Goal: Task Accomplishment & Management: Use online tool/utility

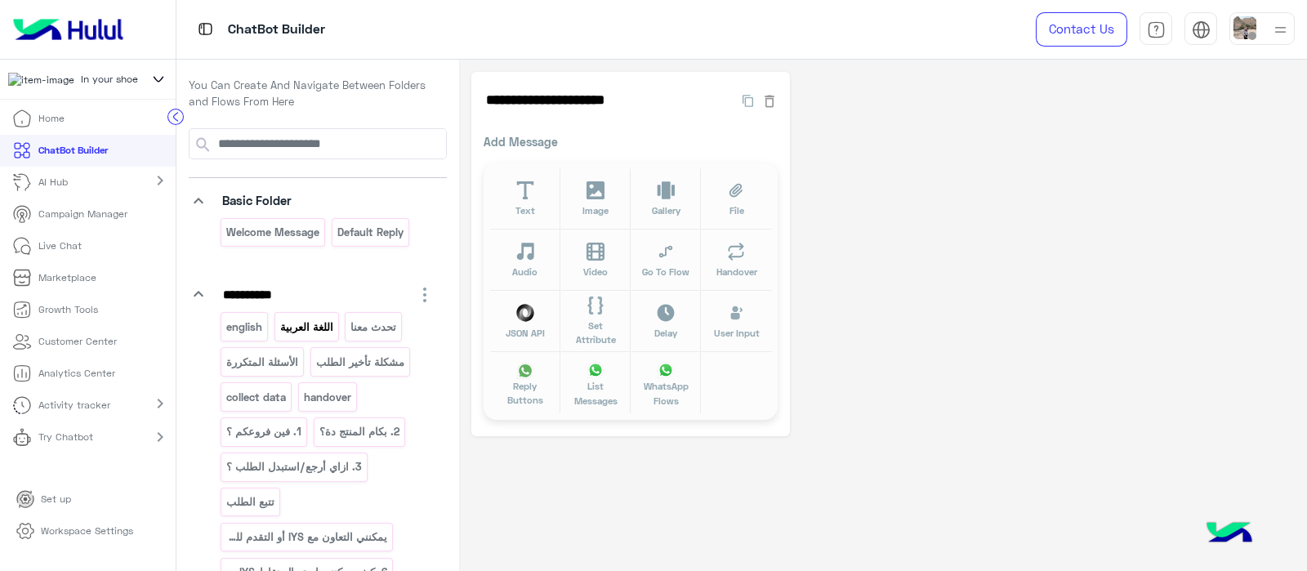
click at [290, 329] on p "اللغة العربية" at bounding box center [306, 327] width 56 height 19
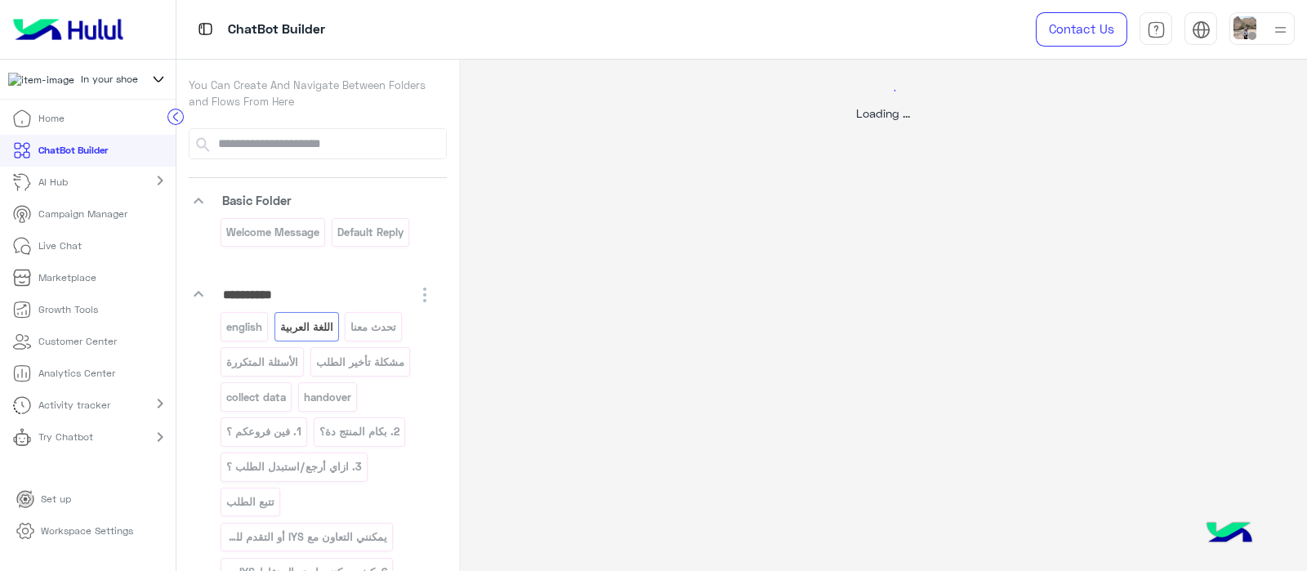
select select "*"
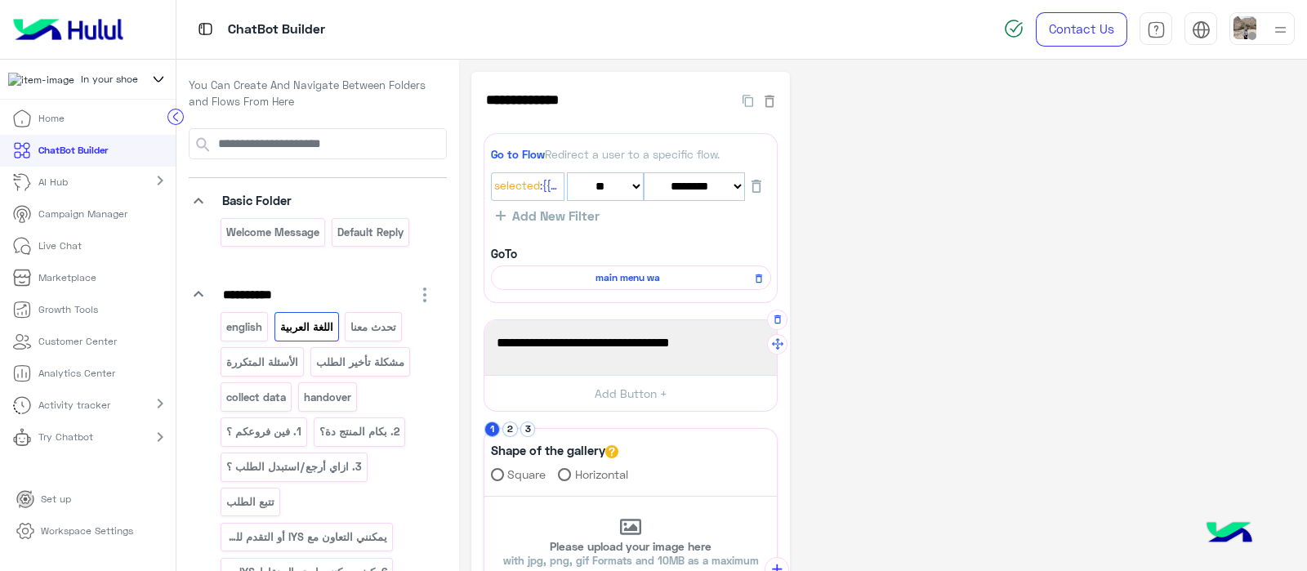
scroll to position [494, 0]
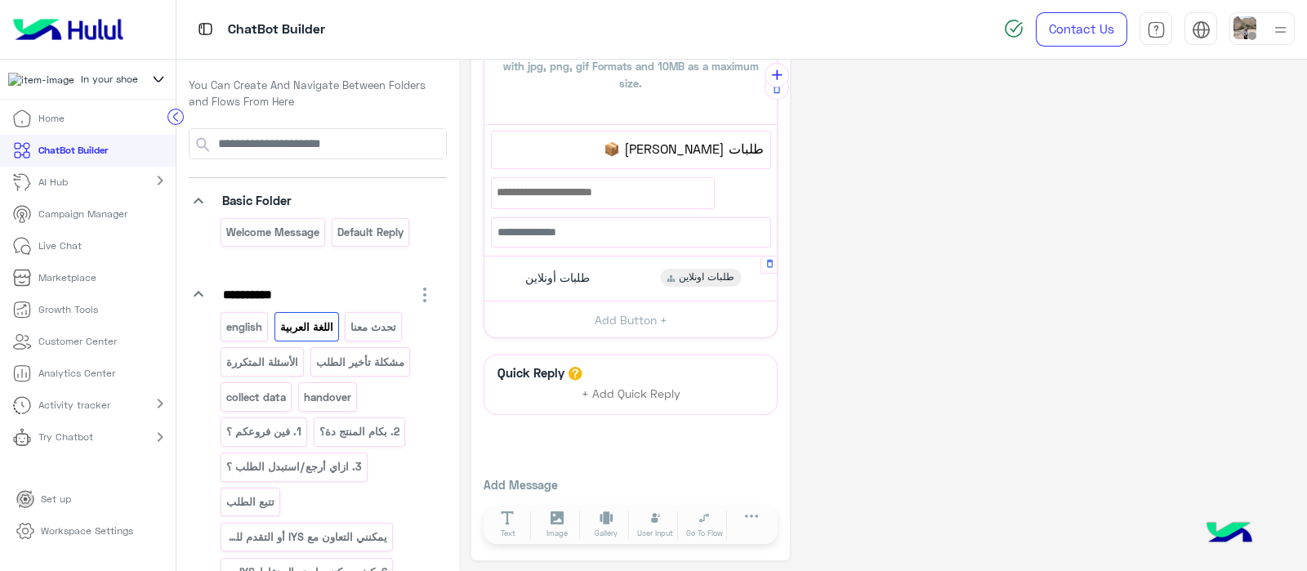
click at [559, 280] on span "طلبات أونلاين" at bounding box center [557, 277] width 65 height 15
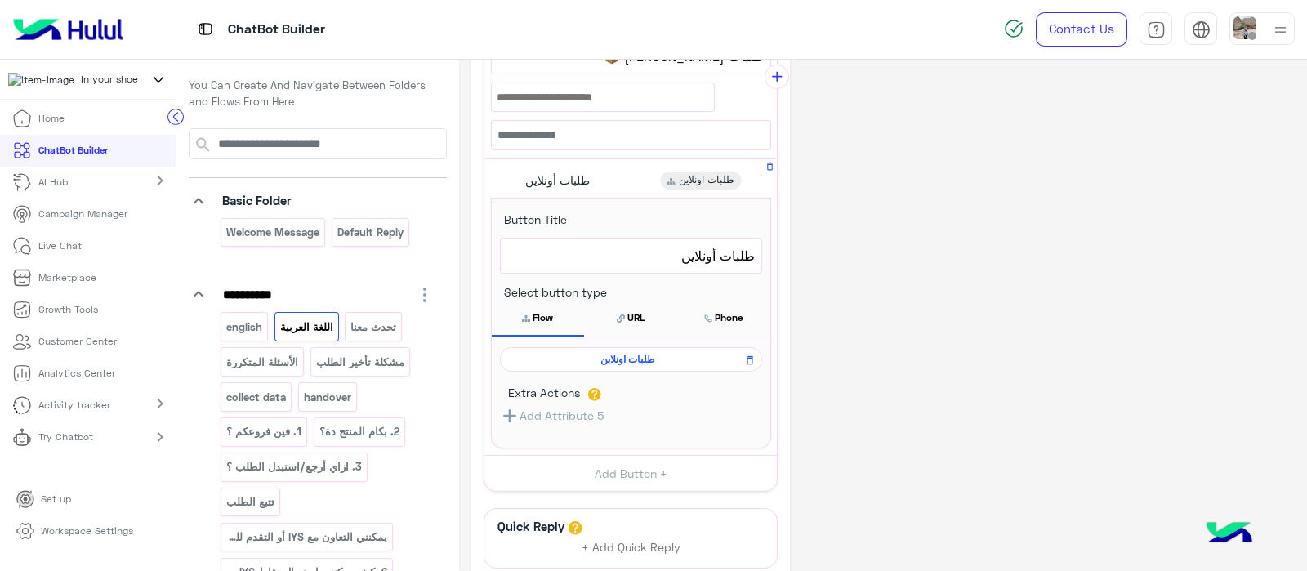
click at [627, 352] on span "طلبات اونلاين" at bounding box center [628, 359] width 238 height 15
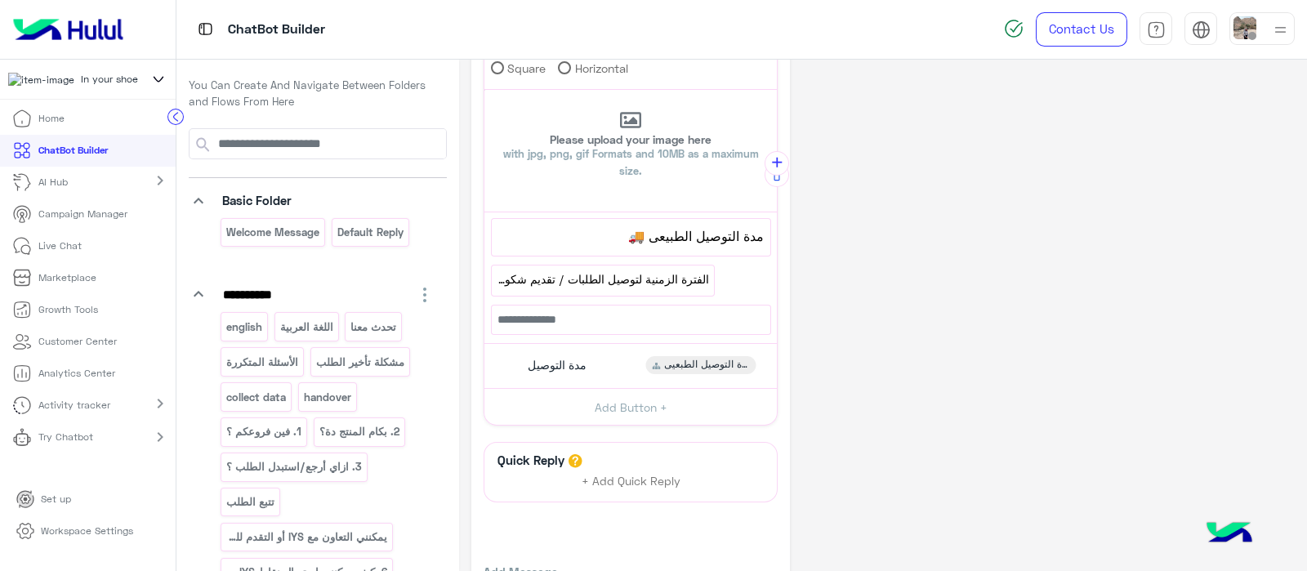
scroll to position [0, 0]
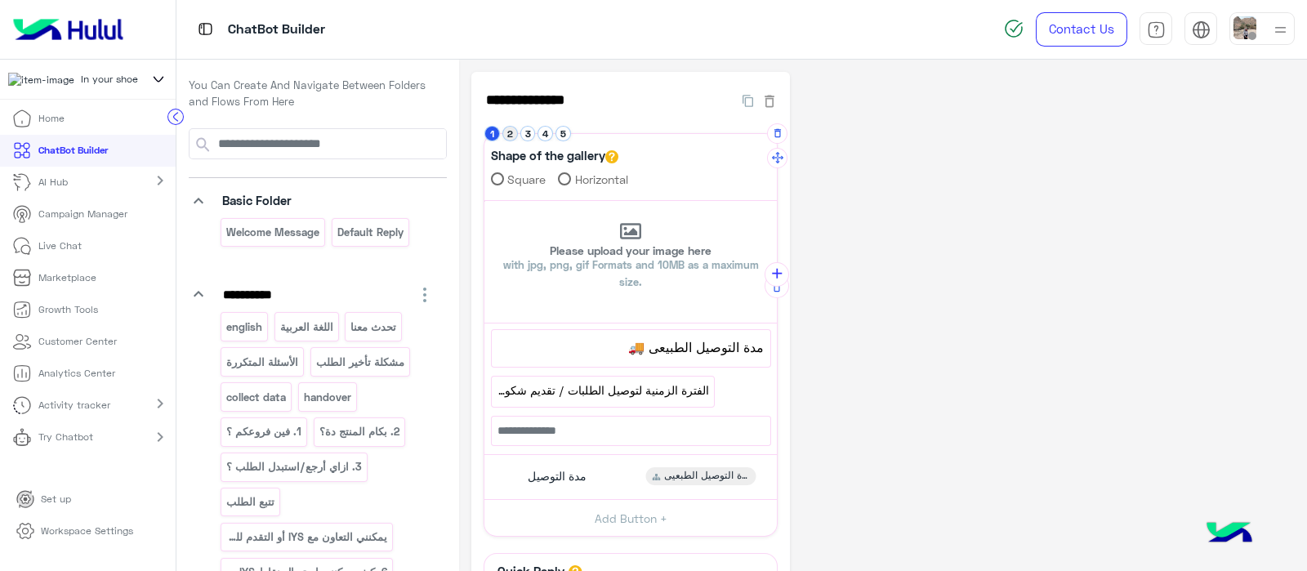
click at [514, 133] on button "2" at bounding box center [510, 134] width 16 height 16
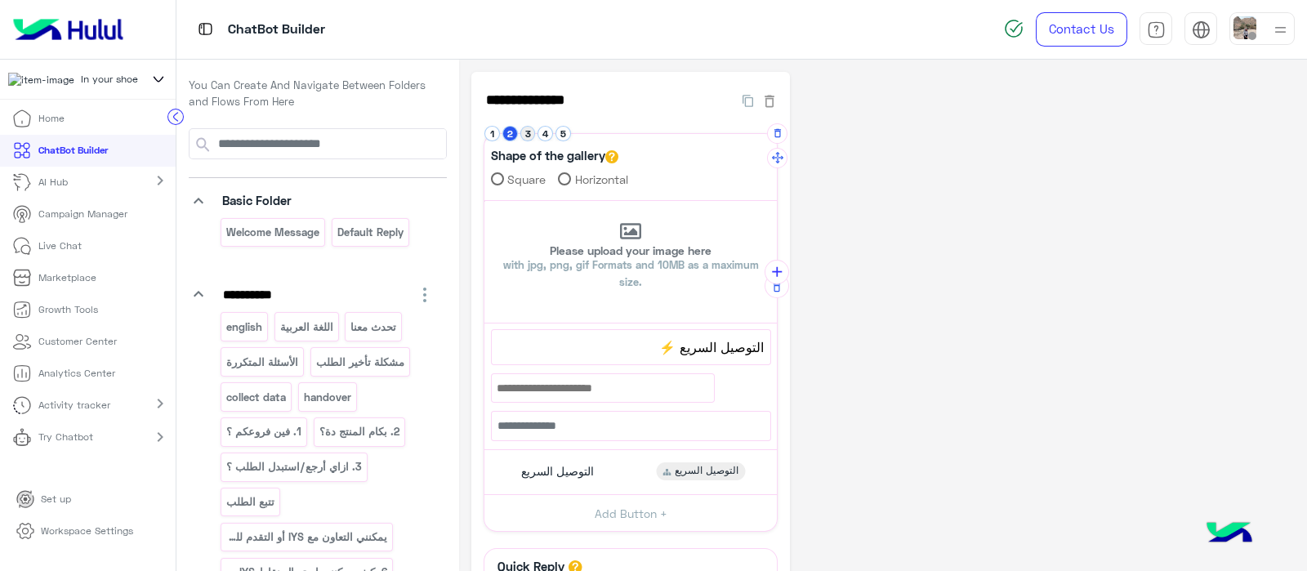
click at [532, 133] on button "3" at bounding box center [528, 134] width 16 height 16
click at [547, 136] on button "4" at bounding box center [545, 134] width 16 height 16
click at [562, 135] on button "5" at bounding box center [563, 134] width 16 height 16
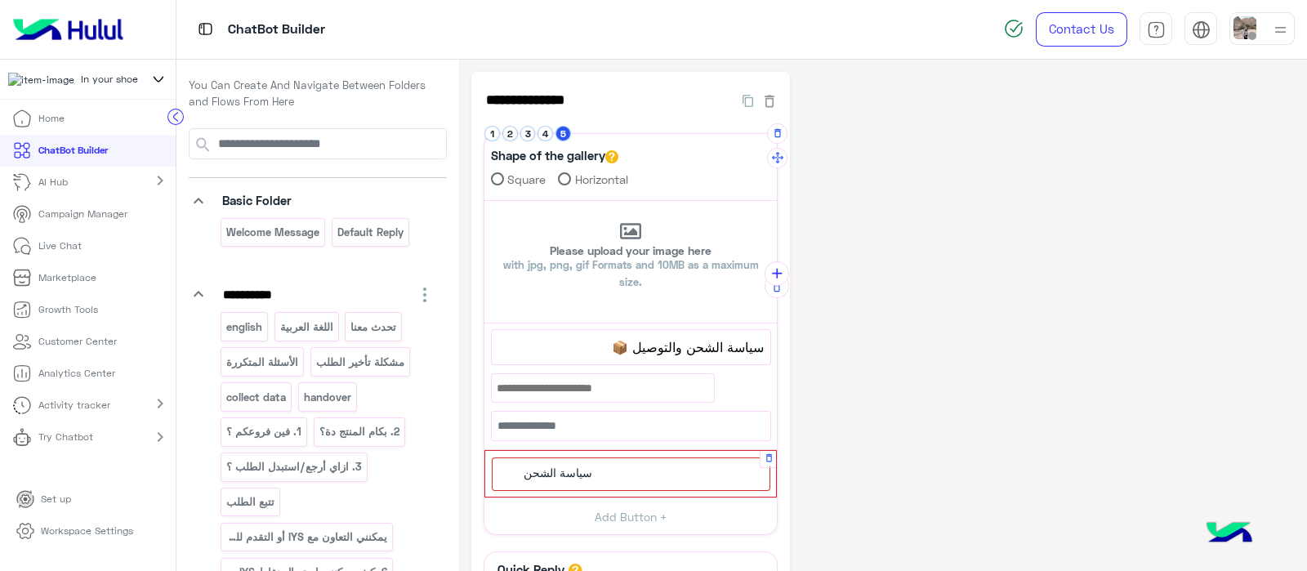
click at [623, 462] on div "سياسة الشحن" at bounding box center [631, 473] width 278 height 33
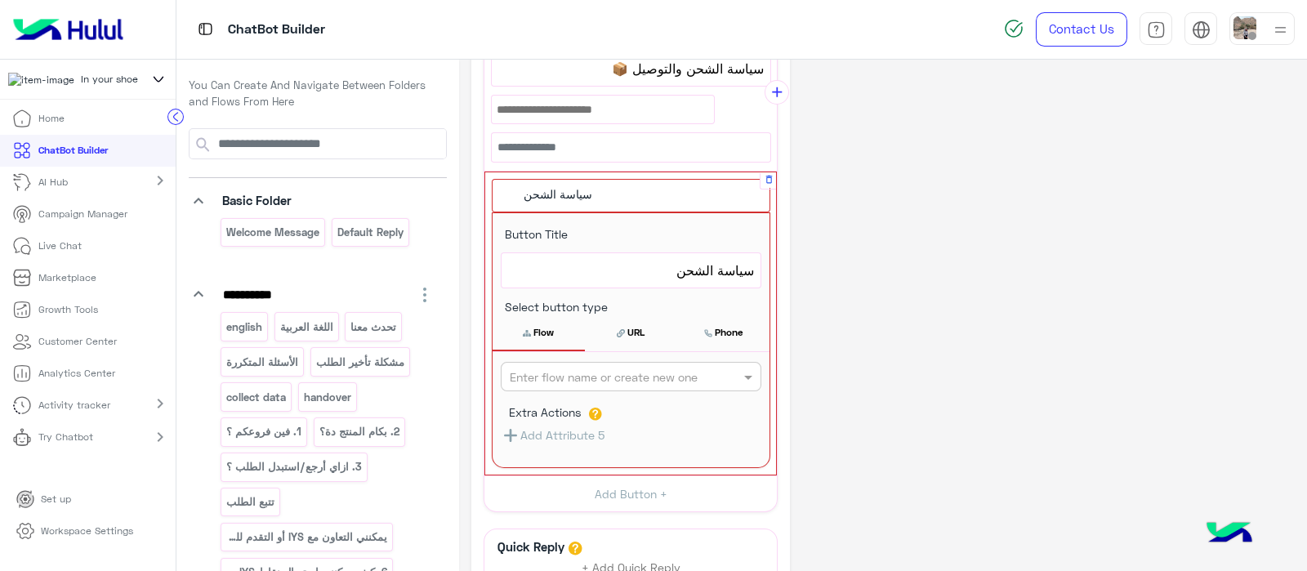
scroll to position [287, 0]
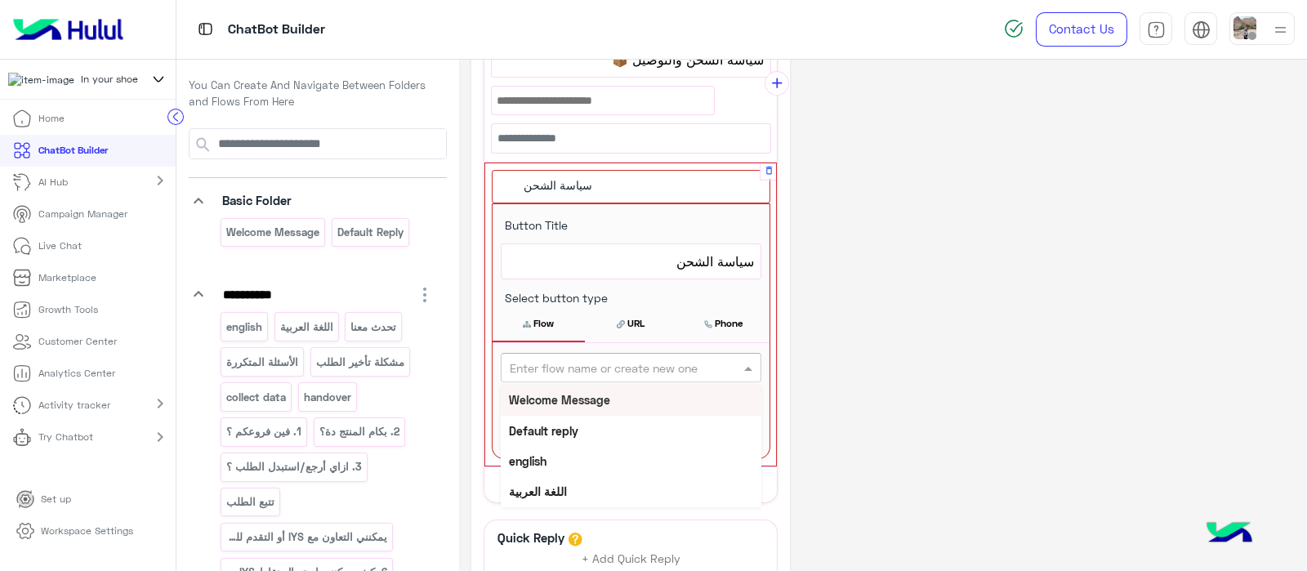
click at [606, 367] on input "text" at bounding box center [604, 367] width 189 height 17
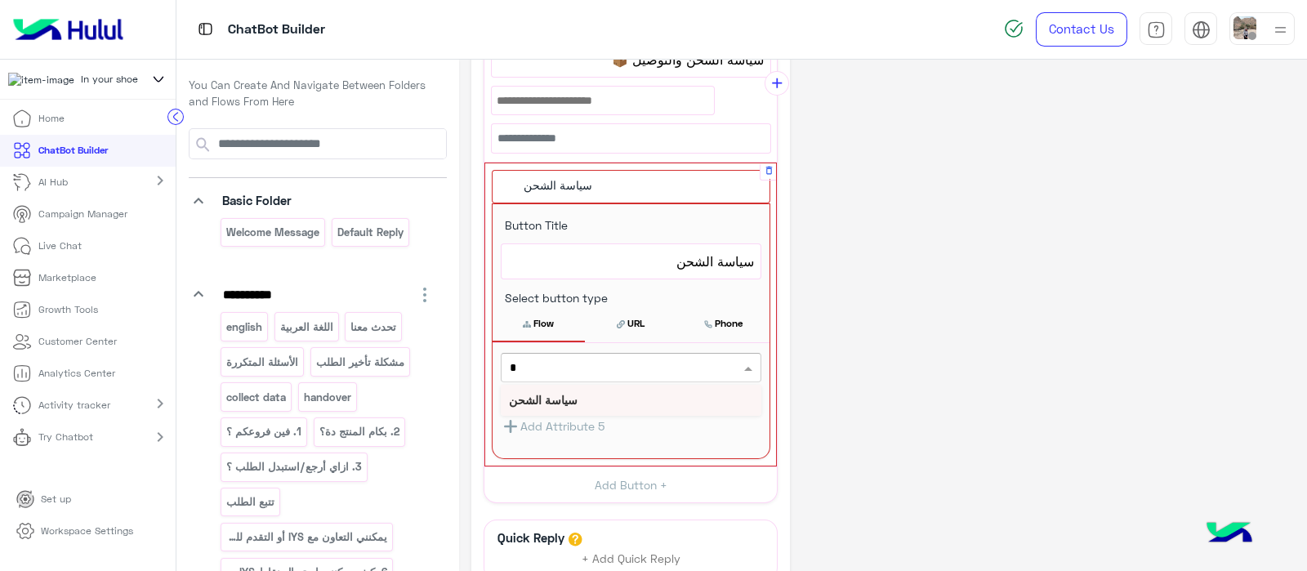
type input "**"
click at [573, 398] on b "سياسة الشحن" at bounding box center [543, 400] width 69 height 14
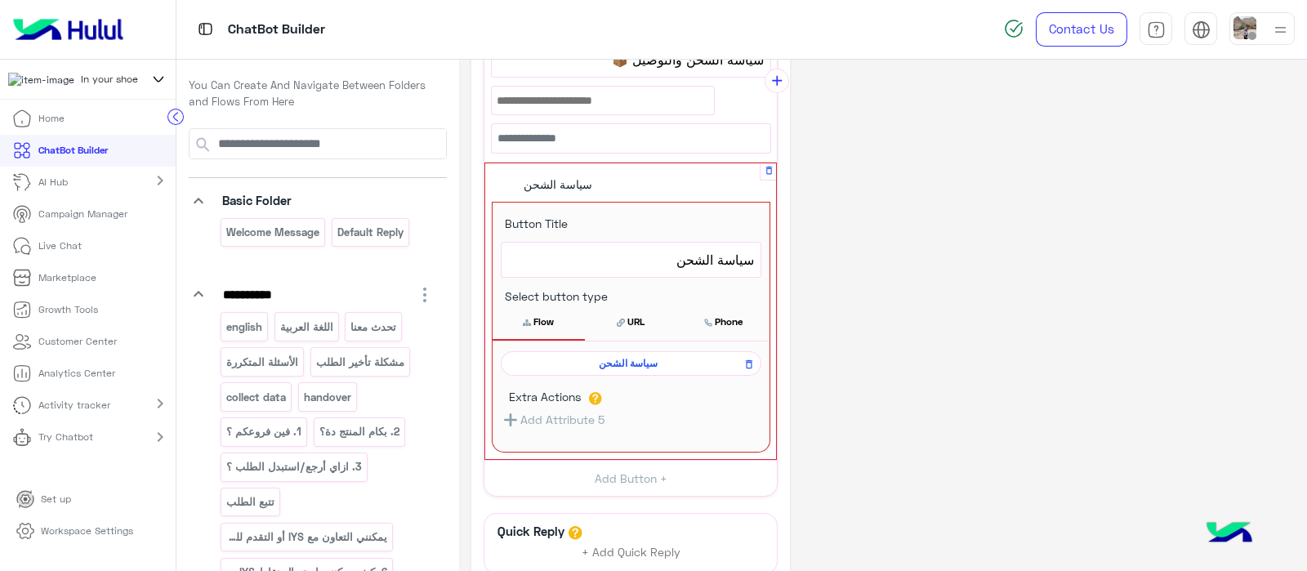
scroll to position [286, 0]
click at [543, 326] on button "Flow" at bounding box center [538, 323] width 92 height 34
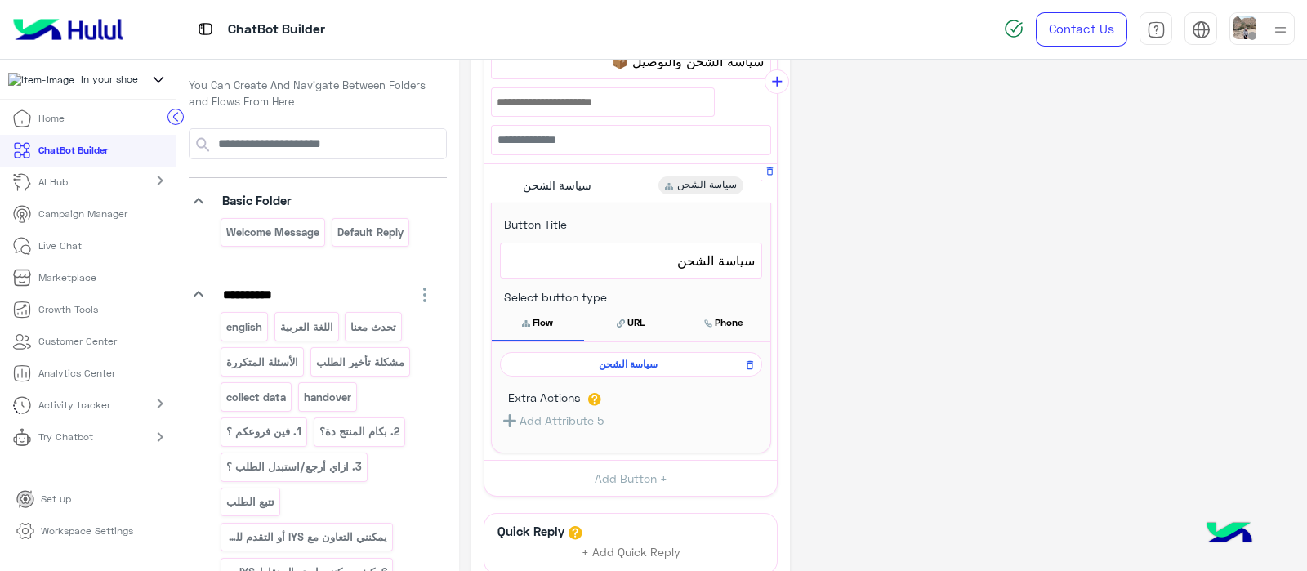
scroll to position [285, 0]
click at [1003, 192] on div "**********" at bounding box center [882, 253] width 823 height 933
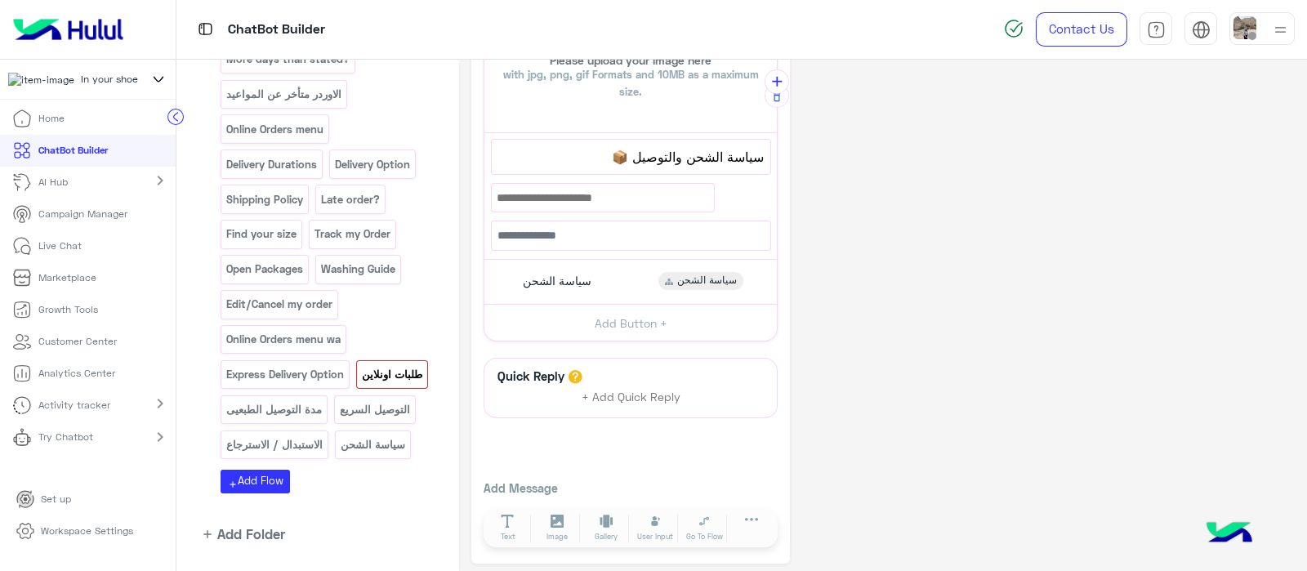
scroll to position [1111, 0]
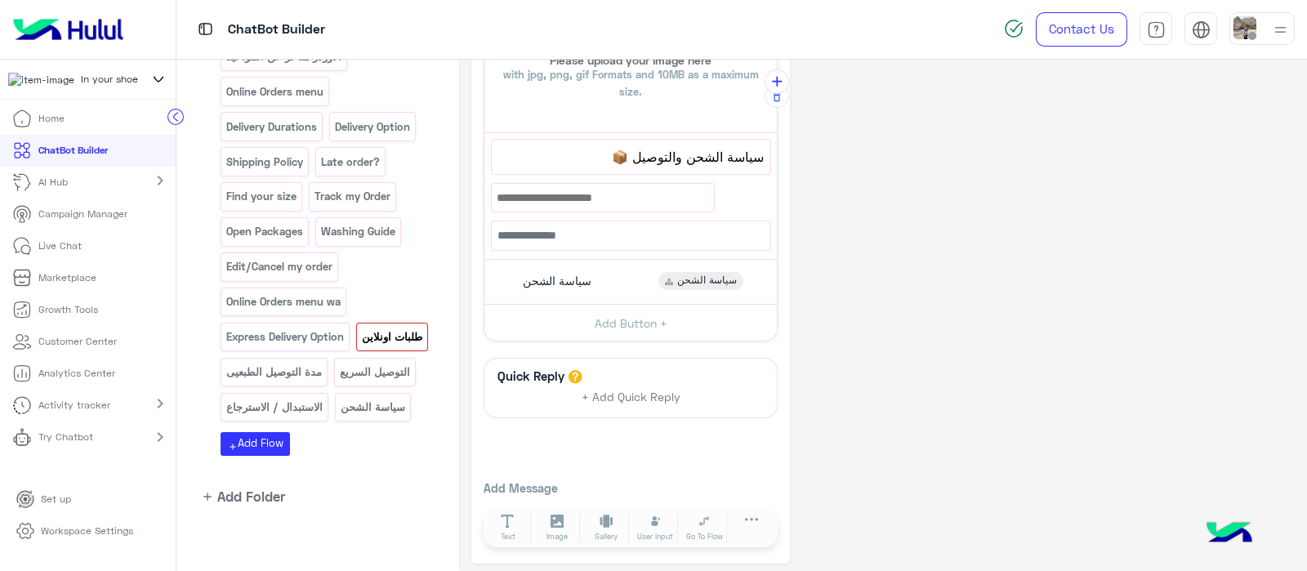
click at [360, 327] on p "طلبات اونلاين" at bounding box center [391, 336] width 63 height 19
click at [360, 328] on p "طلبات اونلاين" at bounding box center [391, 336] width 63 height 19
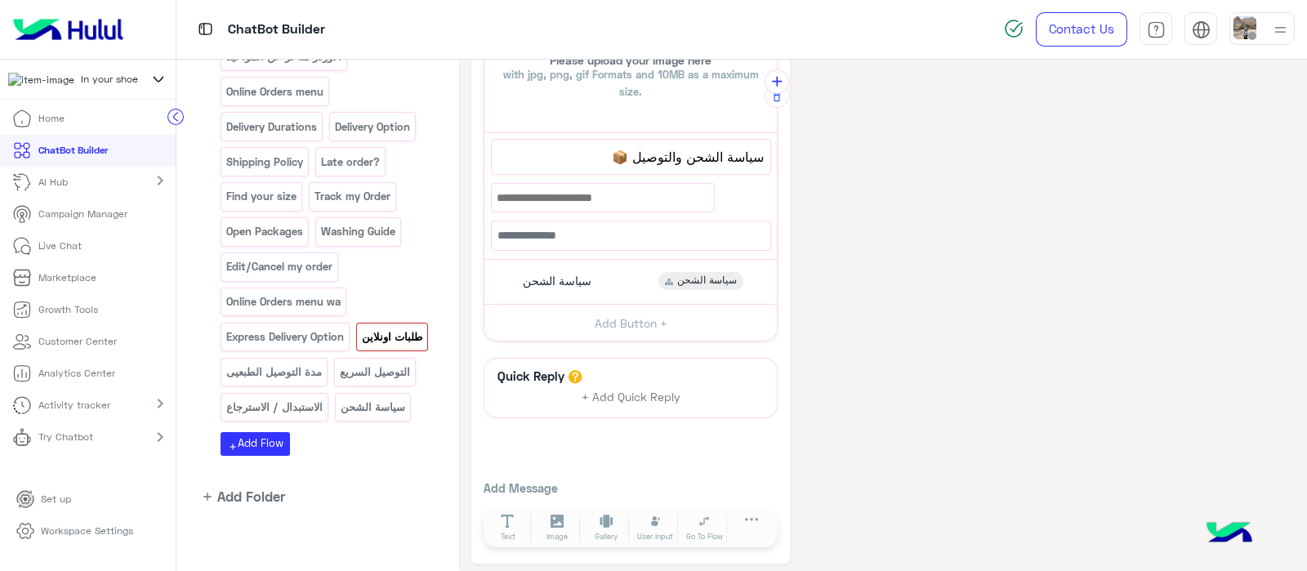
click at [360, 328] on p "طلبات اونلاين" at bounding box center [391, 336] width 63 height 19
click at [323, 363] on p "مدة التوصيل الطبعيى" at bounding box center [274, 372] width 98 height 19
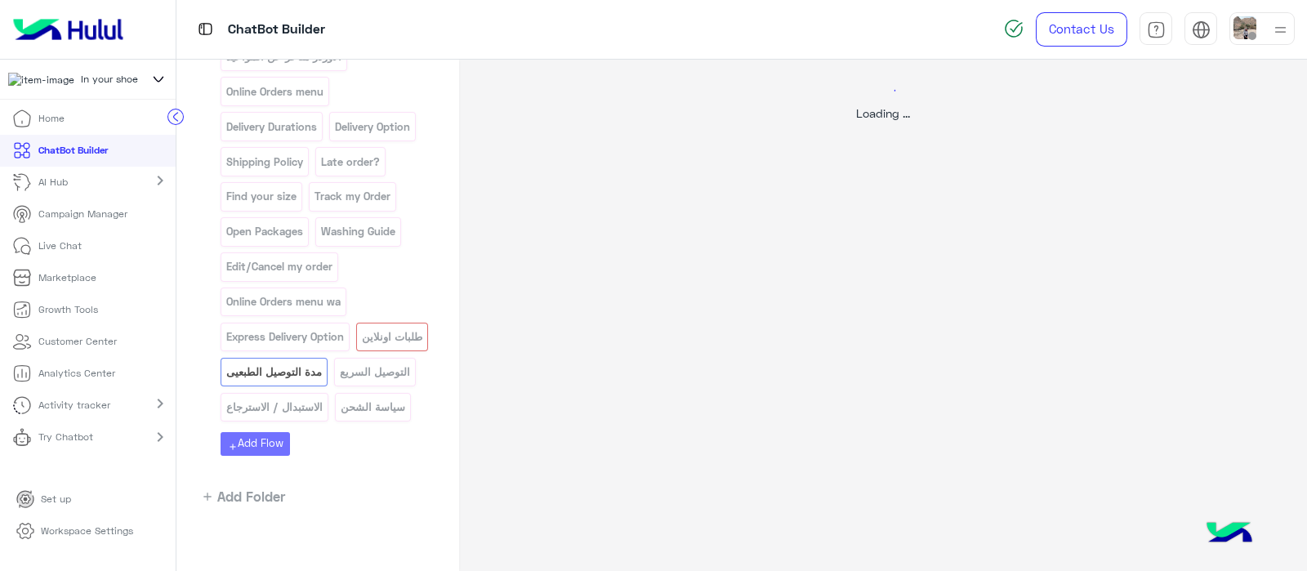
scroll to position [0, 0]
click at [255, 331] on div at bounding box center [653, 285] width 1307 height 571
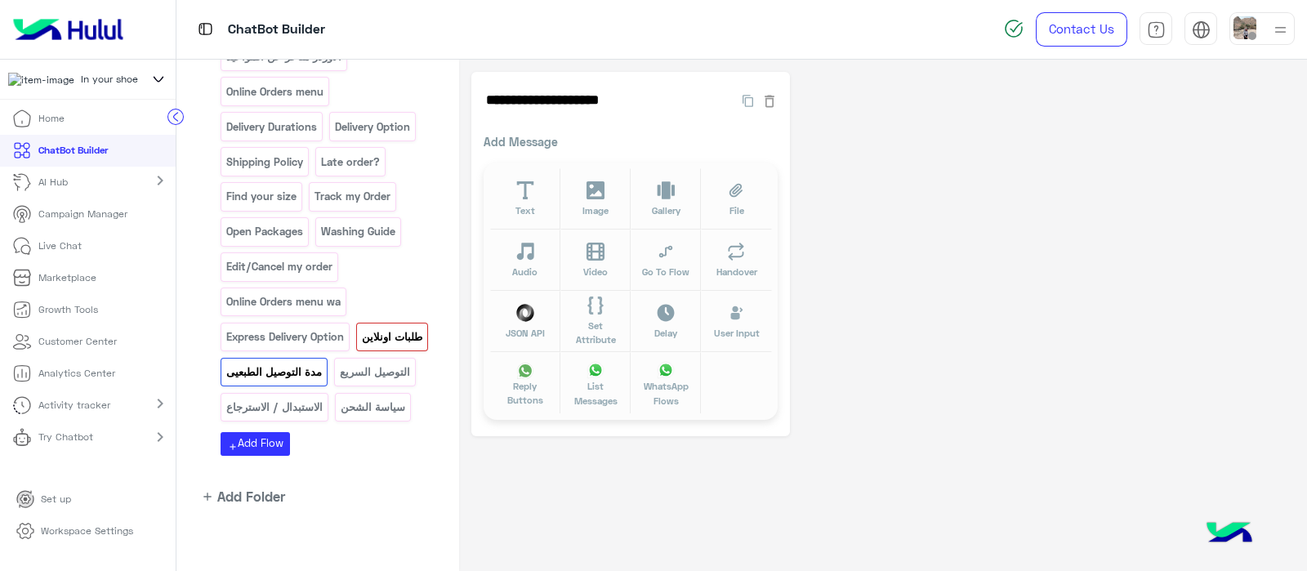
click at [360, 331] on p "طلبات اونلاين" at bounding box center [391, 336] width 63 height 19
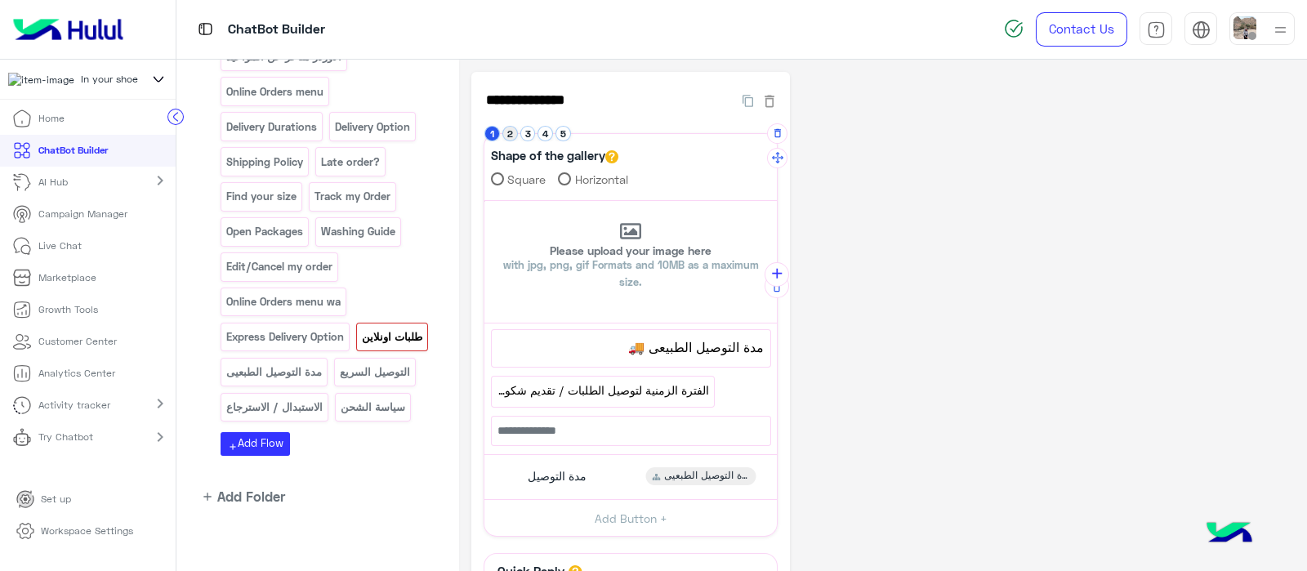
click at [512, 126] on li "2" at bounding box center [511, 134] width 18 height 16
click at [510, 128] on button "2" at bounding box center [510, 134] width 16 height 16
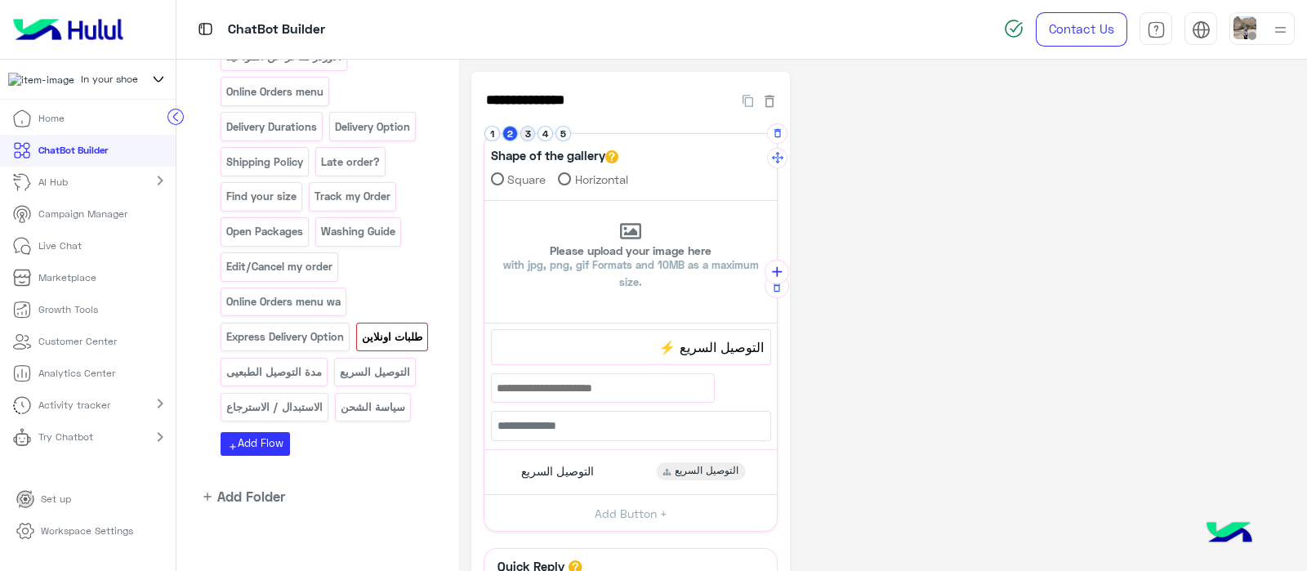
click at [532, 136] on button "3" at bounding box center [528, 134] width 16 height 16
click at [547, 136] on button "4" at bounding box center [545, 134] width 16 height 16
click at [567, 135] on button "5" at bounding box center [563, 134] width 16 height 16
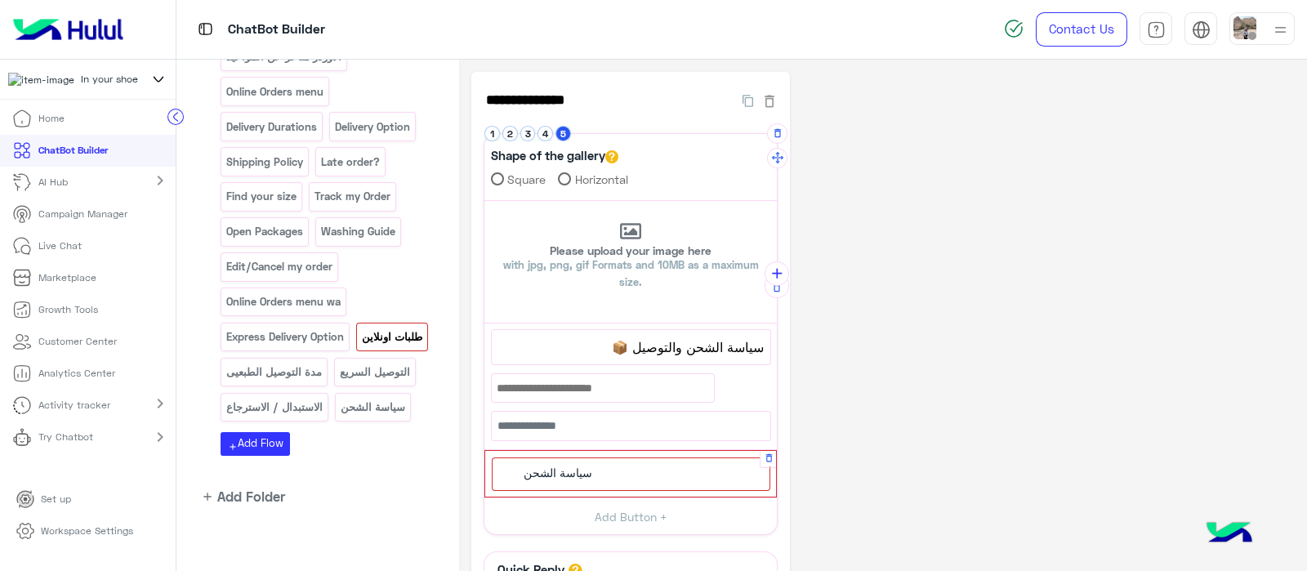
click at [532, 459] on div "سياسة الشحن" at bounding box center [631, 473] width 278 height 33
click at [771, 456] on icon "button" at bounding box center [768, 458] width 7 height 8
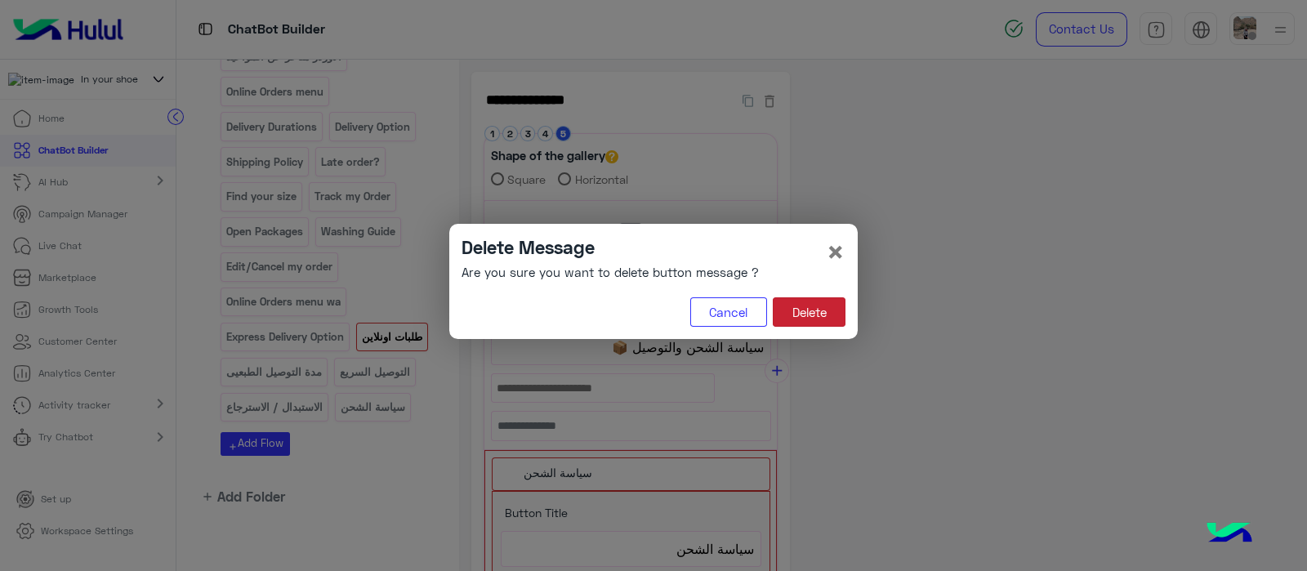
click at [819, 308] on button "Delete" at bounding box center [809, 311] width 73 height 29
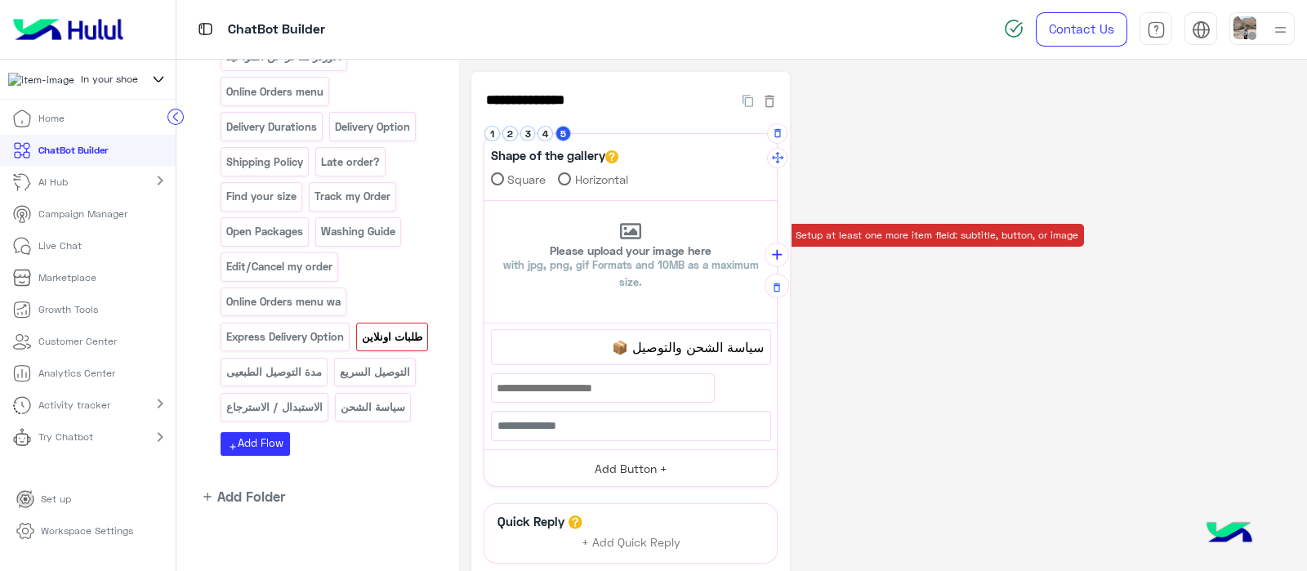
click at [596, 473] on button "Add Button +" at bounding box center [630, 467] width 292 height 37
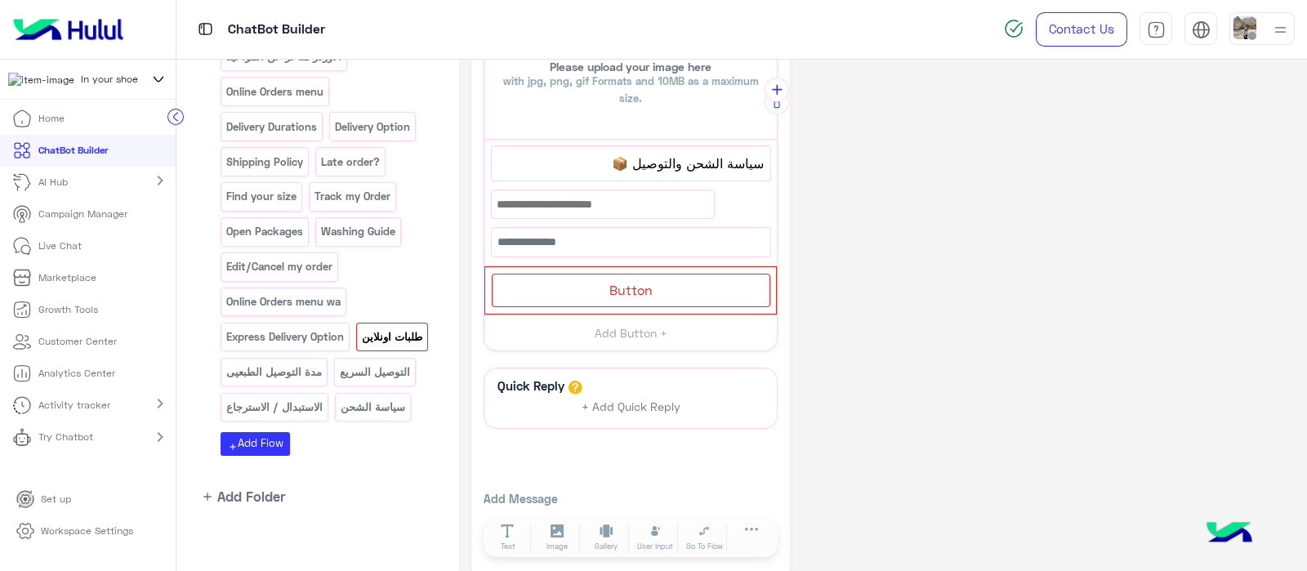
scroll to position [197, 0]
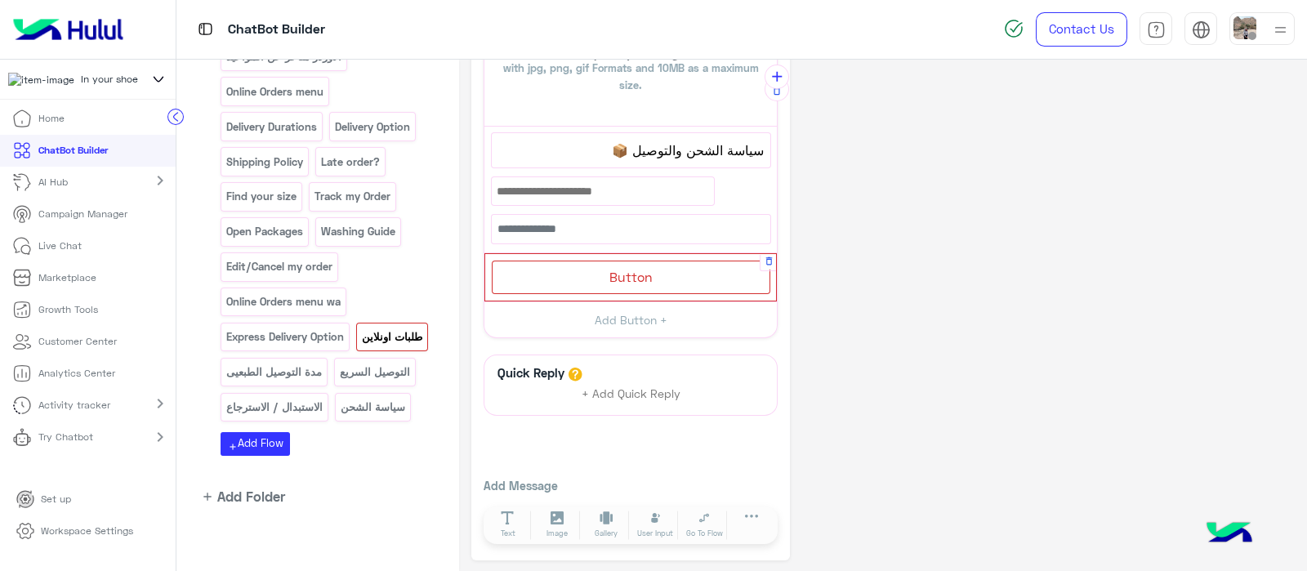
click at [633, 275] on span "Button" at bounding box center [630, 277] width 43 height 16
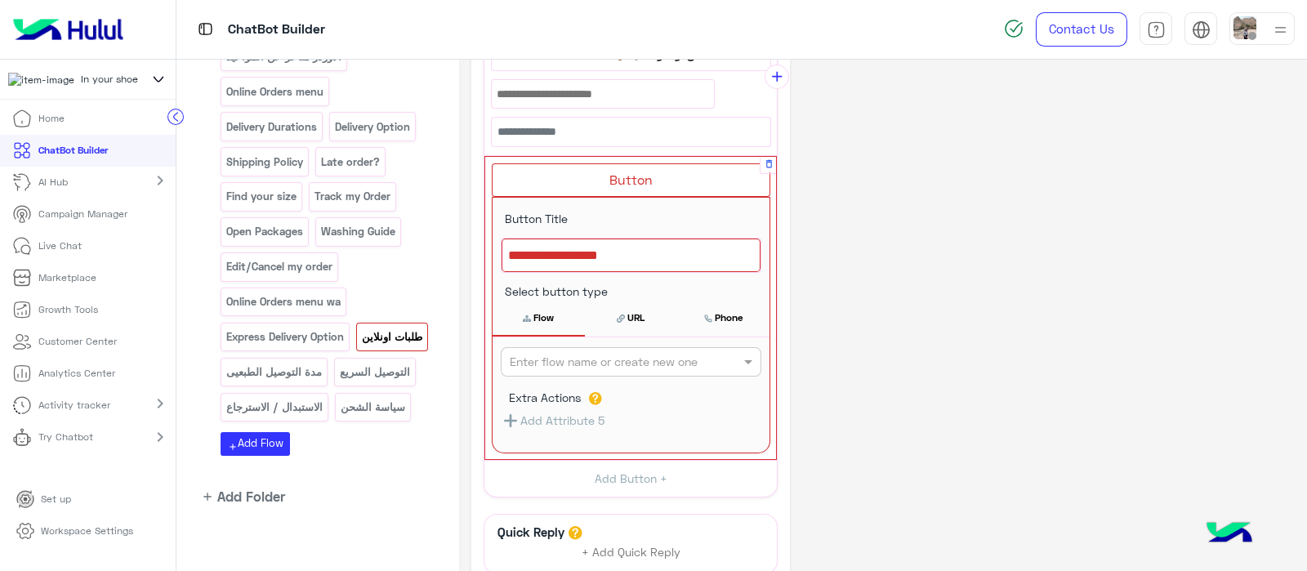
click at [588, 257] on div at bounding box center [630, 255] width 259 height 34
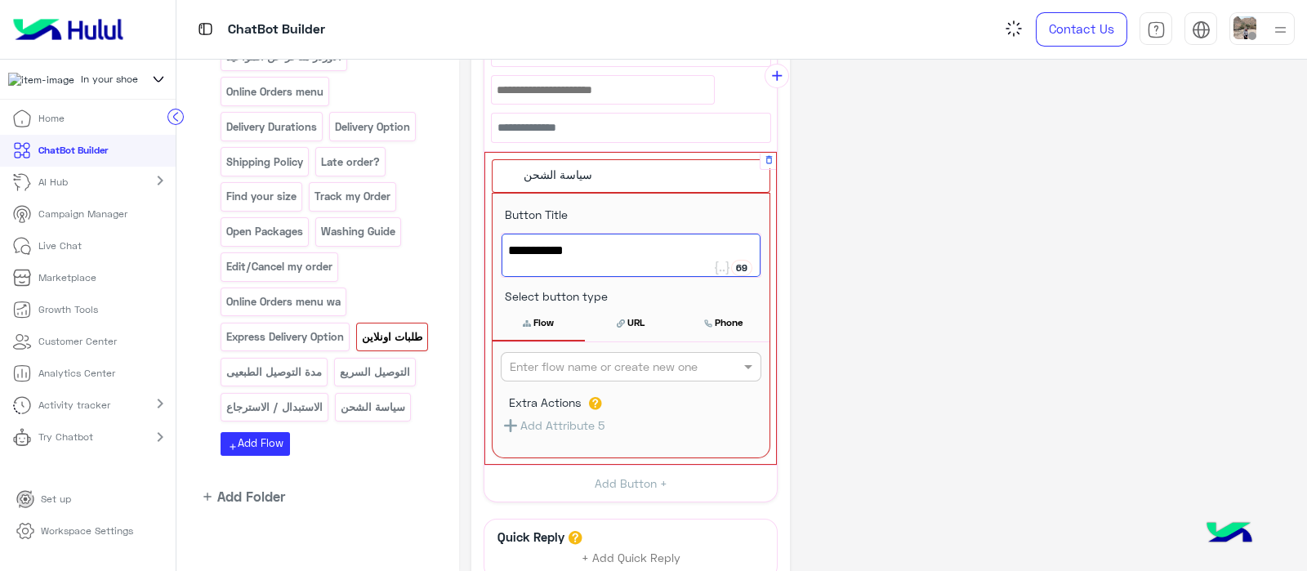
type textarea "**********"
click at [532, 363] on input "text" at bounding box center [604, 366] width 189 height 17
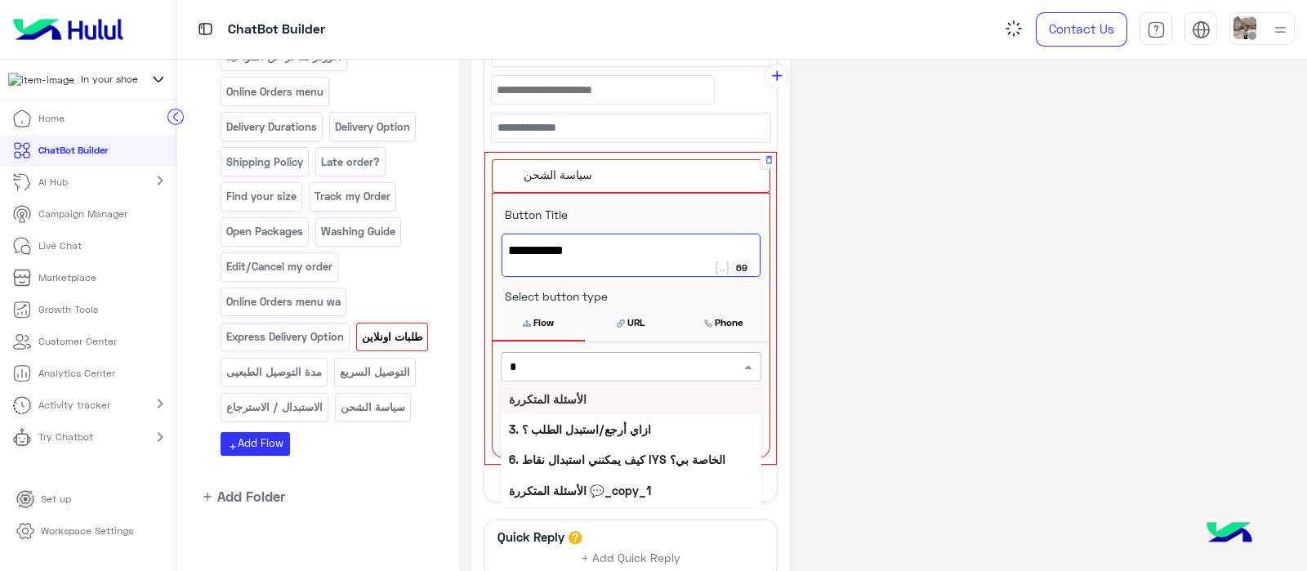
type input "**"
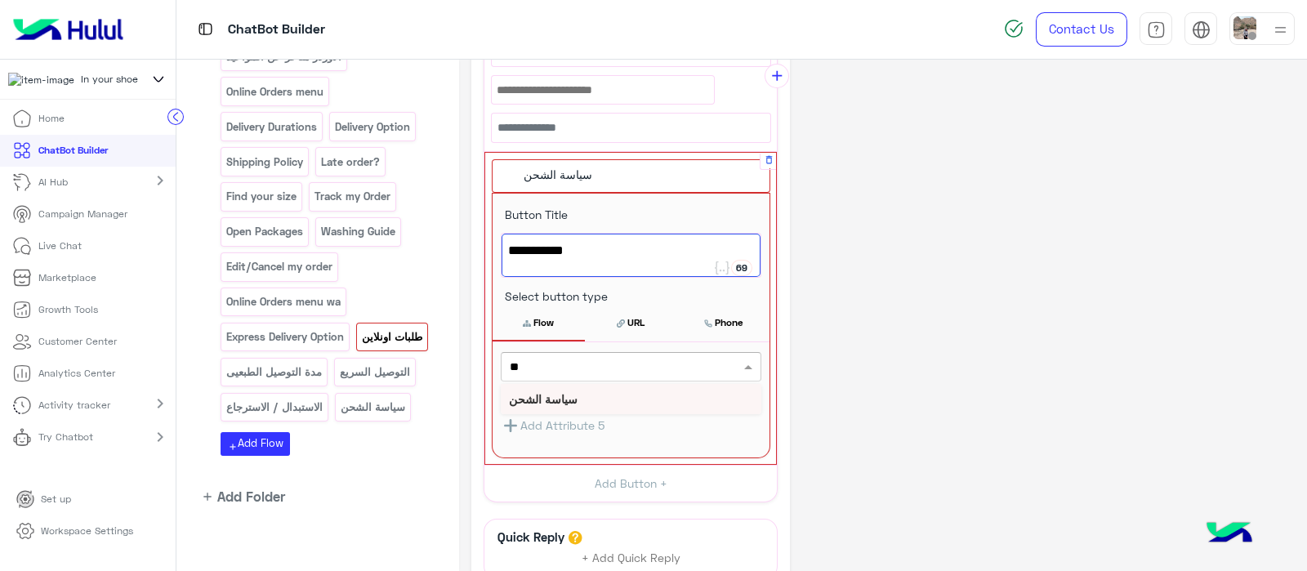
click at [546, 394] on b "سياسة الشحن" at bounding box center [543, 399] width 69 height 14
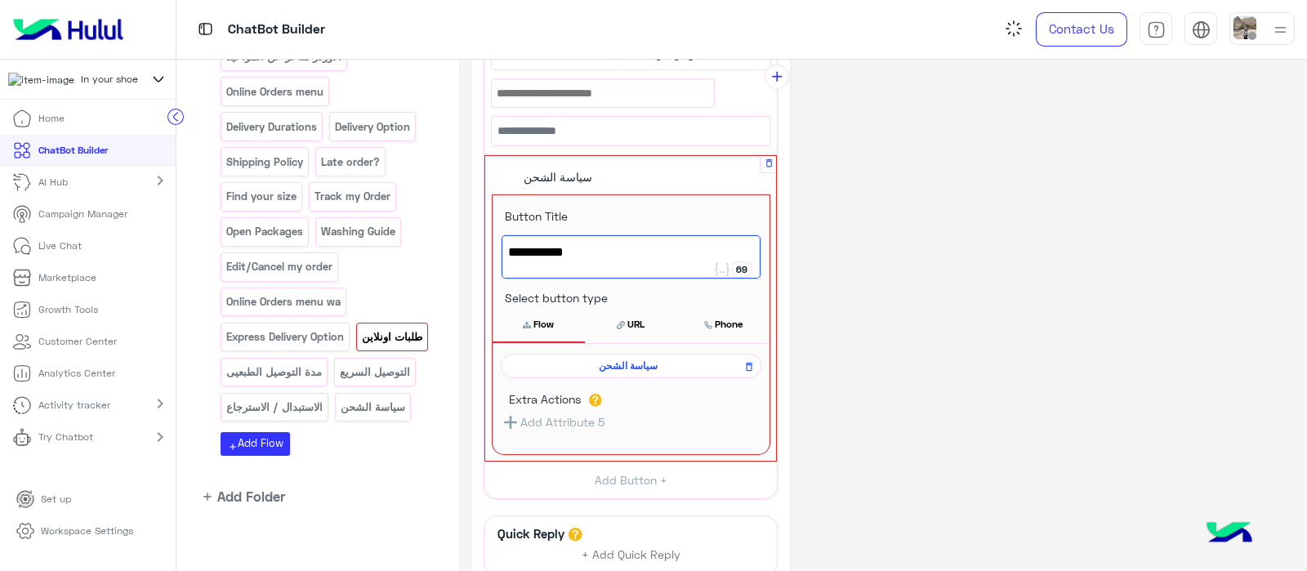
click at [533, 330] on button "Flow" at bounding box center [538, 324] width 92 height 34
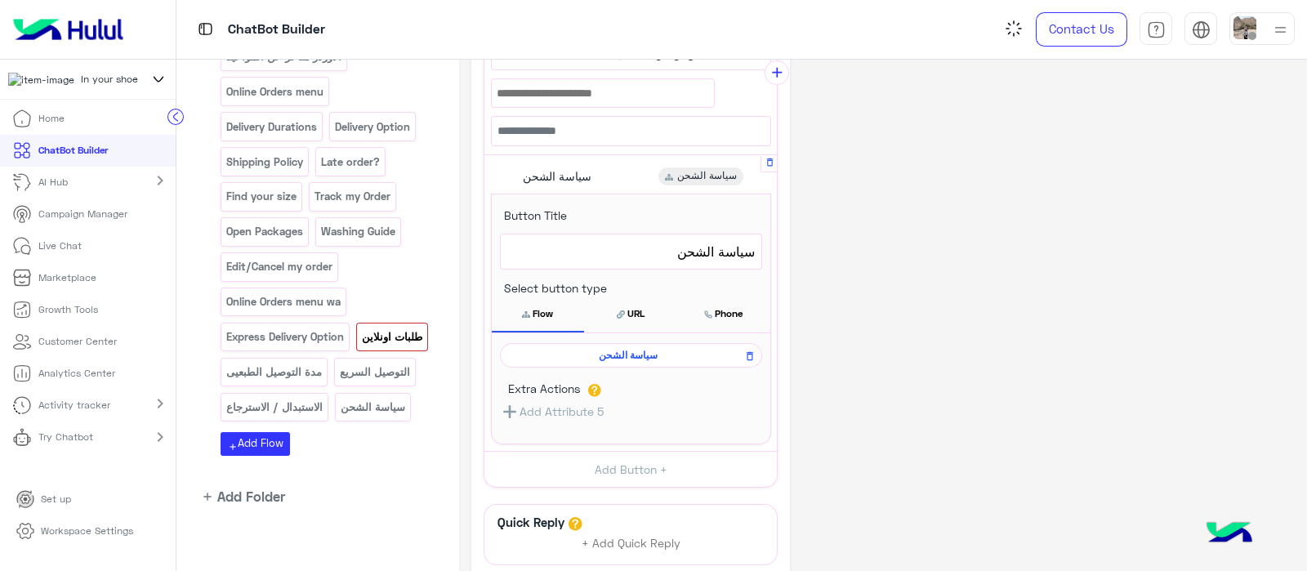
scroll to position [291, 0]
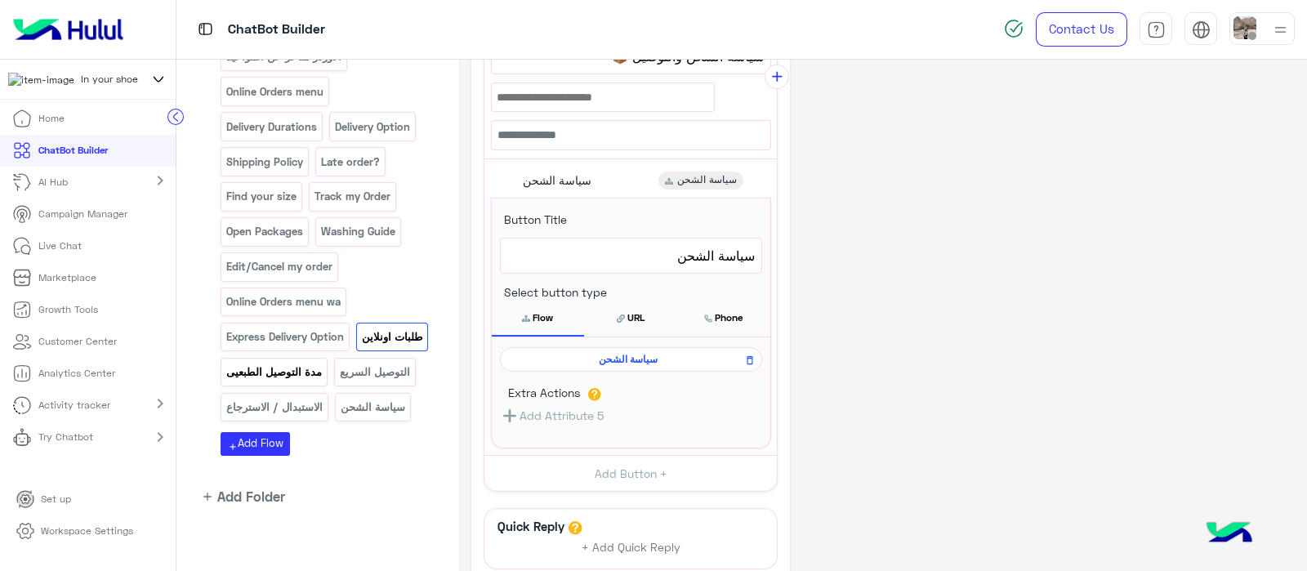
click at [323, 363] on p "مدة التوصيل الطبعيى" at bounding box center [274, 372] width 98 height 19
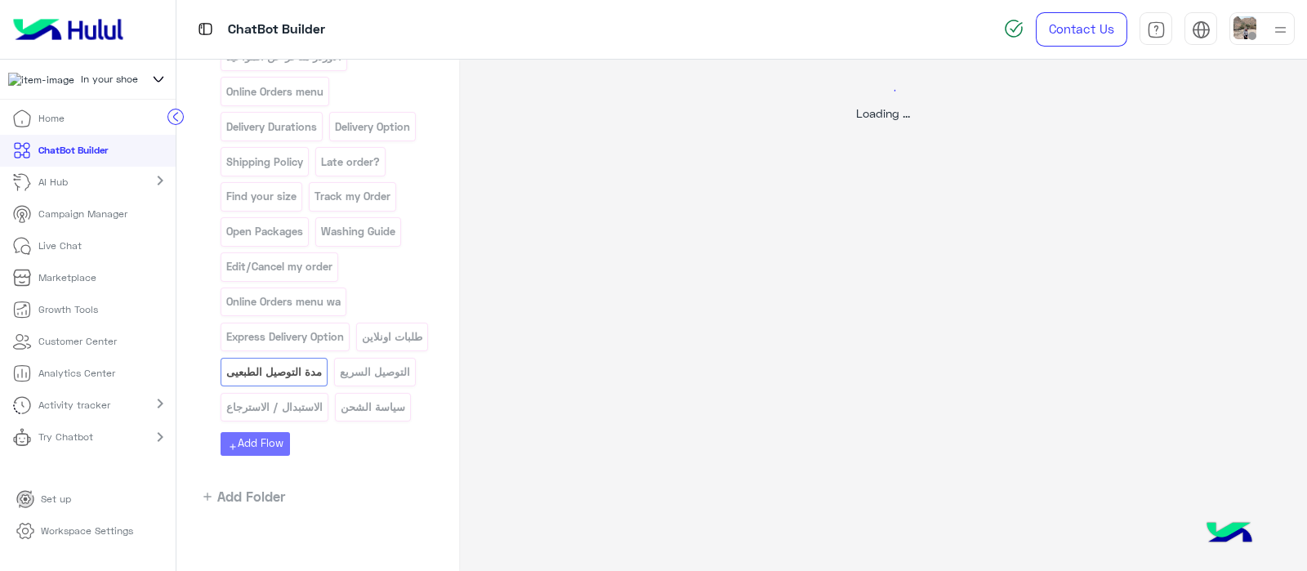
scroll to position [0, 0]
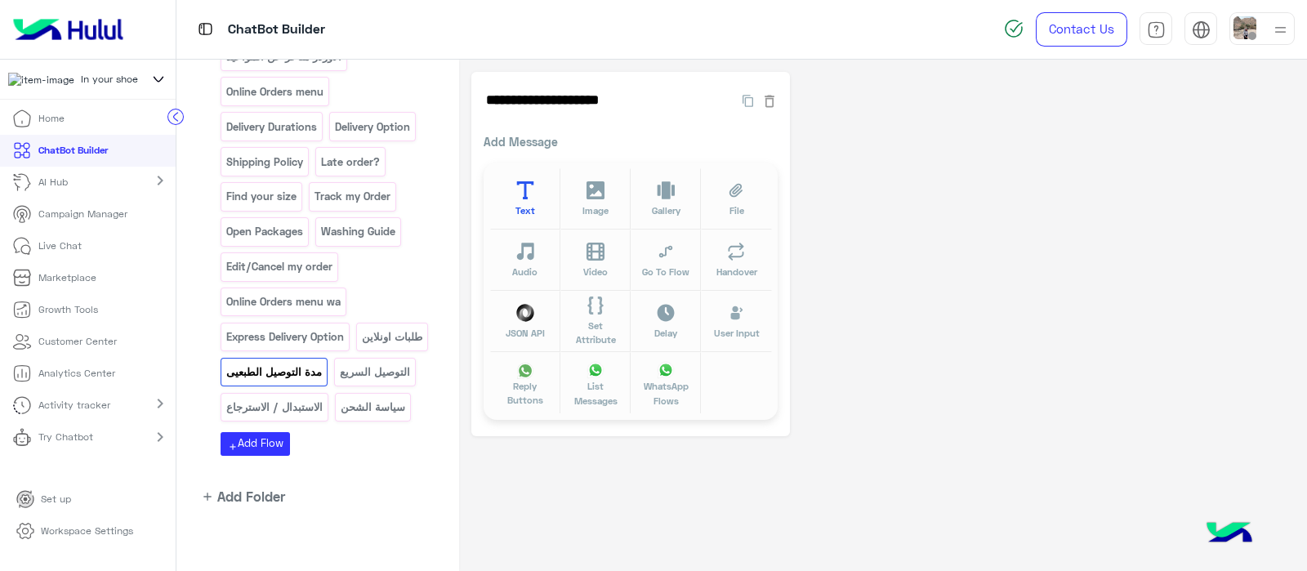
click at [530, 194] on icon at bounding box center [525, 190] width 19 height 19
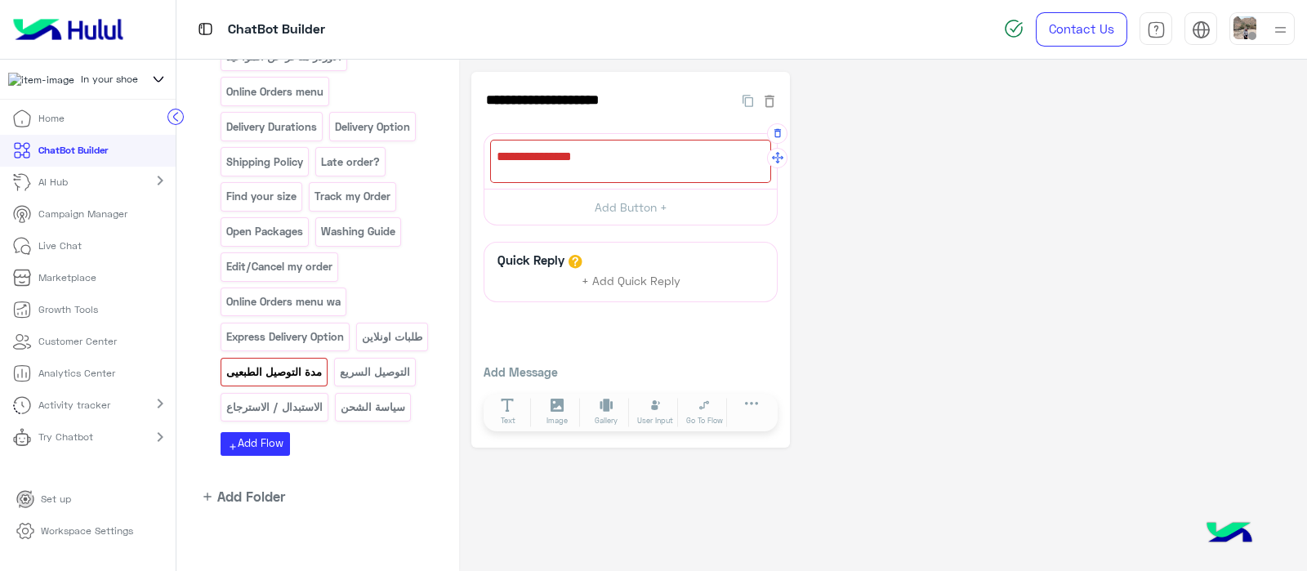
click at [561, 164] on div at bounding box center [630, 161] width 281 height 43
paste textarea "**********"
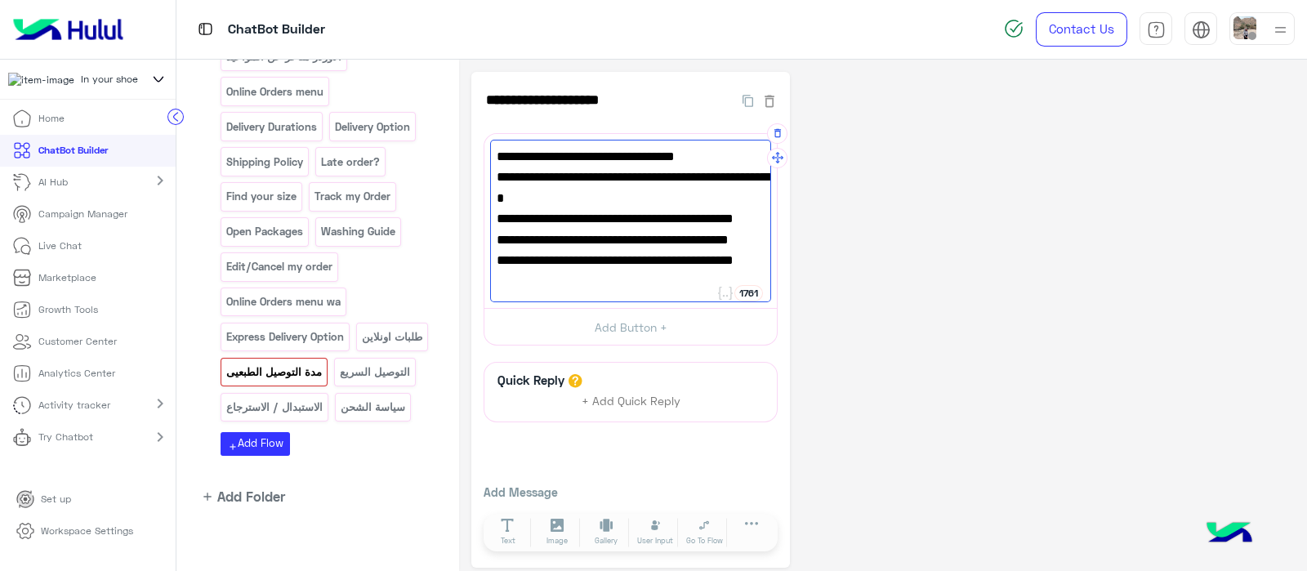
scroll to position [85, 0]
type textarea "**********"
click at [593, 333] on button "Add Button +" at bounding box center [630, 326] width 292 height 37
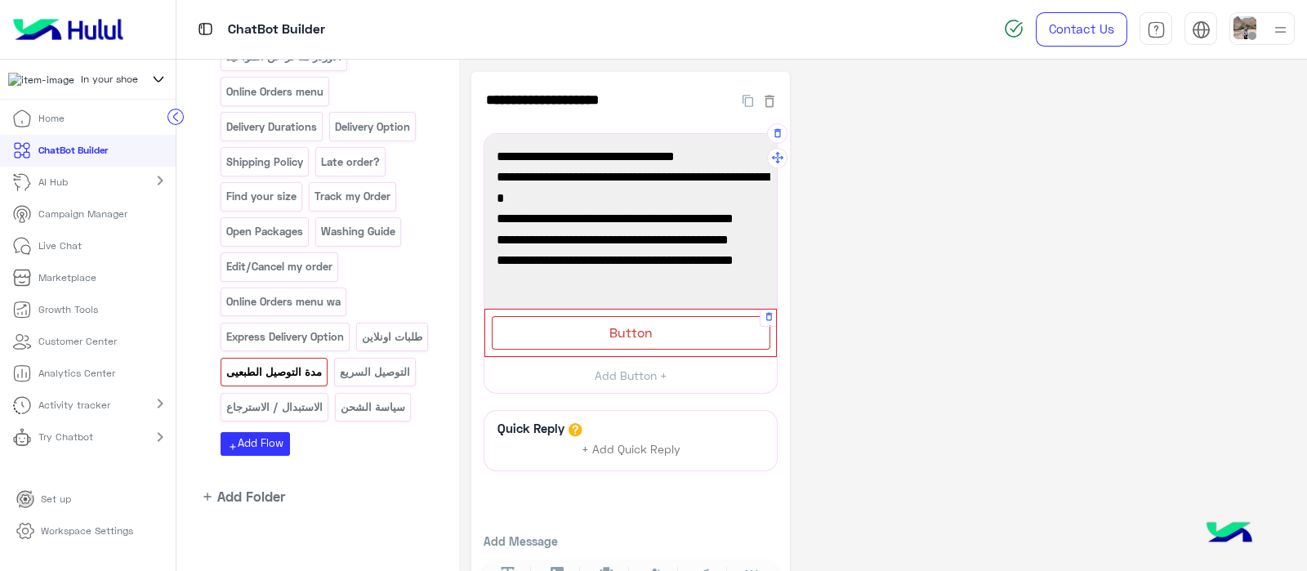
click at [612, 333] on span "Button" at bounding box center [630, 332] width 43 height 16
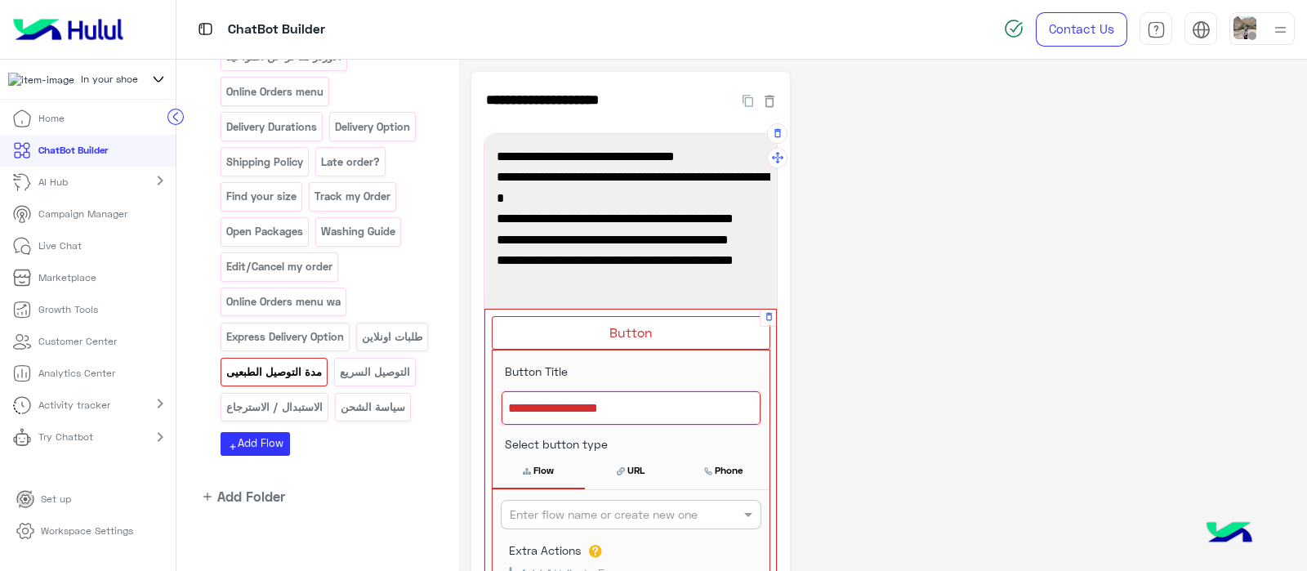
click at [572, 394] on div at bounding box center [630, 408] width 259 height 34
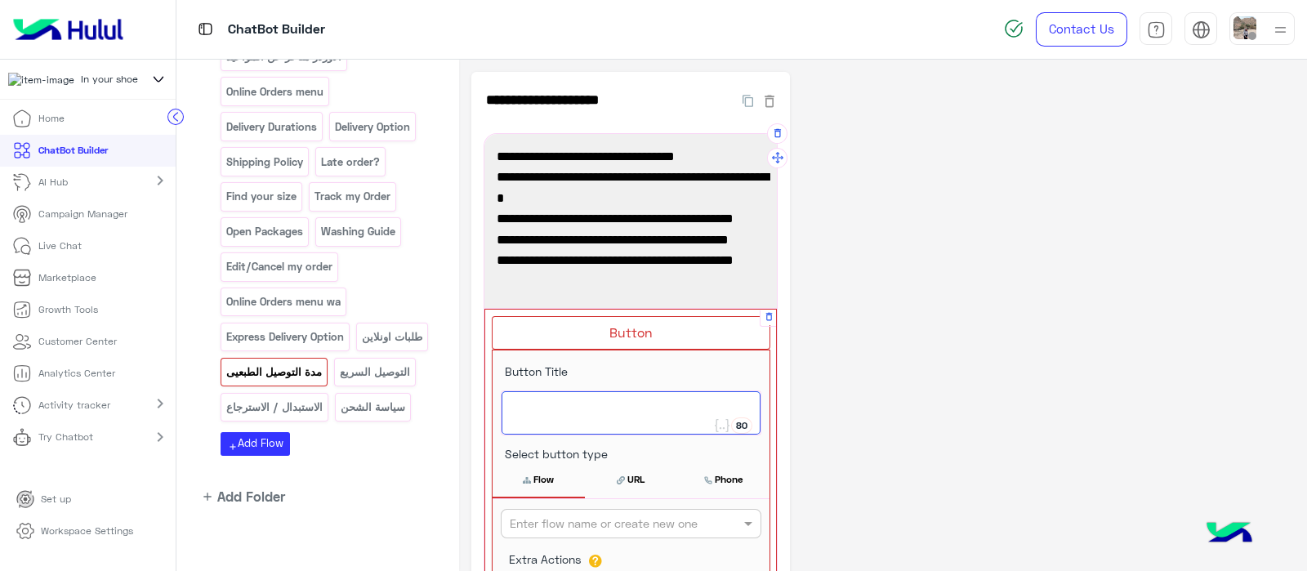
paste textarea "**********"
click at [728, 413] on span "➡️ طلبك اتأخر؟" at bounding box center [631, 407] width 246 height 21
type textarea "**********"
click at [618, 515] on input "text" at bounding box center [604, 523] width 189 height 17
paste input "**********"
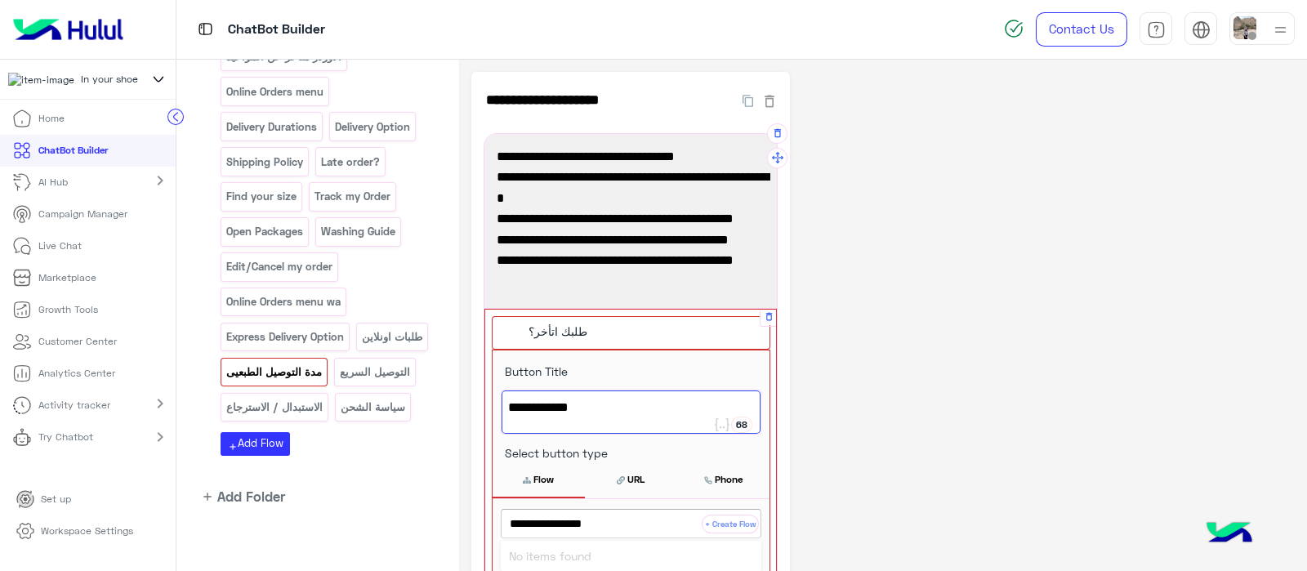
click at [686, 516] on input "**********" at bounding box center [604, 523] width 189 height 17
type input "**********"
click at [737, 521] on button "+ Create Flow" at bounding box center [729, 523] width 57 height 19
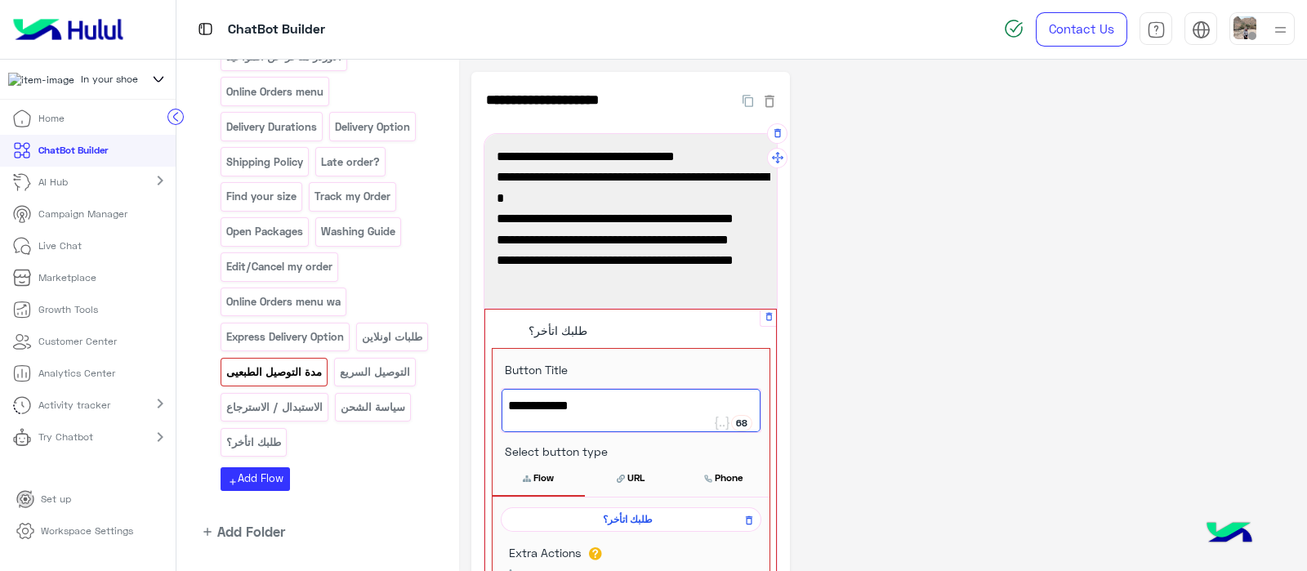
click at [544, 480] on button "Flow" at bounding box center [538, 478] width 92 height 34
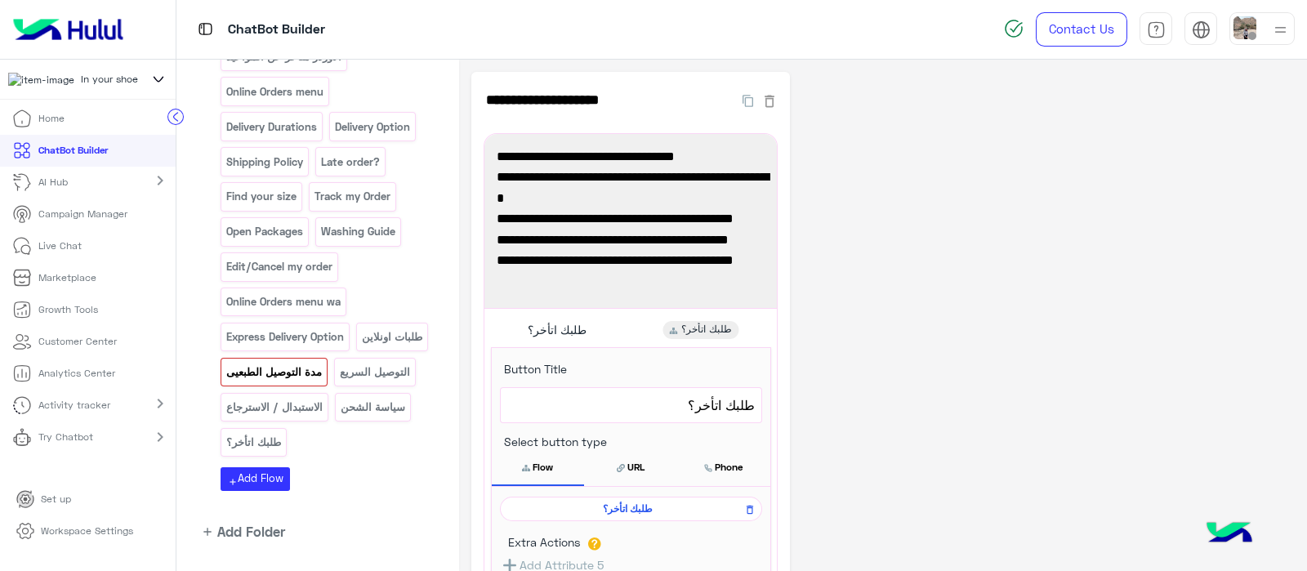
click at [1102, 324] on div "**********" at bounding box center [882, 468] width 823 height 792
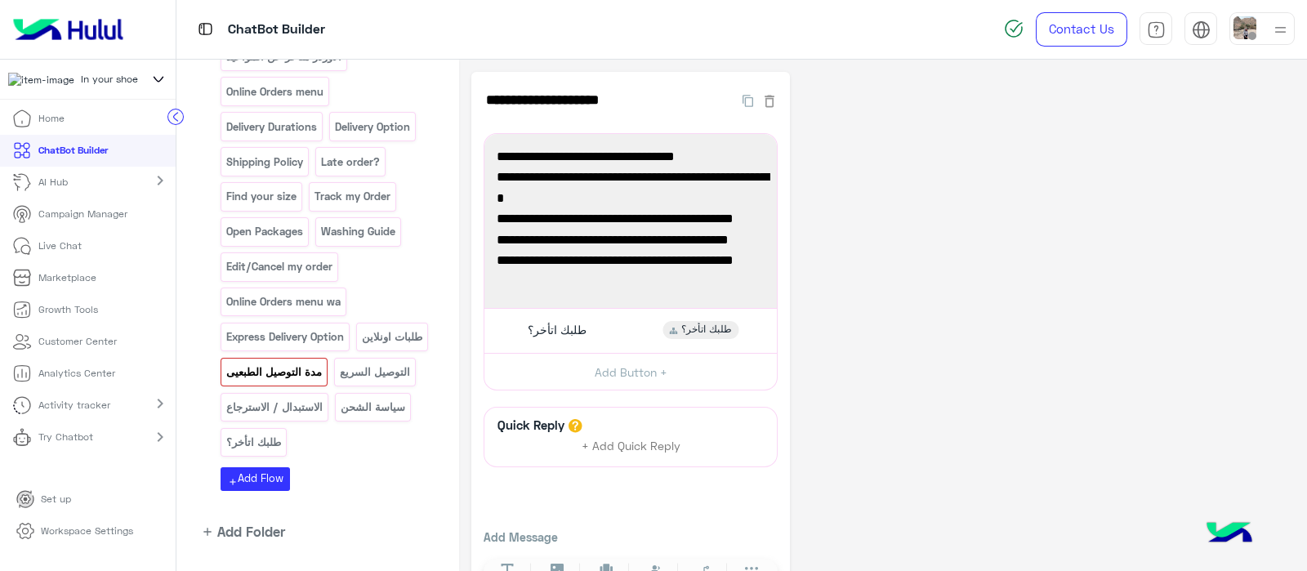
click at [318, 363] on p "مدة التوصيل الطبعيى" at bounding box center [274, 372] width 98 height 19
click at [322, 363] on p "مدة التوصيل الطبعيى" at bounding box center [274, 372] width 98 height 19
click at [540, 332] on span "طلبك اتأخر؟" at bounding box center [557, 330] width 59 height 15
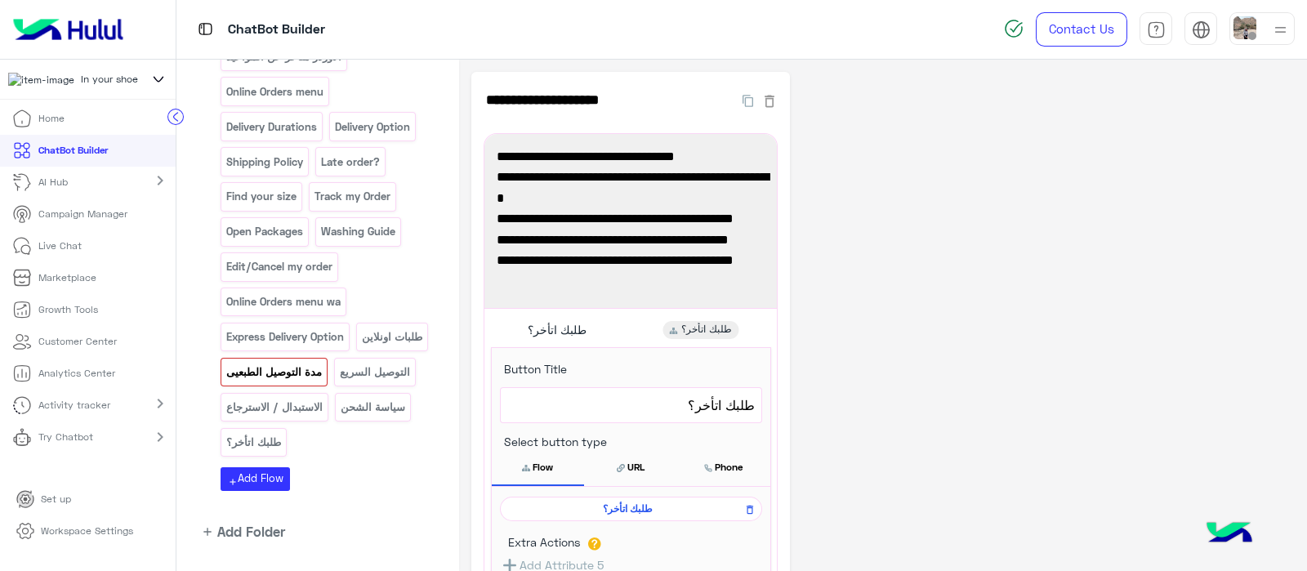
click at [631, 512] on span "طلبك اتأخر؟" at bounding box center [628, 508] width 238 height 15
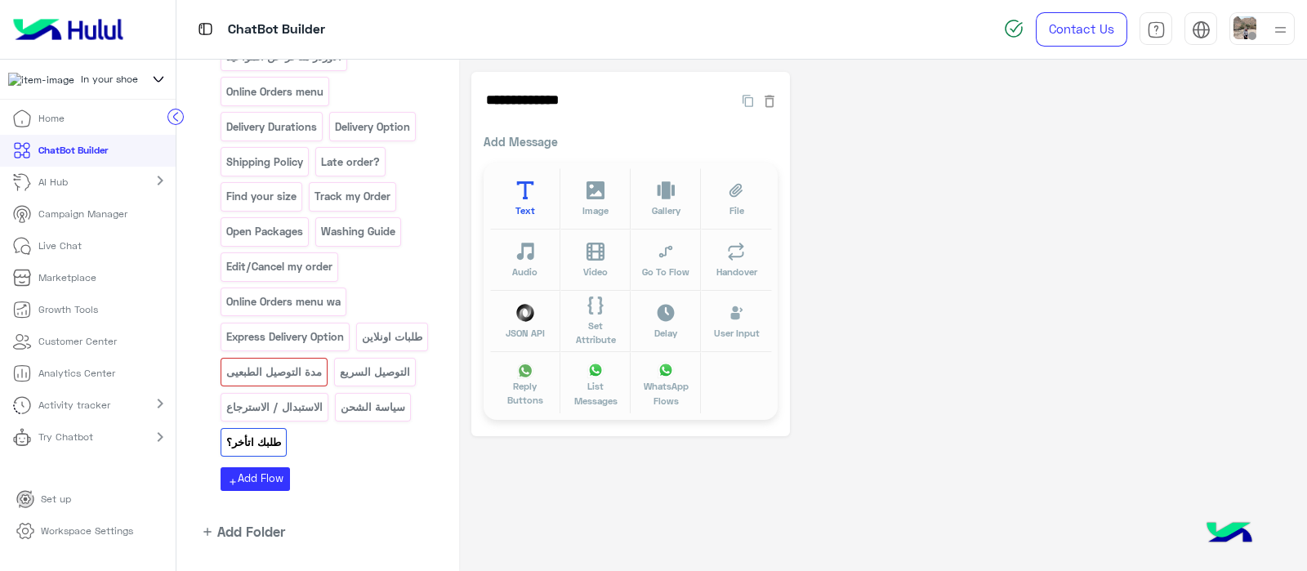
click at [523, 190] on icon at bounding box center [524, 190] width 17 height 19
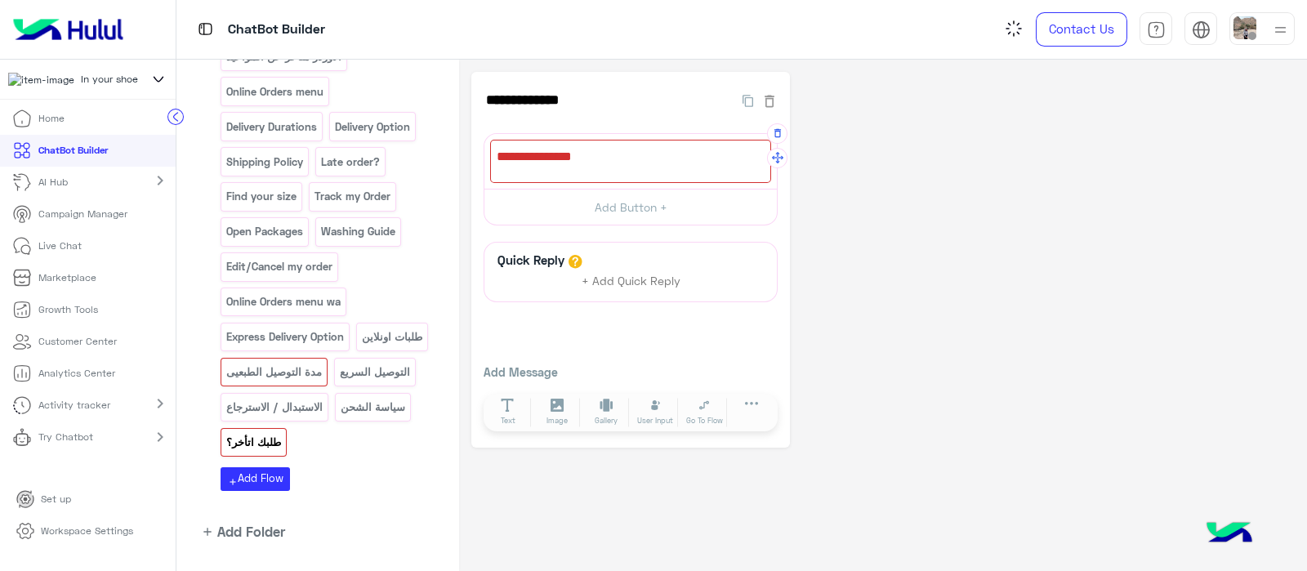
click at [563, 166] on div at bounding box center [630, 161] width 281 height 43
paste textarea "**********"
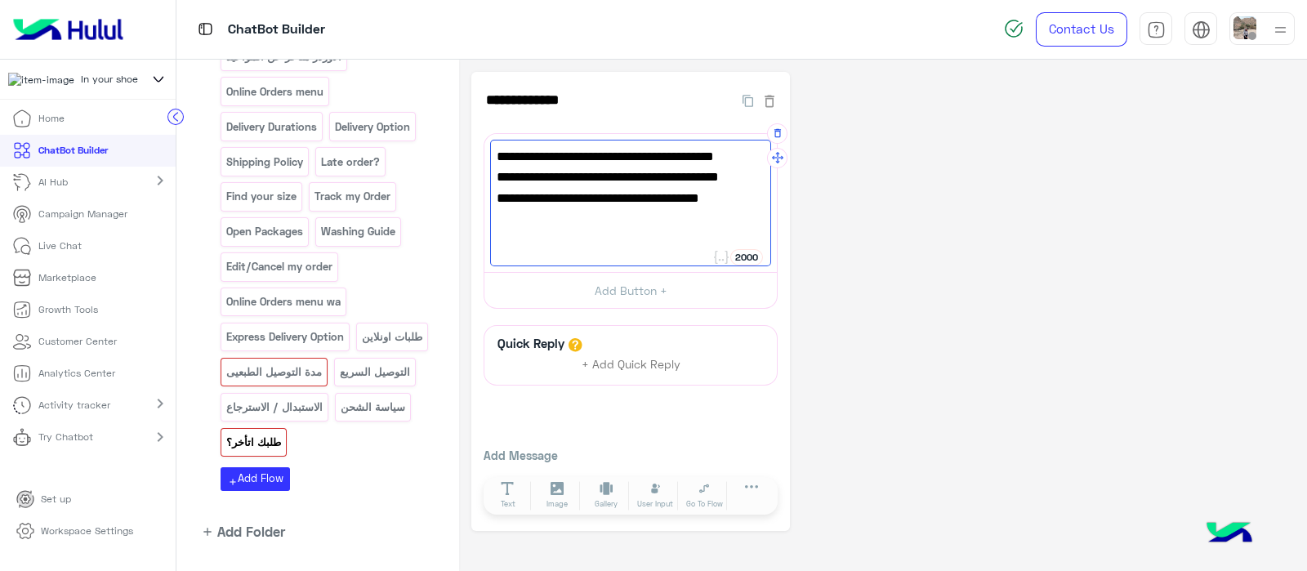
scroll to position [0, 0]
click at [759, 161] on span ""نعتذر لتأخر طلبك! سنقوم بحل المشكلة فورًا."" at bounding box center [630, 156] width 268 height 21
click at [530, 156] on span "نعتذر لتأخر طلبك! سنقوم بحل المشكلة فورًا."" at bounding box center [630, 156] width 268 height 21
click at [503, 165] on span "نعتذر لتأخر طلبك! سنقوم بحل المشكلة فورًاً"" at bounding box center [630, 156] width 268 height 21
type textarea "**********"
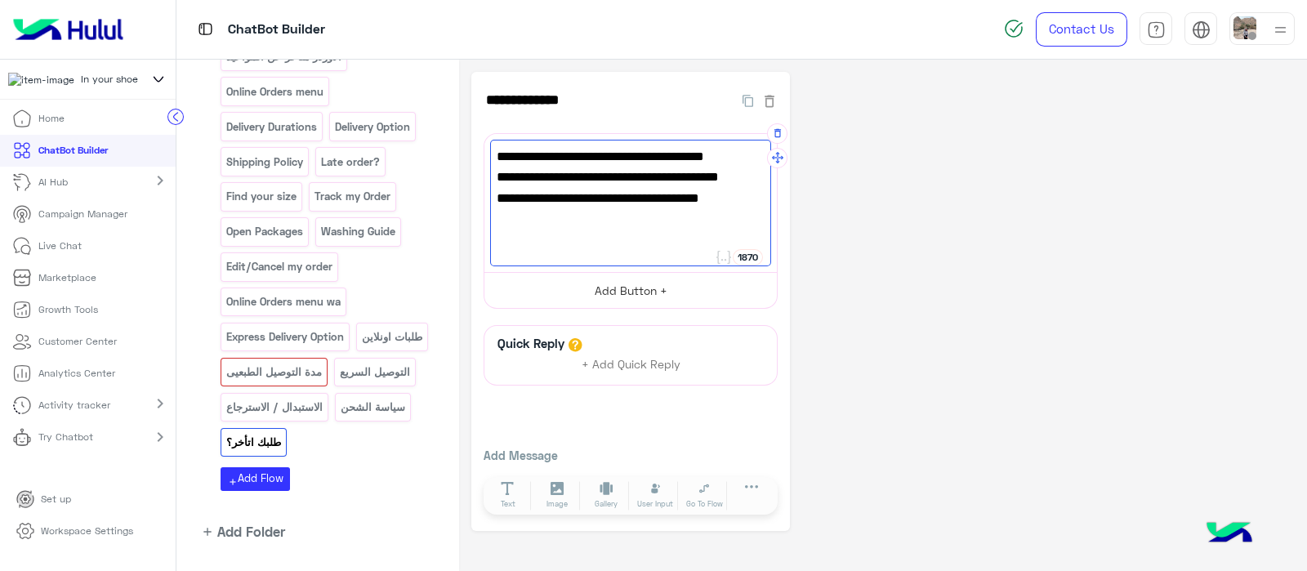
click at [643, 287] on button "Add Button +" at bounding box center [630, 290] width 292 height 37
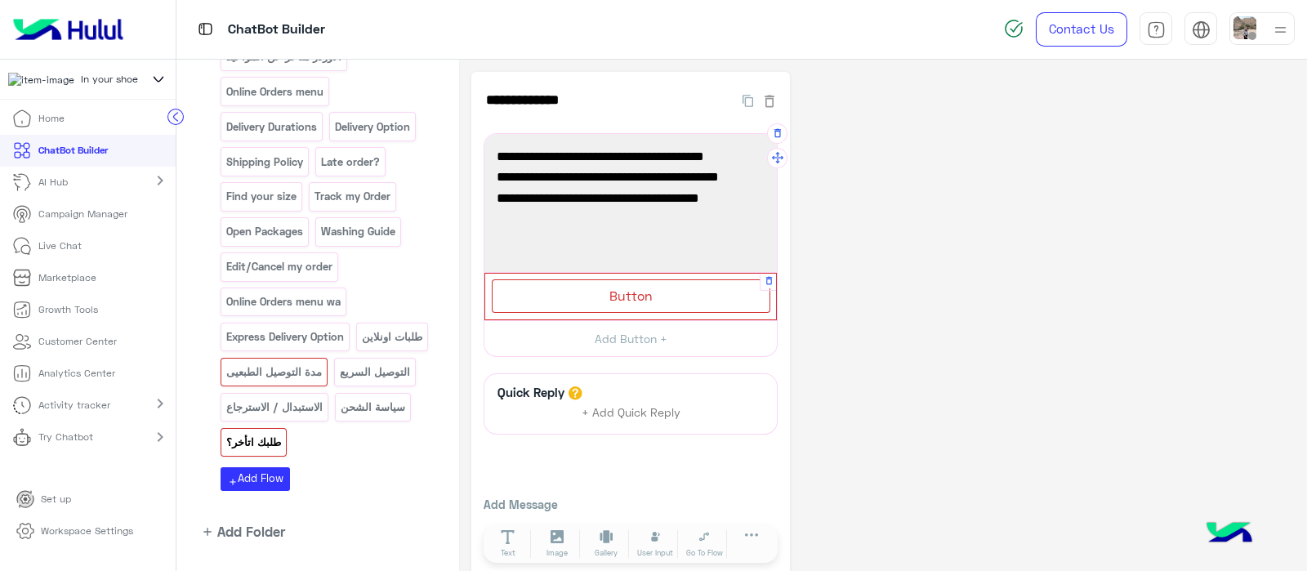
click at [653, 301] on div "Button" at bounding box center [631, 295] width 278 height 33
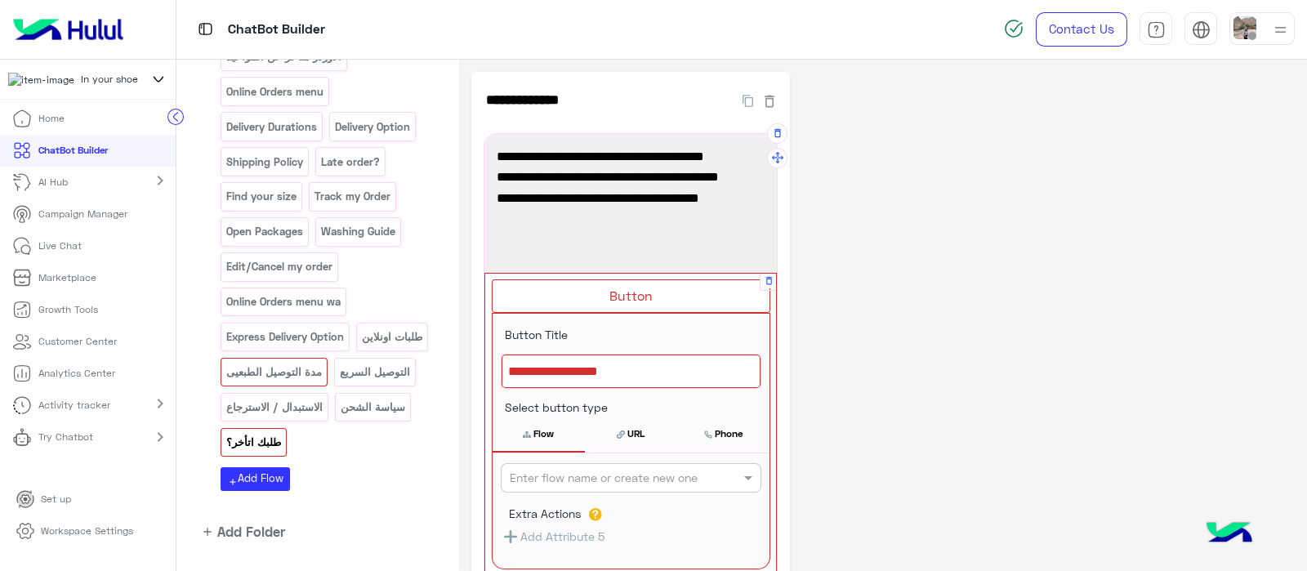
click at [608, 376] on div at bounding box center [630, 371] width 259 height 34
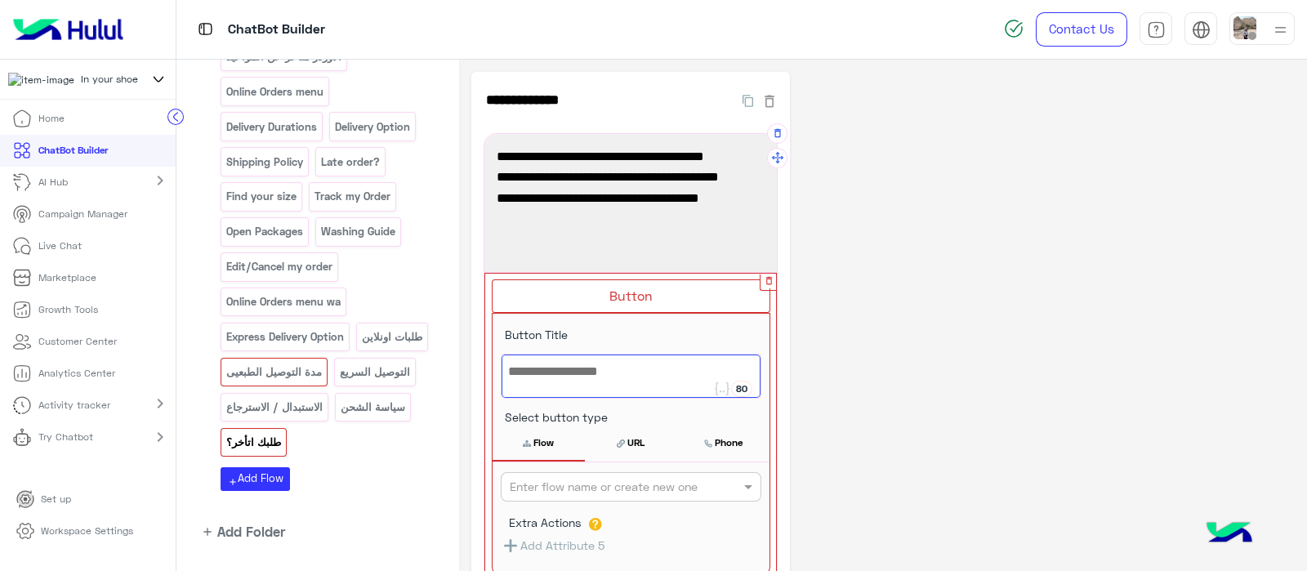
click at [769, 278] on icon "button" at bounding box center [769, 280] width 11 height 11
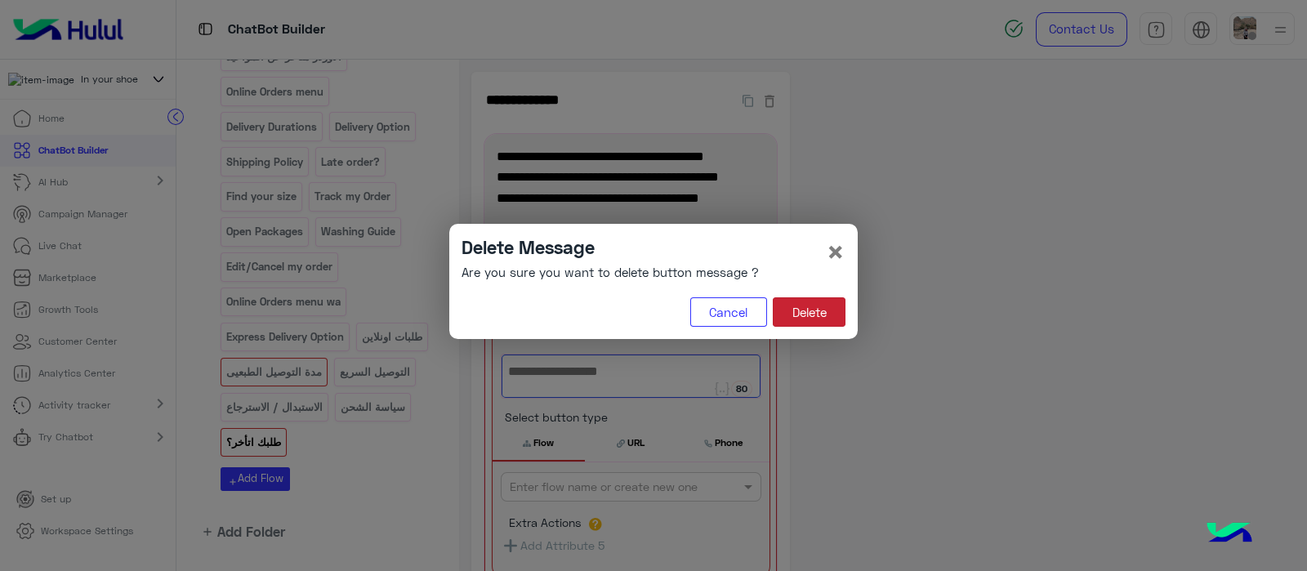
click at [823, 325] on button "Delete" at bounding box center [809, 311] width 73 height 29
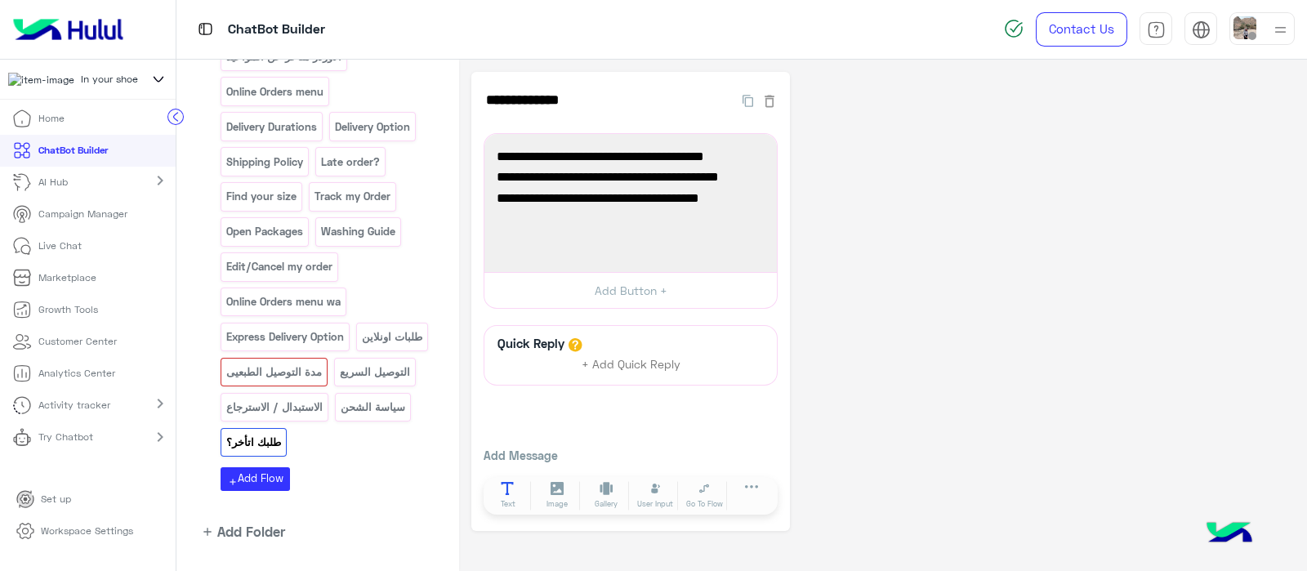
click at [511, 482] on icon at bounding box center [508, 489] width 14 height 14
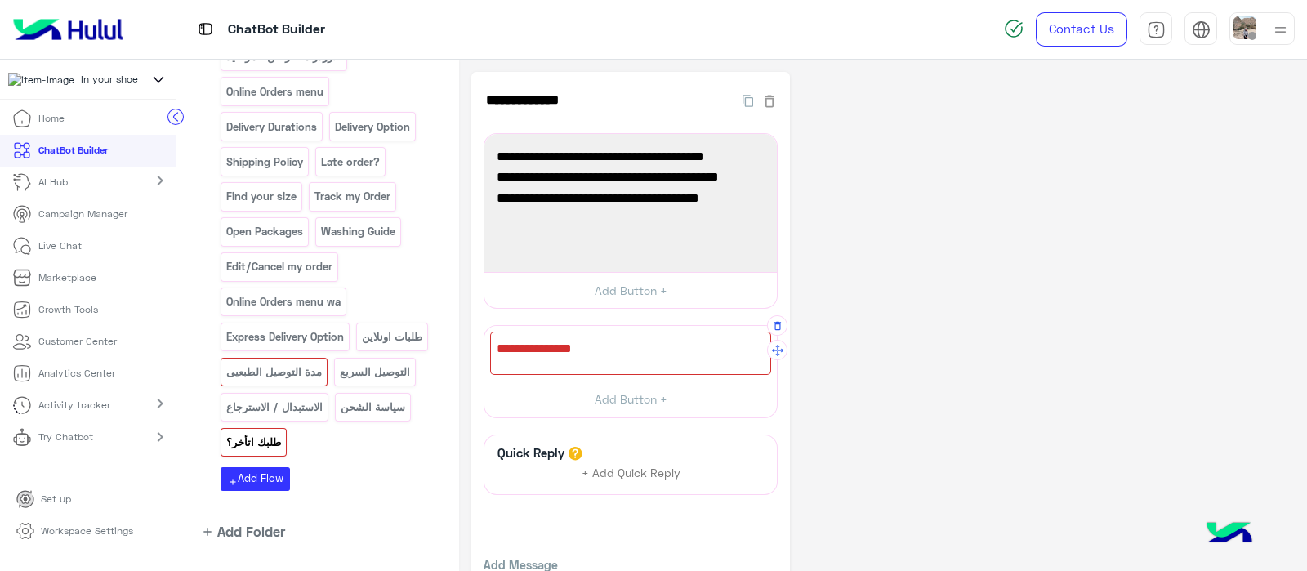
click at [600, 359] on div at bounding box center [630, 353] width 281 height 43
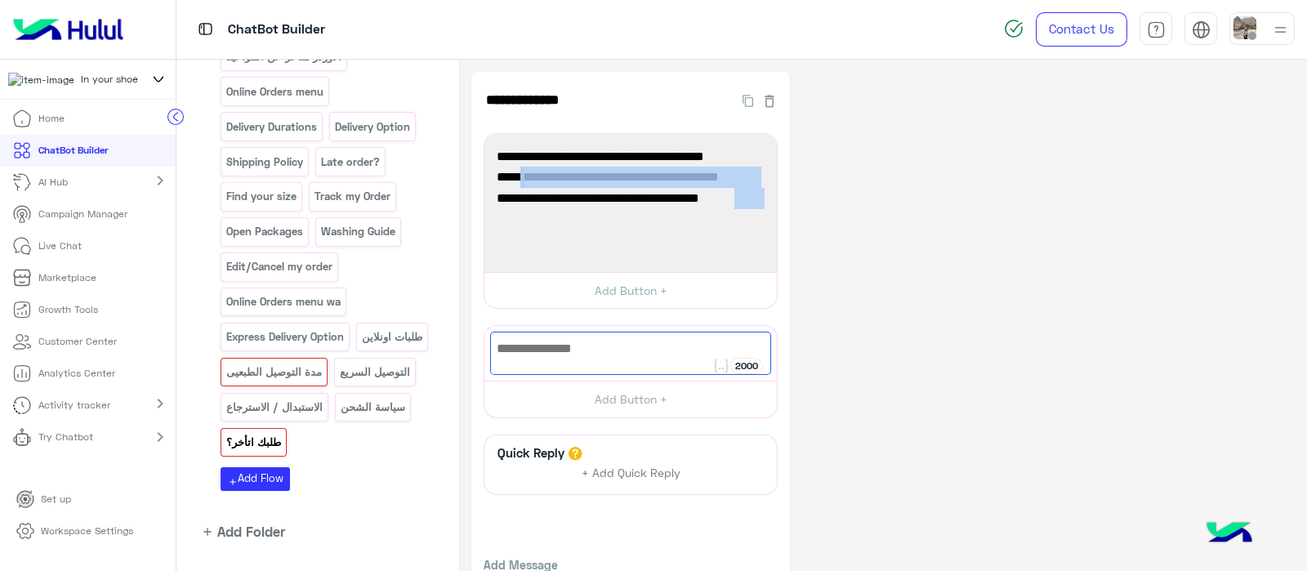
drag, startPoint x: 764, startPoint y: 176, endPoint x: 759, endPoint y: 168, distance: 9.5
click at [759, 168] on div "نعتذر لتأخر طلبك! سنقوم بحل المشكلة فورًاً أدخل رقم الطلب أو رقم هاتفك {إدخال أ…" at bounding box center [630, 203] width 281 height 127
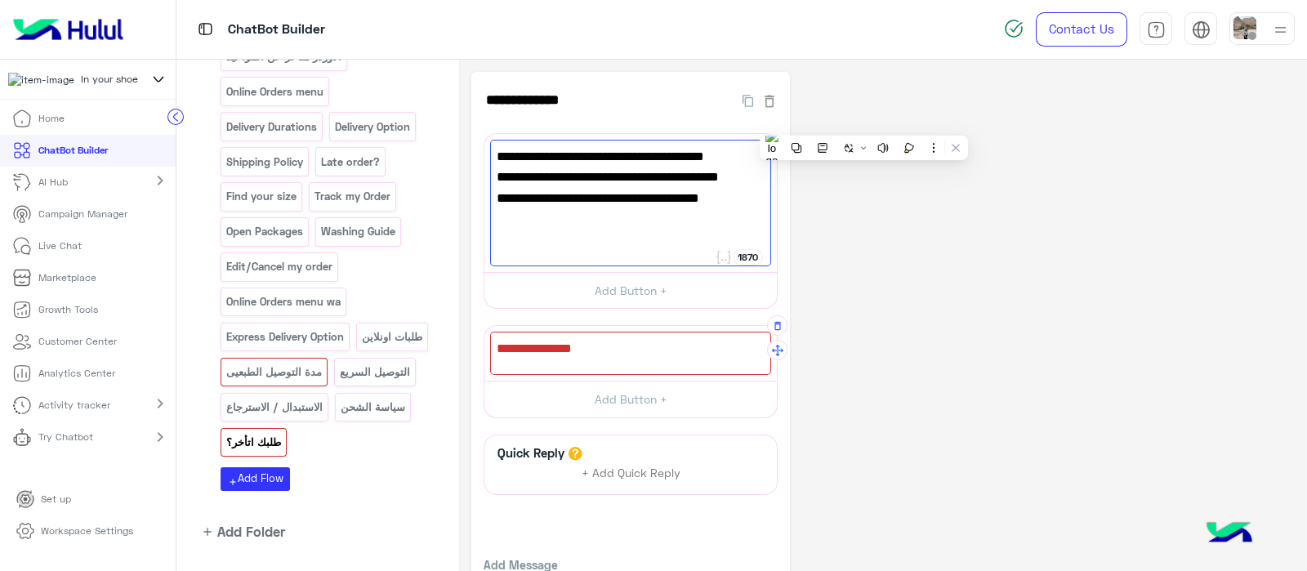
click at [551, 341] on div at bounding box center [630, 353] width 281 height 43
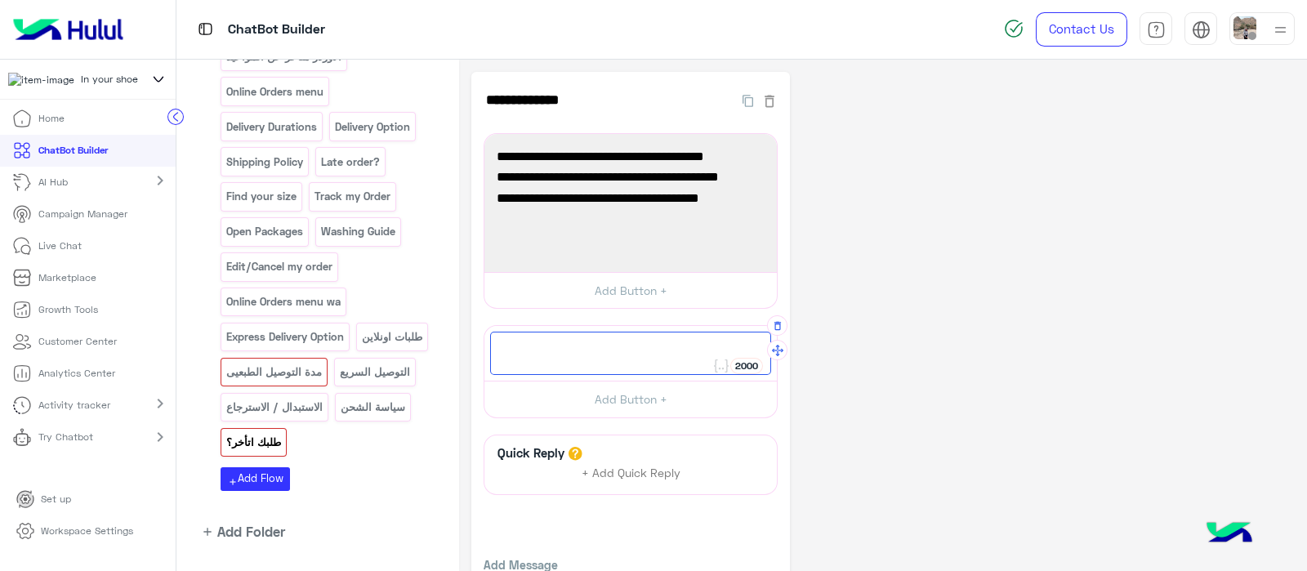
paste textarea "**********"
type textarea "**********"
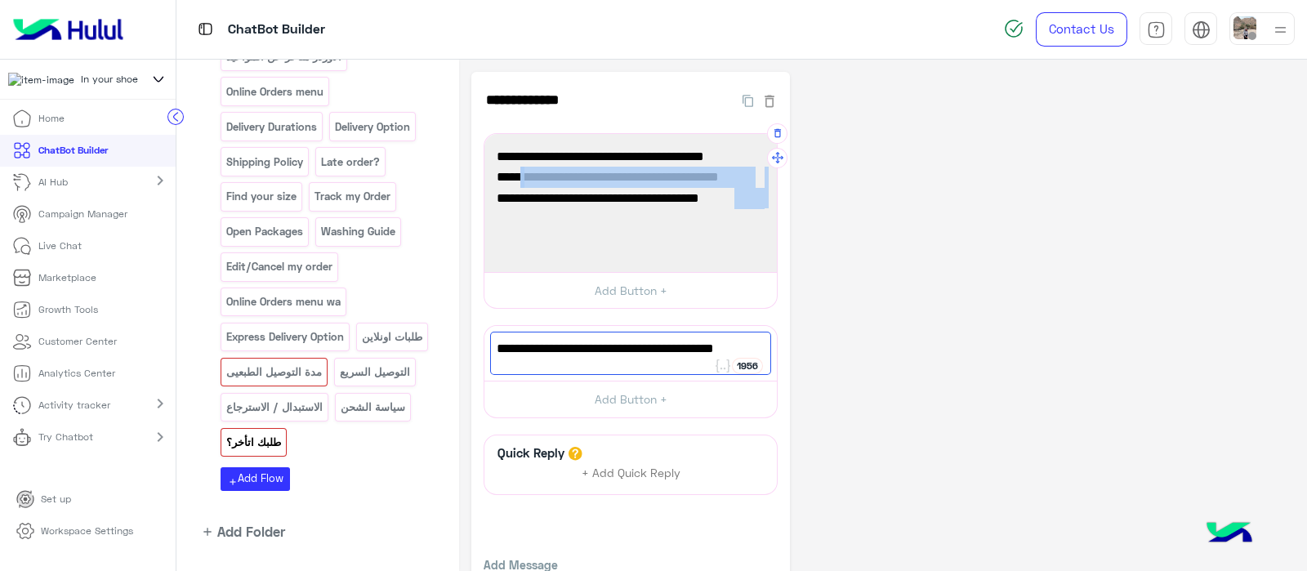
drag, startPoint x: 494, startPoint y: 212, endPoint x: 756, endPoint y: 181, distance: 264.0
click at [756, 181] on div "نعتذر لتأخر طلبك! سنقوم بحل المشكلة فورًاً أدخل رقم الطلب أو رقم هاتفك {إدخال أ…" at bounding box center [630, 203] width 281 height 127
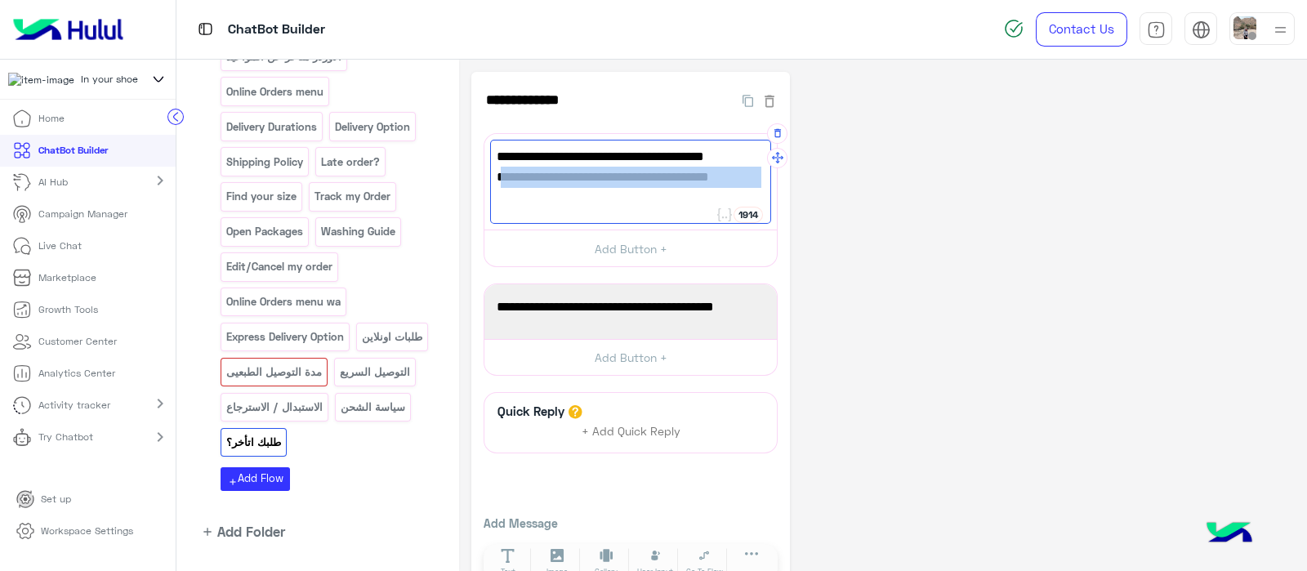
drag, startPoint x: 496, startPoint y: 177, endPoint x: 761, endPoint y: 172, distance: 264.6
click at [761, 172] on span "أد“استقبلنا رسالتك، هنتوصل معك في أقرب وقت" at bounding box center [630, 177] width 268 height 21
type textarea "**********"
click at [764, 309] on span "دخل رقم الطلب أو رقم هاتفك {إدخال أرقام فقط}" at bounding box center [630, 317] width 268 height 42
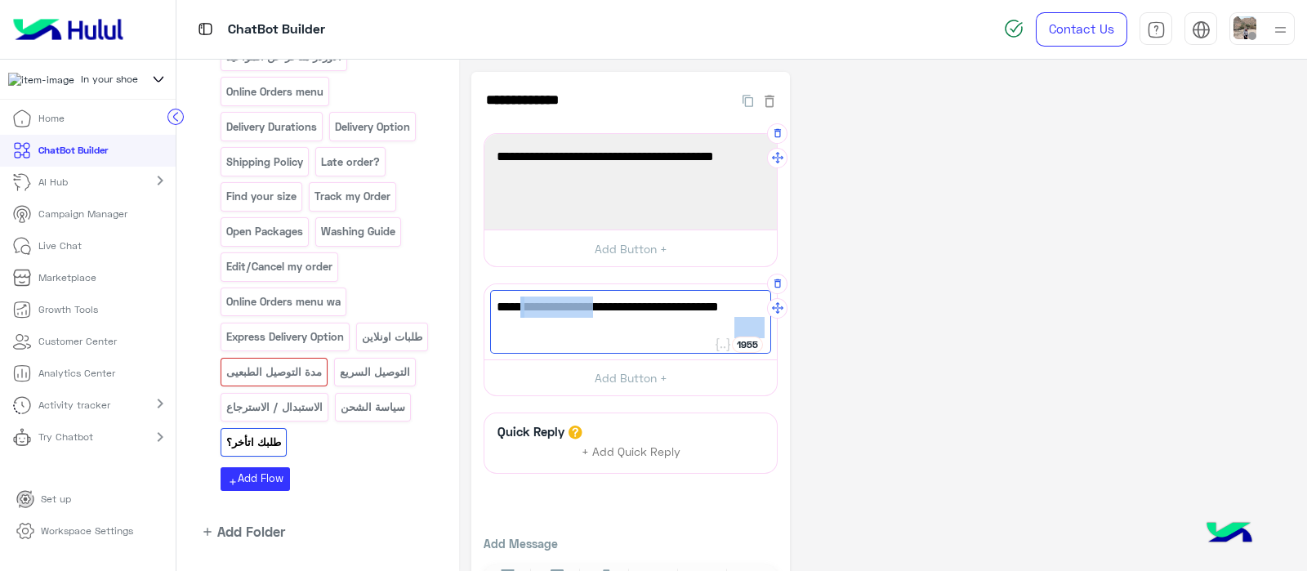
drag, startPoint x: 591, startPoint y: 303, endPoint x: 531, endPoint y: 330, distance: 66.2
click at [531, 330] on span "أدخل رقم الطلب أو رقم هاتفك {إدخال أرقام فقط}" at bounding box center [630, 317] width 268 height 42
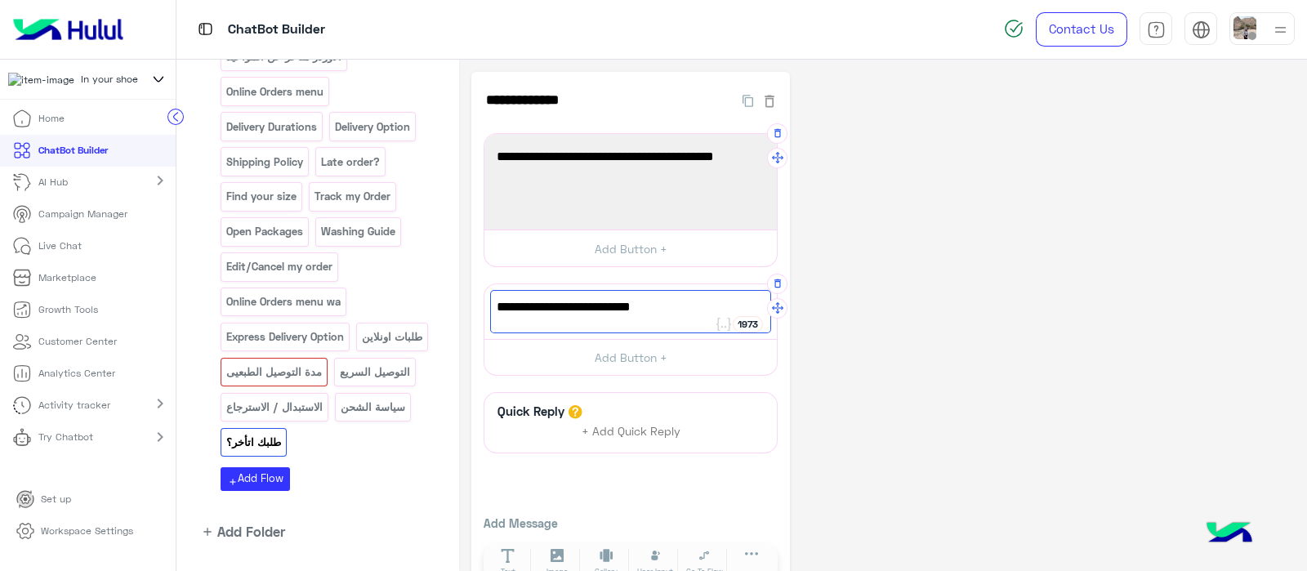
click at [657, 308] on span "أدخل رقم الطلب أو رقم هاتفك" at bounding box center [630, 306] width 268 height 21
click at [673, 313] on span "أدخل رقم الطلب أو رقم هاتفك" at bounding box center [630, 306] width 268 height 21
click at [658, 303] on span "أدخل رقم الطلب أو رقم هاتفك" at bounding box center [630, 306] width 268 height 21
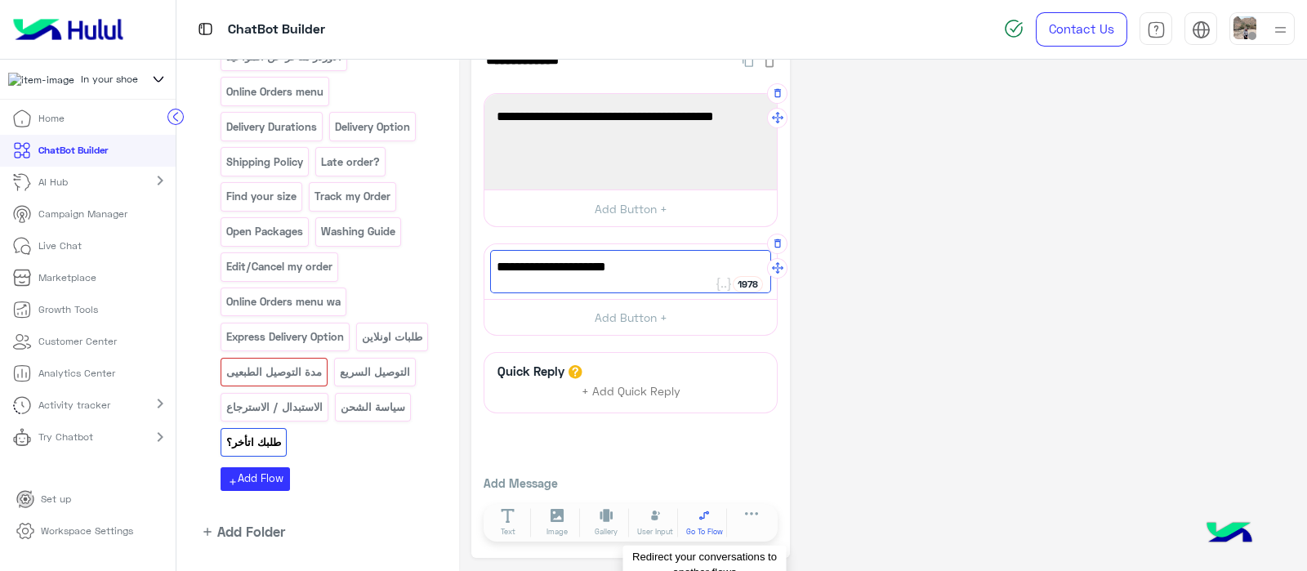
type textarea "**********"
click at [688, 526] on span "Go To Flow" at bounding box center [704, 531] width 37 height 11
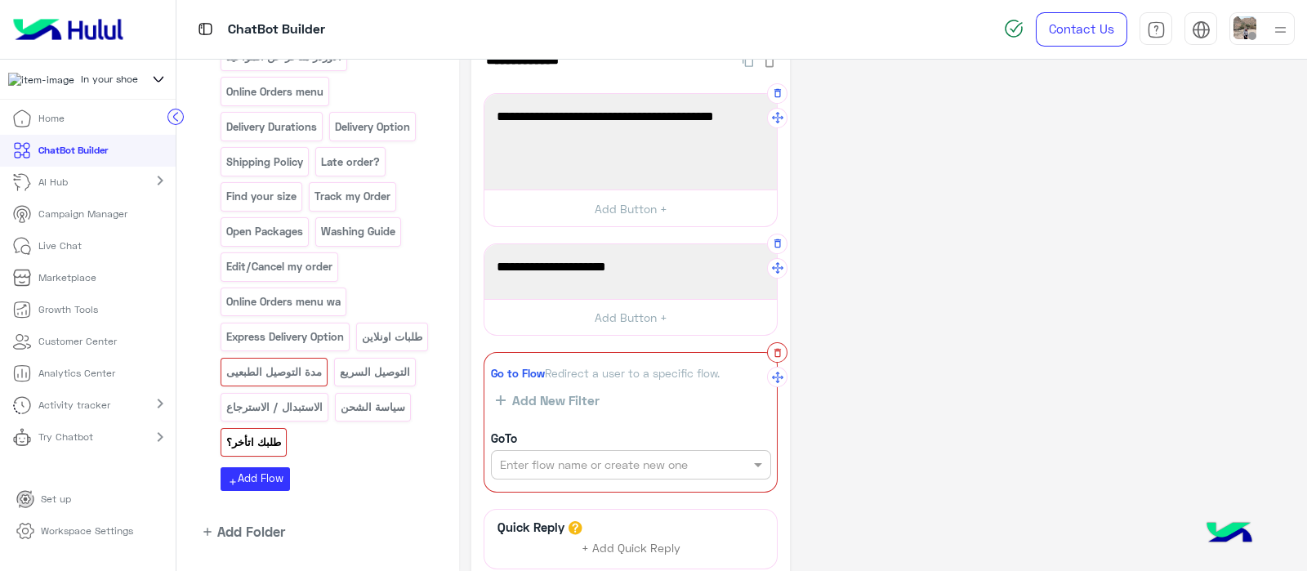
click at [776, 357] on button "button" at bounding box center [777, 352] width 20 height 20
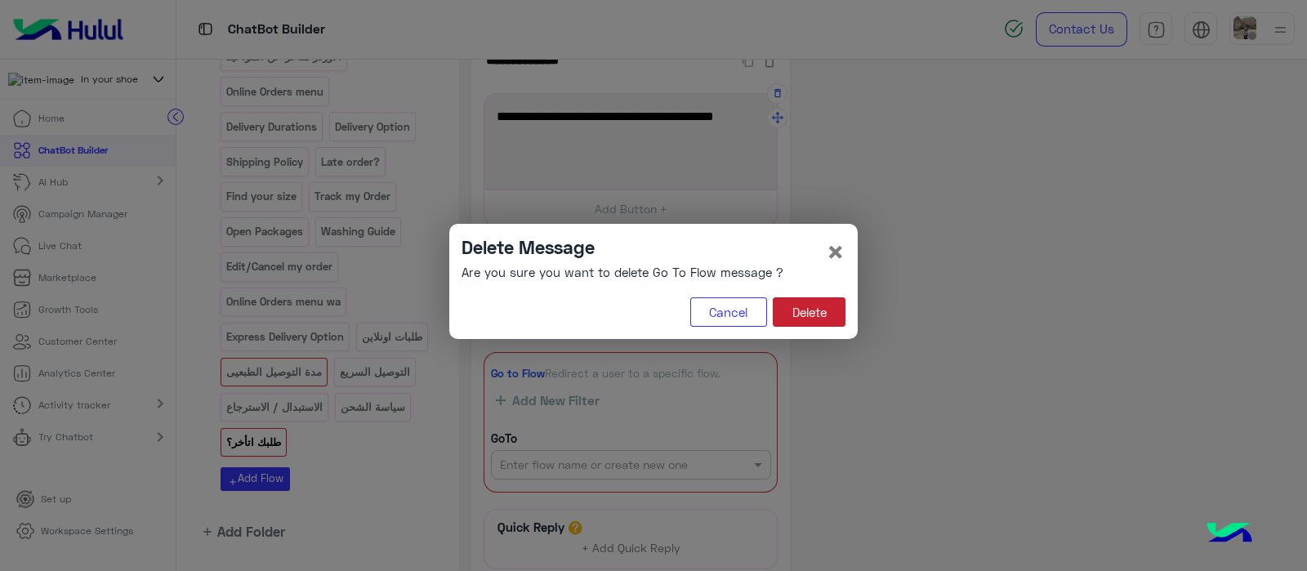
click at [818, 301] on button "Delete" at bounding box center [809, 311] width 73 height 29
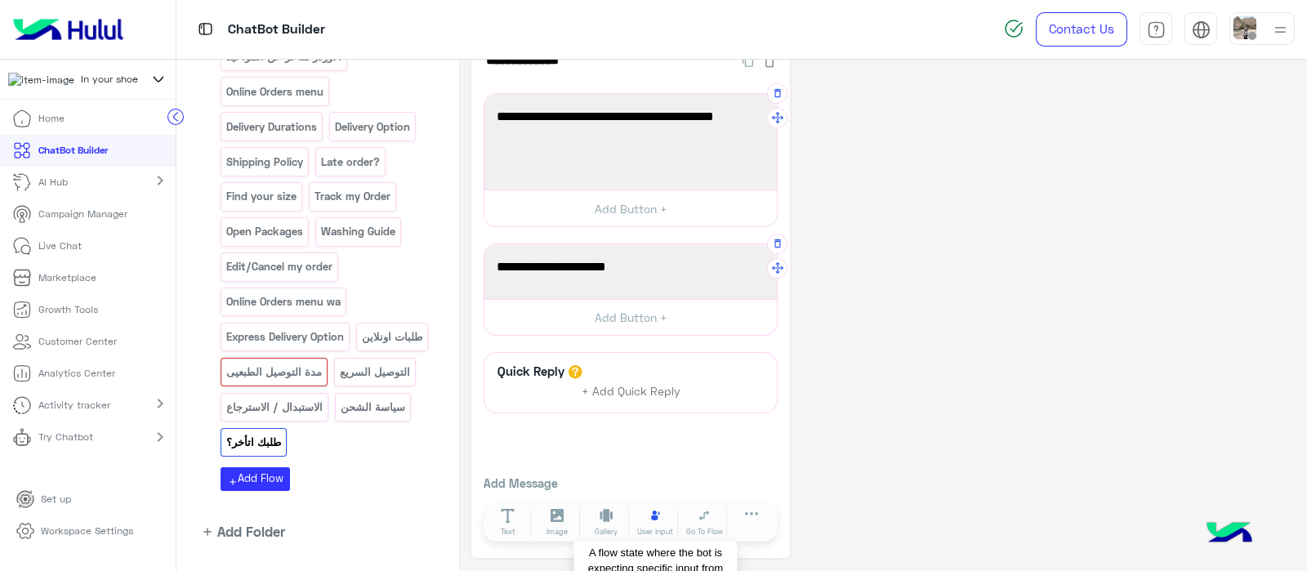
click at [657, 522] on button "User Input" at bounding box center [655, 522] width 46 height 29
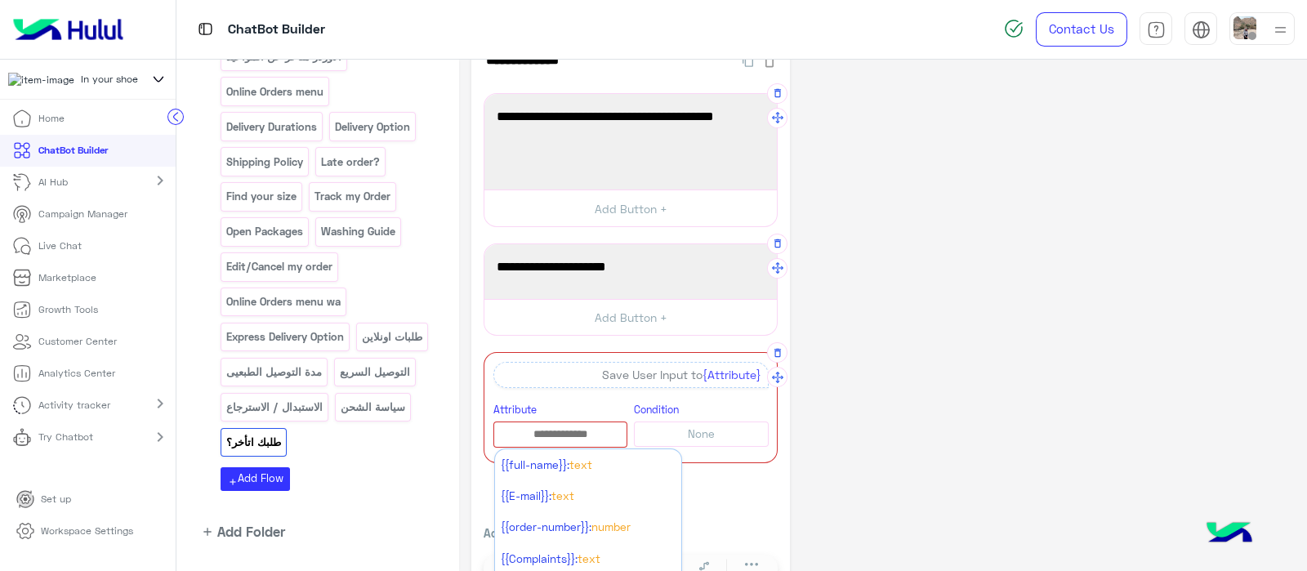
click at [530, 433] on input "text" at bounding box center [560, 434] width 133 height 18
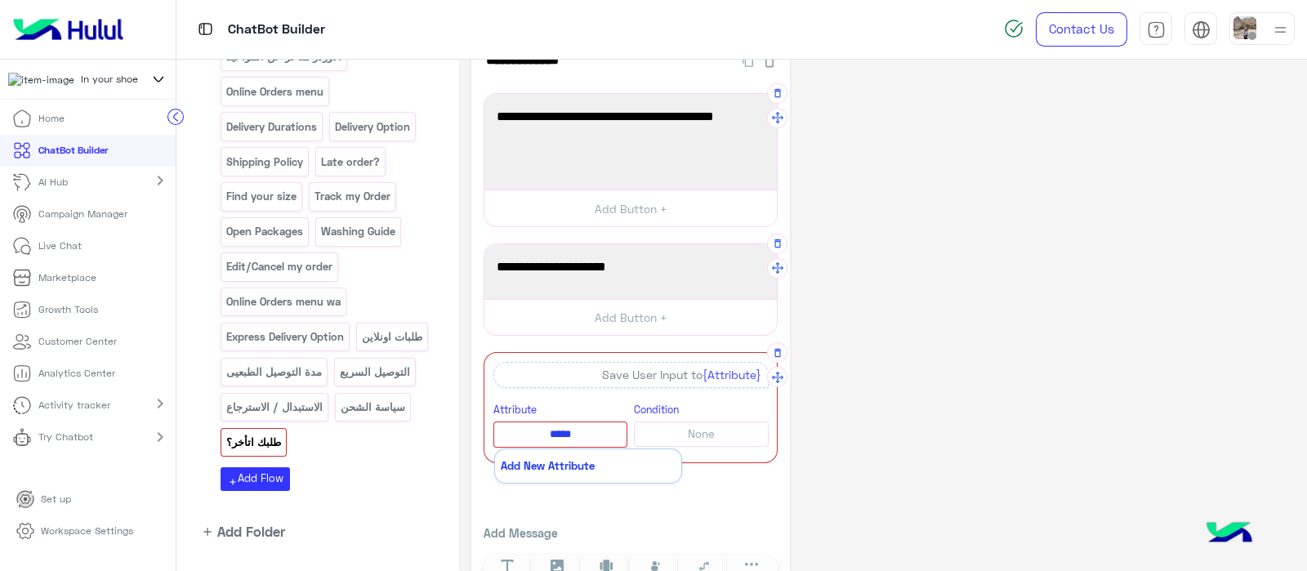
type input "****"
type input "******"
click at [607, 453] on li "{{phone_number1}}: Number" at bounding box center [588, 464] width 186 height 31
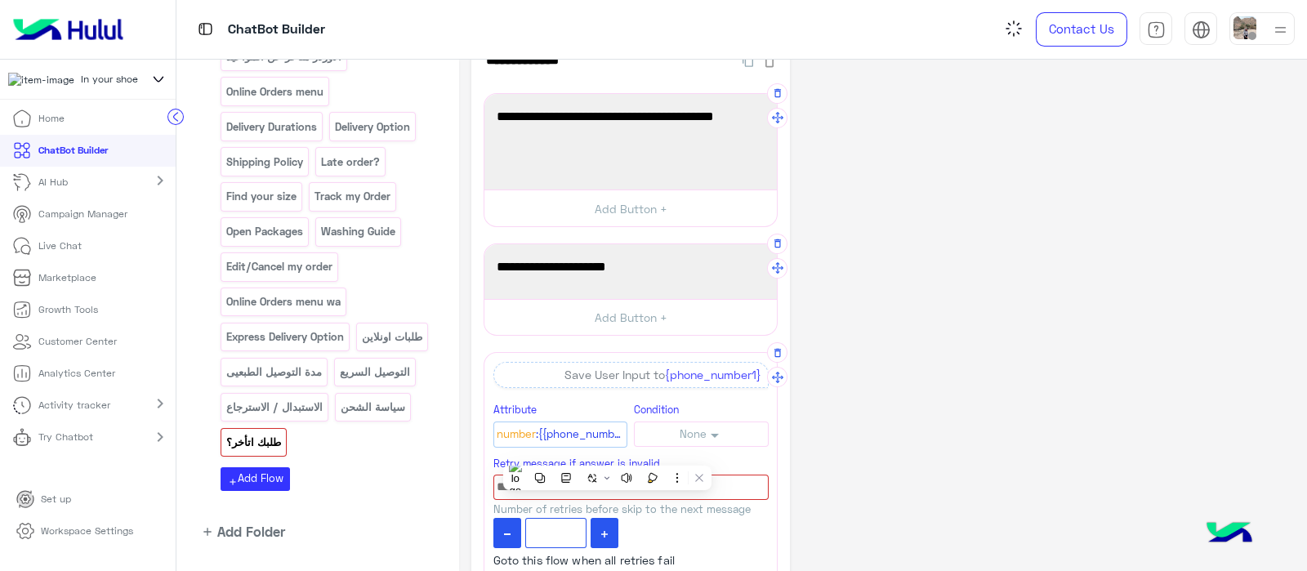
click at [607, 454] on label "Retry message if answer is invalid" at bounding box center [576, 463] width 167 height 18
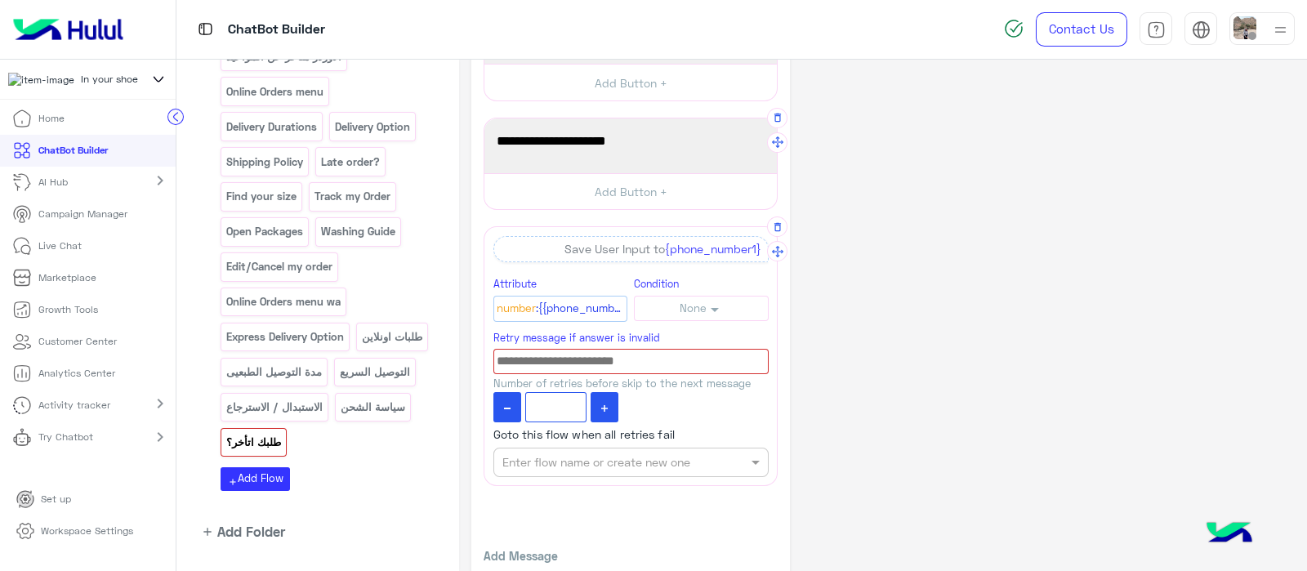
scroll to position [167, 0]
click at [603, 405] on icon at bounding box center [604, 406] width 7 height 7
type input "*"
click at [592, 354] on input at bounding box center [630, 359] width 275 height 25
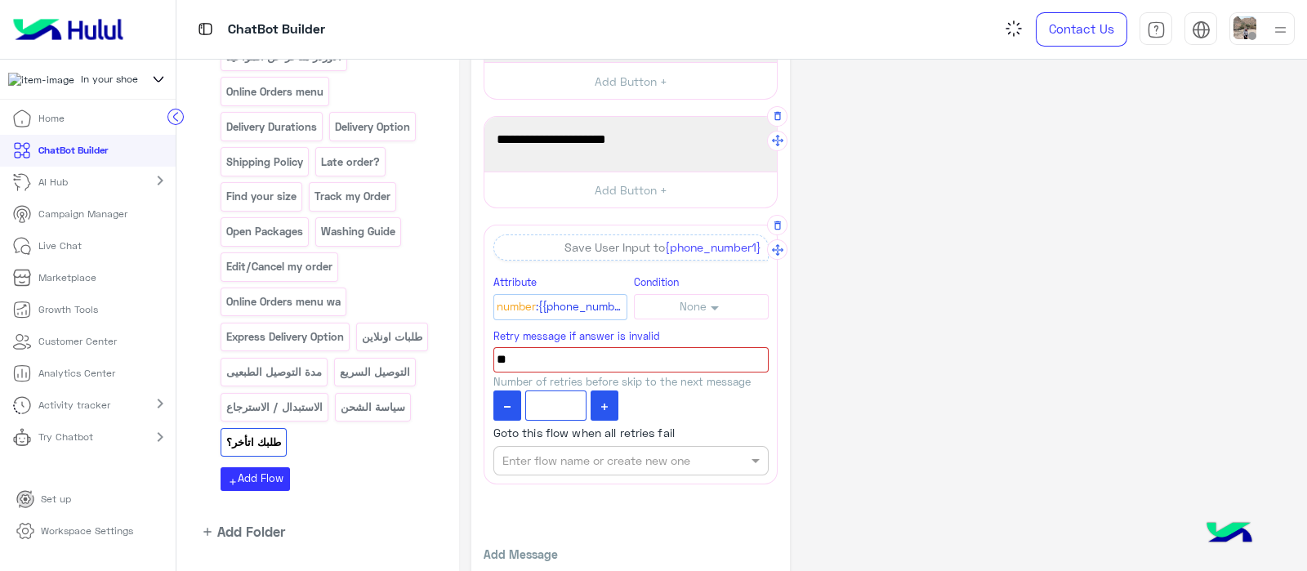
type input "*"
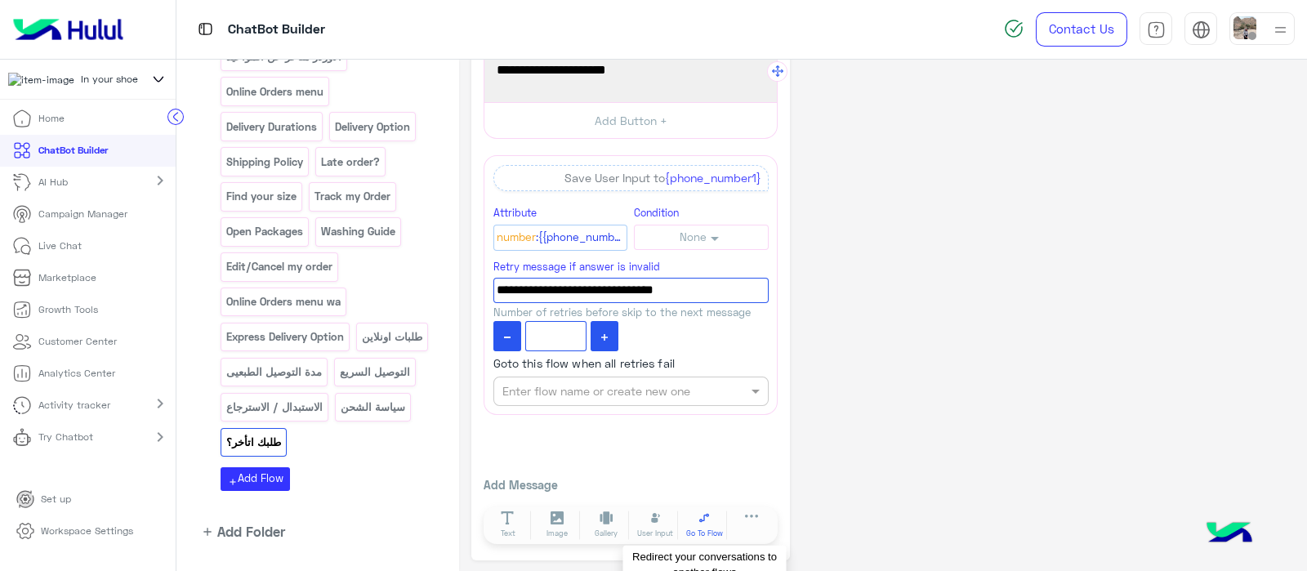
type input "**********"
click at [702, 534] on span "Go To Flow" at bounding box center [704, 533] width 37 height 11
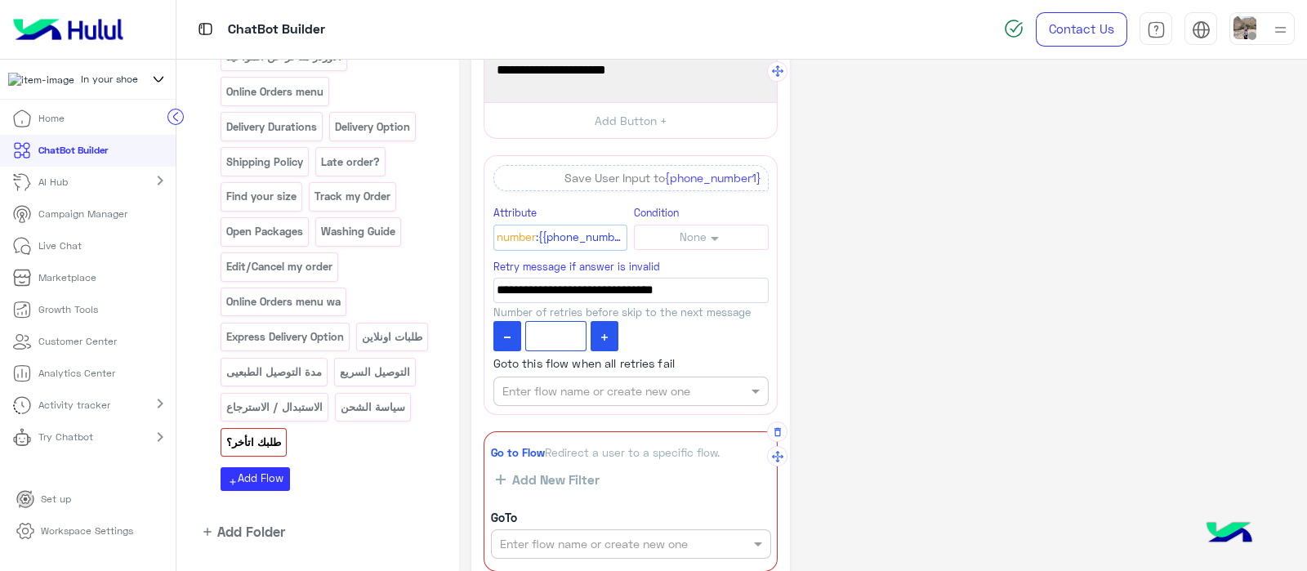
click at [564, 537] on input "text" at bounding box center [603, 544] width 207 height 17
type input "*"
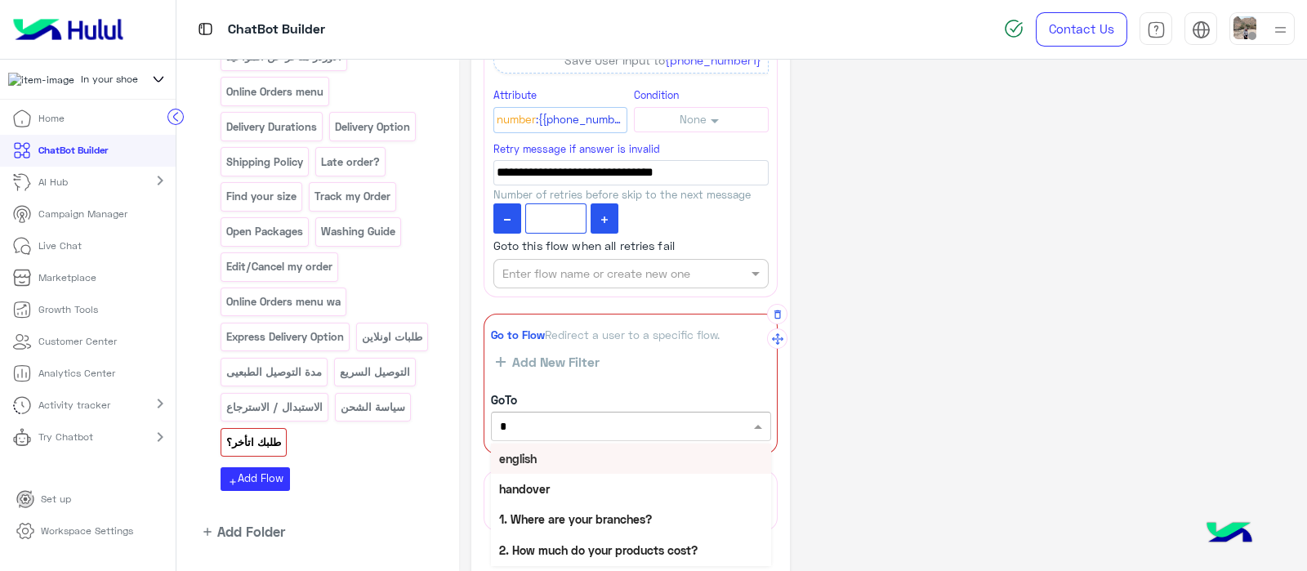
scroll to position [363, 0]
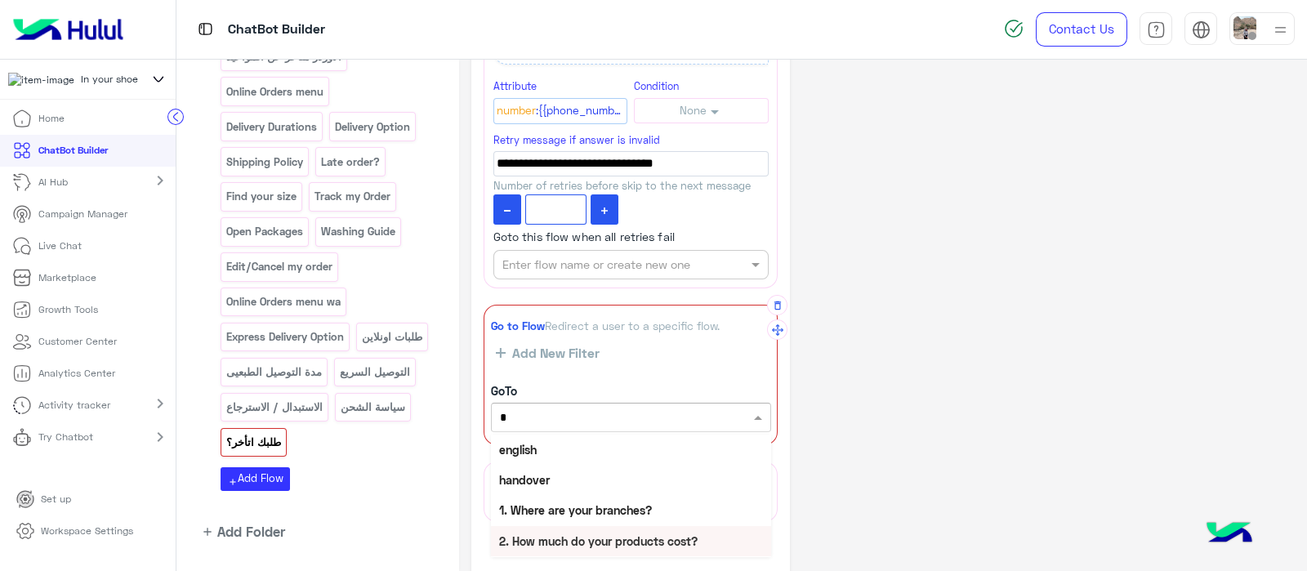
type input "**"
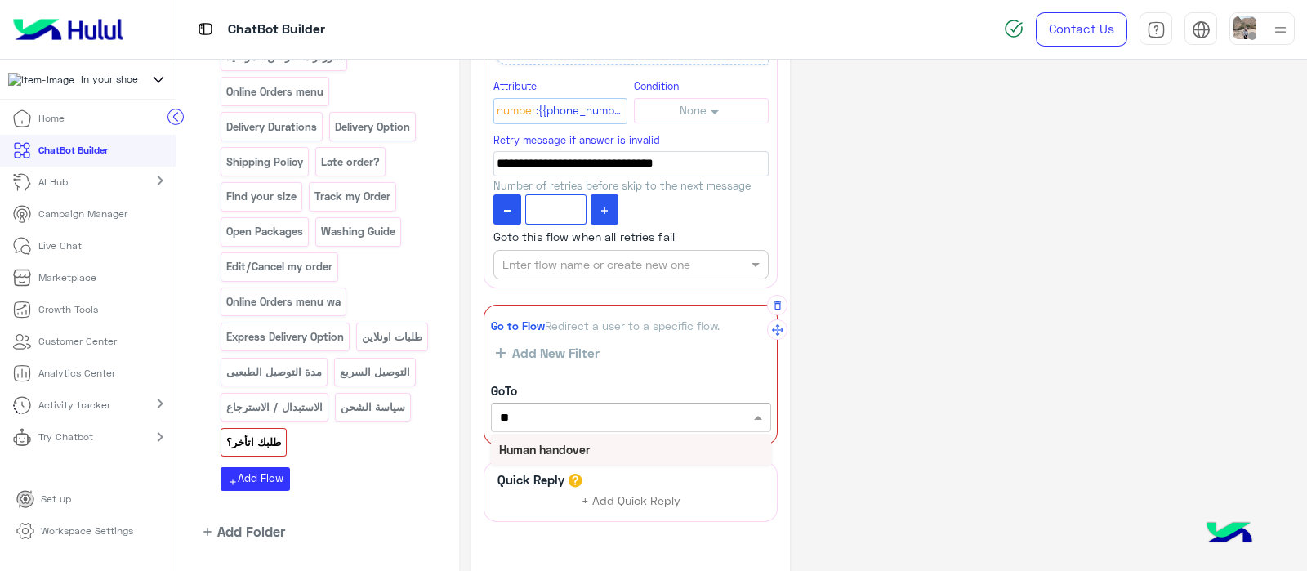
click at [541, 443] on b "Human handover" at bounding box center [544, 450] width 91 height 14
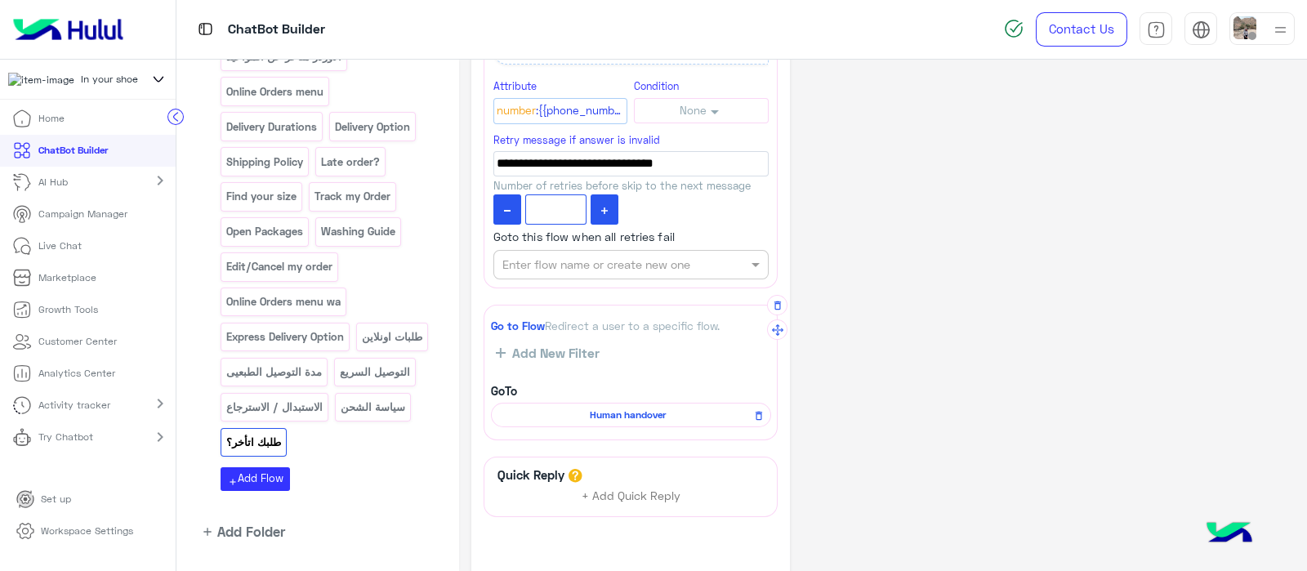
click at [584, 403] on div "Human handover" at bounding box center [631, 415] width 280 height 24
click at [593, 407] on span "Human handover" at bounding box center [628, 414] width 256 height 15
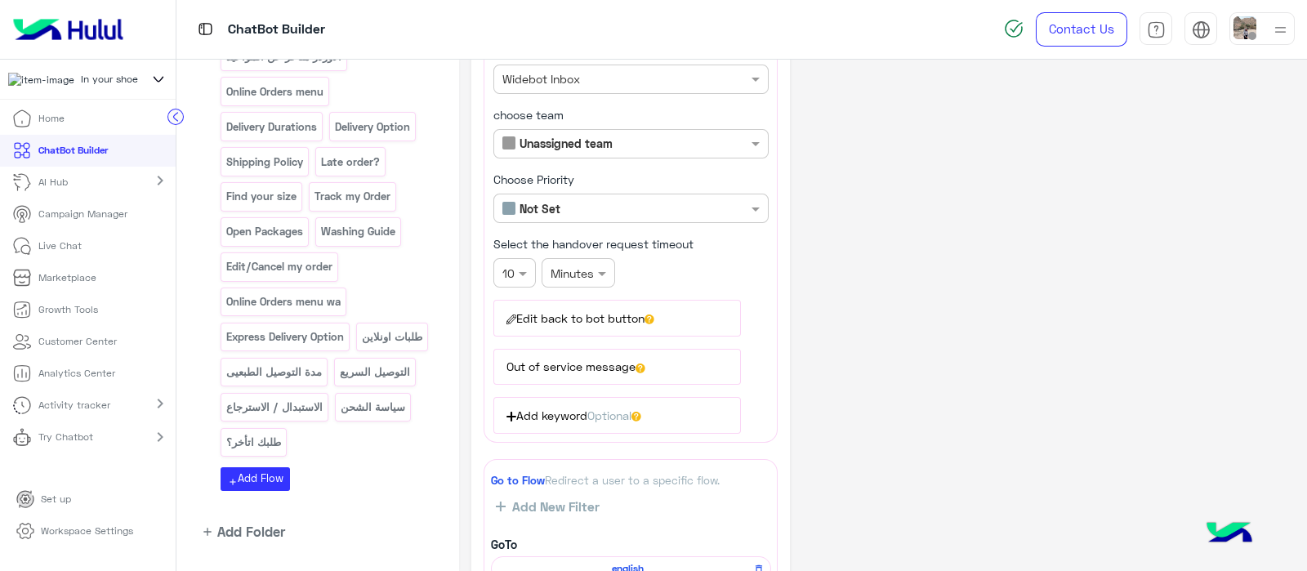
scroll to position [149, 0]
click at [583, 320] on button "Edit back to bot button" at bounding box center [616, 317] width 247 height 36
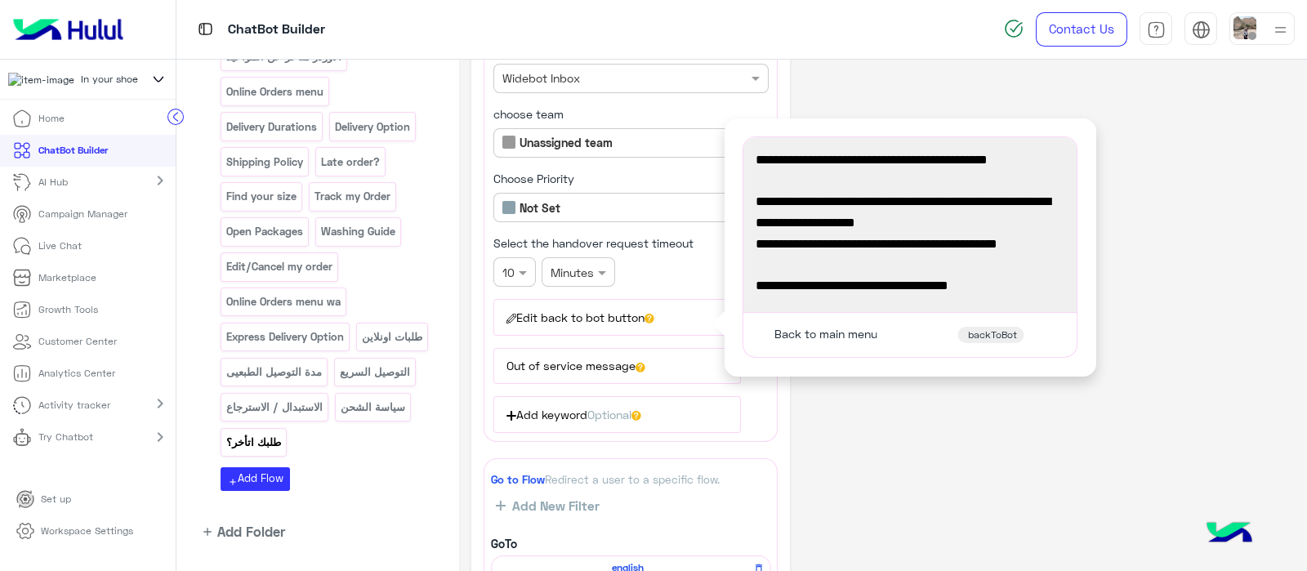
click at [283, 433] on p "طلبك اتأخر؟" at bounding box center [253, 442] width 57 height 19
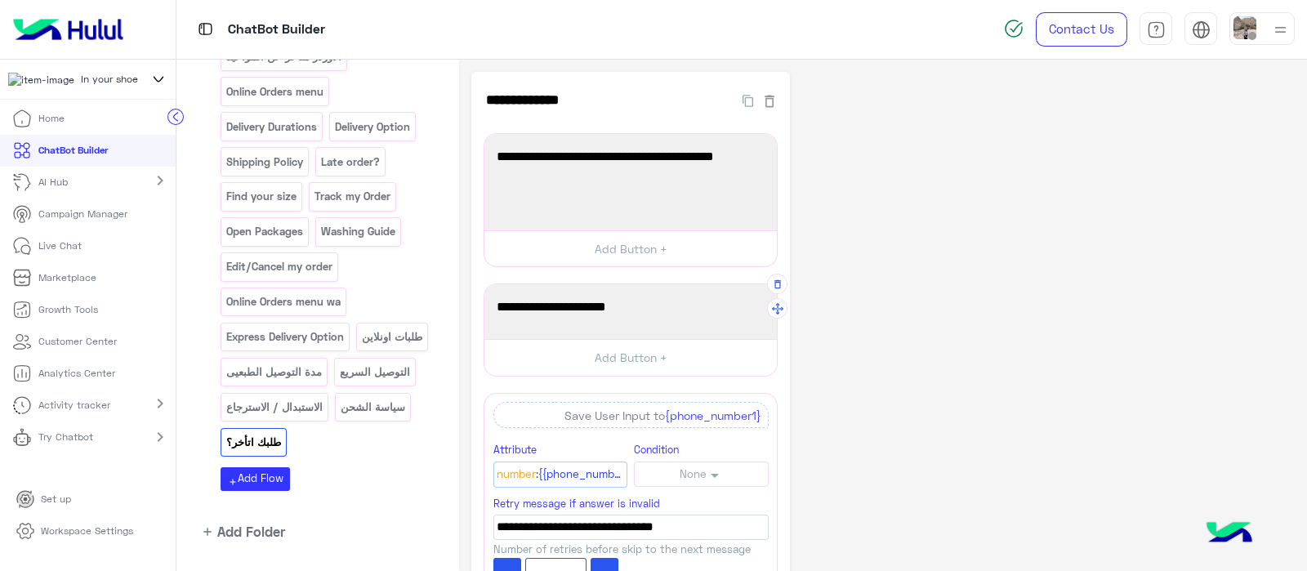
scroll to position [465, 0]
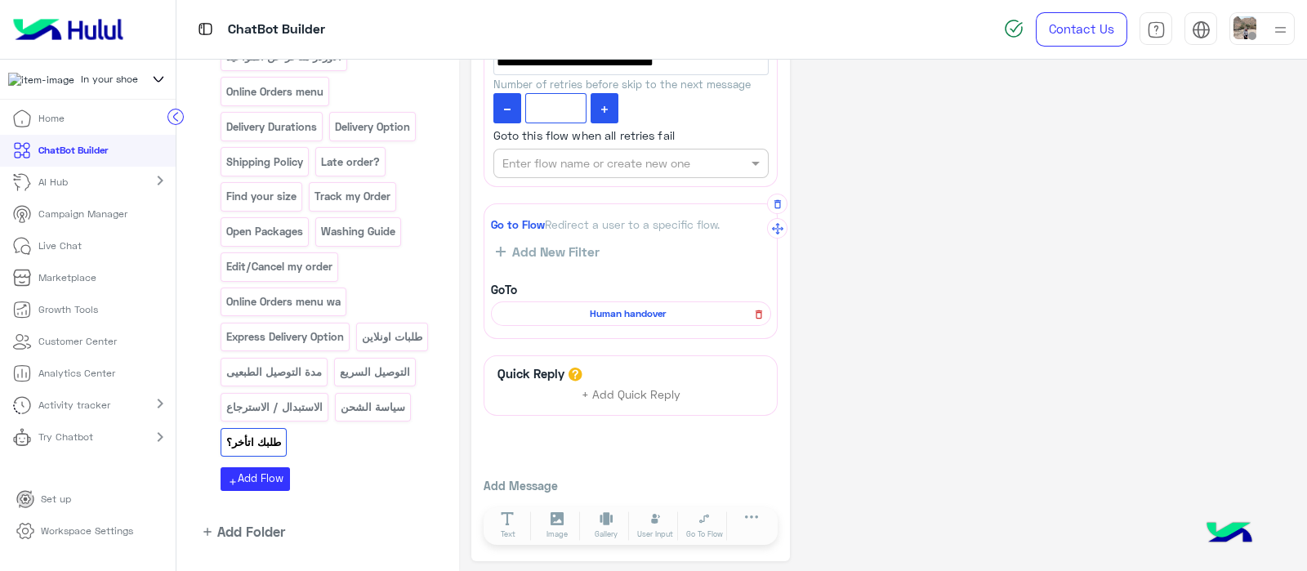
click at [766, 315] on button at bounding box center [758, 314] width 20 height 20
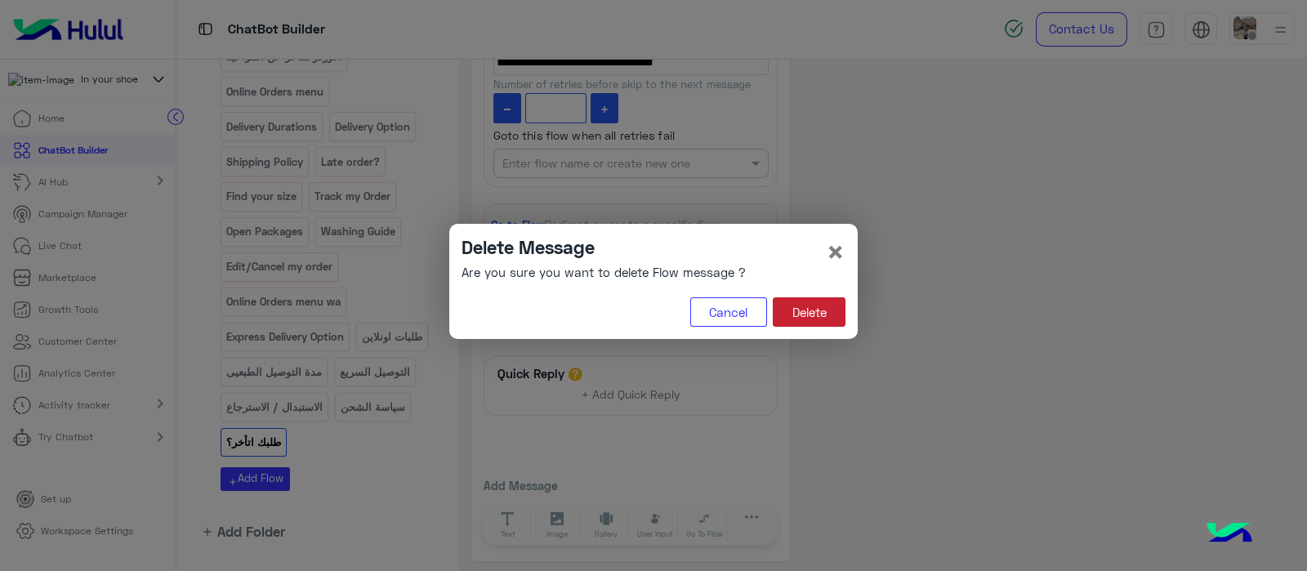
click at [817, 315] on button "Delete" at bounding box center [809, 311] width 73 height 29
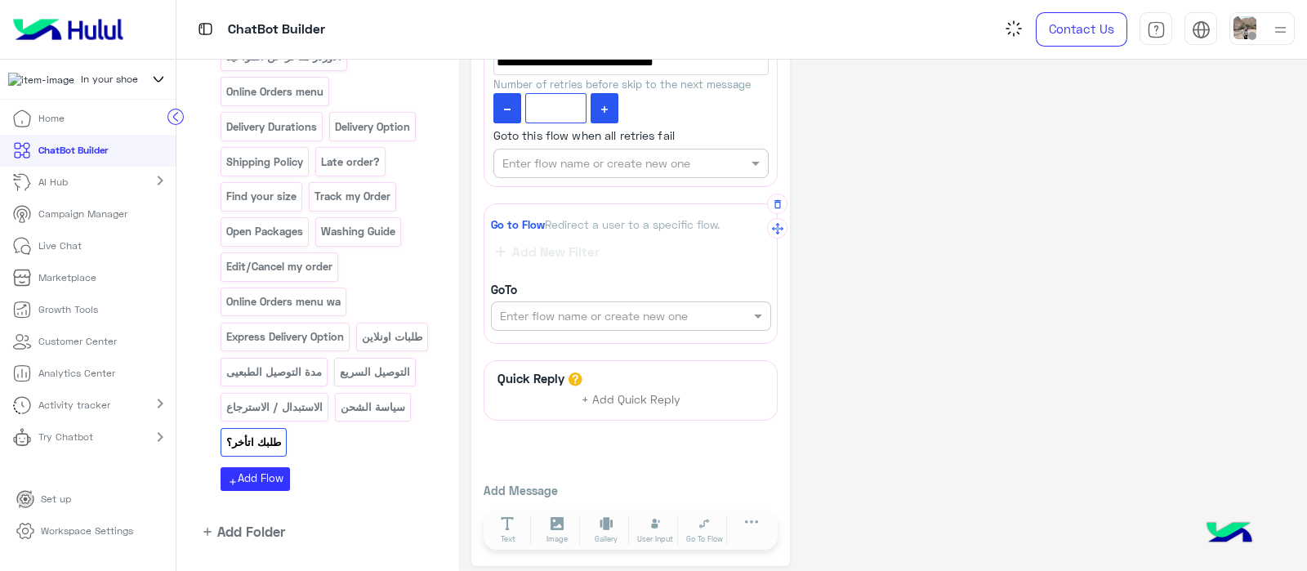
click at [591, 316] on input "text" at bounding box center [603, 316] width 207 height 17
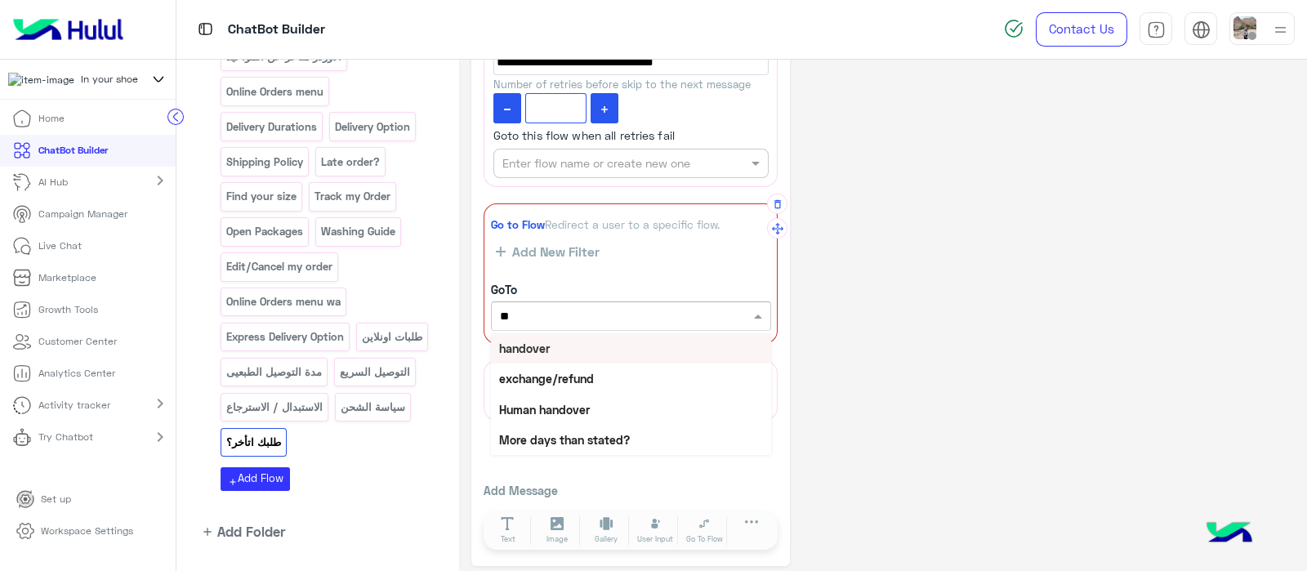
type input "***"
click at [563, 345] on div "handover" at bounding box center [631, 348] width 280 height 30
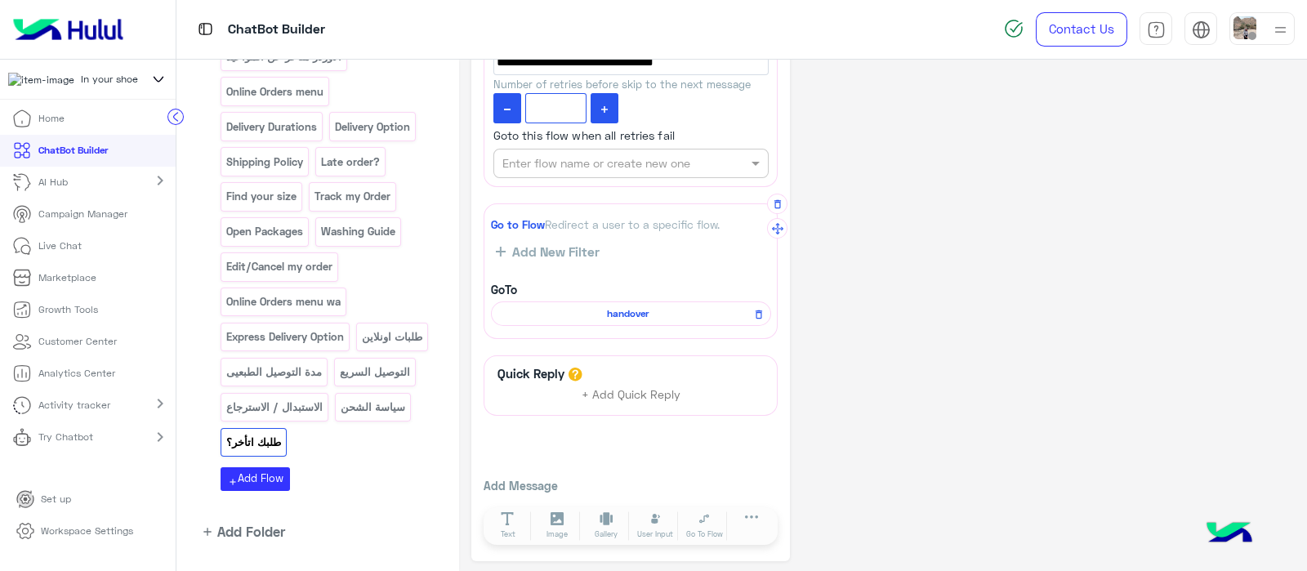
click at [620, 308] on span "handover" at bounding box center [628, 313] width 256 height 15
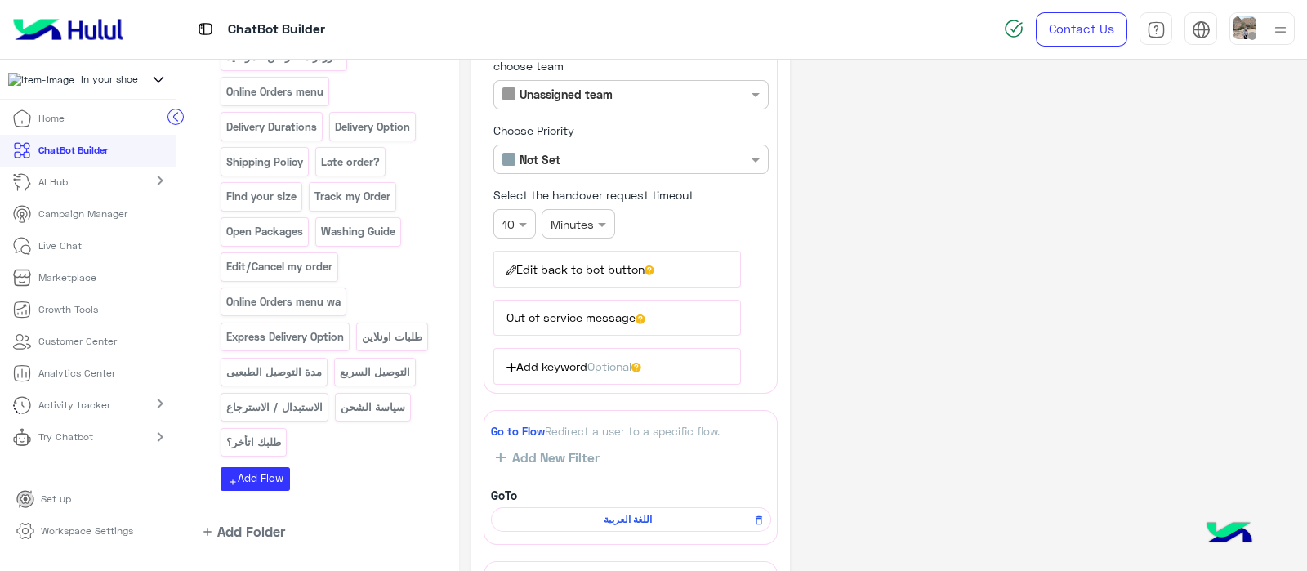
scroll to position [198, 0]
click at [611, 265] on button "Edit back to bot button" at bounding box center [616, 268] width 247 height 36
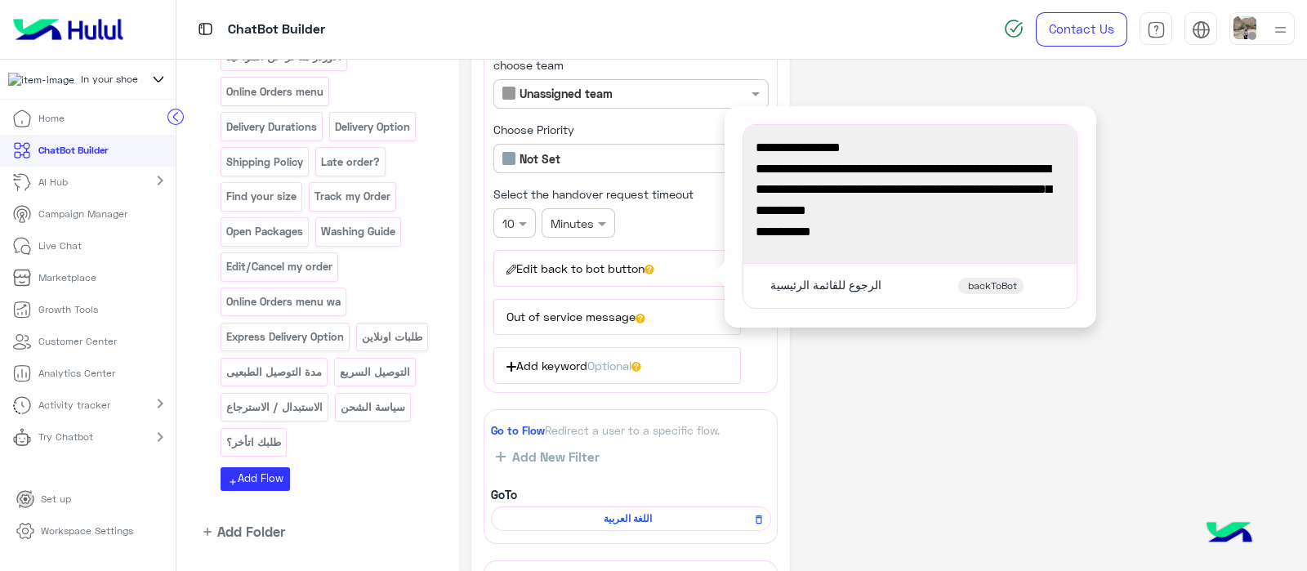
click at [880, 332] on div "**********" at bounding box center [882, 320] width 823 height 893
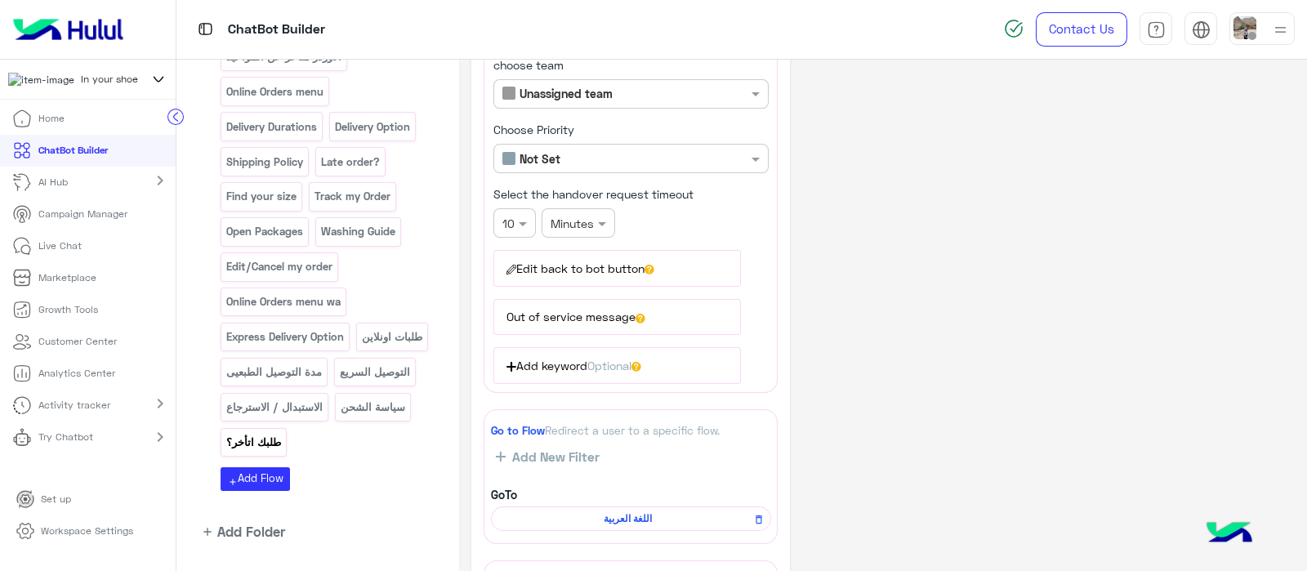
click at [283, 433] on p "طلبك اتأخر؟" at bounding box center [253, 442] width 57 height 19
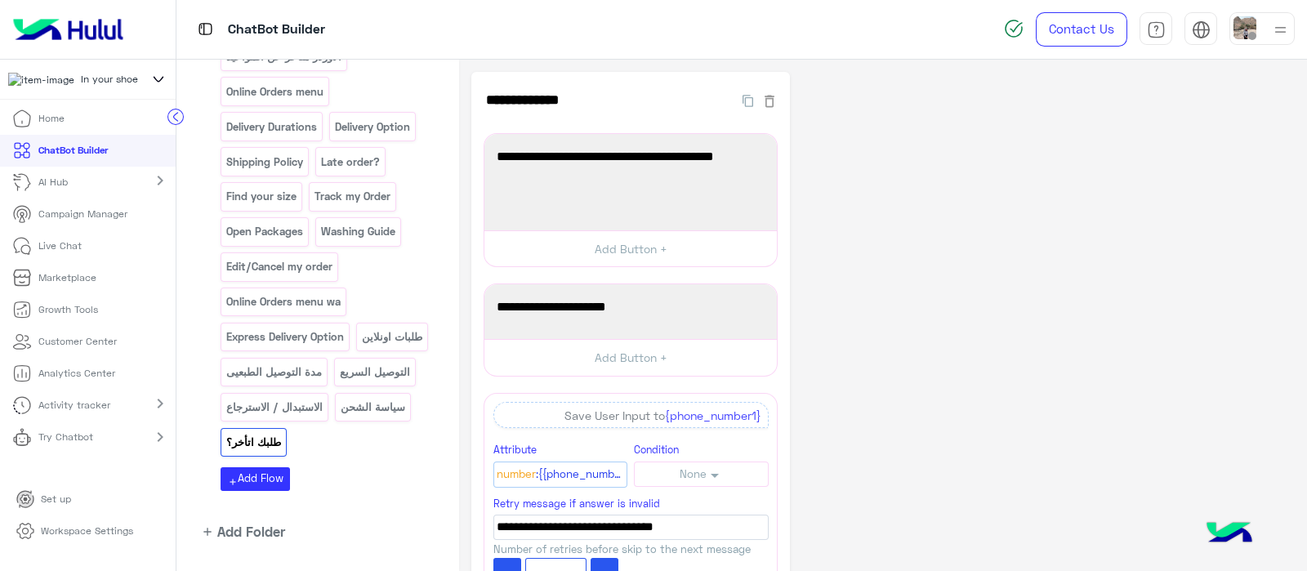
scroll to position [465, 0]
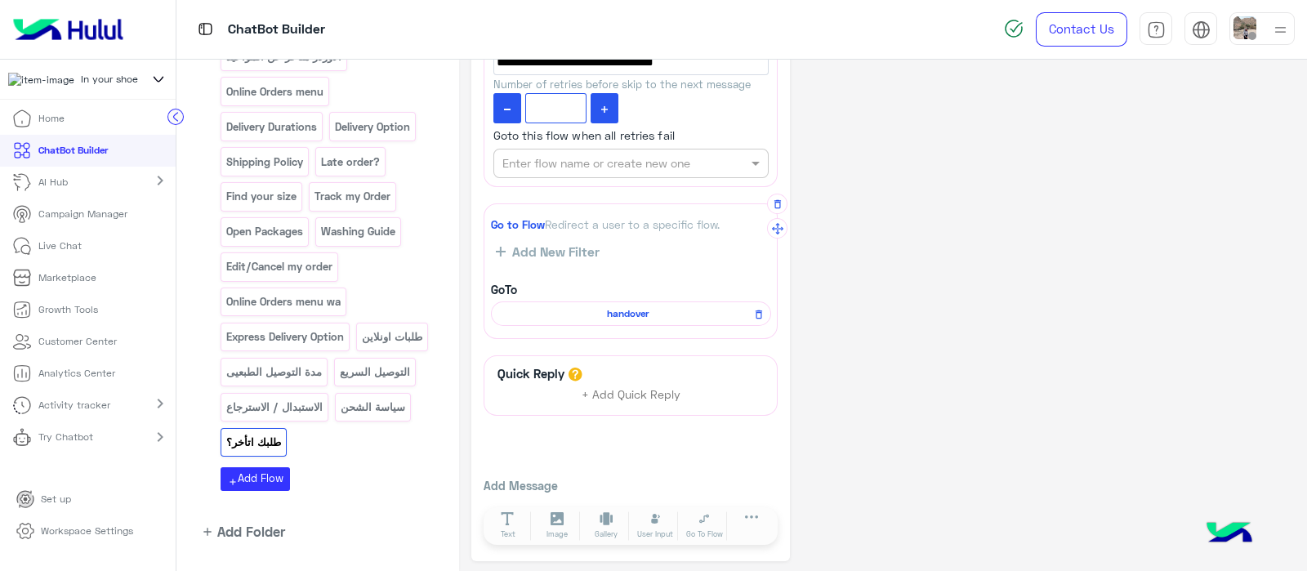
click at [620, 306] on span "handover" at bounding box center [628, 313] width 256 height 15
click at [605, 316] on span "handover" at bounding box center [628, 313] width 256 height 15
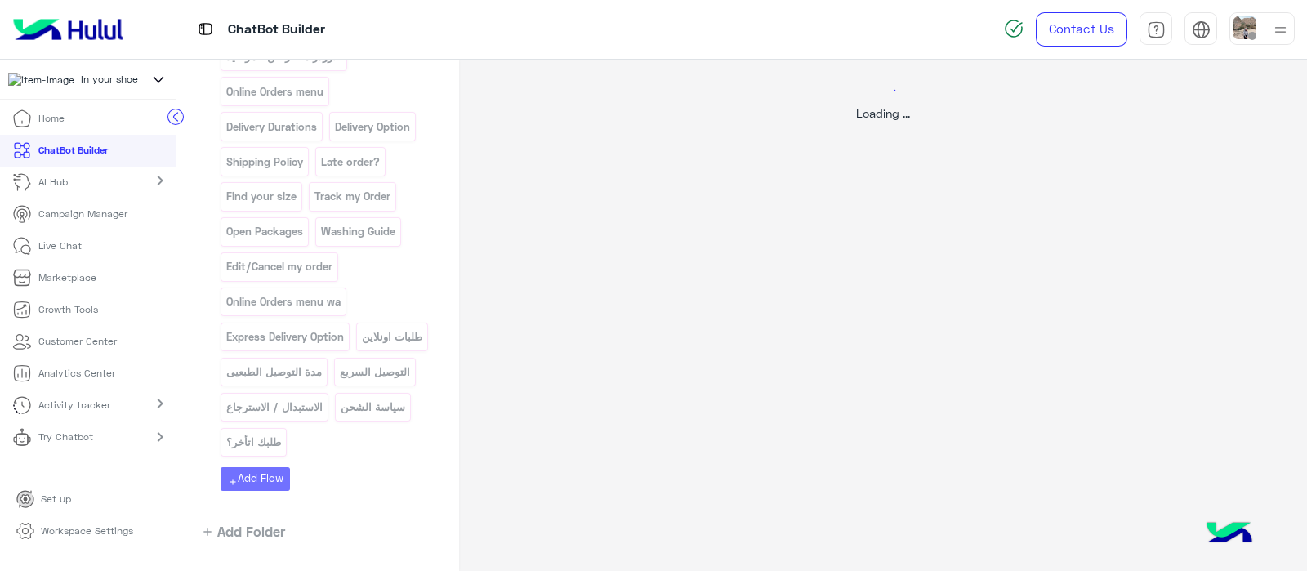
scroll to position [0, 0]
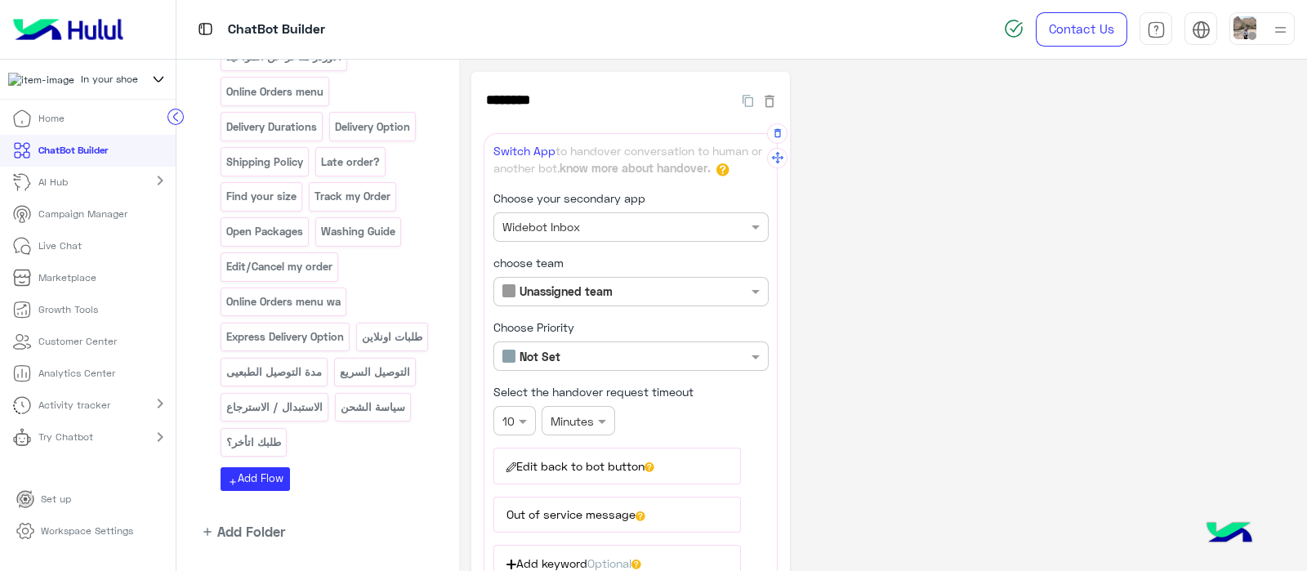
click at [640, 466] on button "Edit back to bot button" at bounding box center [616, 465] width 247 height 36
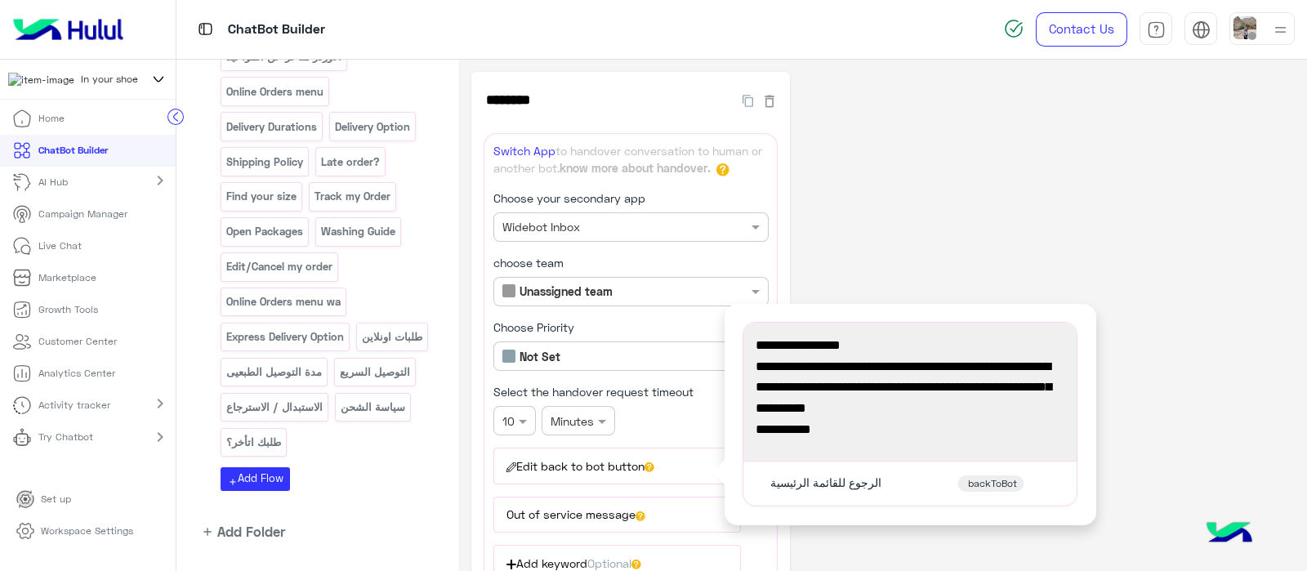
click at [1130, 352] on div "**********" at bounding box center [882, 518] width 823 height 893
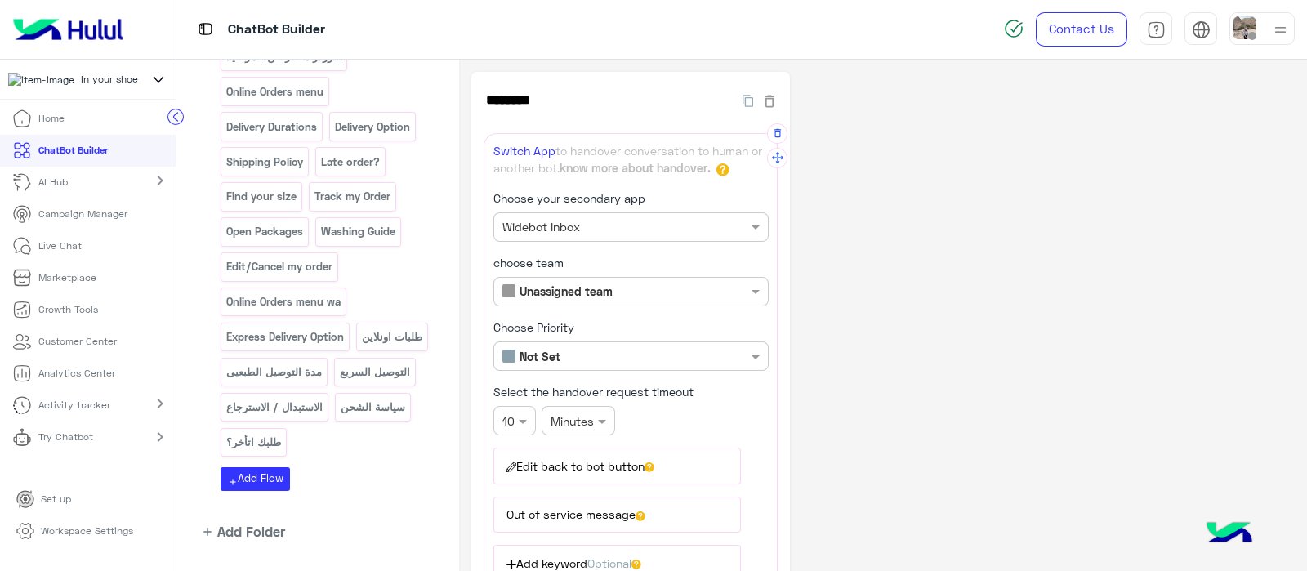
click at [686, 470] on button "Edit back to bot button" at bounding box center [616, 465] width 247 height 36
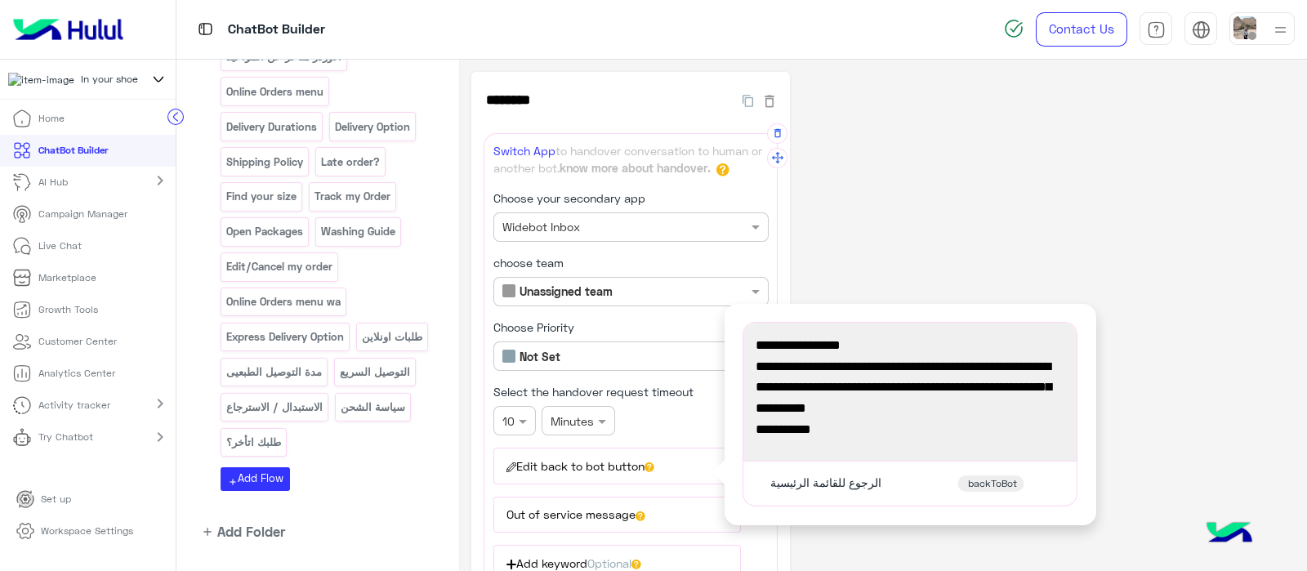
click at [901, 447] on div "رسالتك وصلت لنا! سيقوم أحد أعضاء فريقنا بمراجعتها والرد عليك خلال يوم عمل واحد.…" at bounding box center [910, 391] width 322 height 127
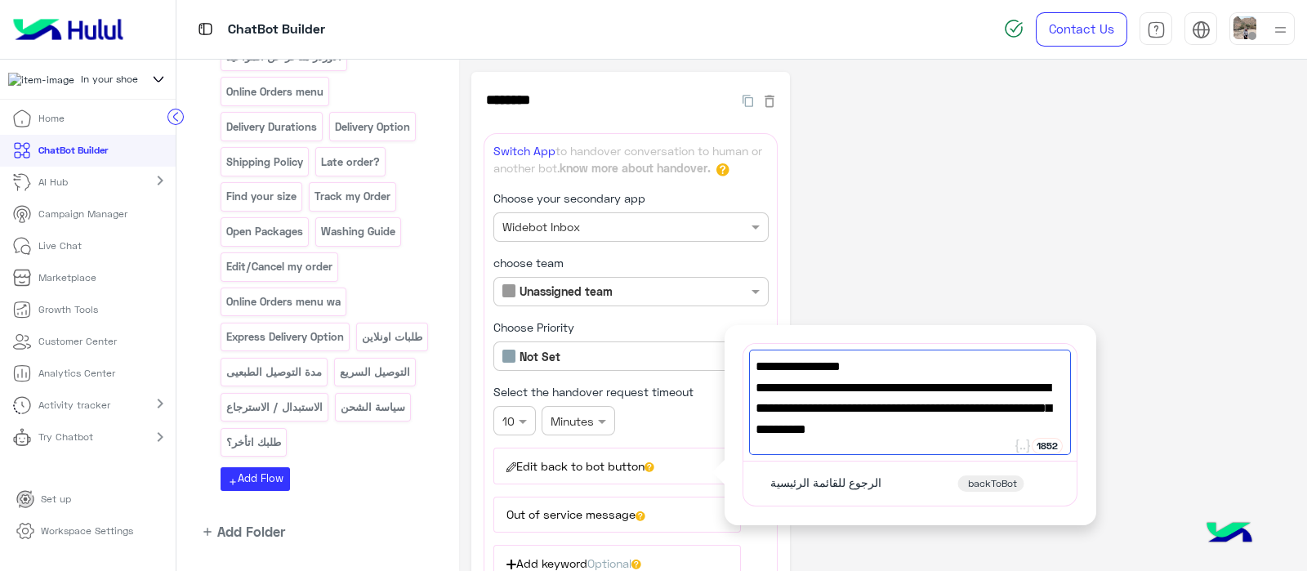
type textarea "**********"
click at [959, 159] on div "**********" at bounding box center [882, 518] width 823 height 893
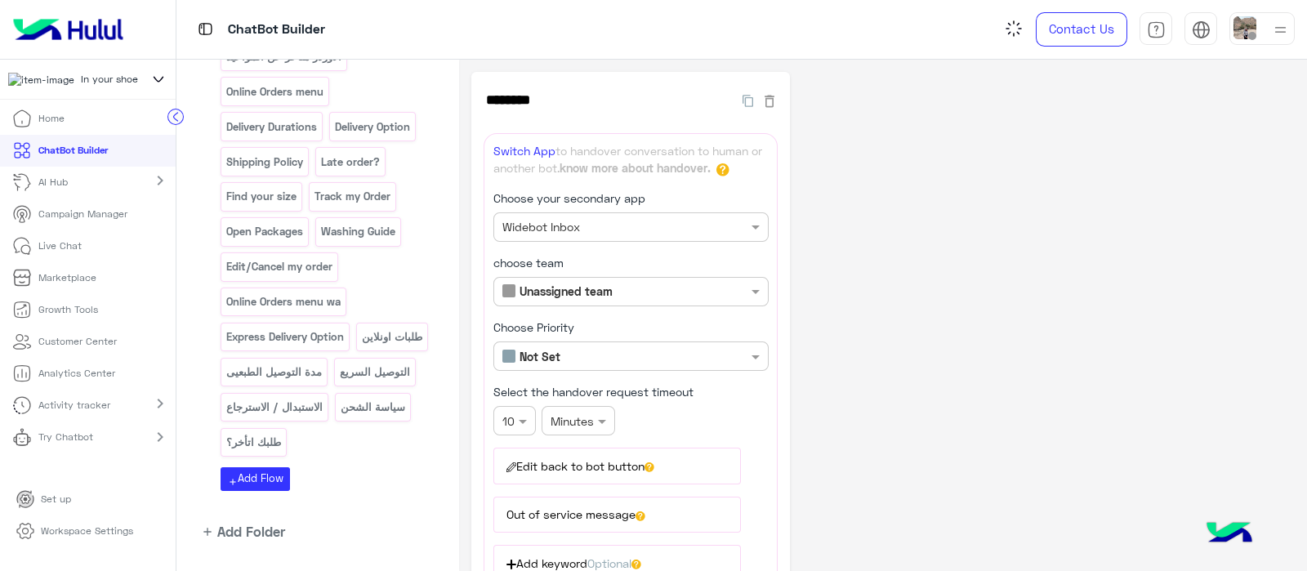
scroll to position [403, 0]
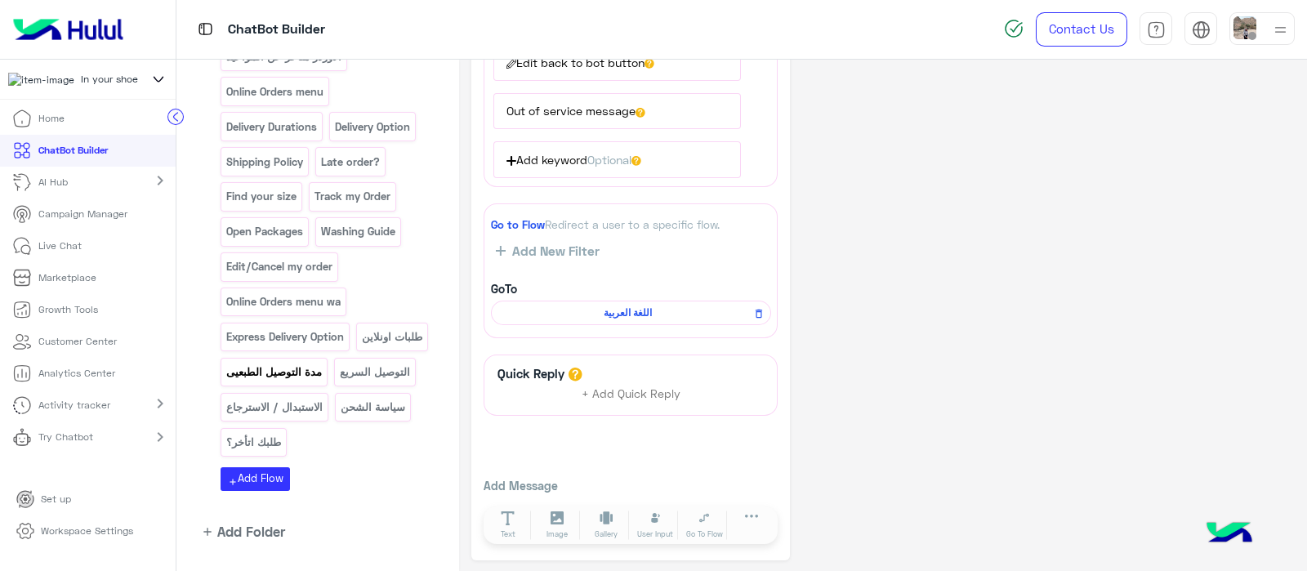
click at [323, 363] on p "مدة التوصيل الطبعيى" at bounding box center [274, 372] width 98 height 19
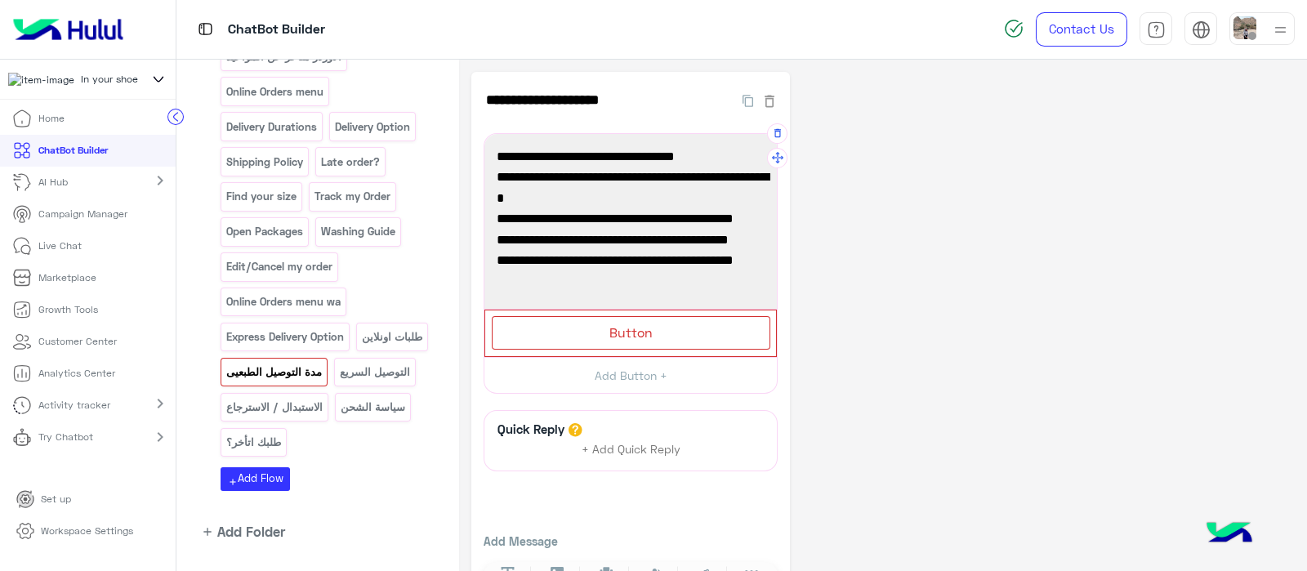
scroll to position [85, 0]
click at [565, 331] on div "Button" at bounding box center [631, 332] width 278 height 33
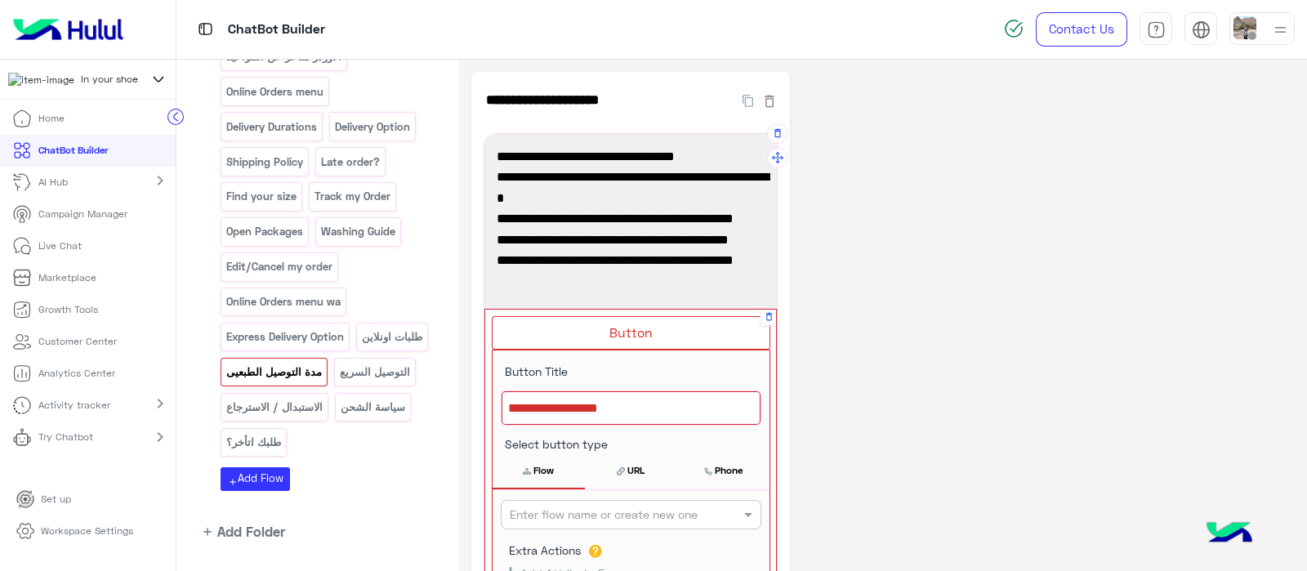
click at [613, 394] on div at bounding box center [630, 408] width 259 height 34
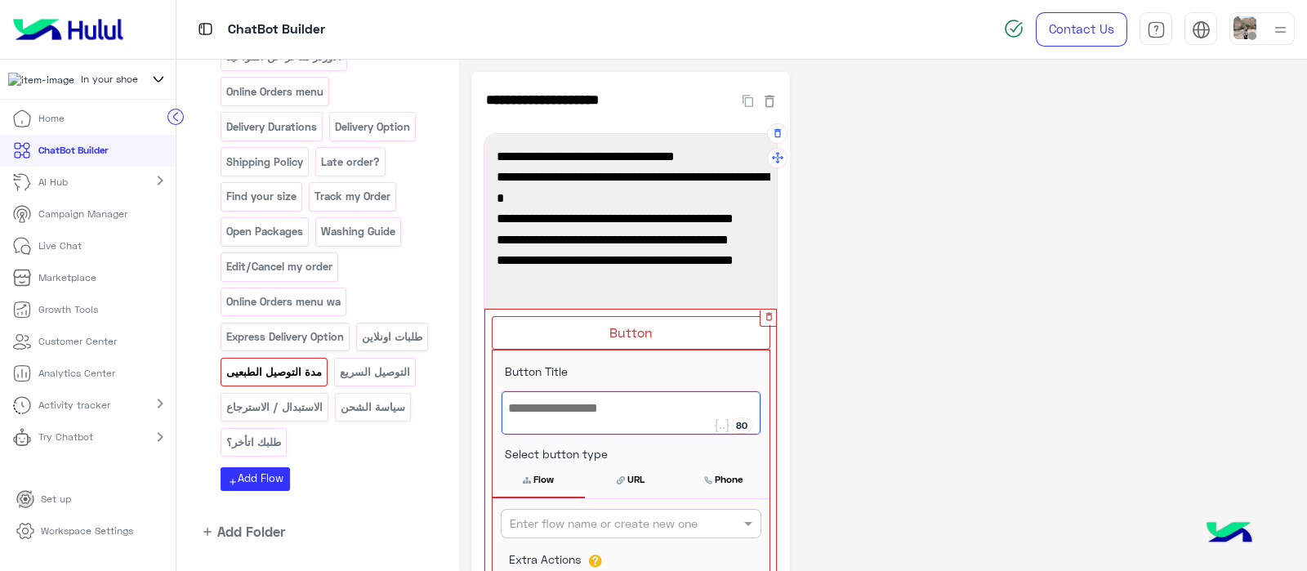
click at [769, 324] on div at bounding box center [767, 318] width 16 height 16
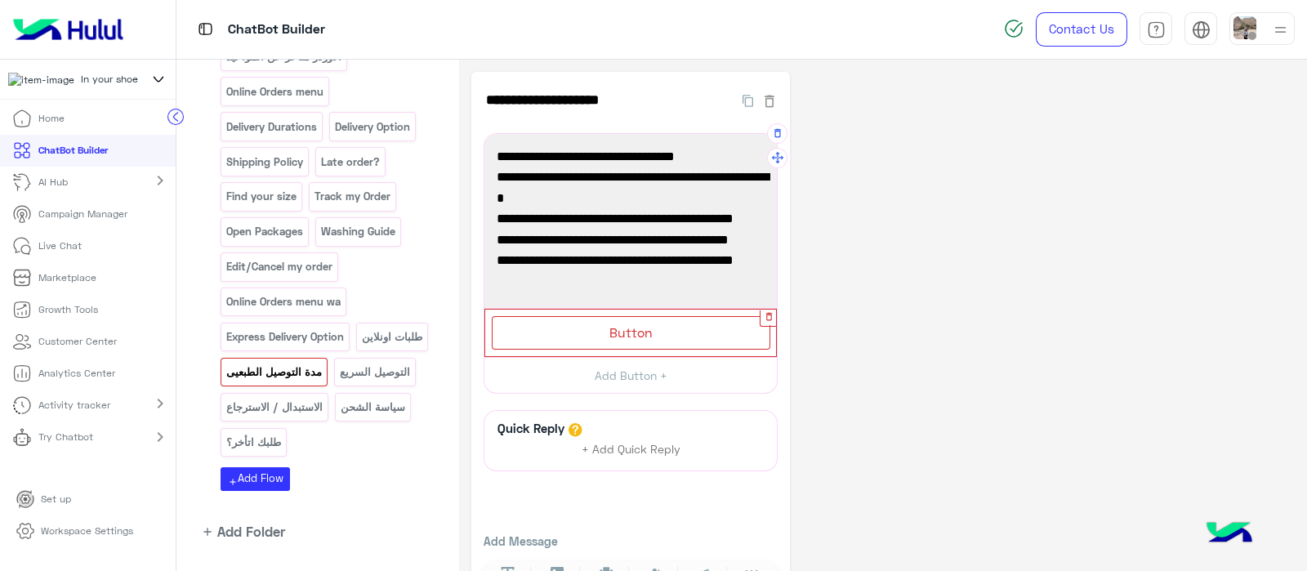
click at [767, 322] on button "button" at bounding box center [768, 317] width 16 height 16
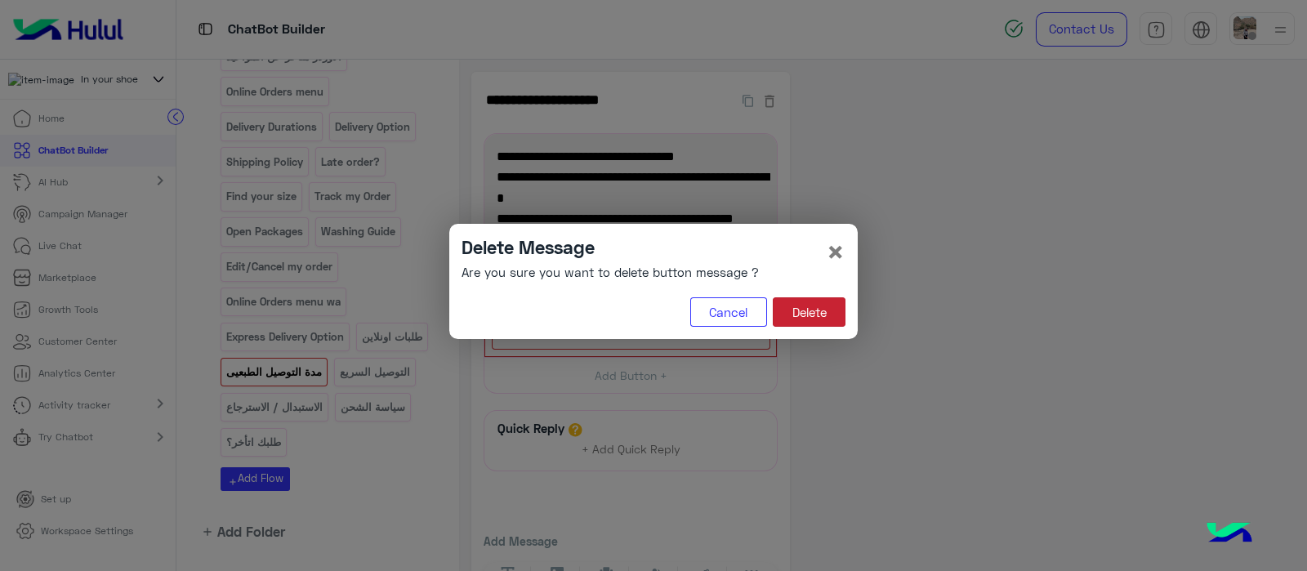
click at [813, 307] on button "Delete" at bounding box center [809, 311] width 73 height 29
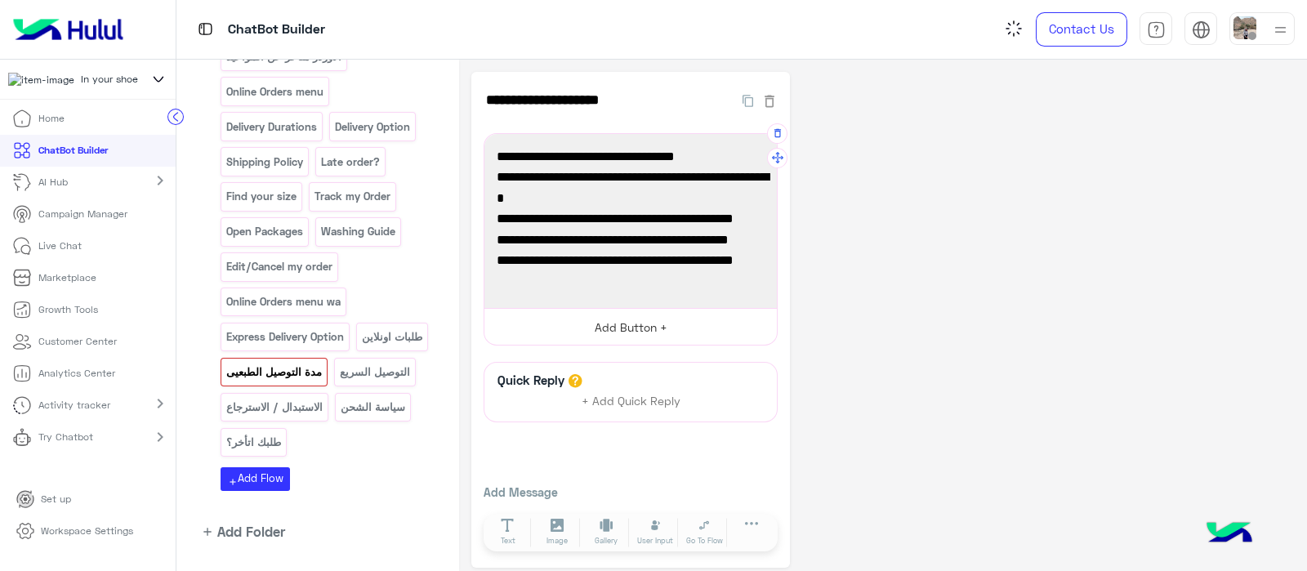
click at [639, 334] on button "Add Button +" at bounding box center [630, 326] width 292 height 37
click at [633, 339] on button "Add Button +" at bounding box center [630, 326] width 292 height 37
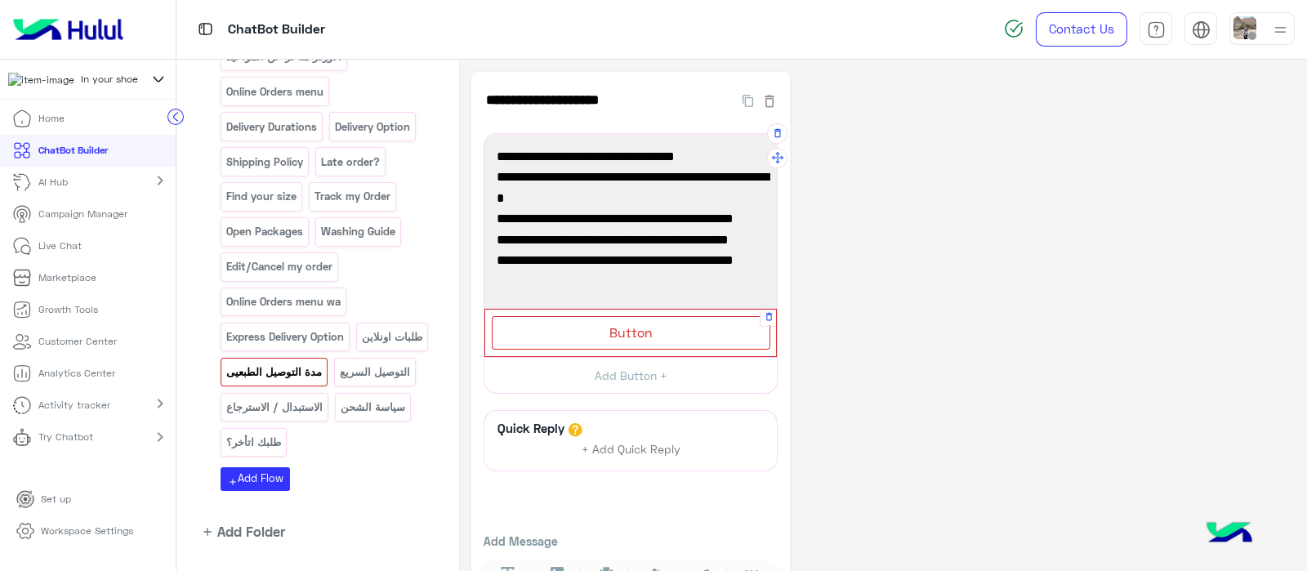
click at [666, 337] on div "Button" at bounding box center [631, 332] width 278 height 33
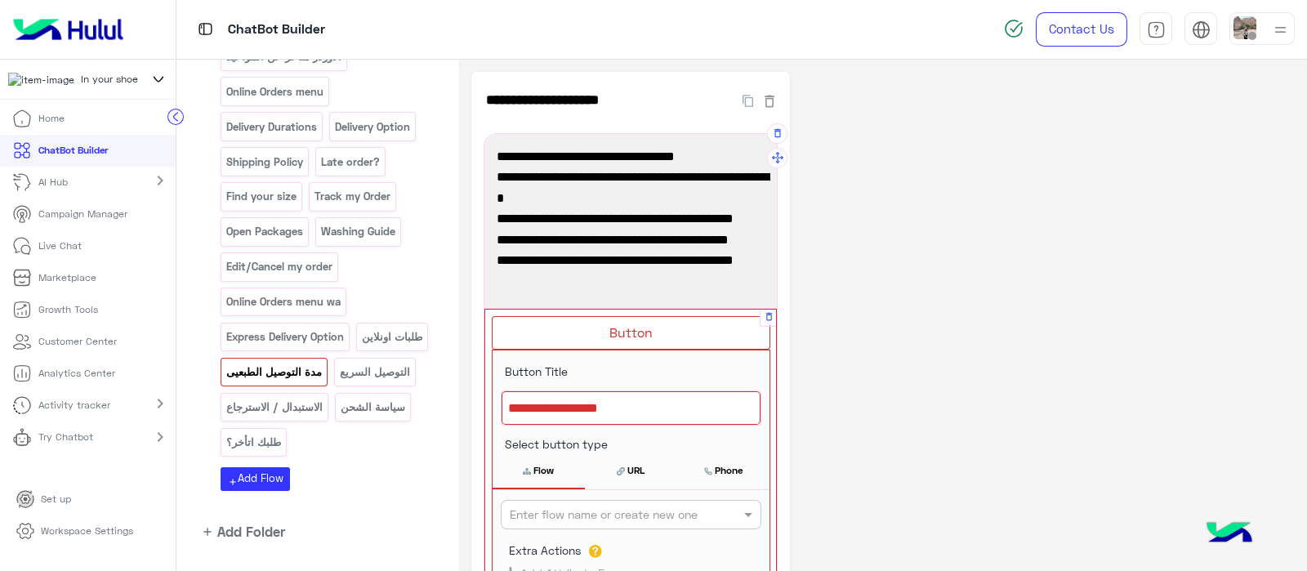
click at [658, 403] on div at bounding box center [630, 408] width 259 height 34
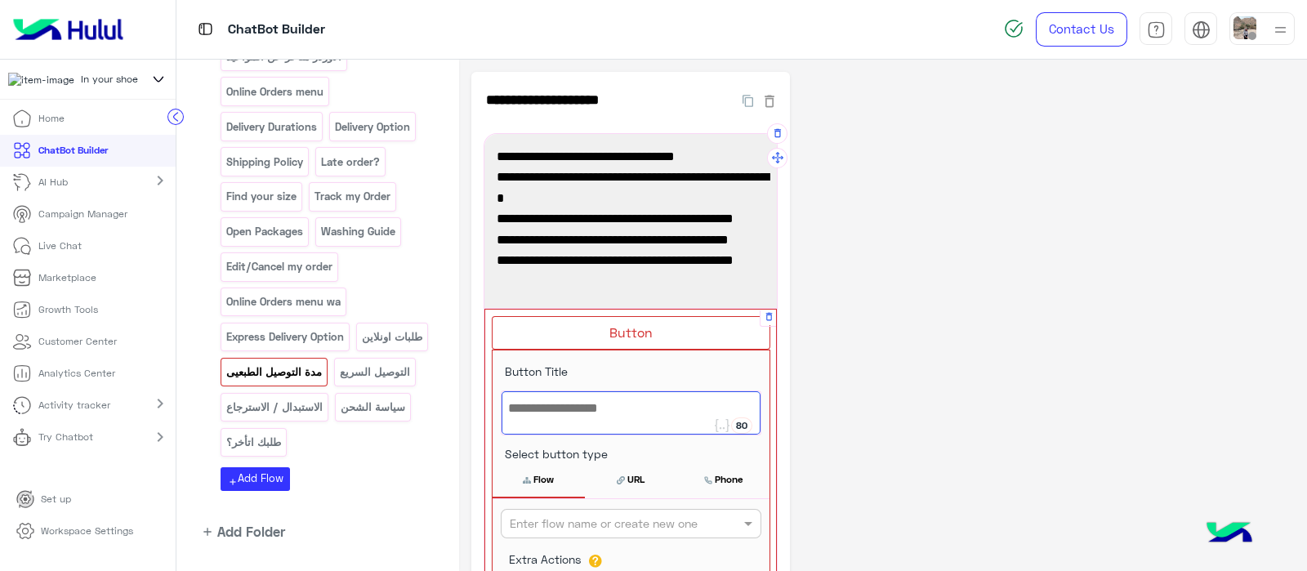
click at [658, 403] on div at bounding box center [630, 412] width 259 height 43
paste textarea "**********"
click at [739, 401] on span "➡️ طلبك اتأخر؟" at bounding box center [631, 407] width 246 height 21
click at [731, 406] on span "➡️ طلبك اتأخر؟" at bounding box center [631, 407] width 246 height 21
type textarea "**********"
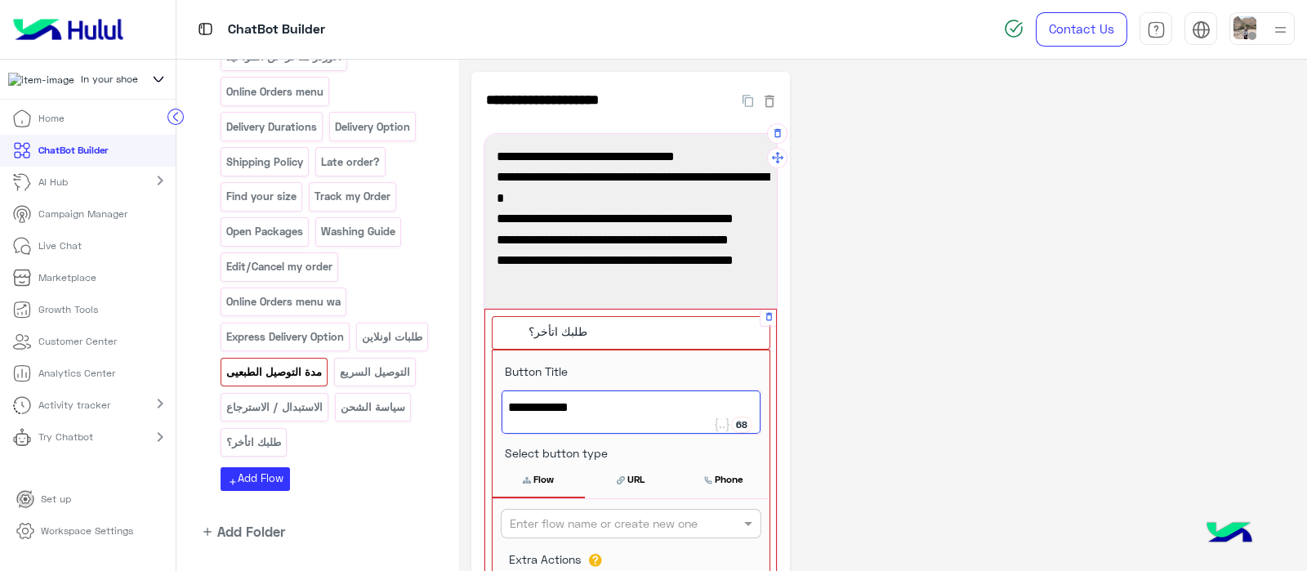
click at [655, 528] on input "text" at bounding box center [604, 523] width 189 height 17
click at [720, 248] on div "طلبك المحلي من IYS سيتم توصيله خلال: 📍 من ٢ إلى ٥ أيام عمل داخل القاهرة، الجيزة…" at bounding box center [630, 221] width 281 height 163
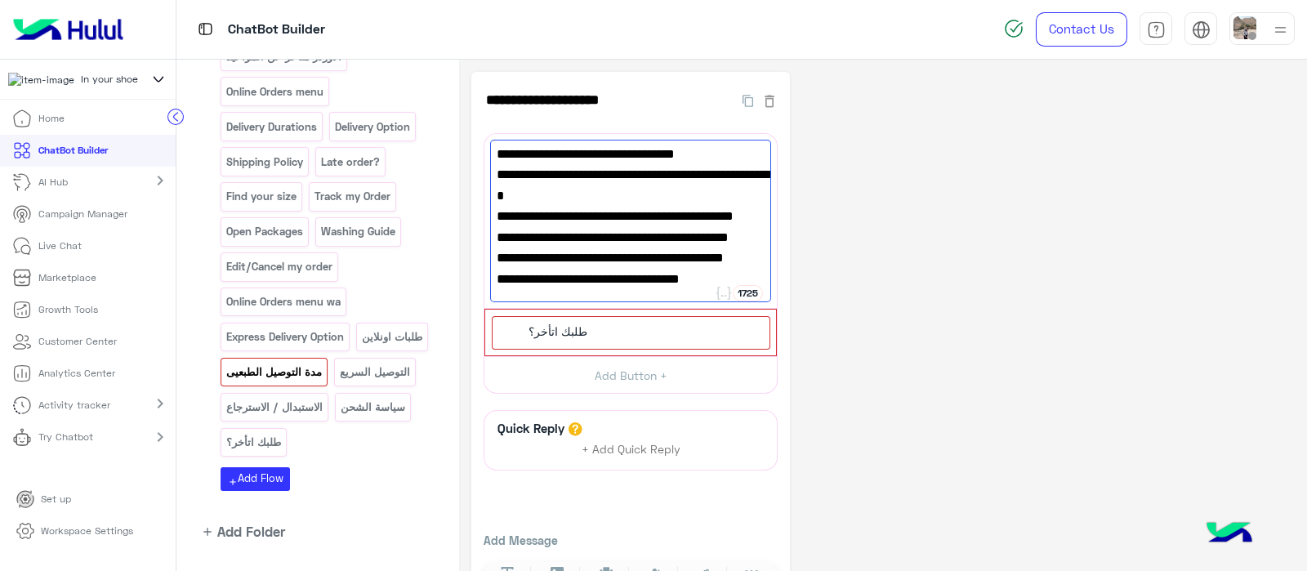
type textarea "**********"
click at [588, 332] on div "طلبك اتأخر؟" at bounding box center [556, 332] width 76 height 18
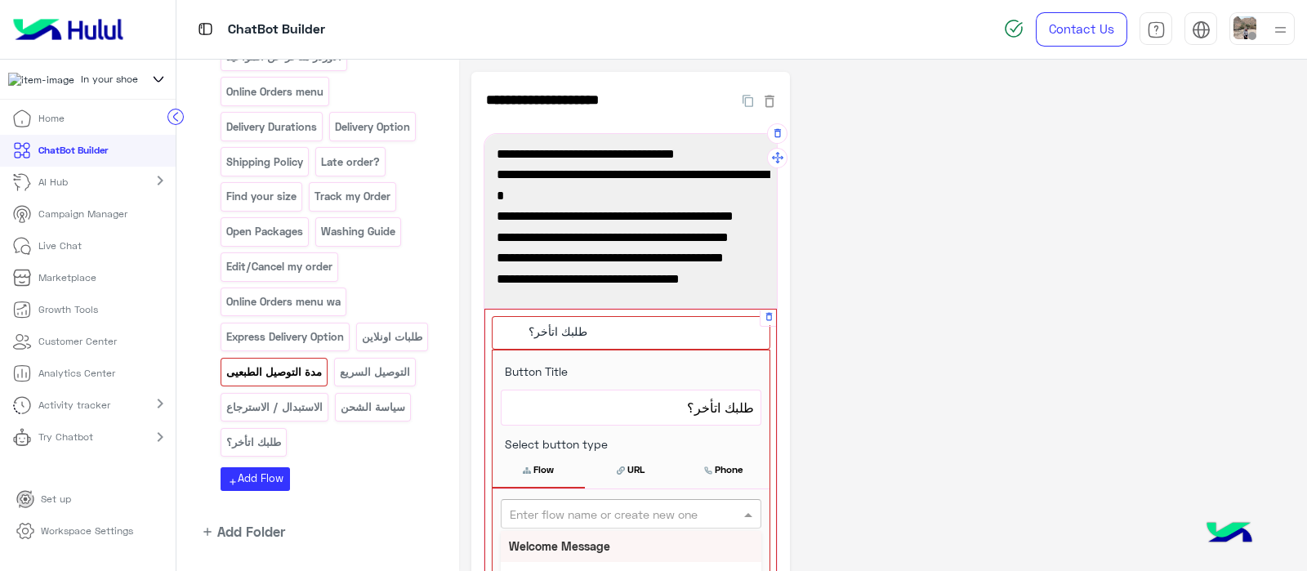
click at [600, 516] on input "text" at bounding box center [604, 513] width 189 height 17
type input "*"
type input "****"
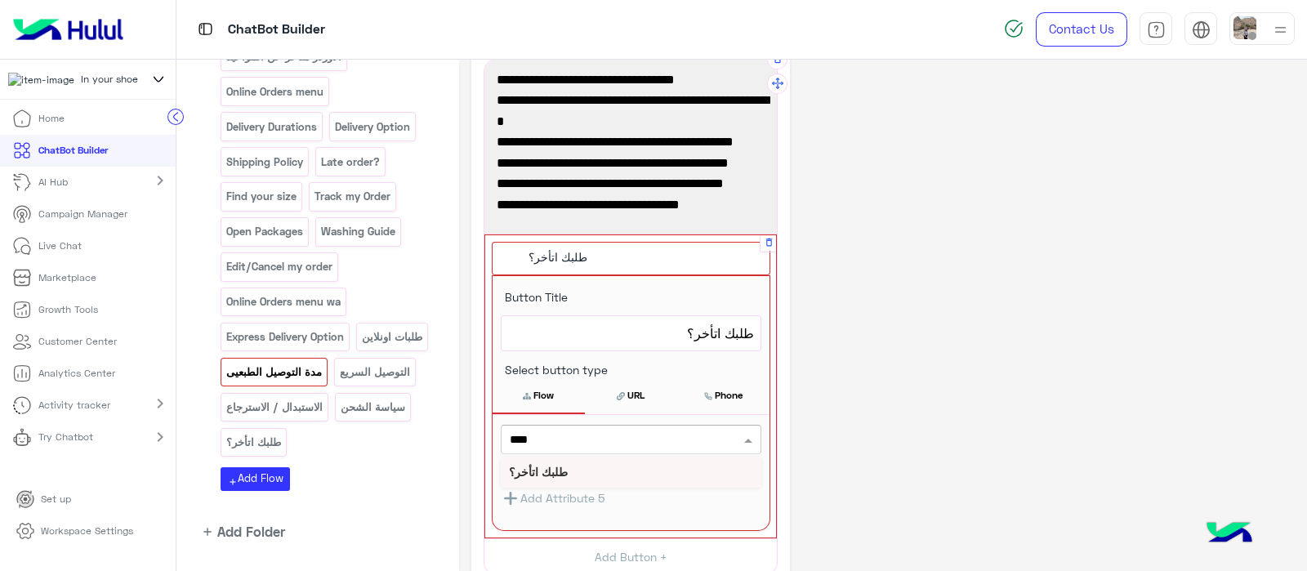
scroll to position [75, 0]
click at [542, 474] on b "طلبك اتأخر؟" at bounding box center [538, 471] width 59 height 14
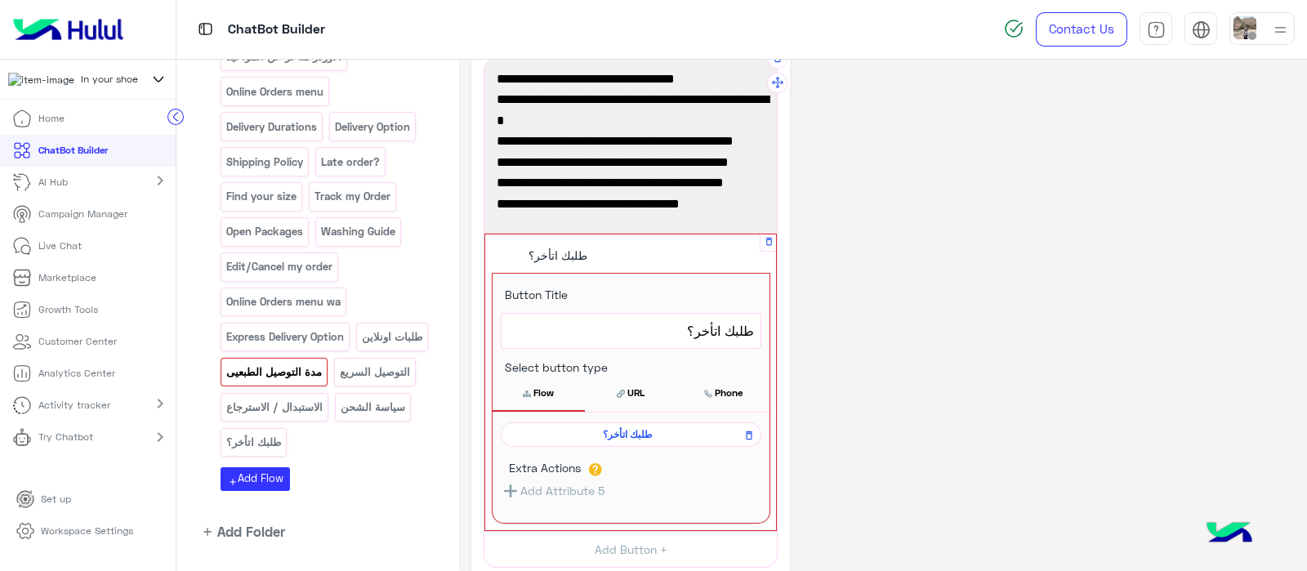
click at [539, 390] on button "Flow" at bounding box center [538, 393] width 92 height 34
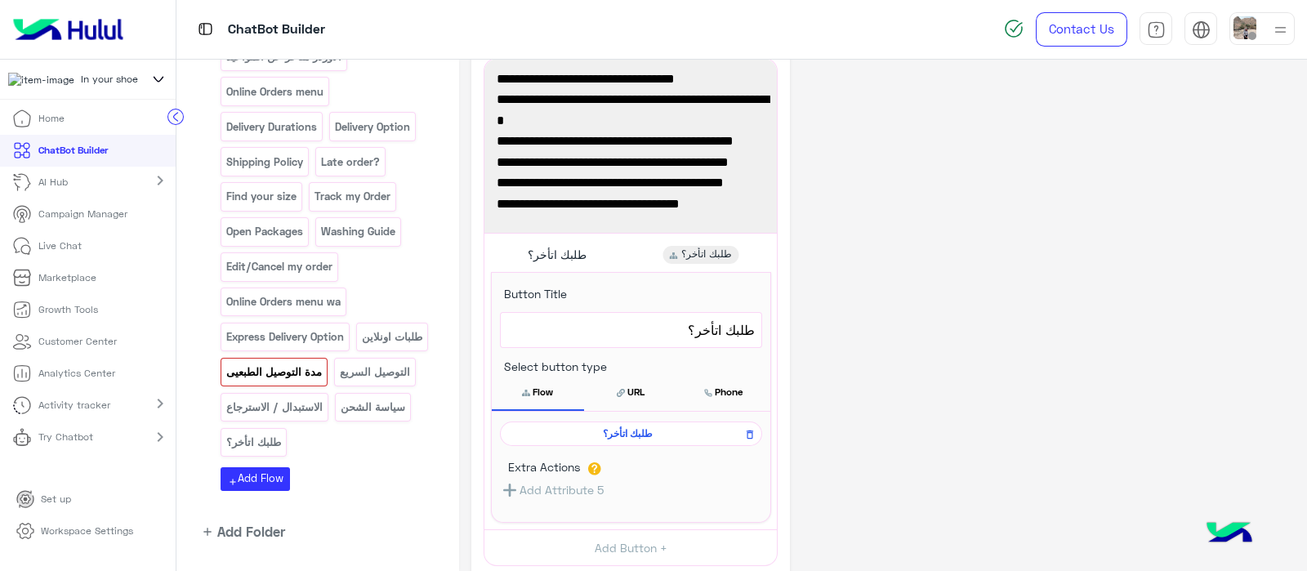
click at [964, 407] on div "**********" at bounding box center [882, 393] width 823 height 792
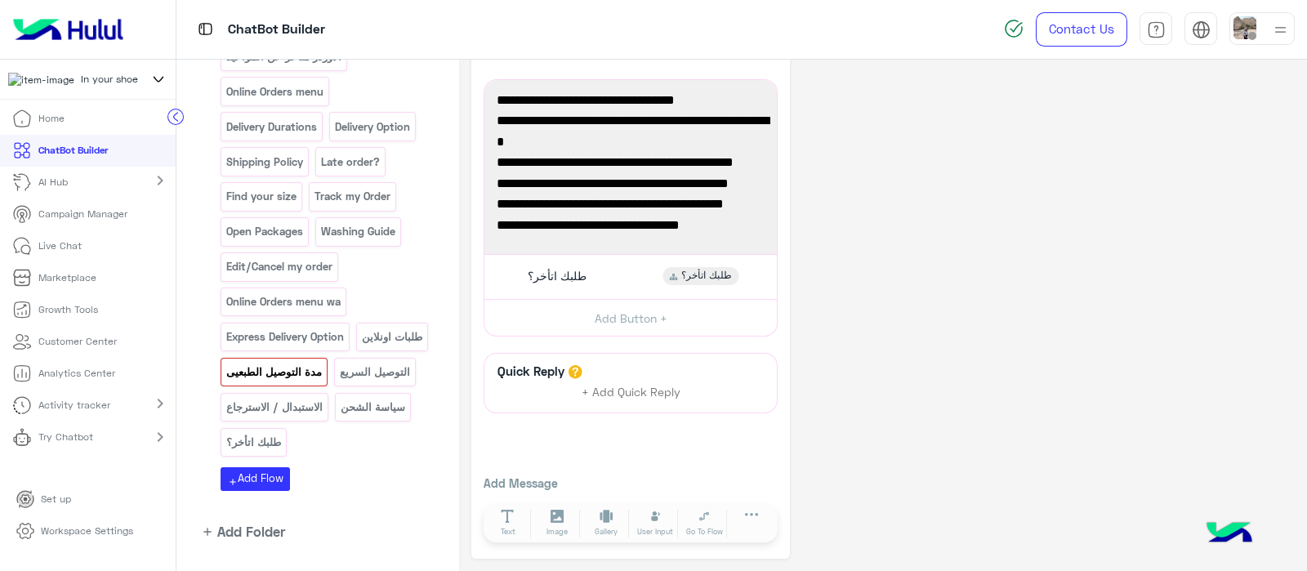
click at [323, 363] on p "مدة التوصيل الطبعيى" at bounding box center [274, 372] width 98 height 19
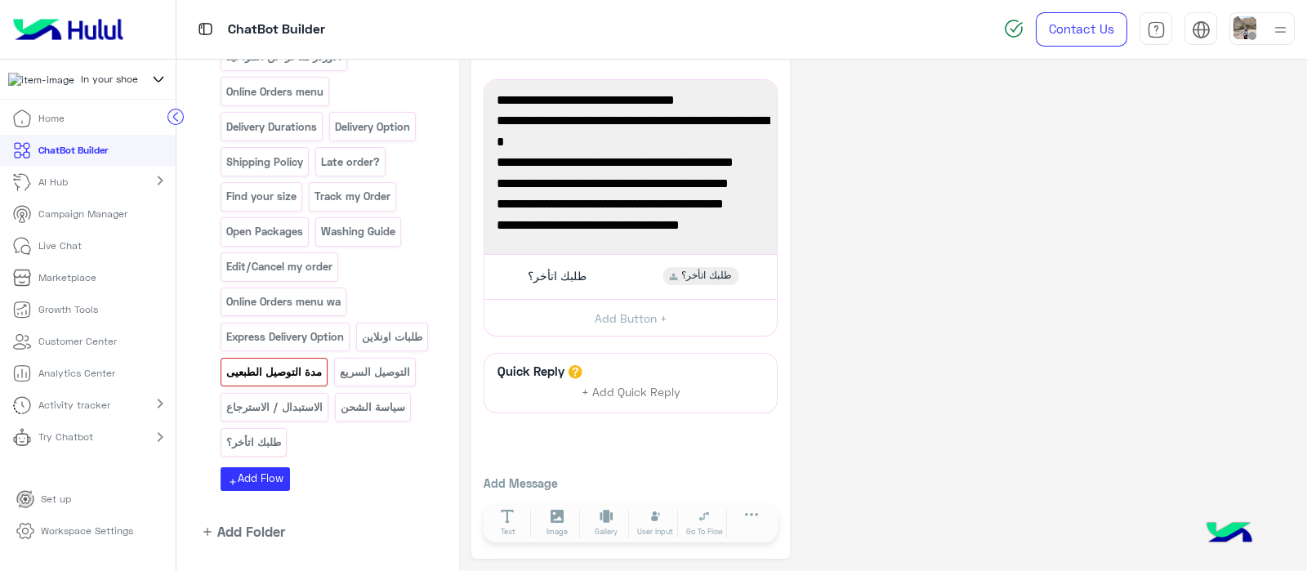
scroll to position [0, 0]
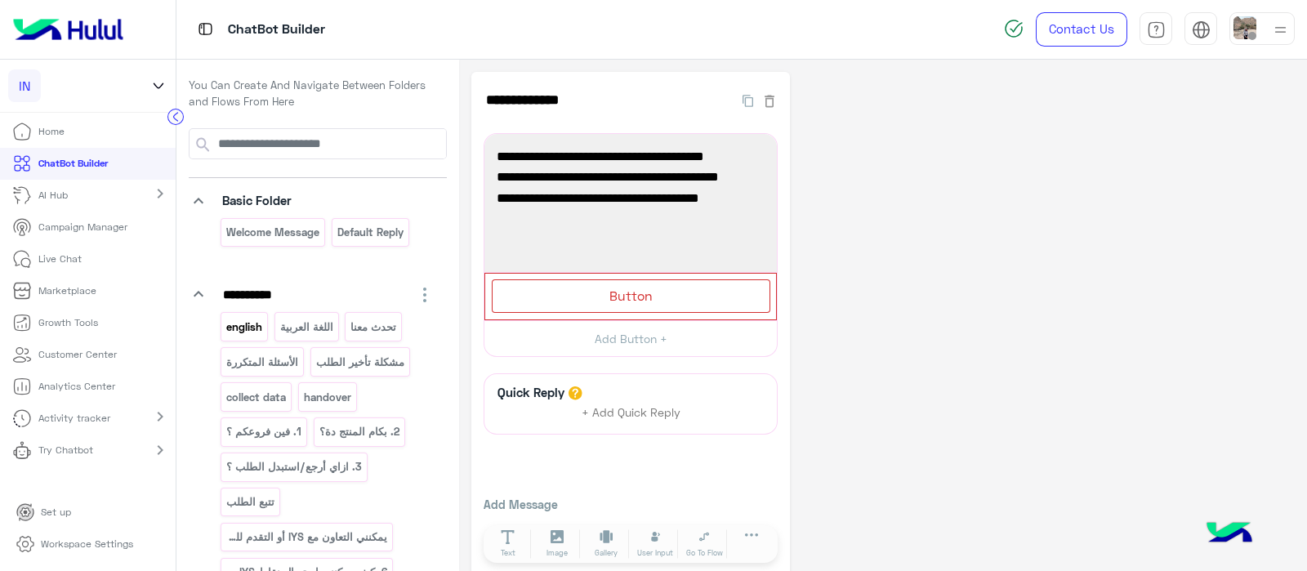
click at [239, 318] on p "english" at bounding box center [244, 327] width 38 height 19
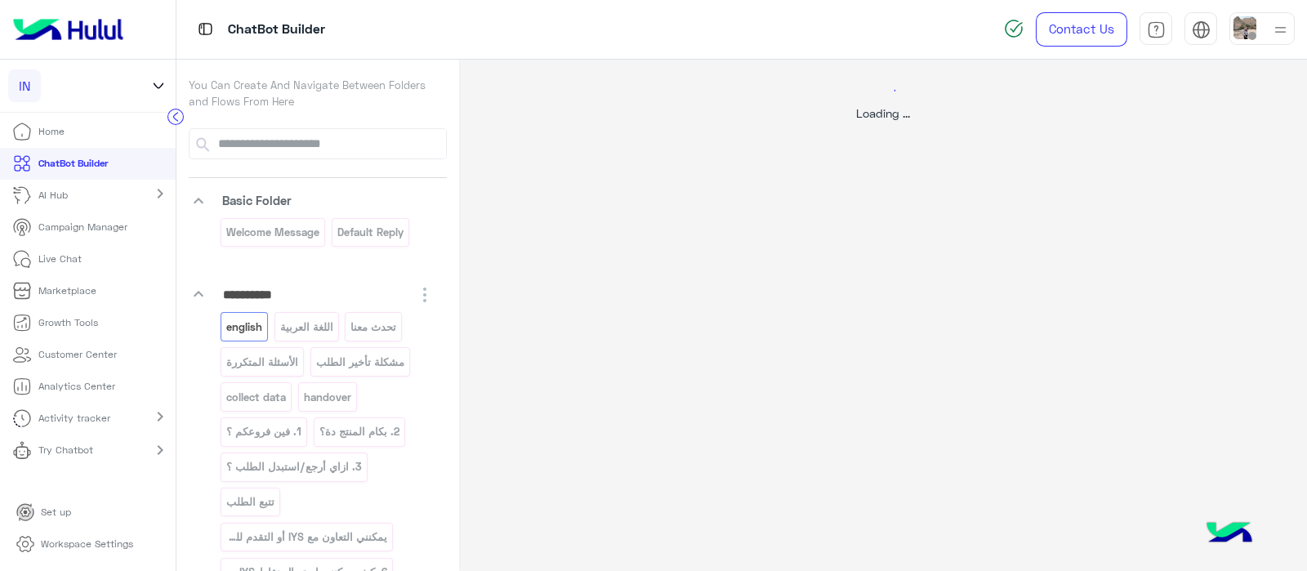
select select "*"
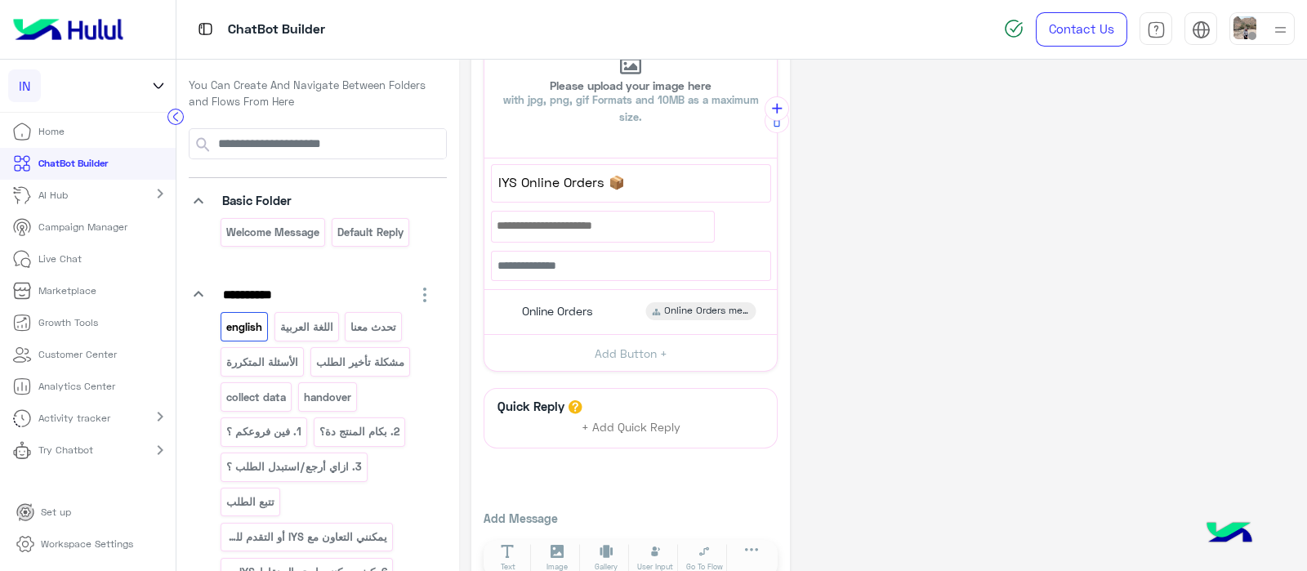
scroll to position [494, 0]
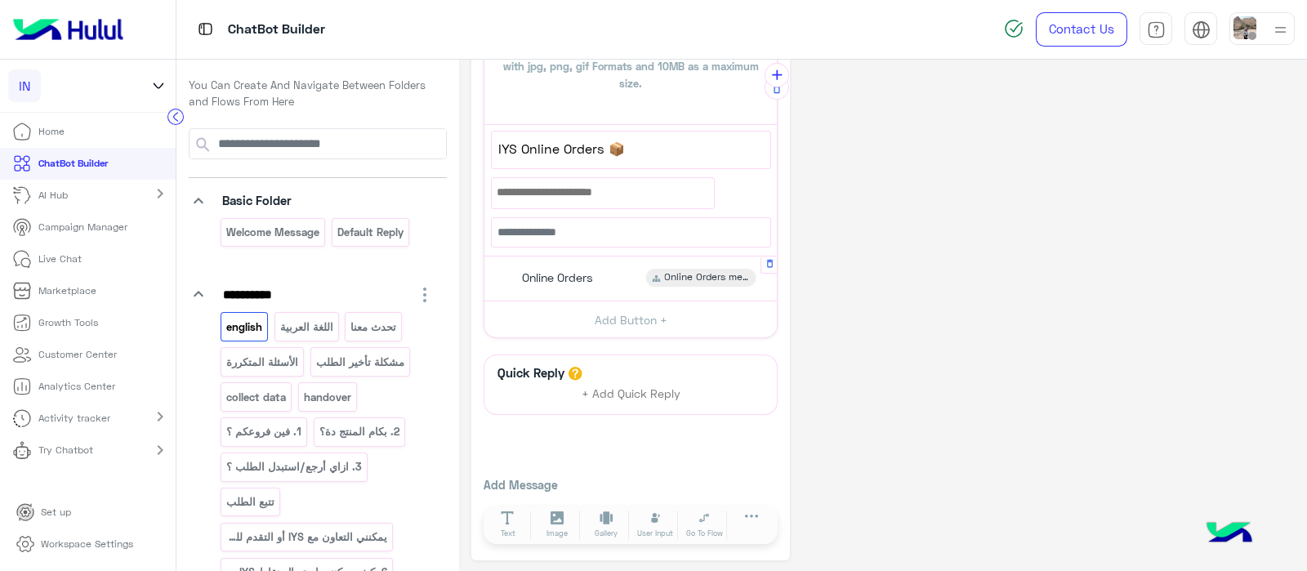
click at [537, 274] on span "Online Orders" at bounding box center [557, 277] width 71 height 15
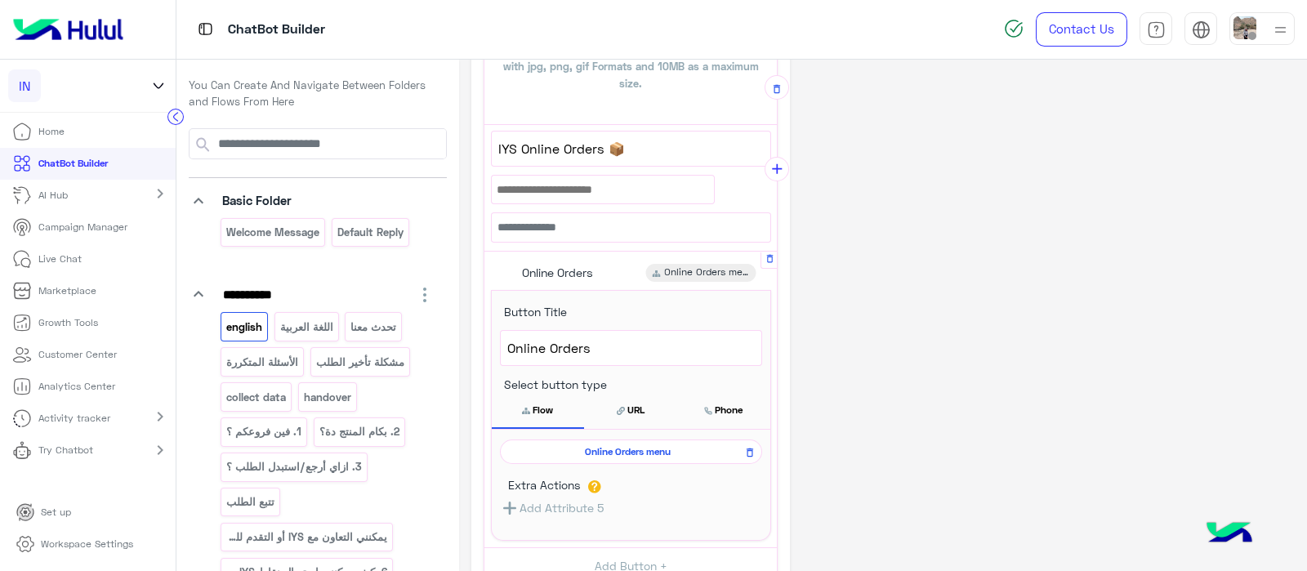
scroll to position [586, 0]
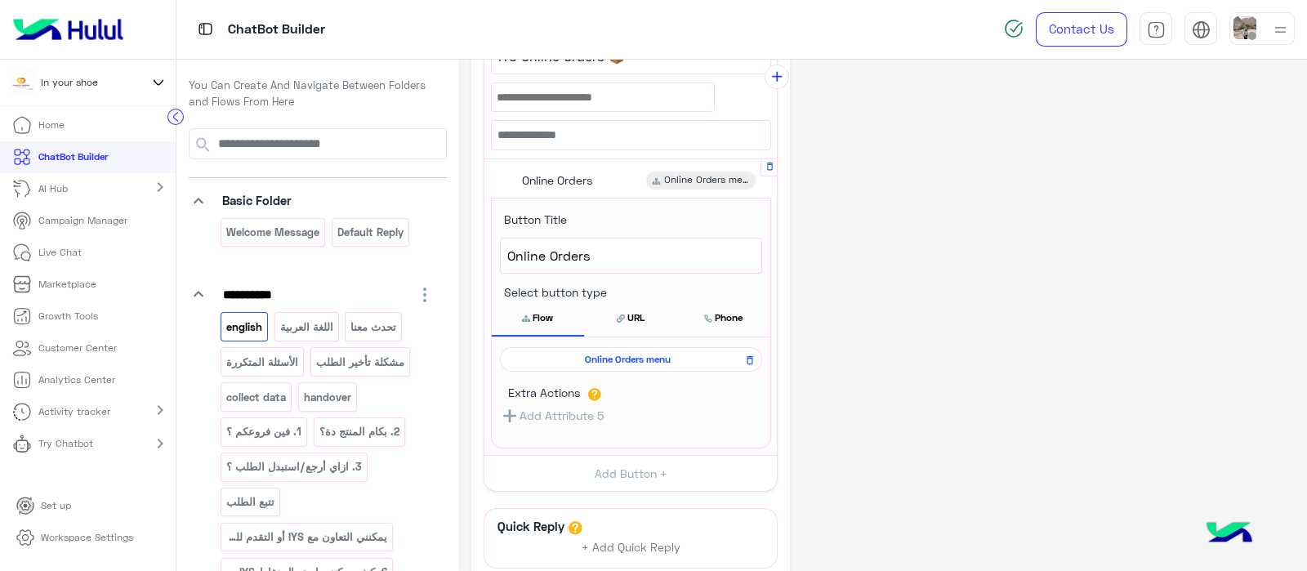
click at [615, 358] on span "Online Orders menu" at bounding box center [628, 359] width 238 height 15
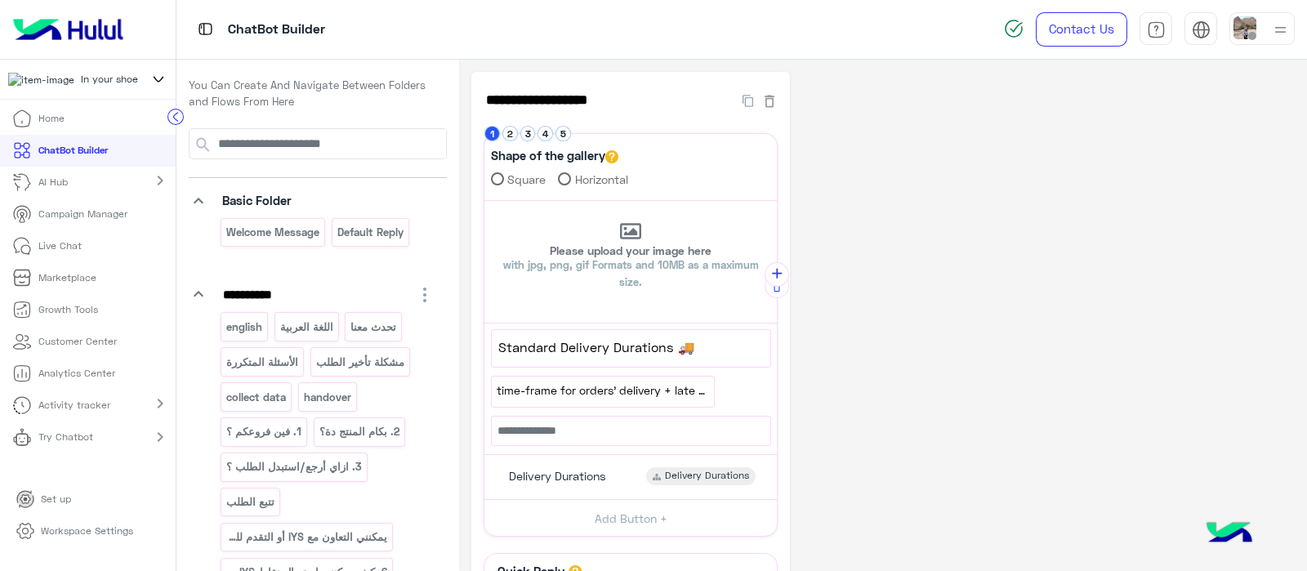
scroll to position [44, 0]
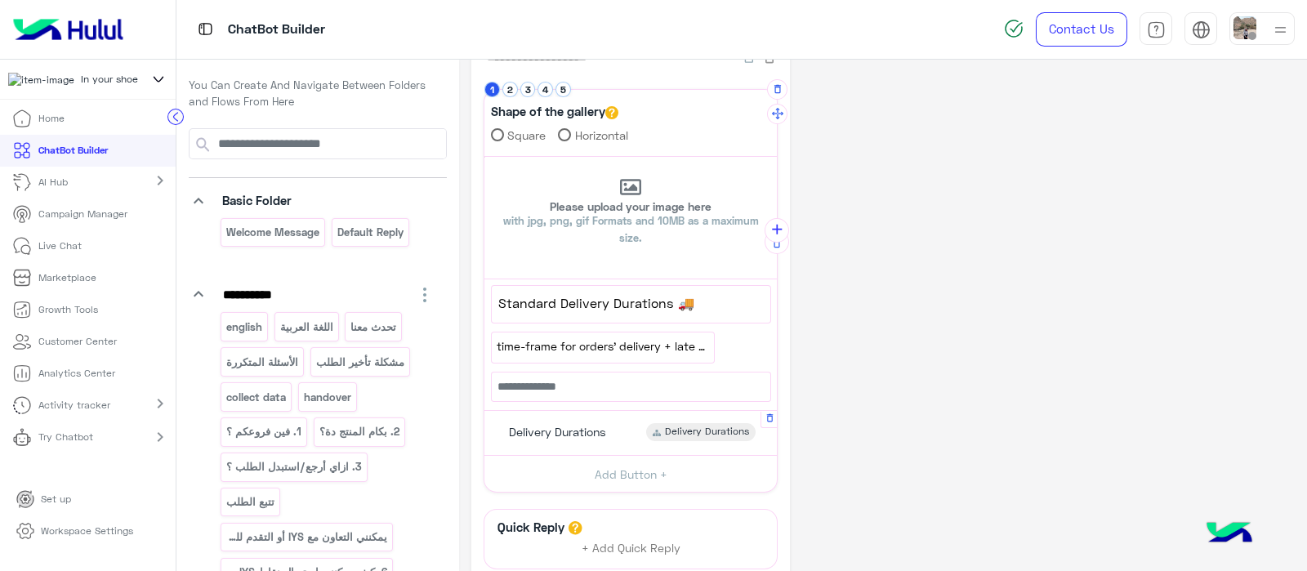
click at [556, 423] on div "Delivery Durations" at bounding box center [555, 432] width 114 height 18
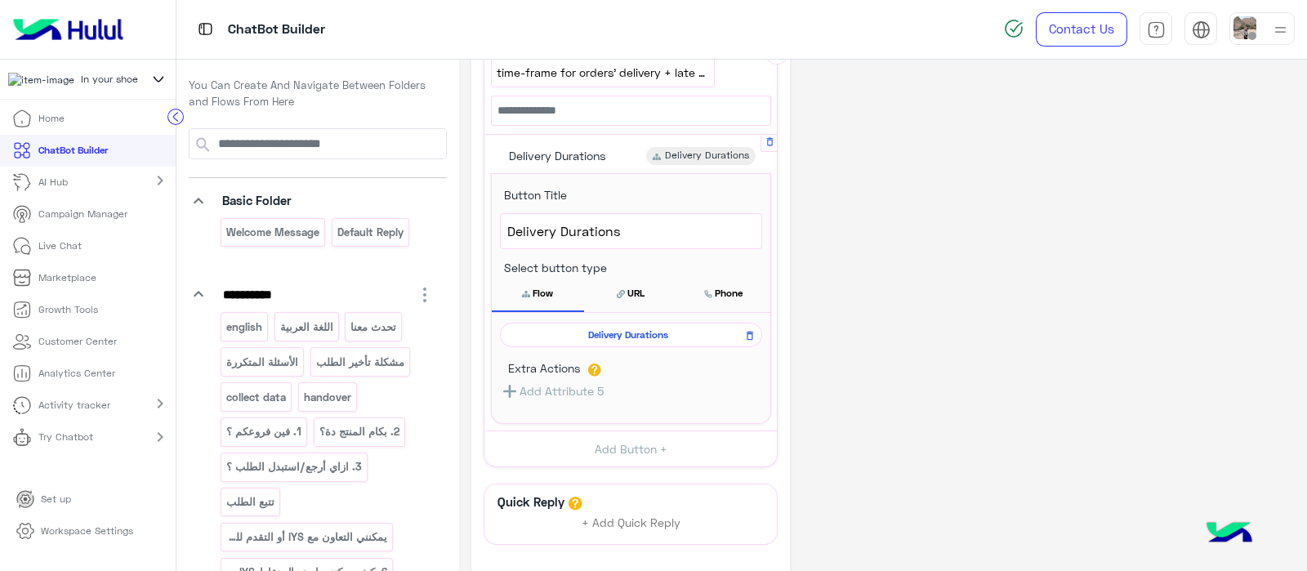
scroll to position [326, 0]
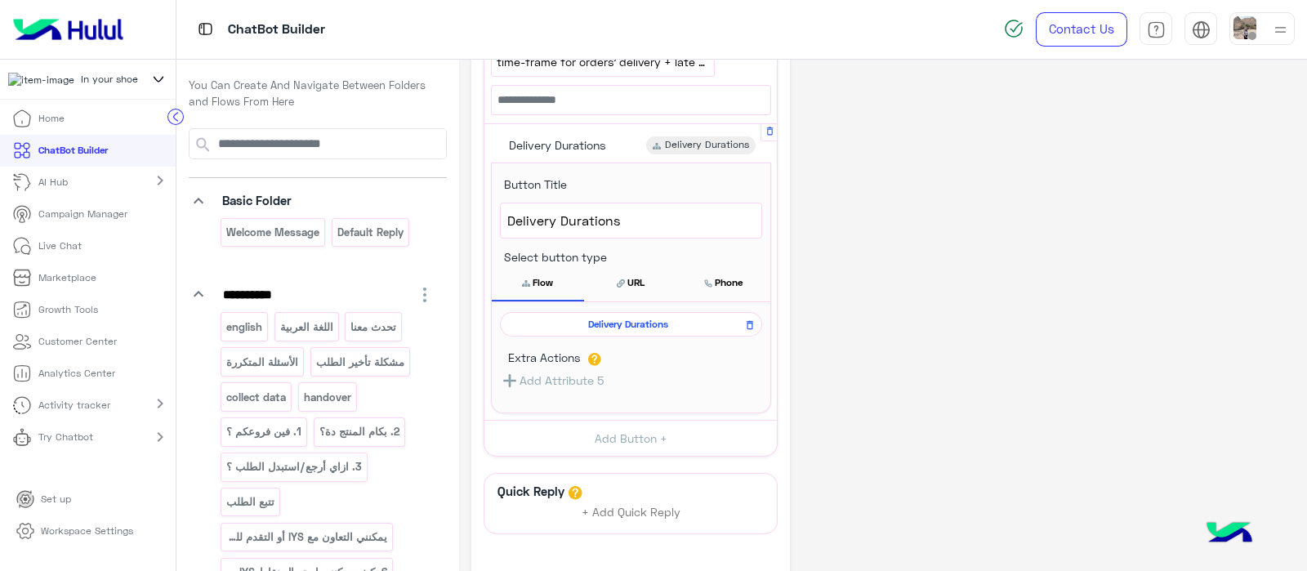
click at [579, 319] on span "Delivery Durations" at bounding box center [628, 324] width 238 height 15
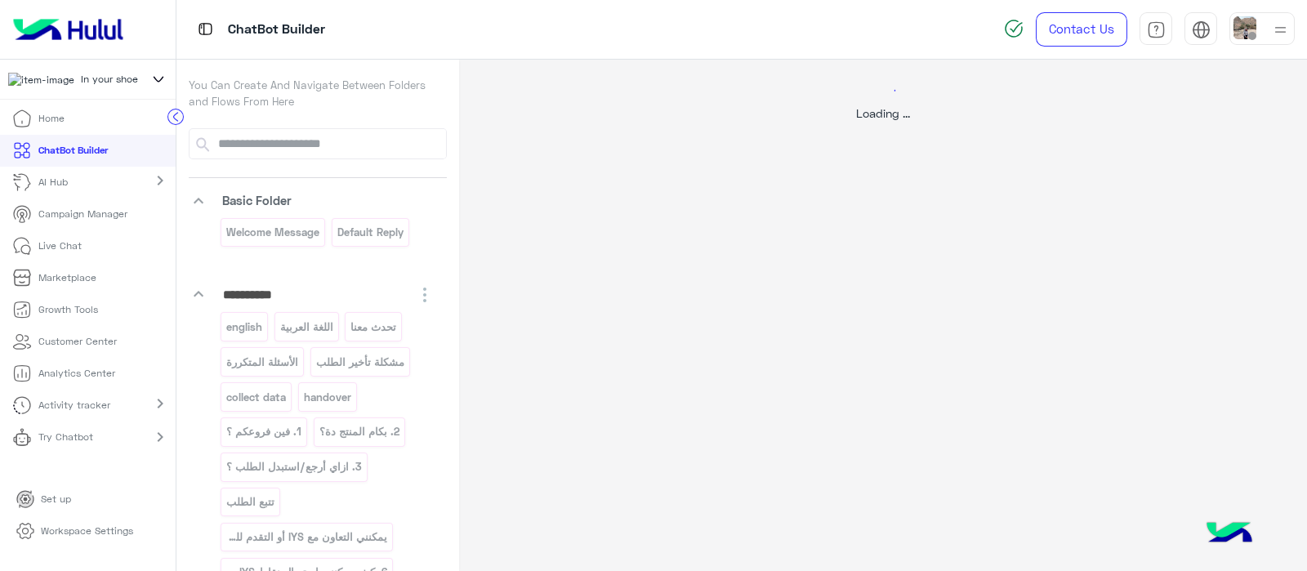
scroll to position [0, 0]
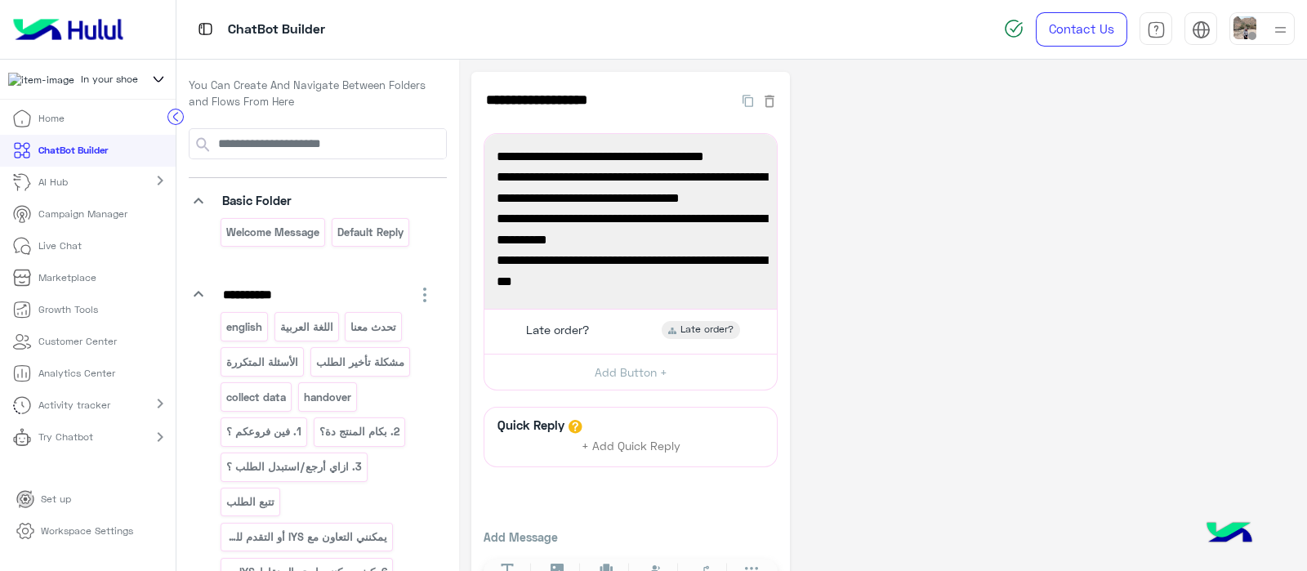
click at [579, 319] on div "Late order? Late order?" at bounding box center [631, 331] width 280 height 32
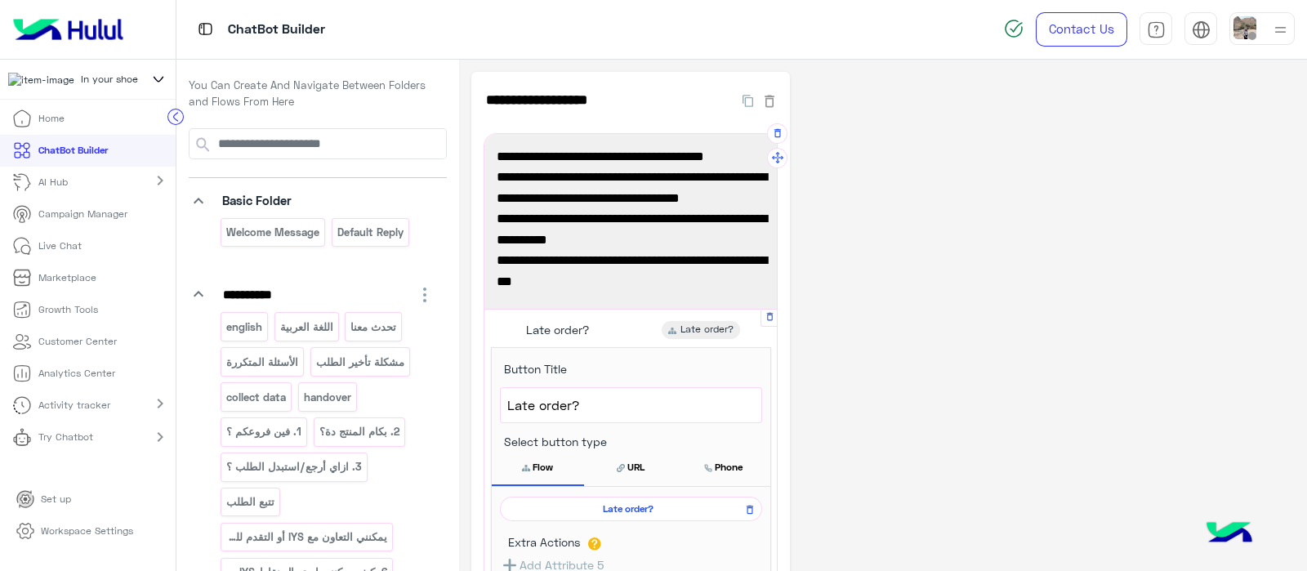
click at [613, 505] on span "Late order?" at bounding box center [628, 508] width 238 height 15
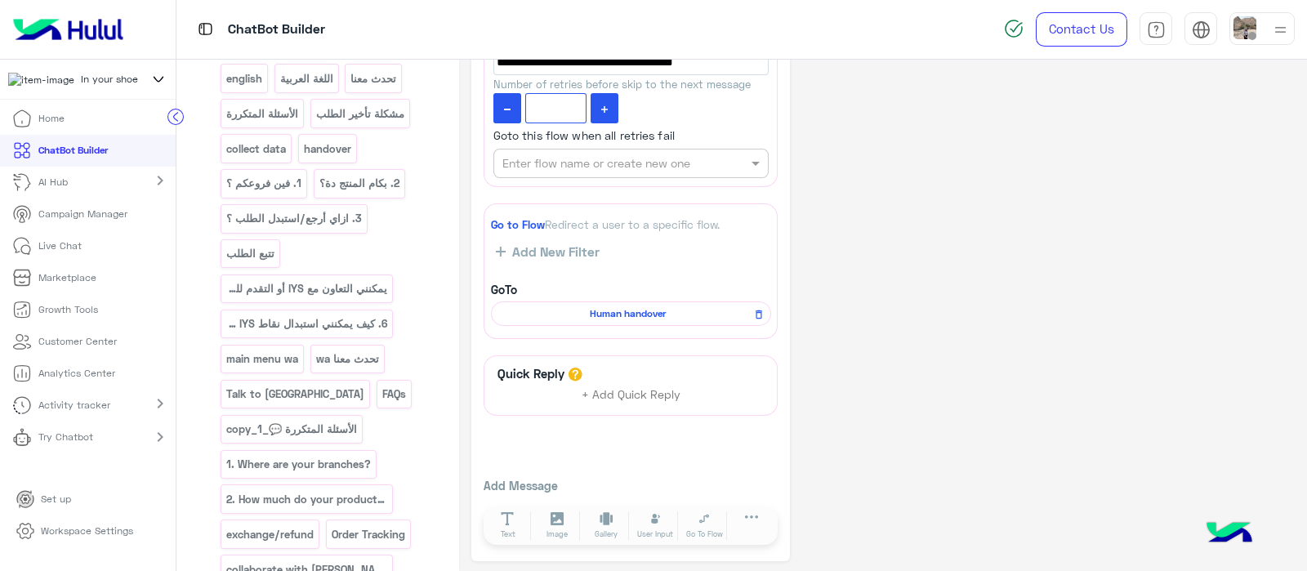
scroll to position [81, 0]
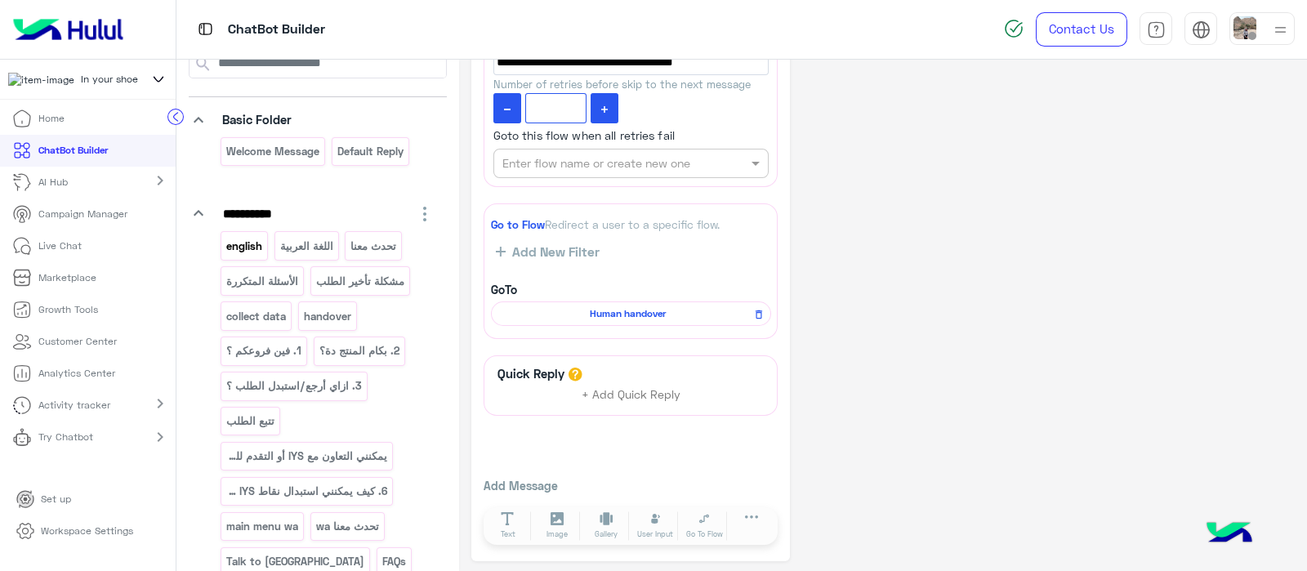
click at [248, 248] on p "english" at bounding box center [244, 246] width 38 height 19
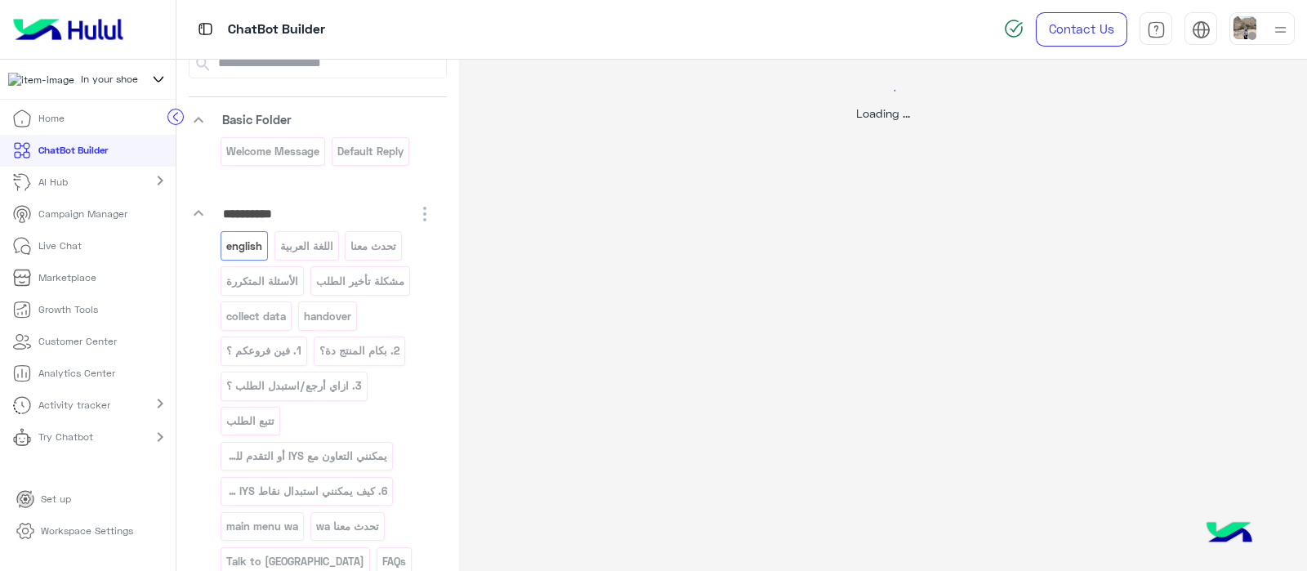
select select "*"
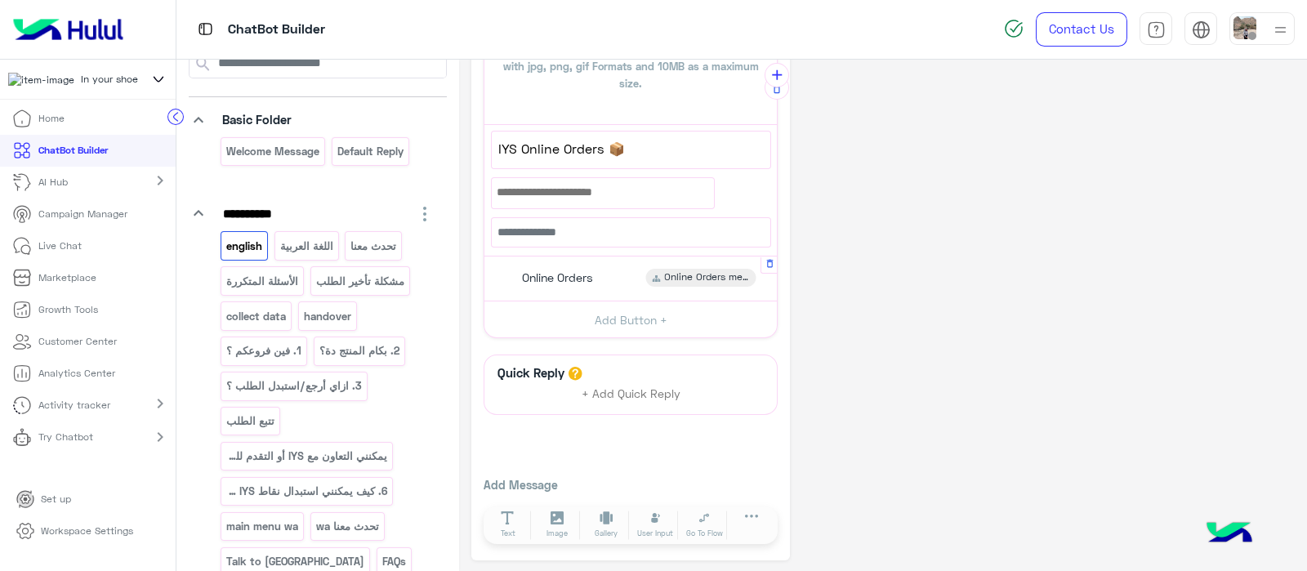
click at [530, 270] on span "Online Orders" at bounding box center [557, 277] width 71 height 15
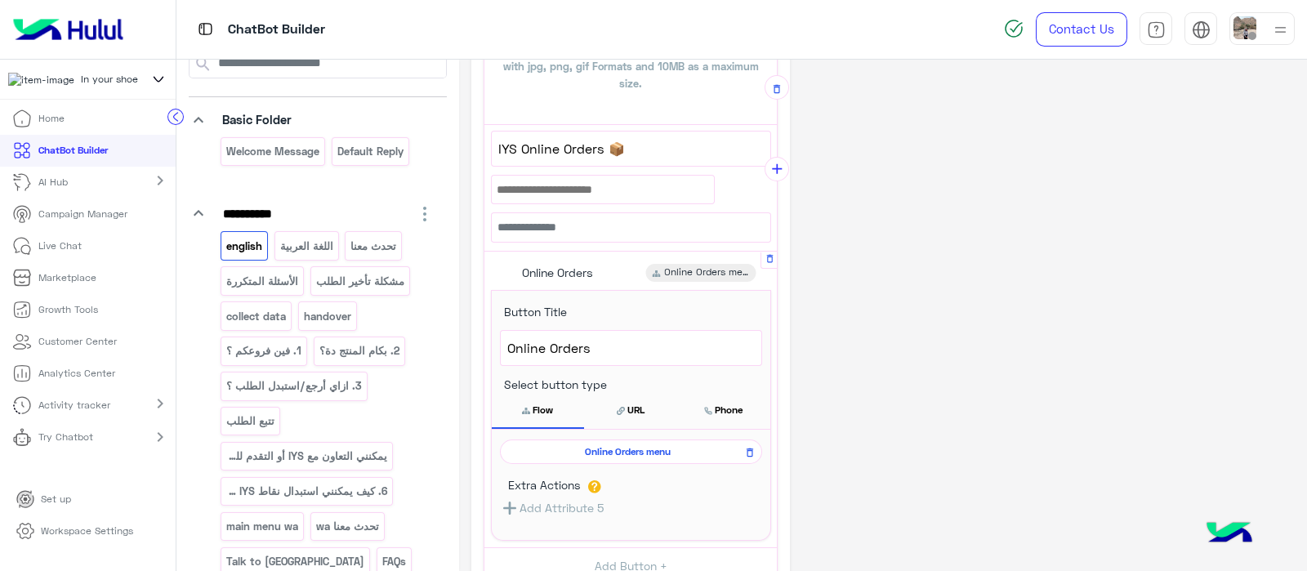
scroll to position [586, 0]
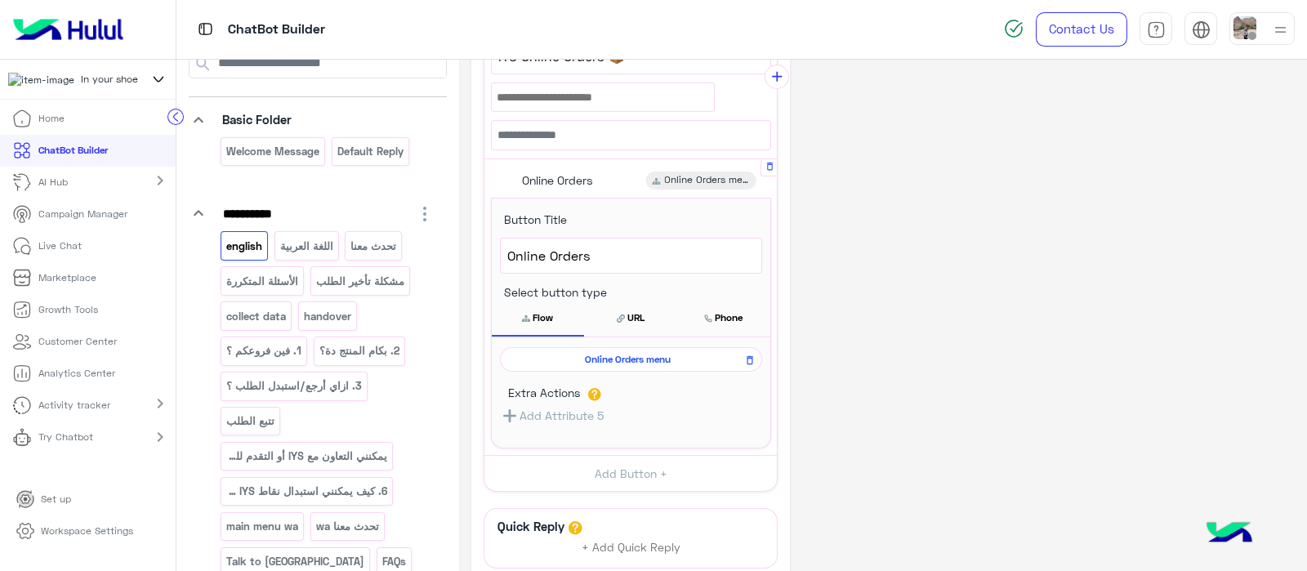
click at [581, 356] on span "Online Orders menu" at bounding box center [628, 359] width 238 height 15
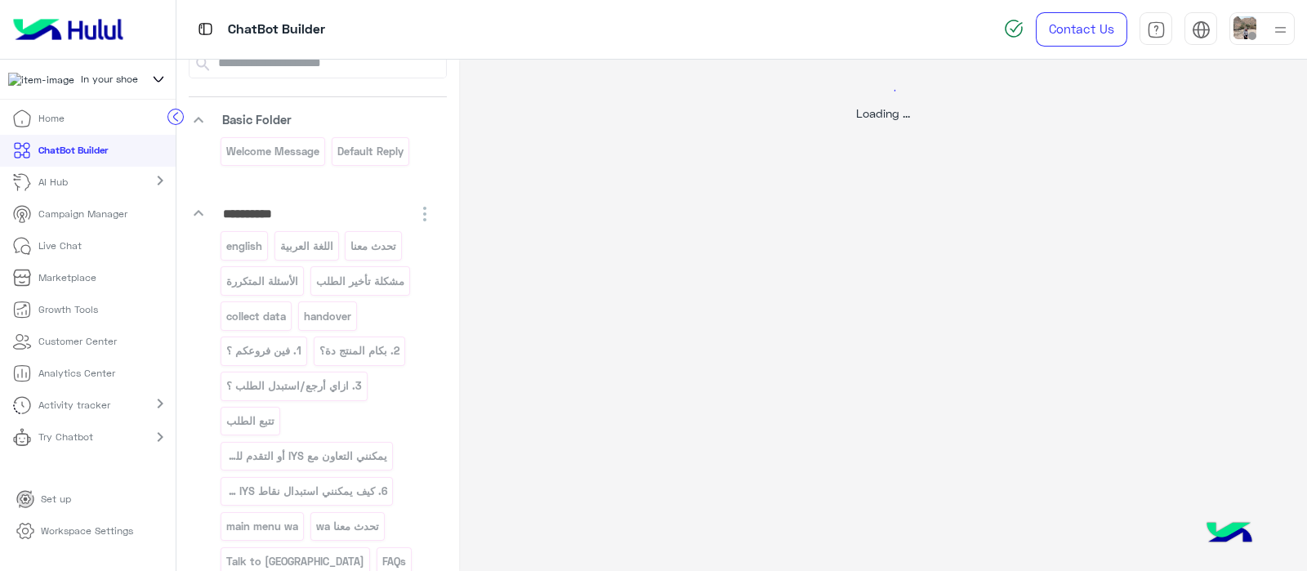
scroll to position [0, 0]
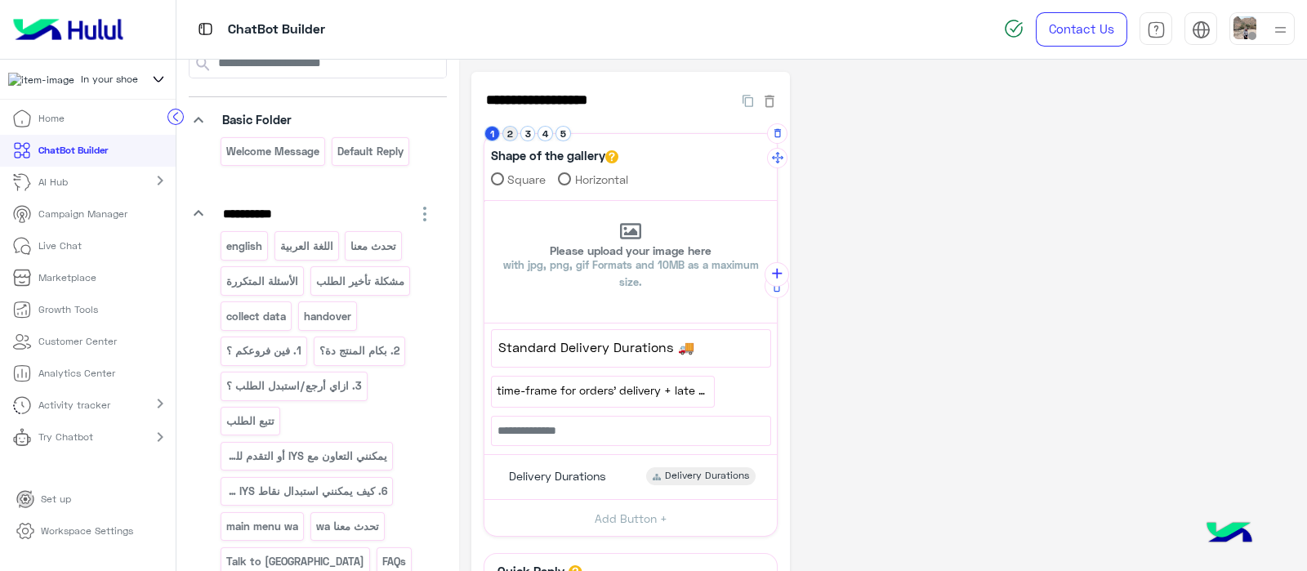
click at [506, 135] on button "2" at bounding box center [510, 134] width 16 height 16
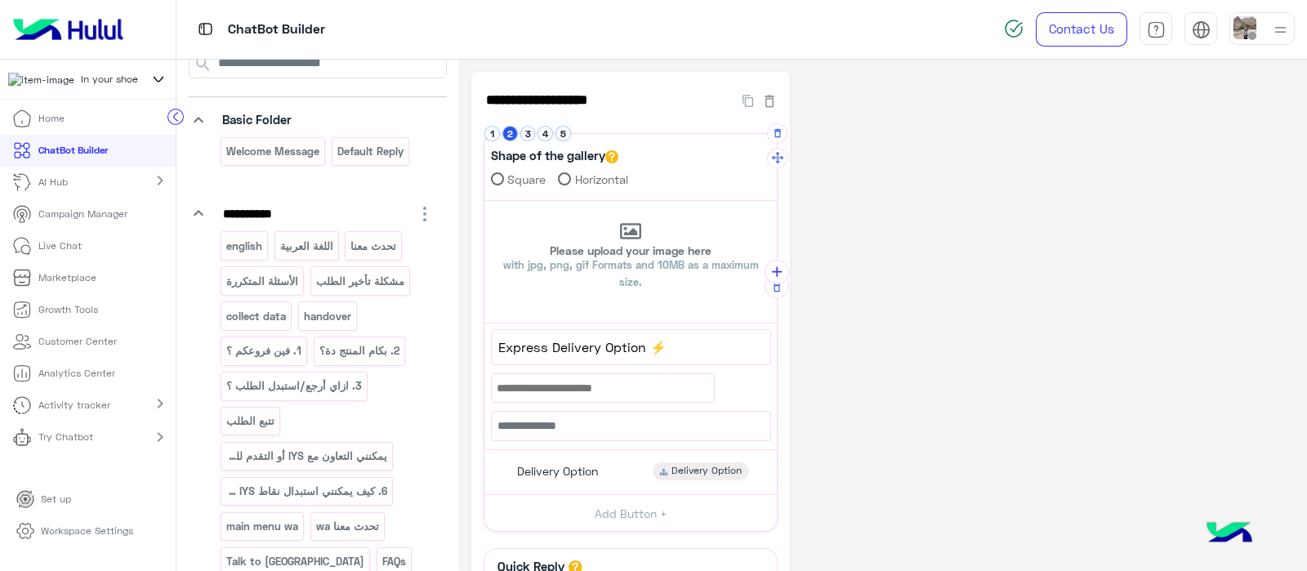
click at [534, 136] on li "3" at bounding box center [529, 134] width 18 height 16
click at [527, 136] on button "3" at bounding box center [528, 134] width 16 height 16
click at [541, 136] on button "4" at bounding box center [545, 134] width 16 height 16
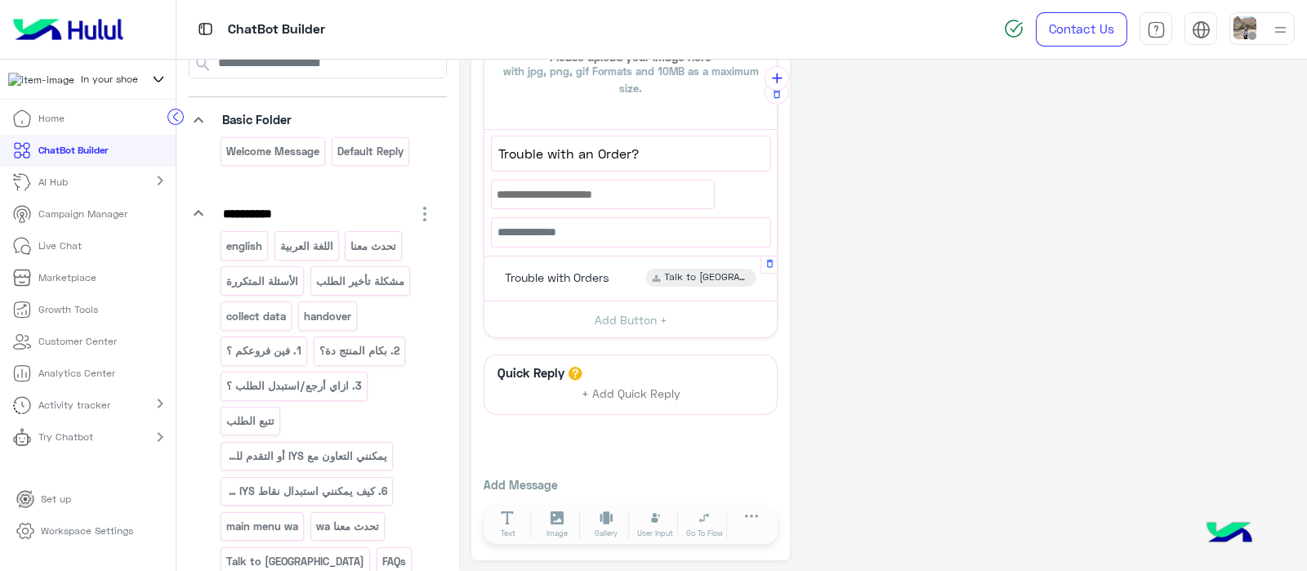
click at [523, 270] on span "Trouble with Orders" at bounding box center [557, 277] width 105 height 15
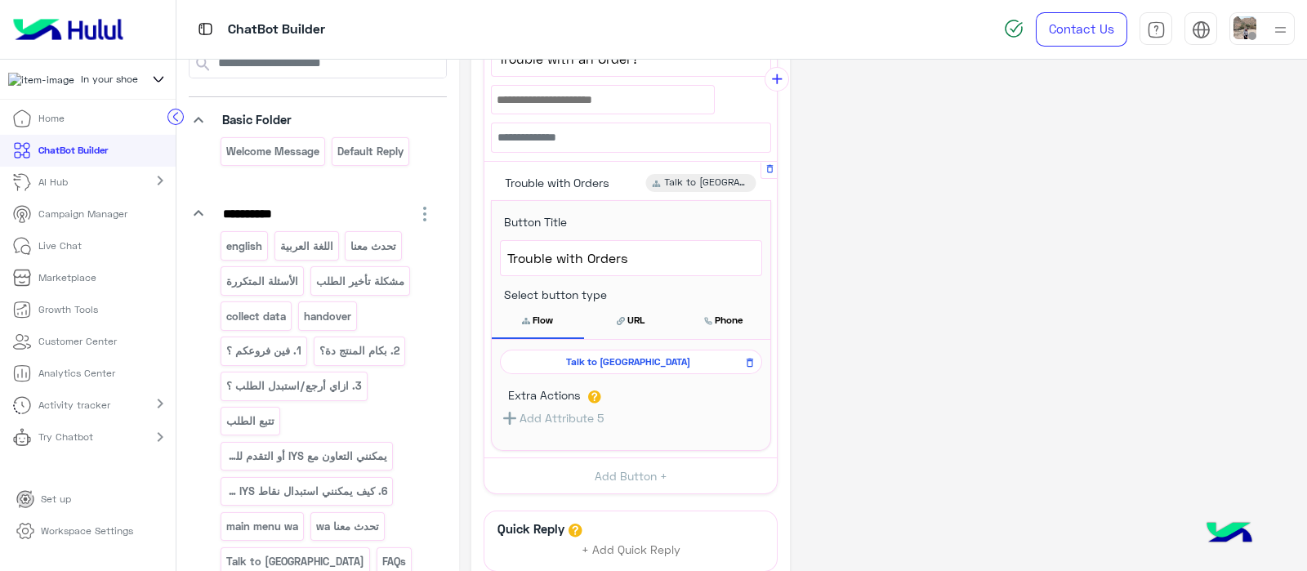
click at [586, 361] on span "Talk to [GEOGRAPHIC_DATA]" at bounding box center [628, 361] width 238 height 15
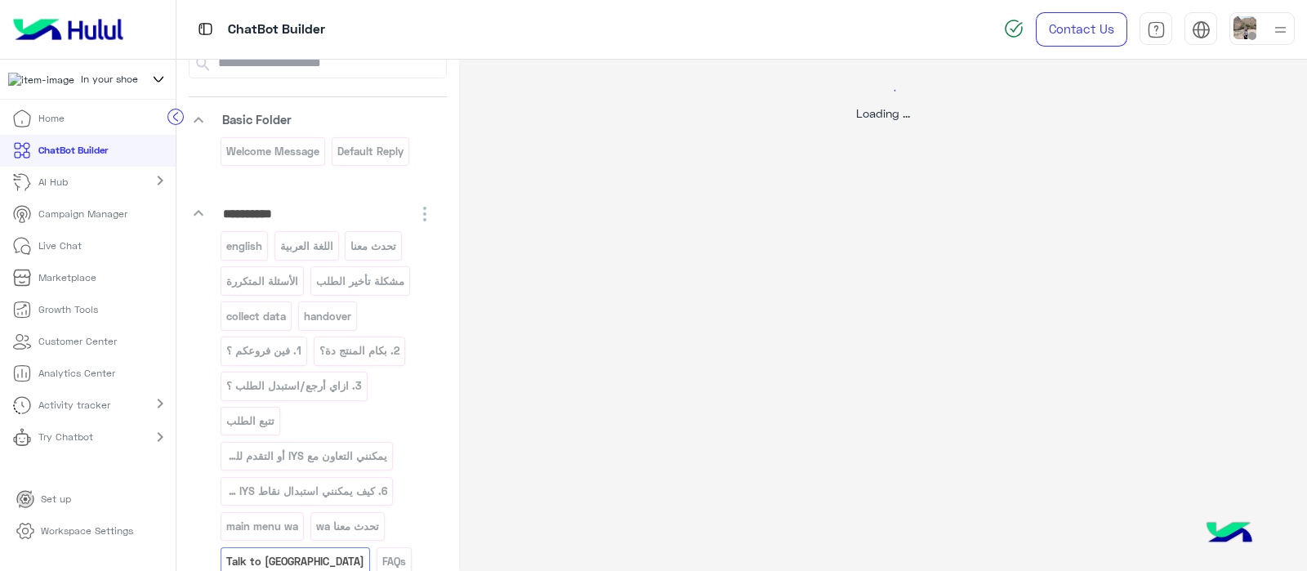
scroll to position [0, 0]
select select "*"
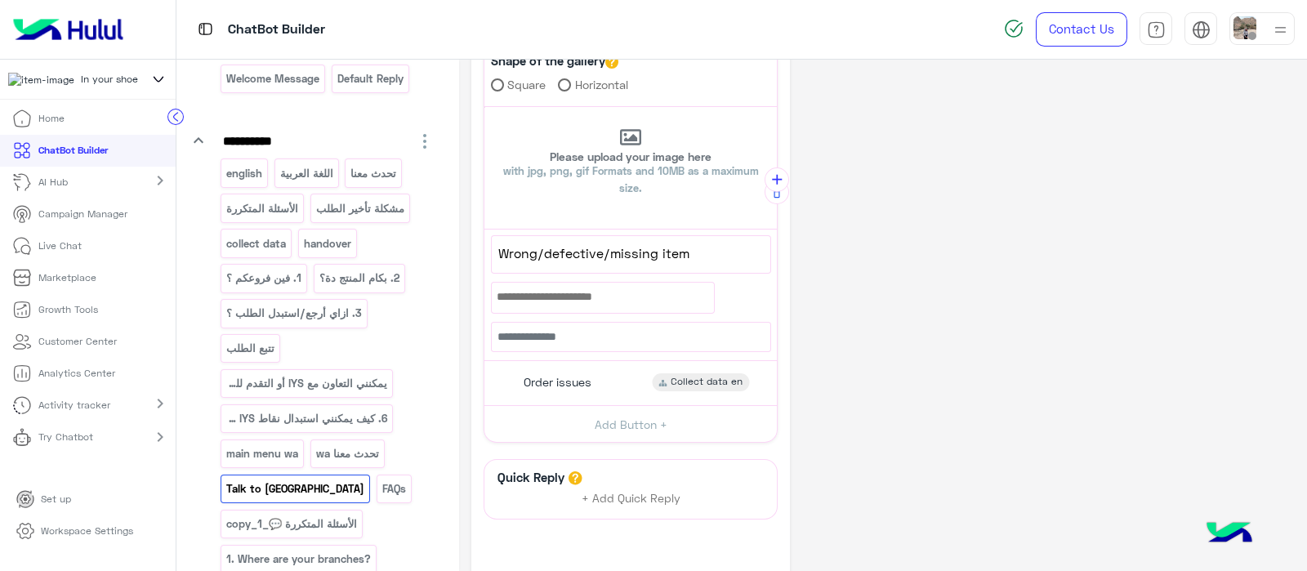
scroll to position [149, 0]
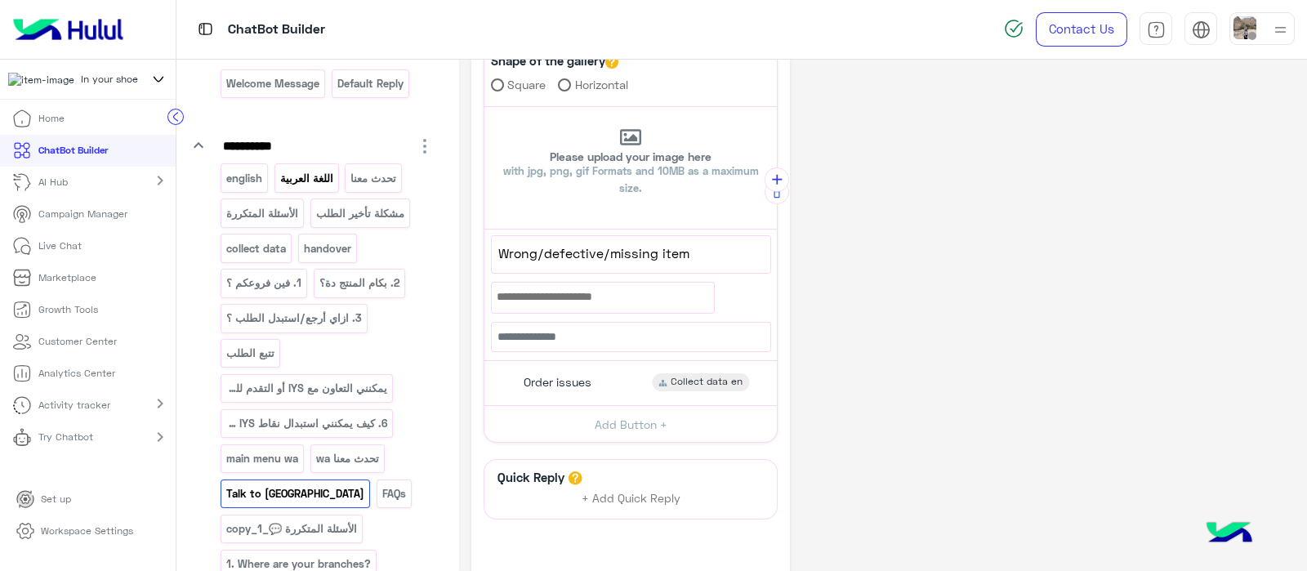
click at [314, 169] on p "اللغة العربية" at bounding box center [306, 178] width 56 height 19
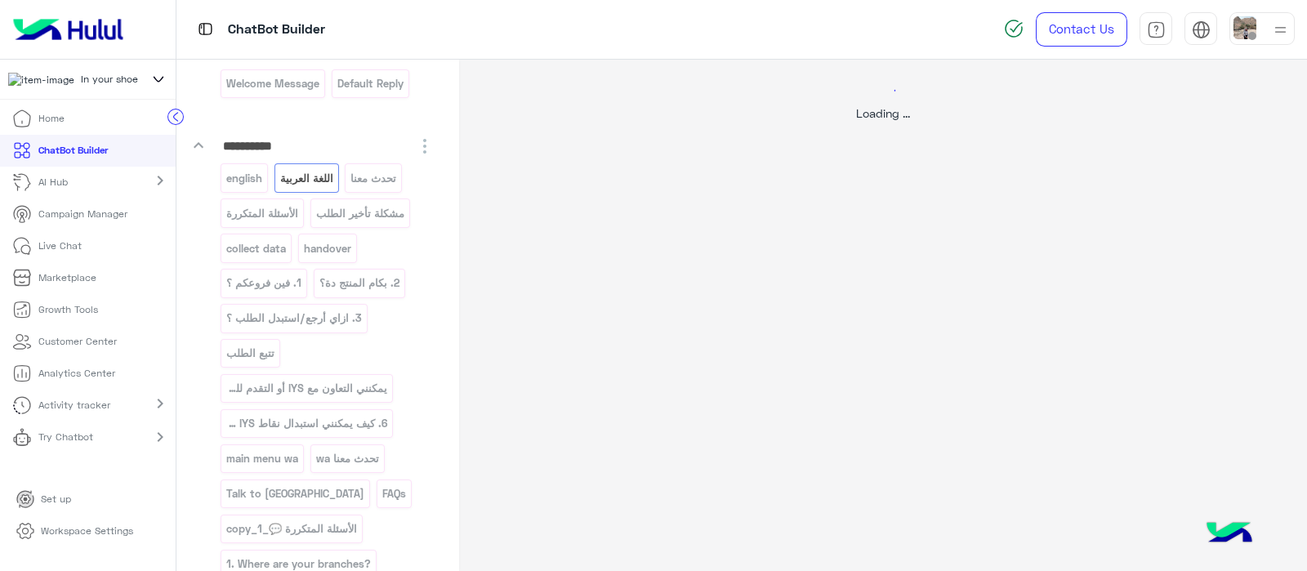
select select "*"
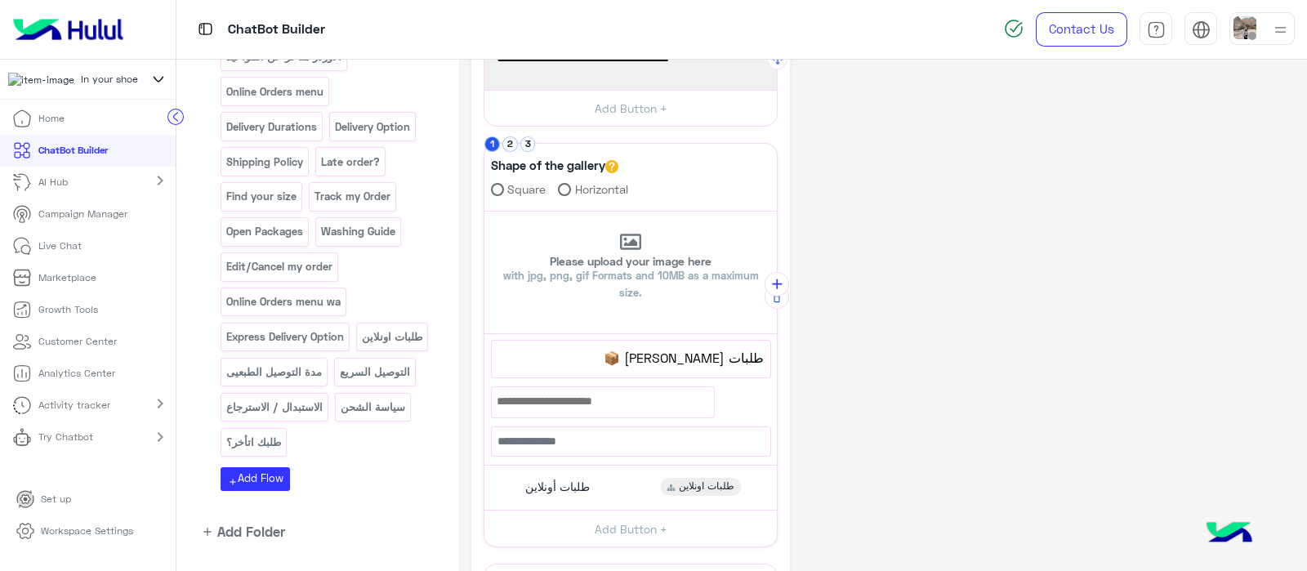
scroll to position [305, 0]
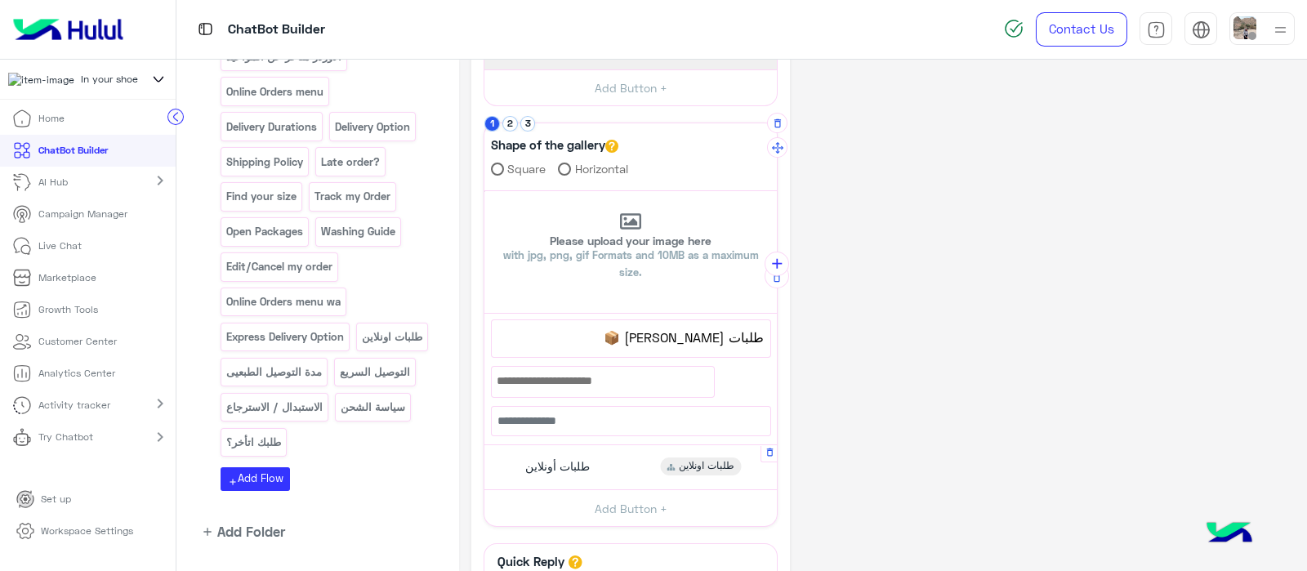
click at [531, 467] on span "طلبات أونلاين" at bounding box center [557, 466] width 65 height 15
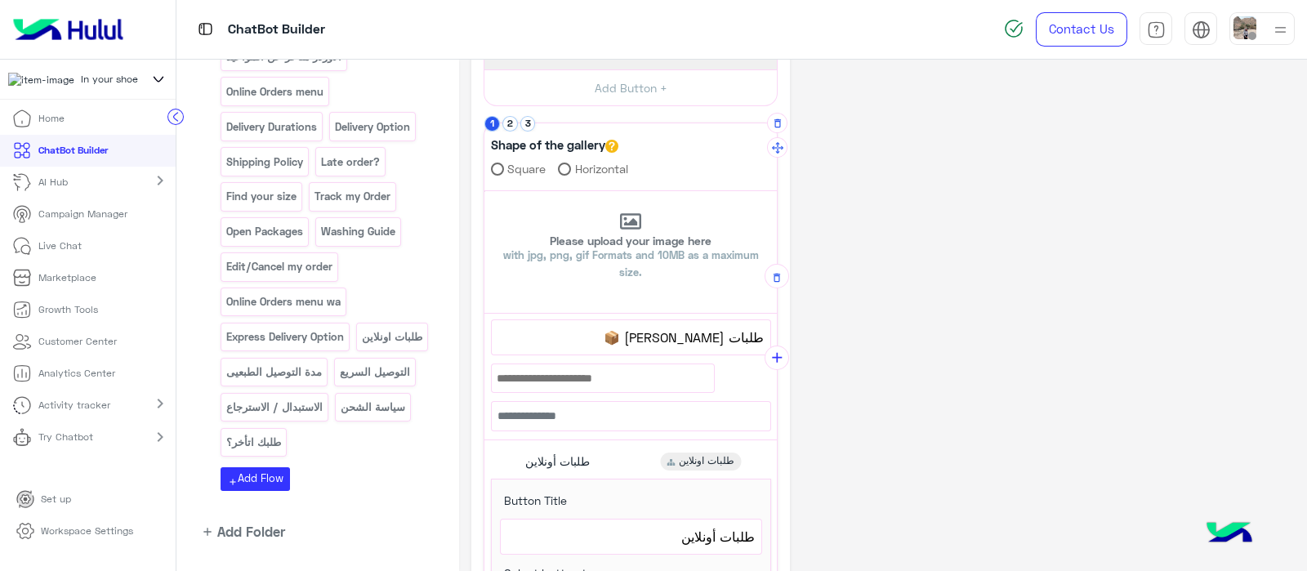
scroll to position [737, 0]
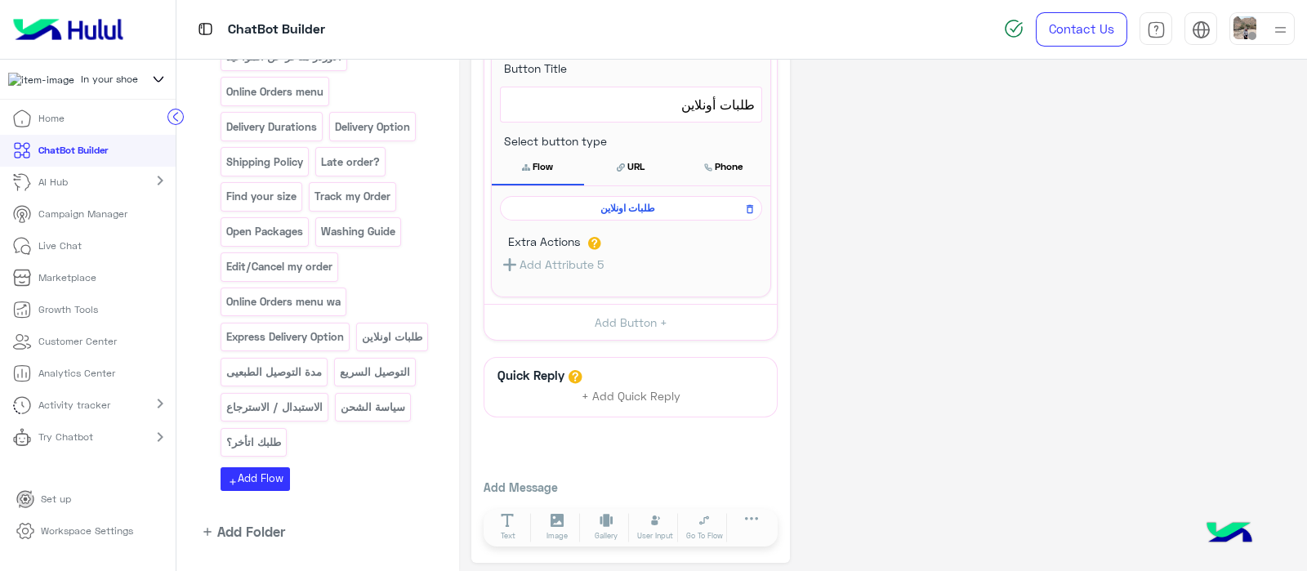
click at [602, 201] on span "طلبات اونلاين" at bounding box center [628, 208] width 238 height 15
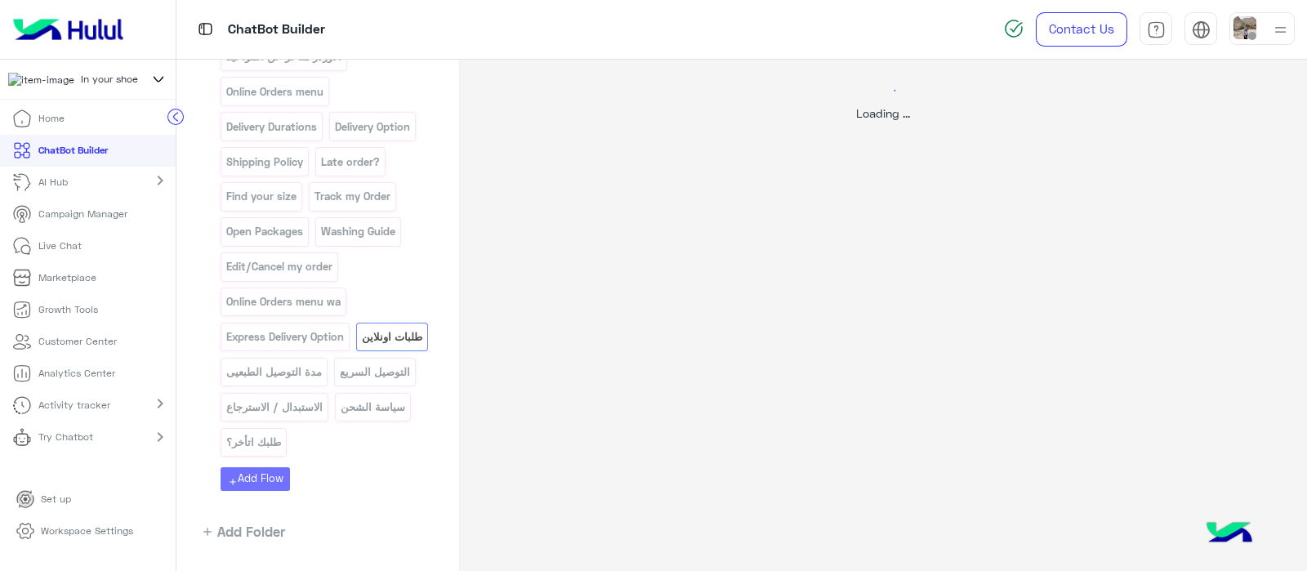
scroll to position [0, 0]
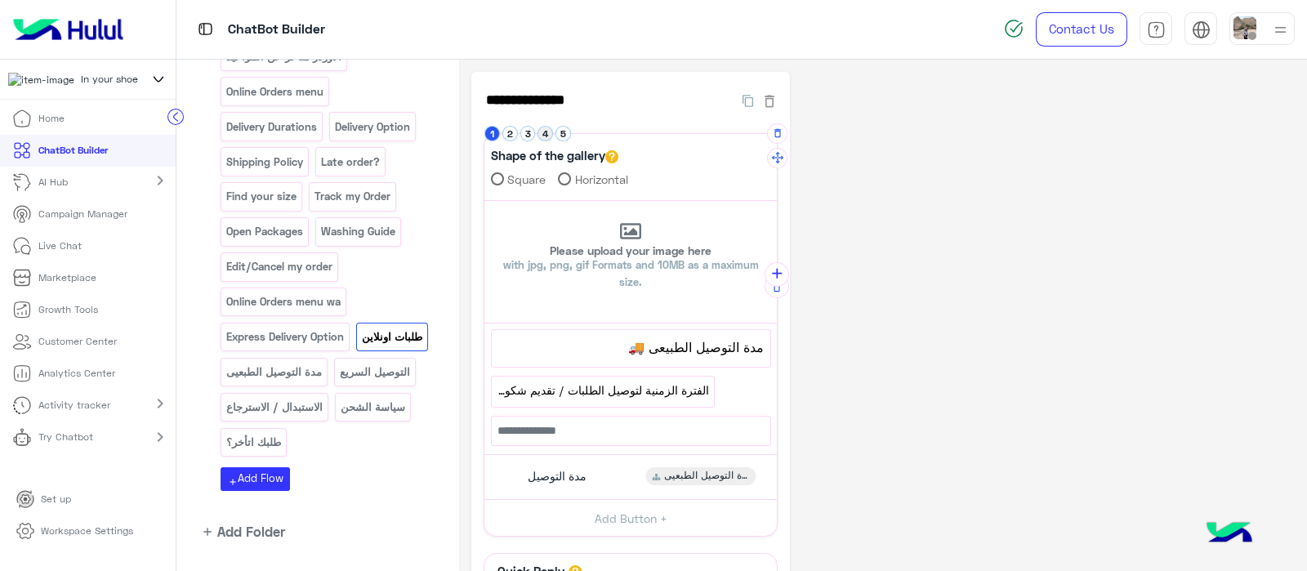
click at [543, 128] on button "4" at bounding box center [545, 134] width 16 height 16
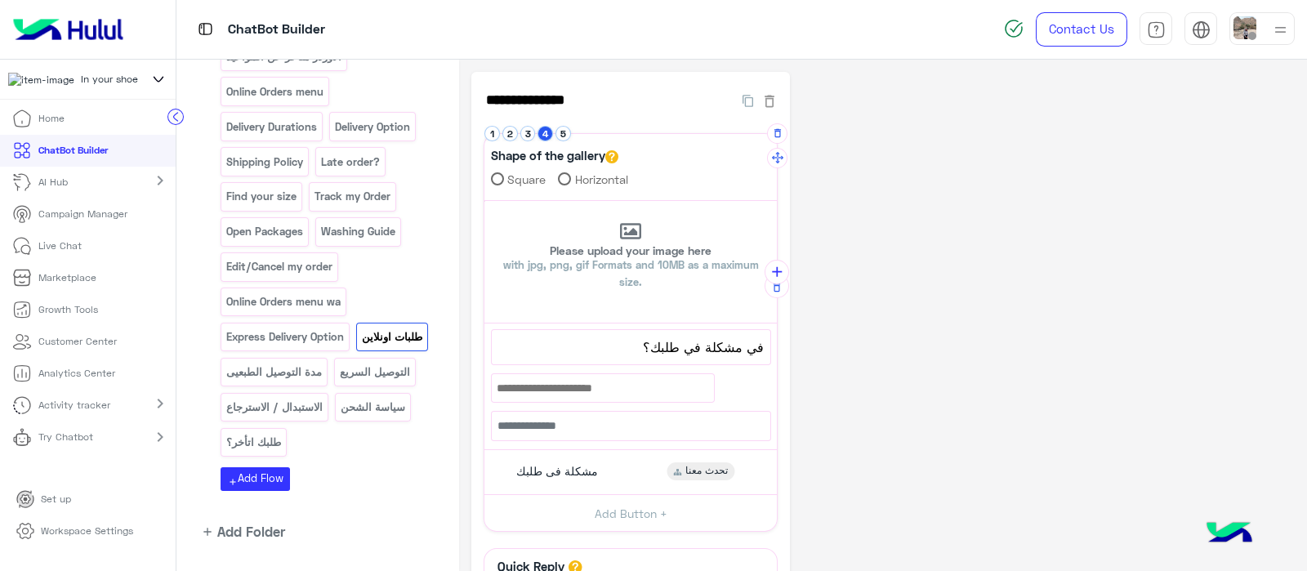
scroll to position [53, 0]
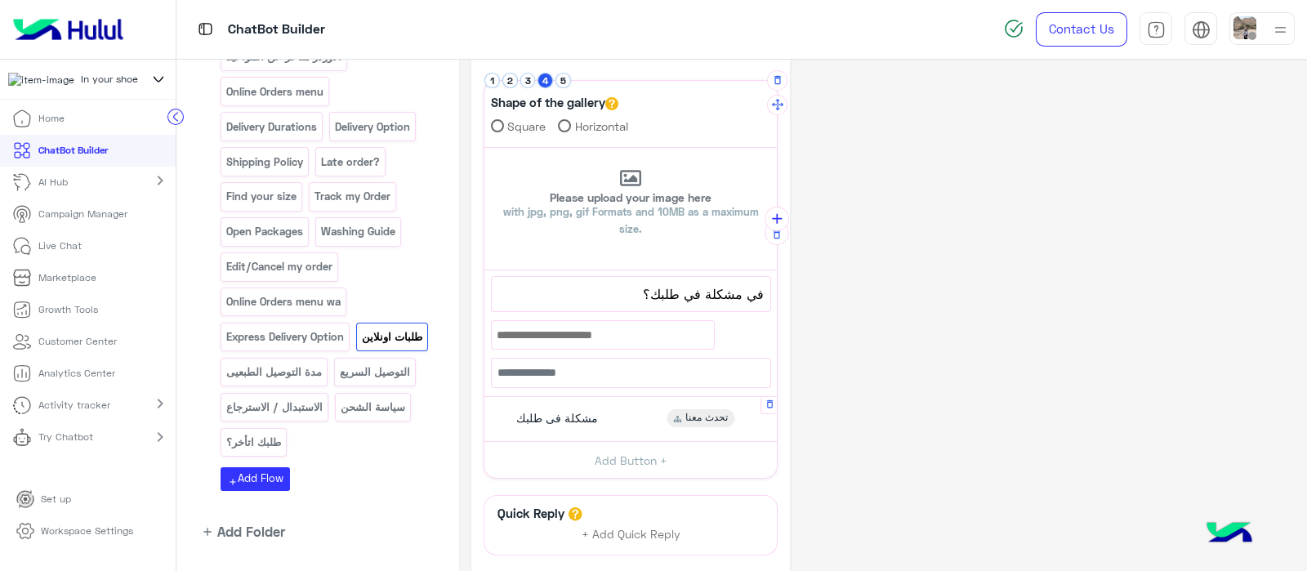
click at [572, 427] on div "مشكلة فى طلبك تحدث معنا" at bounding box center [631, 419] width 280 height 32
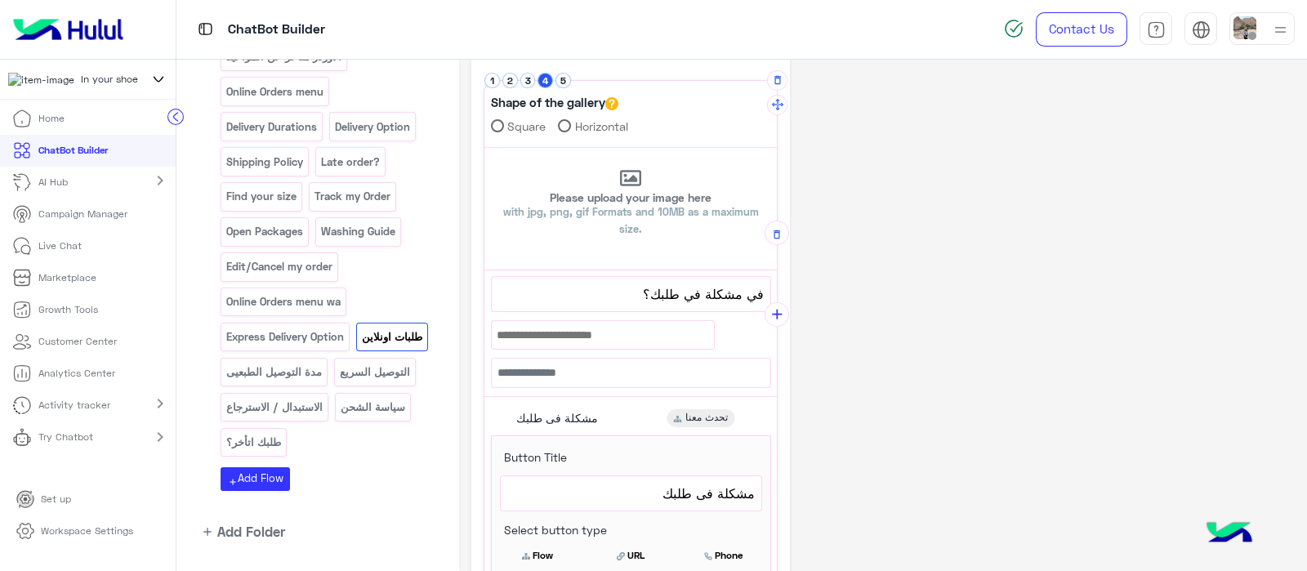
scroll to position [443, 0]
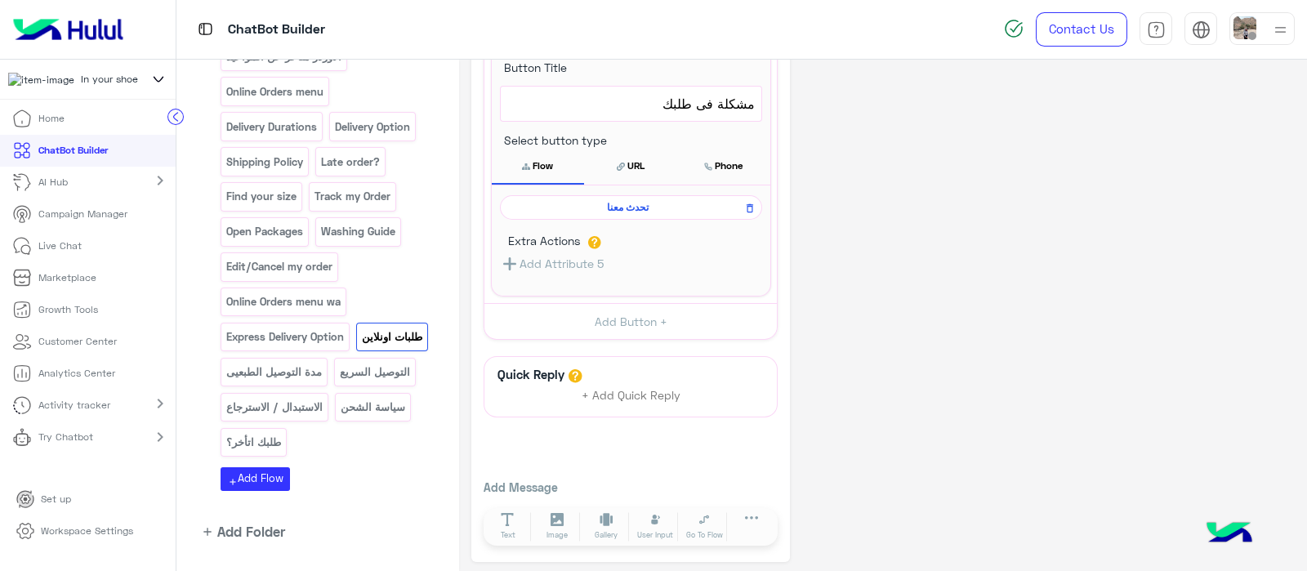
click at [559, 200] on span "تحدث معنا" at bounding box center [628, 207] width 238 height 15
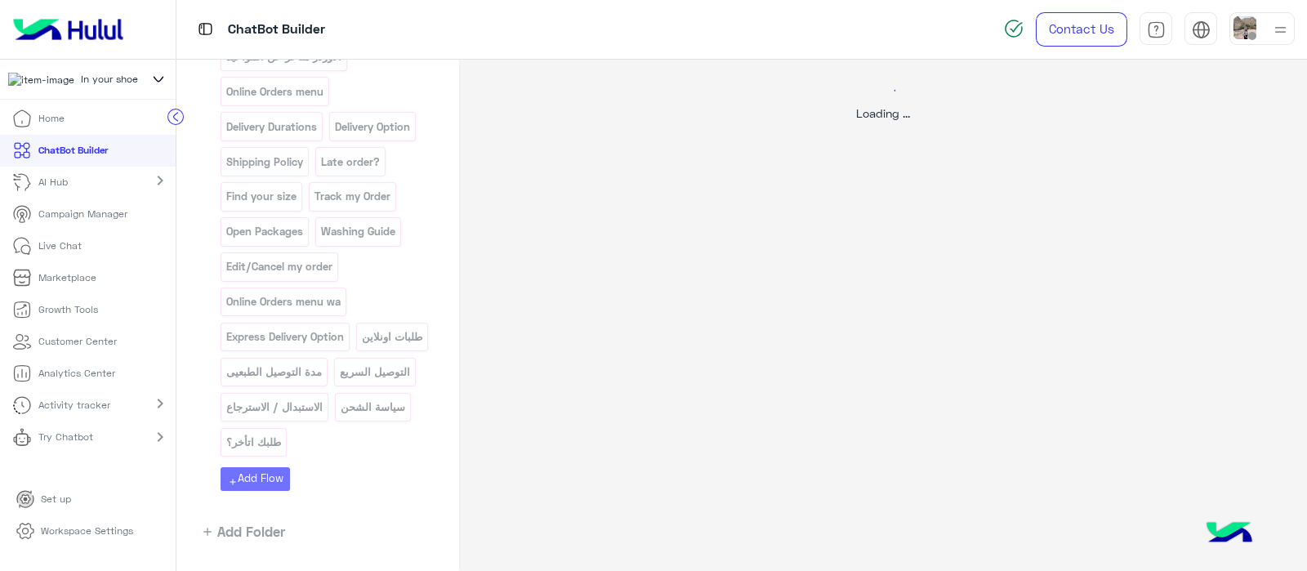
select select "*"
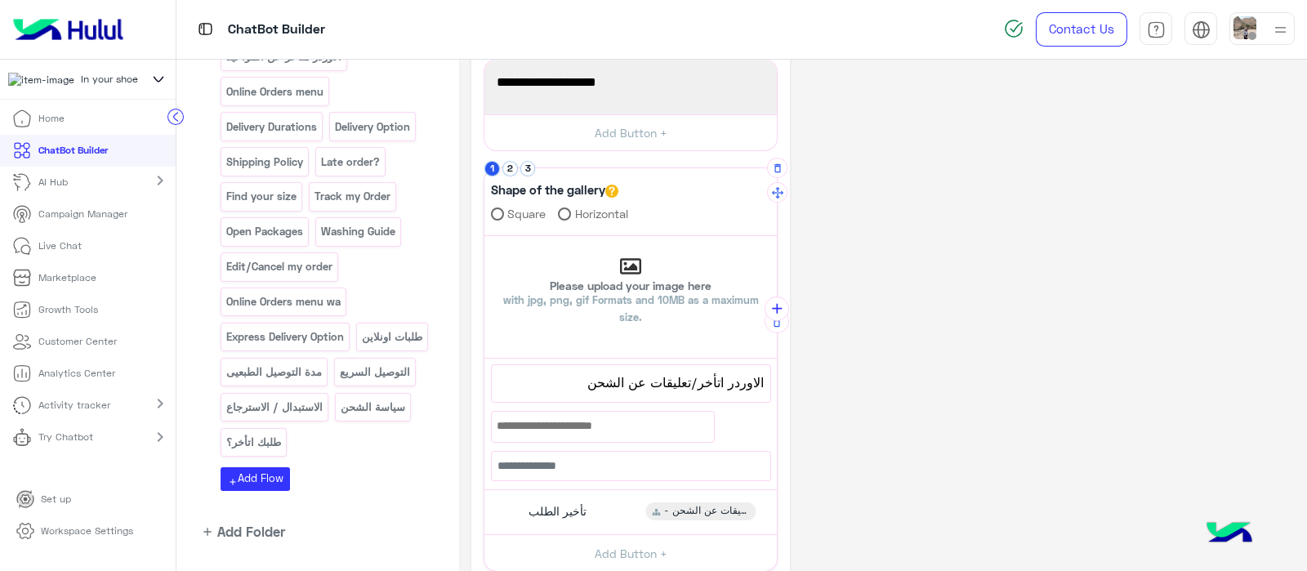
scroll to position [262, 0]
click at [583, 376] on span "الاوردر اتأخر/تعليقات عن الشحن" at bounding box center [630, 380] width 265 height 21
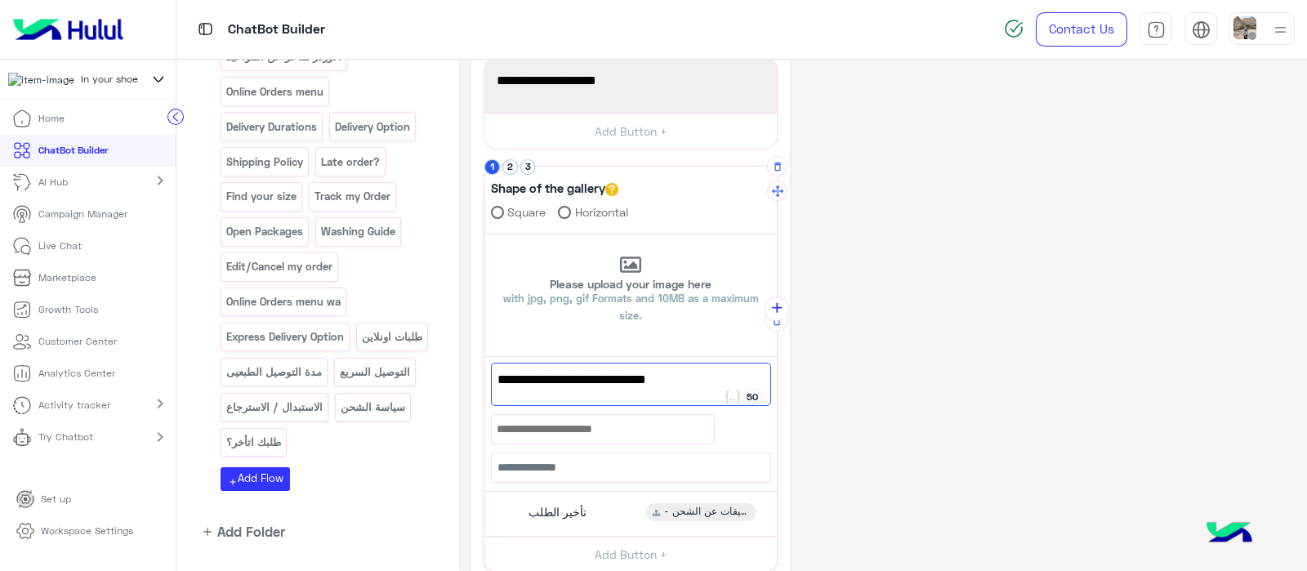
click at [583, 376] on span "الاوردر اتأخر/تعليقات عن الشحن" at bounding box center [630, 379] width 267 height 21
type textarea "*"
paste textarea "**********"
type textarea "**********"
click at [570, 511] on span "تأخير الطلب" at bounding box center [557, 512] width 58 height 15
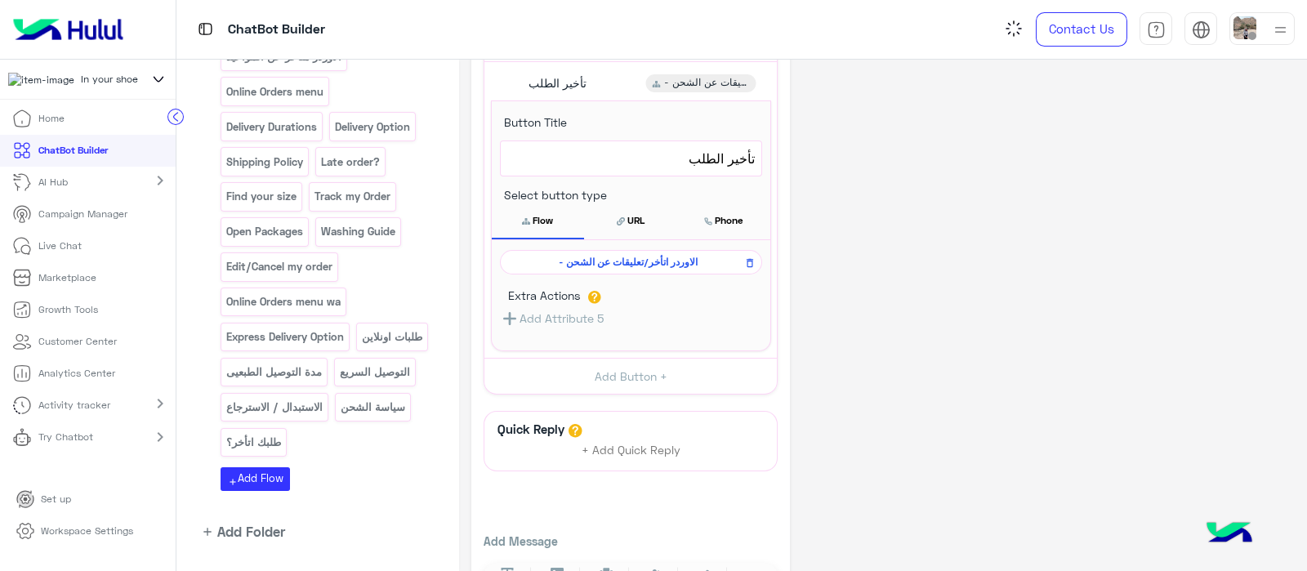
scroll to position [732, 0]
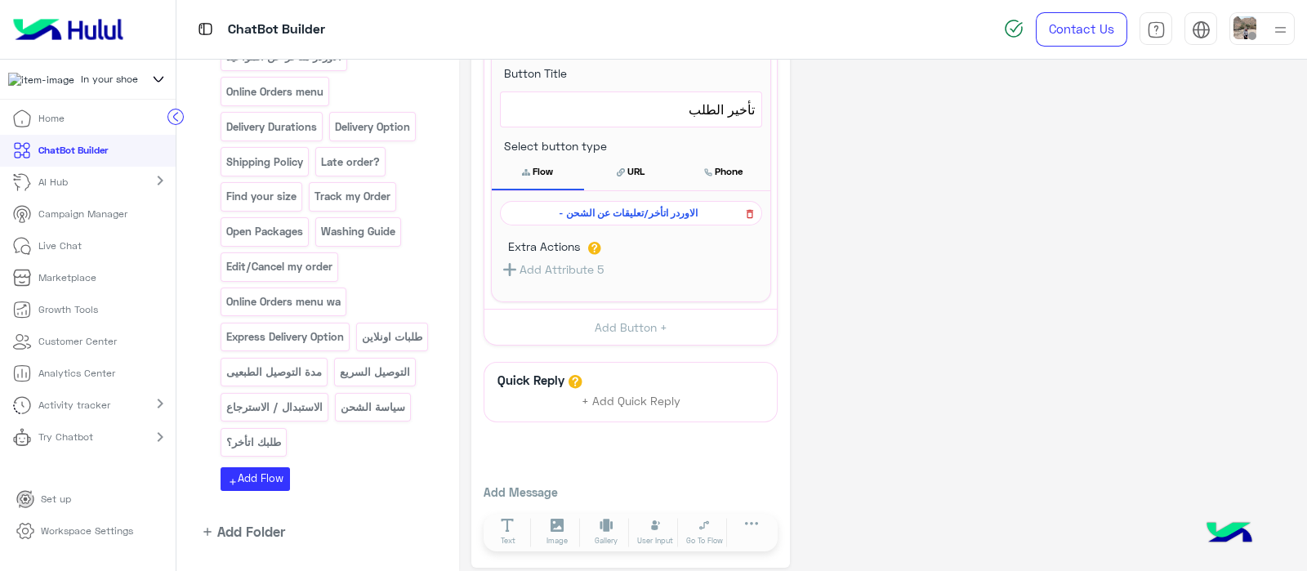
click at [750, 213] on icon at bounding box center [749, 214] width 7 height 9
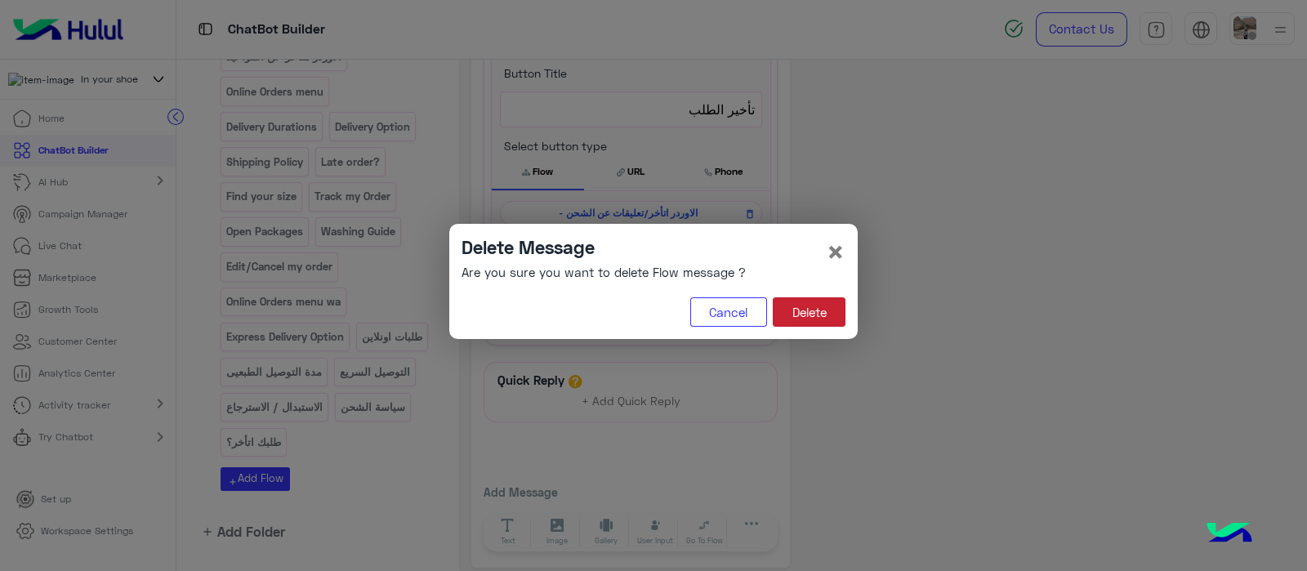
click at [798, 322] on button "Delete" at bounding box center [809, 311] width 73 height 29
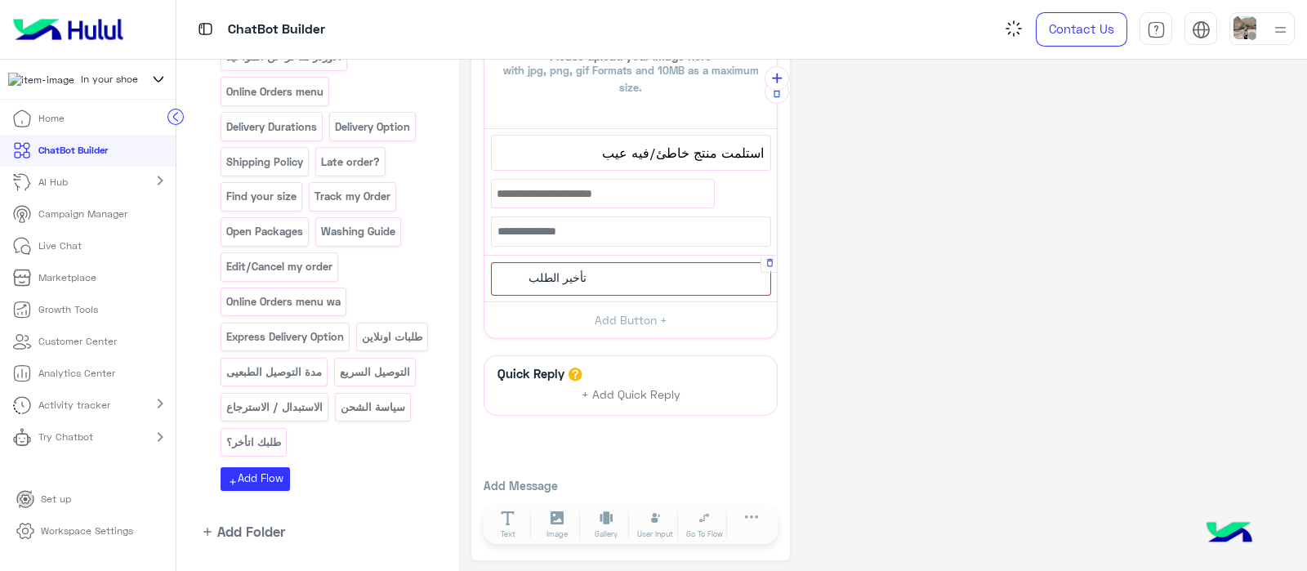
click at [561, 272] on span "تأخير الطلب" at bounding box center [557, 277] width 58 height 15
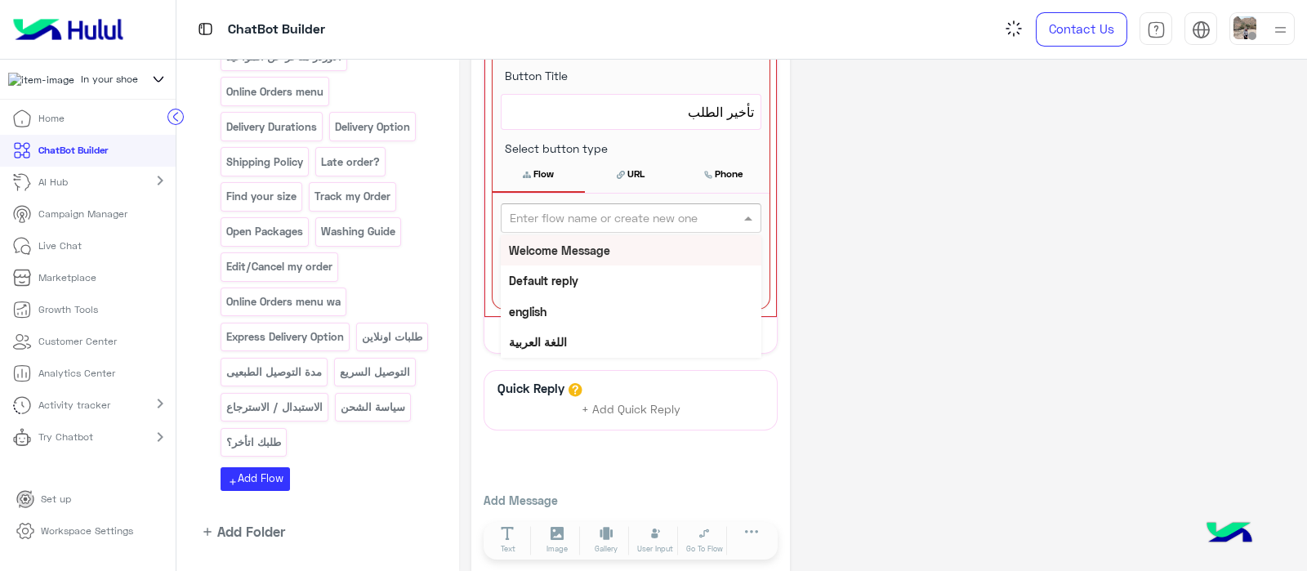
click at [531, 212] on input "text" at bounding box center [604, 218] width 189 height 17
type input "*"
type input "****"
click at [552, 247] on b "collect data" at bounding box center [541, 250] width 65 height 14
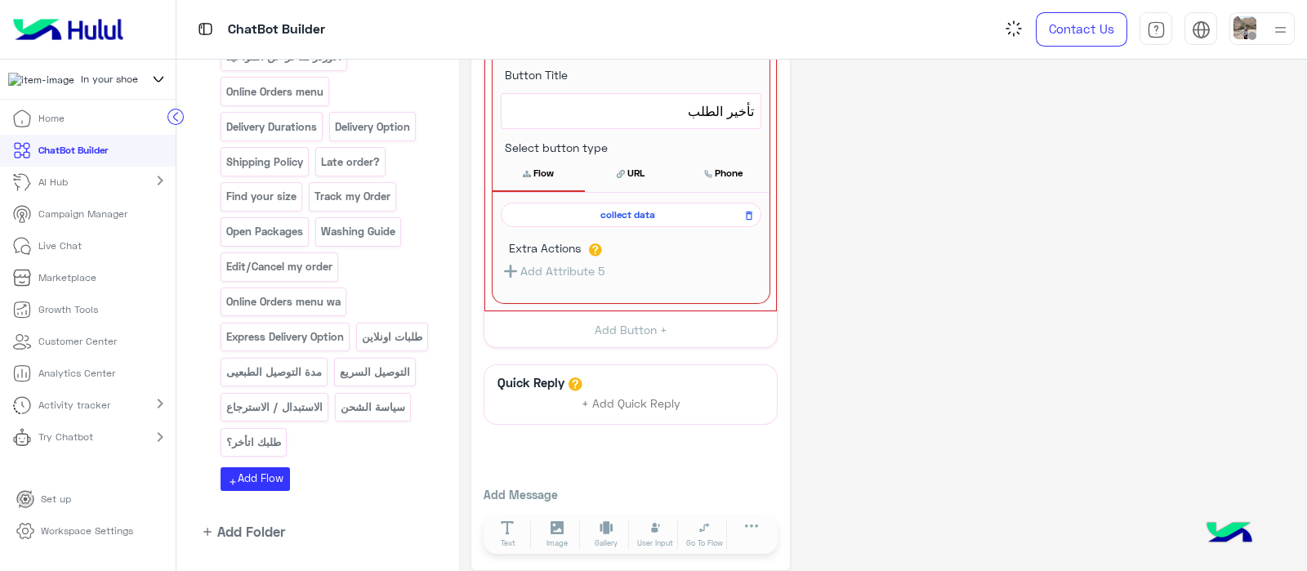
click at [540, 170] on button "Flow" at bounding box center [538, 173] width 92 height 34
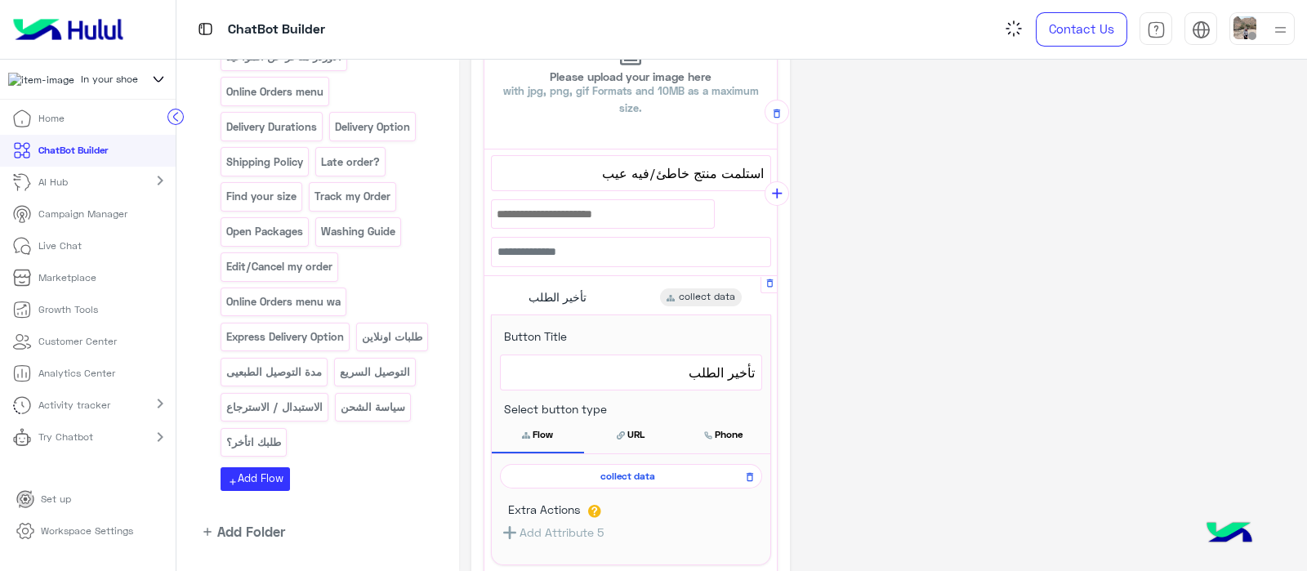
scroll to position [449, 0]
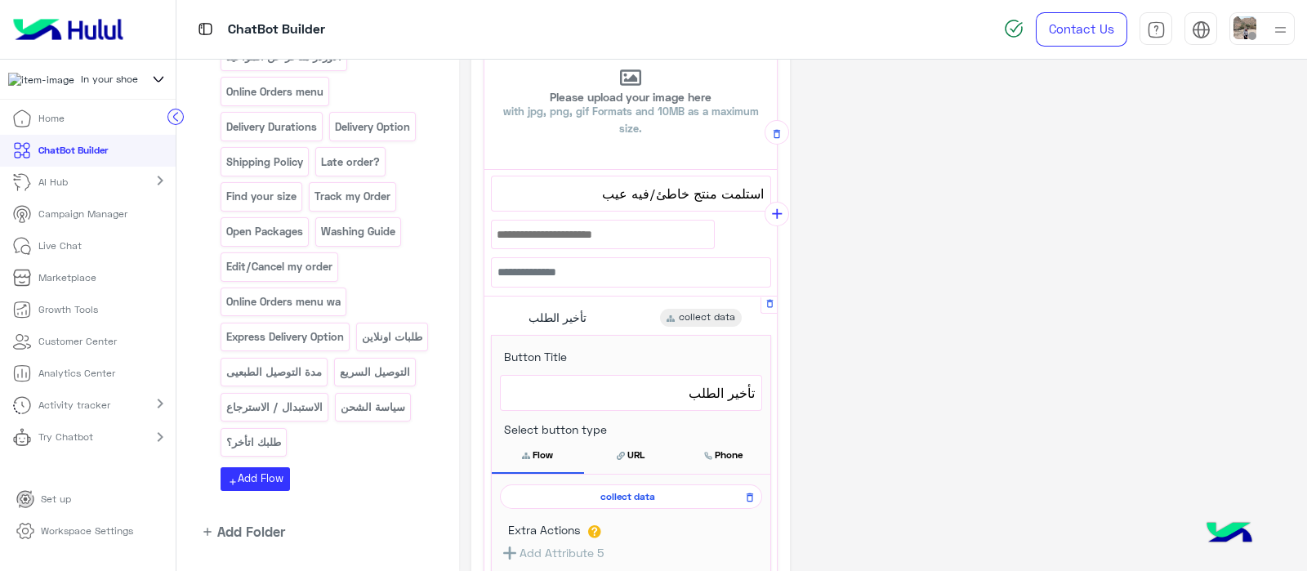
click at [676, 399] on span "تأخير الطلب" at bounding box center [630, 392] width 247 height 21
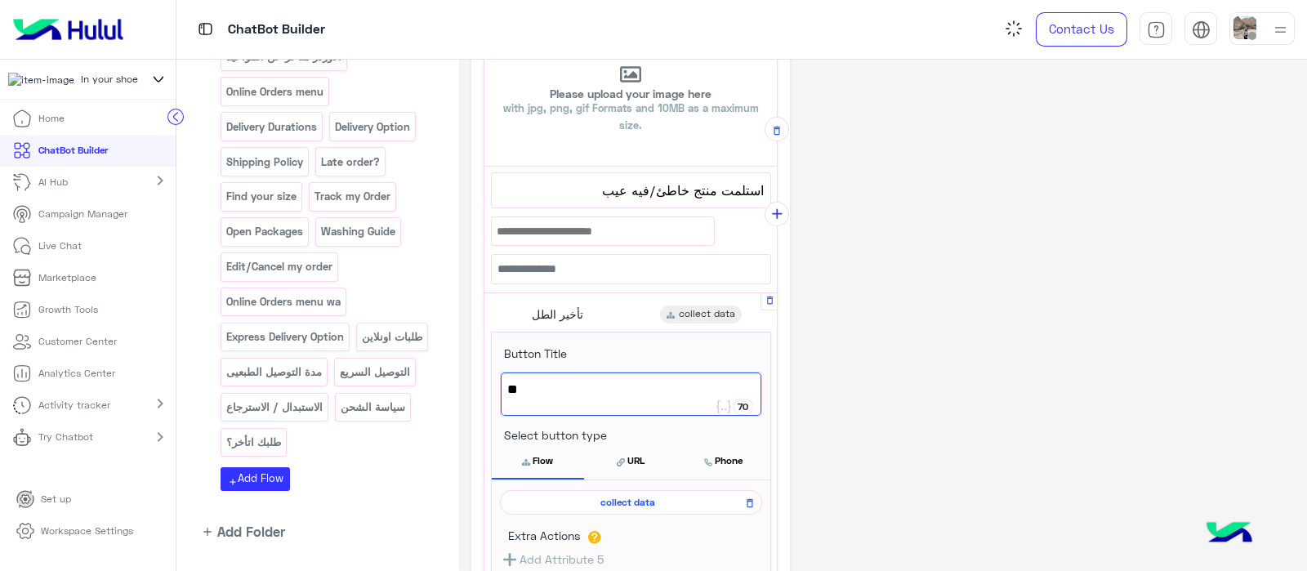
type textarea "*"
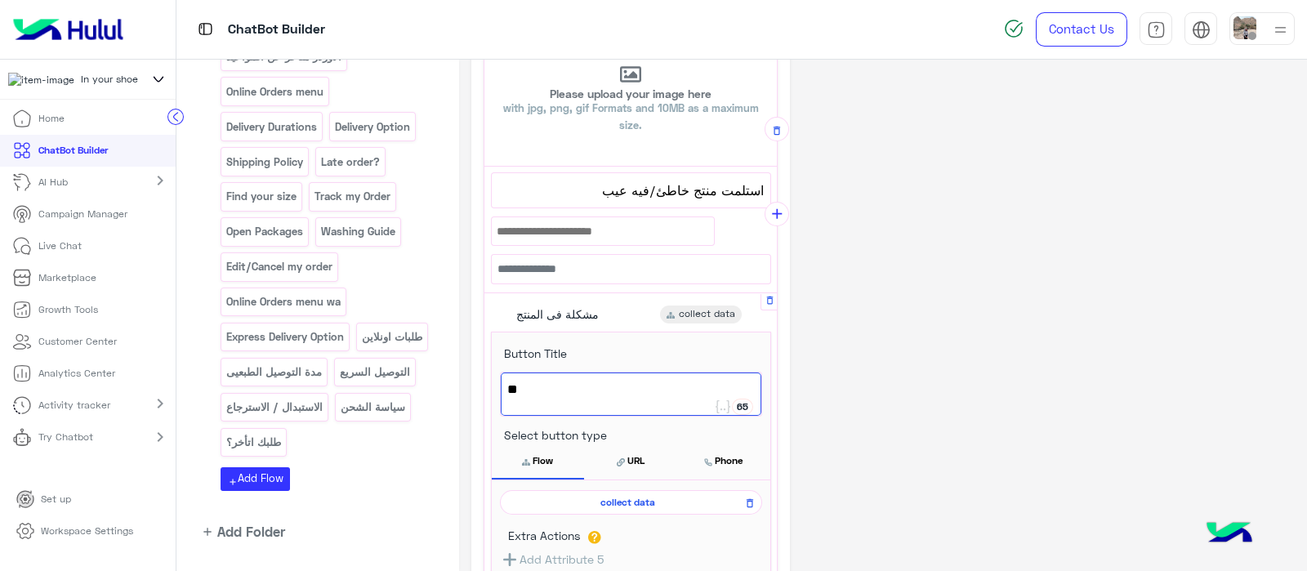
type textarea "*"
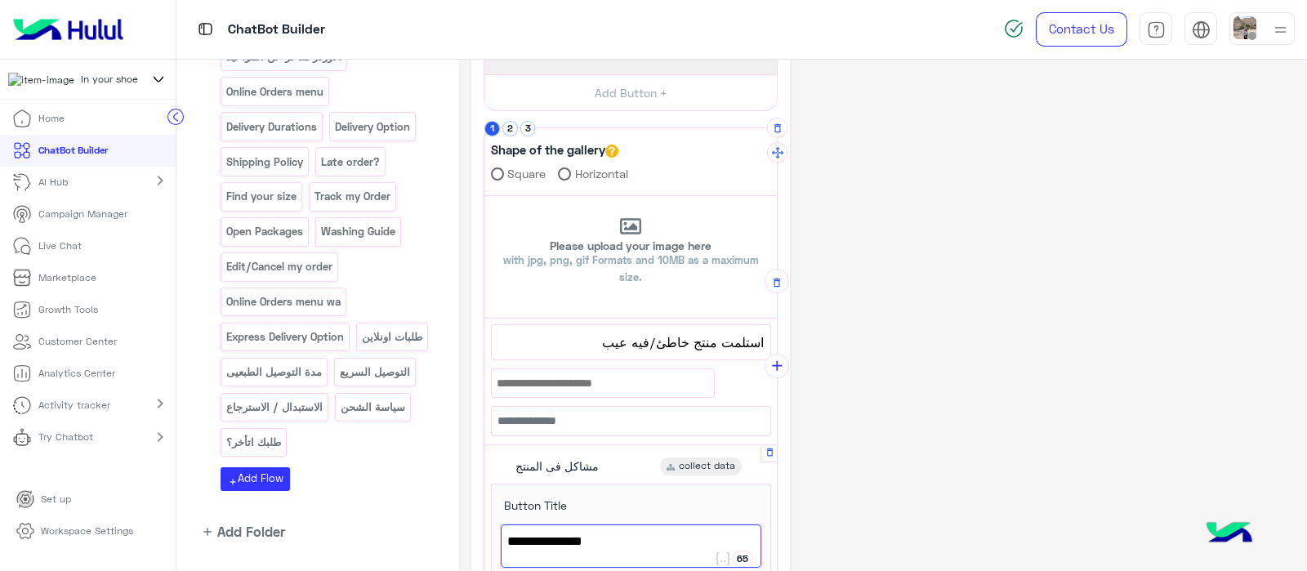
scroll to position [287, 0]
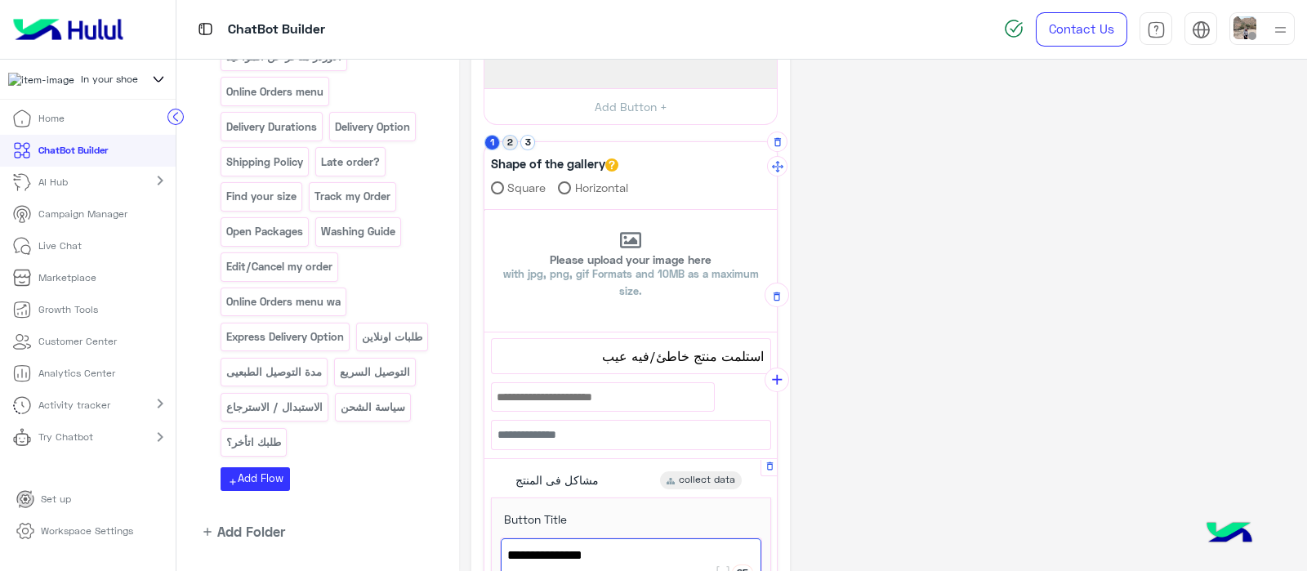
type textarea "**********"
click at [508, 138] on button "2" at bounding box center [510, 143] width 16 height 16
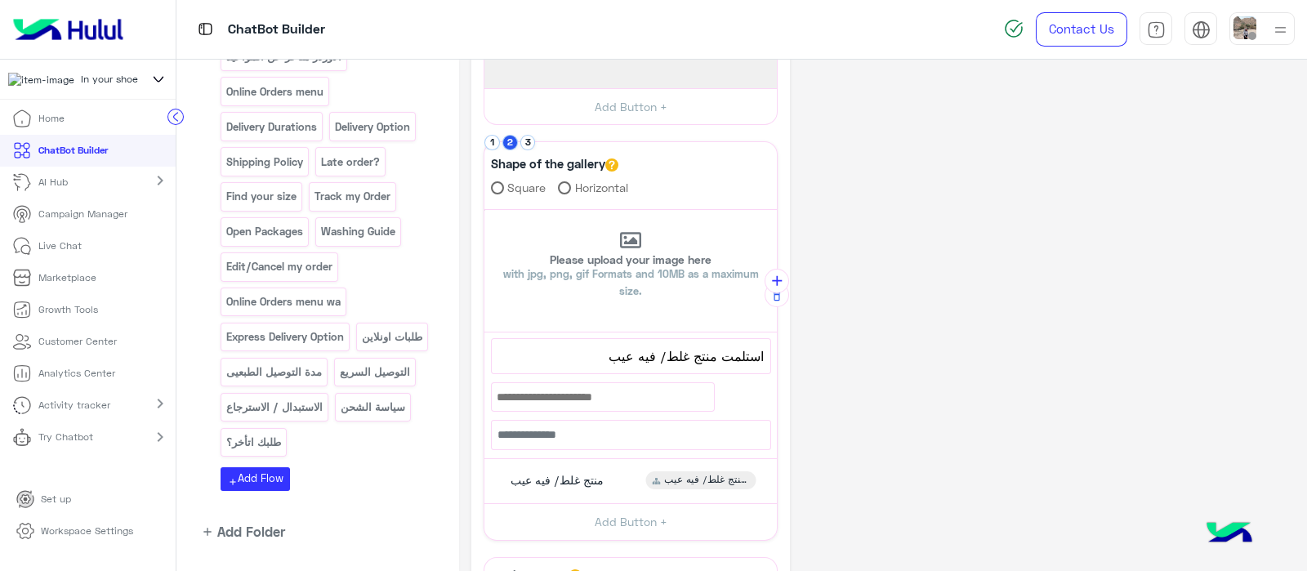
click at [554, 358] on span "استلمت منتج غلط/ فيه عيب" at bounding box center [630, 355] width 265 height 21
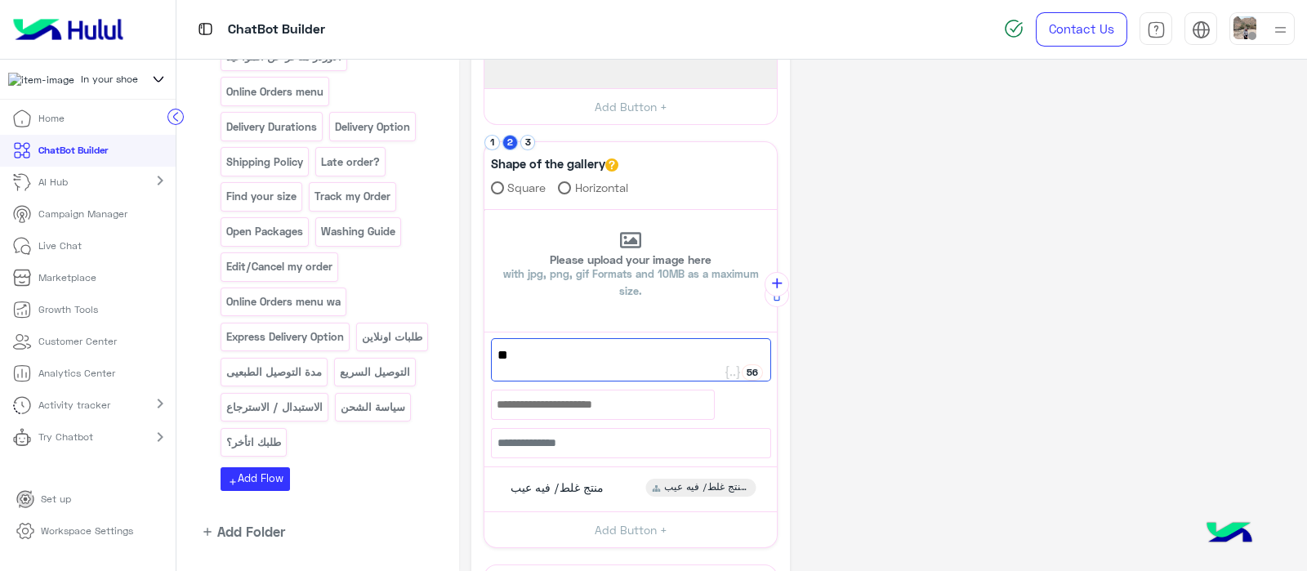
type textarea "*"
paste textarea "*******"
type textarea "*"
paste textarea "**********"
paste textarea "********"
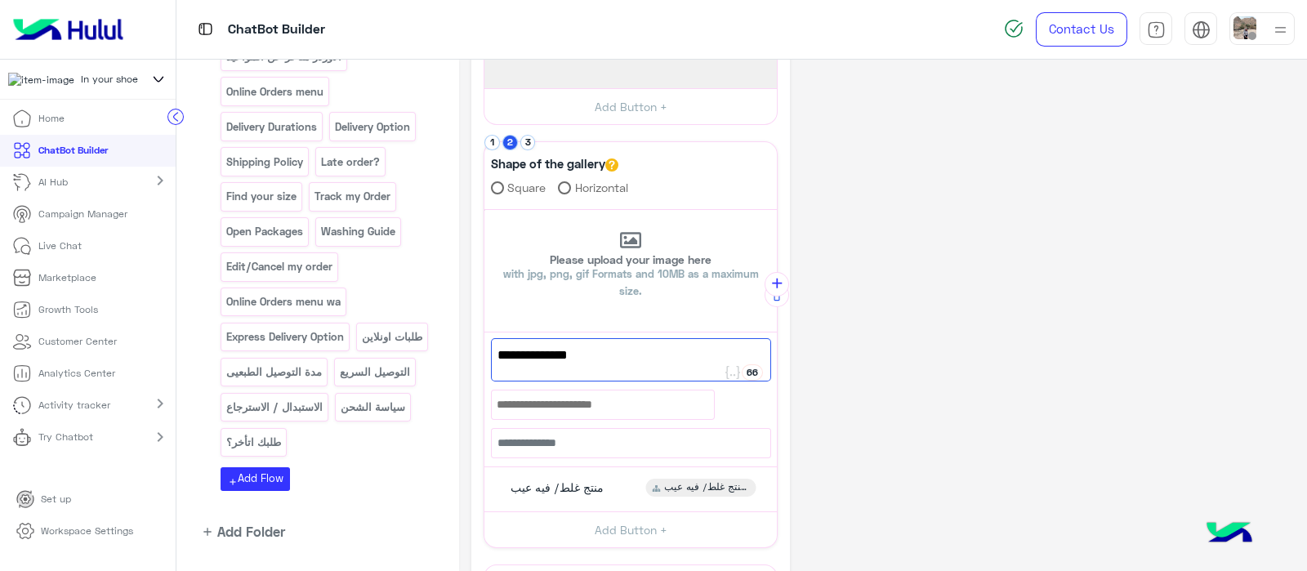
click at [727, 351] on span "شاركناملاحظاتك" at bounding box center [630, 355] width 267 height 21
click at [637, 352] on span "شاركنا ملاحظاتك" at bounding box center [630, 355] width 267 height 21
paste textarea "**********"
click at [626, 358] on span "شاركنا ملاحظاتك /شاركنا رأيك" at bounding box center [630, 355] width 267 height 21
click at [666, 358] on span "شاركنا ملاحظاتك /رأيك" at bounding box center [630, 355] width 267 height 21
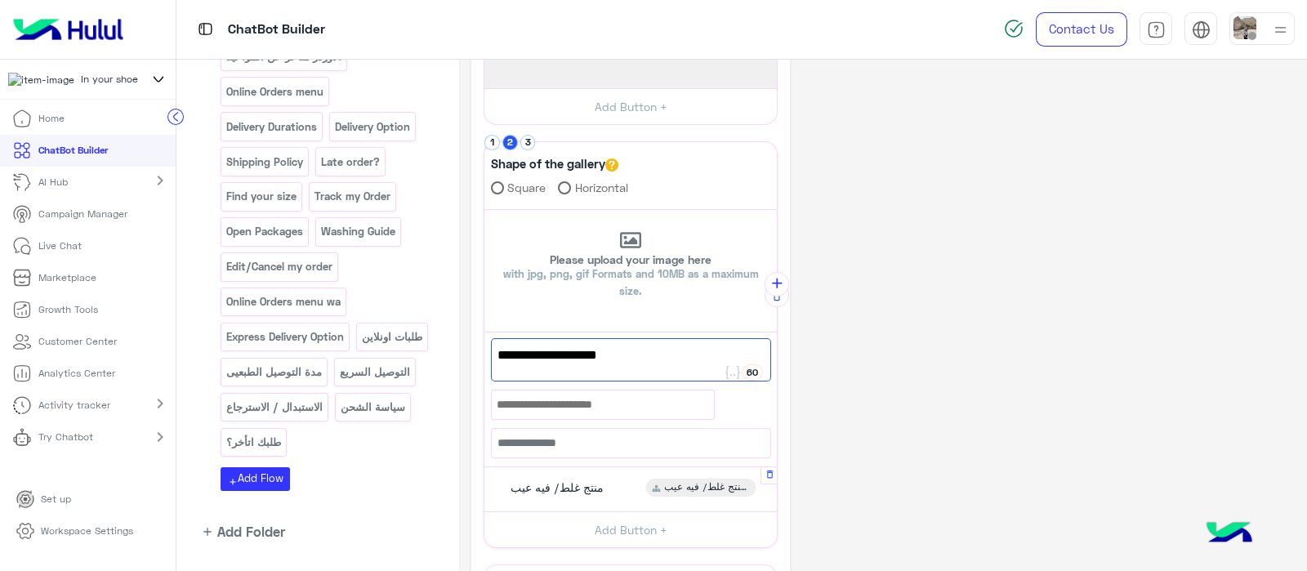
type textarea "**********"
click at [568, 489] on span "منتج غلط/ فيه عيب" at bounding box center [556, 487] width 93 height 15
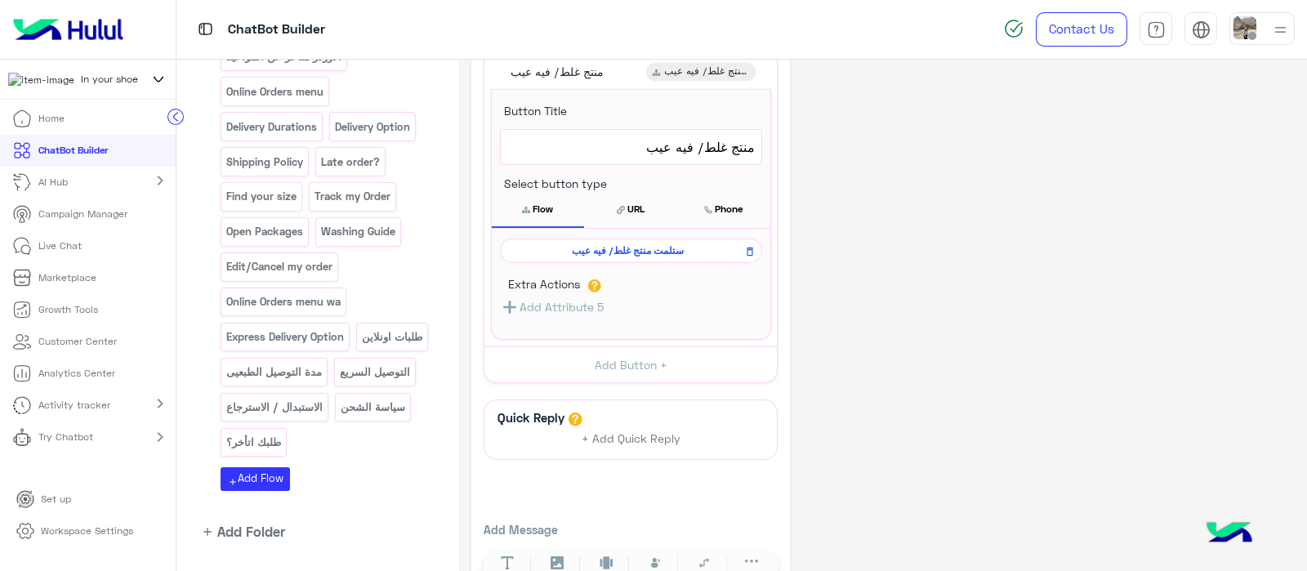
scroll to position [737, 0]
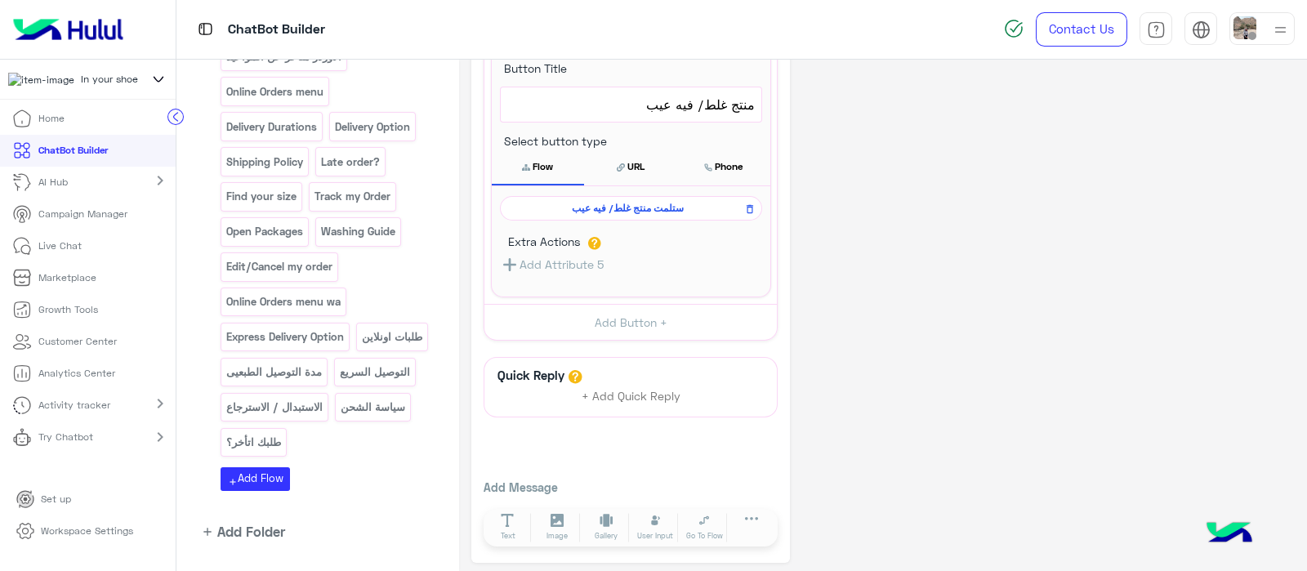
click at [629, 101] on span "منتج غلط/ فيه عيب" at bounding box center [630, 104] width 247 height 21
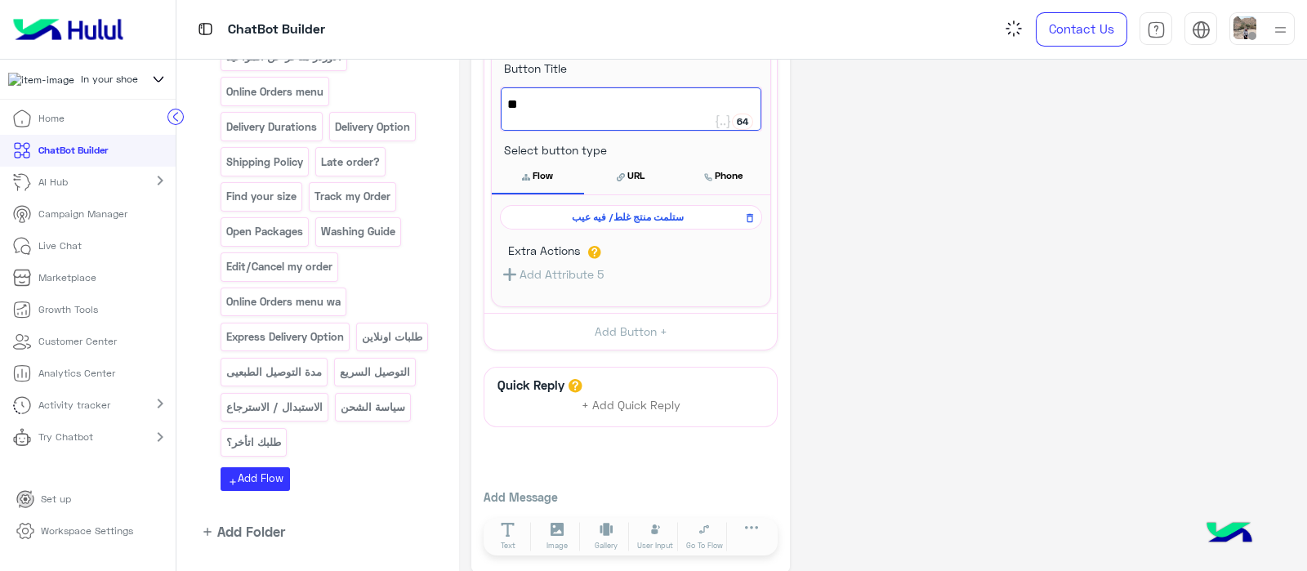
type textarea "*"
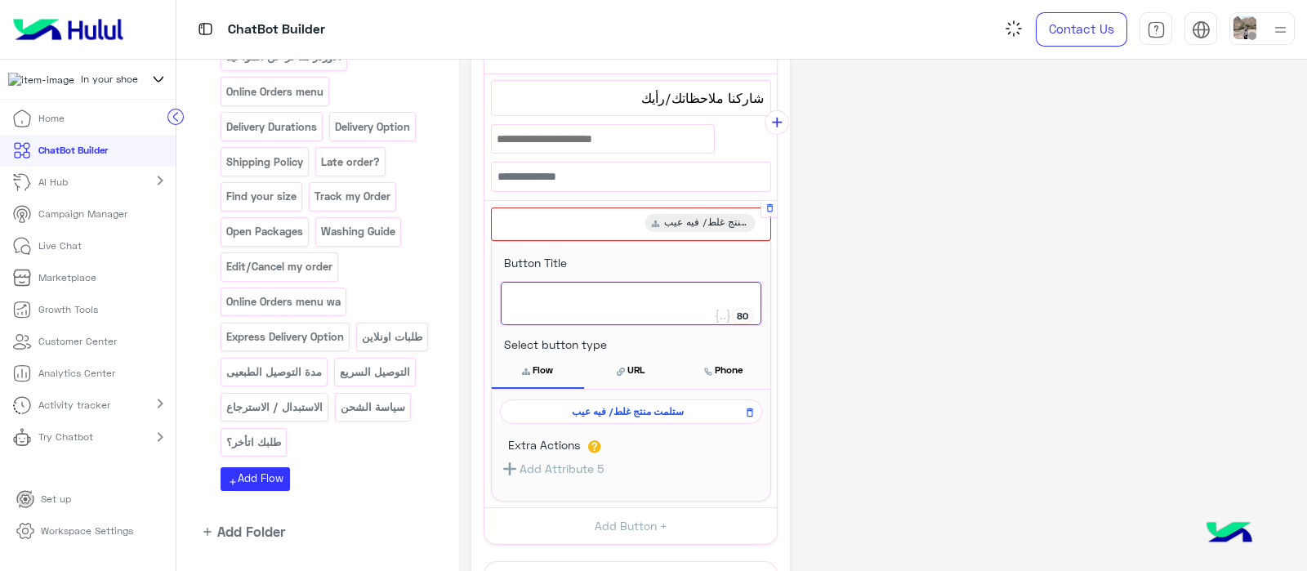
scroll to position [543, 0]
type textarea "*"
type textarea "********"
click at [741, 409] on button at bounding box center [749, 412] width 20 height 20
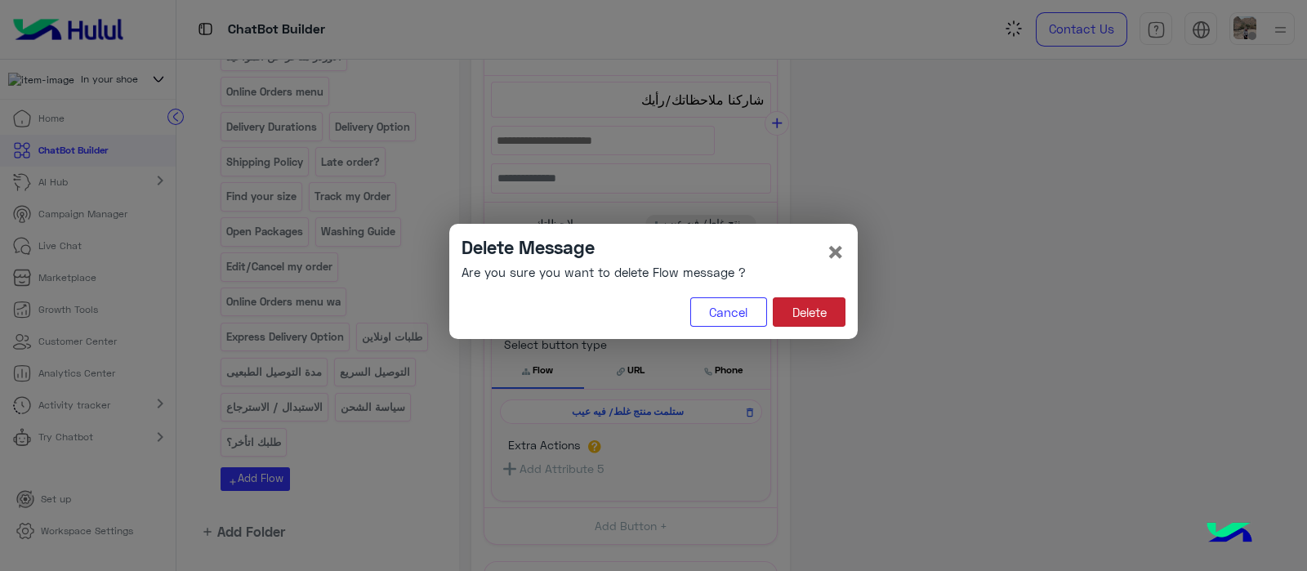
click at [813, 312] on button "Delete" at bounding box center [809, 311] width 73 height 29
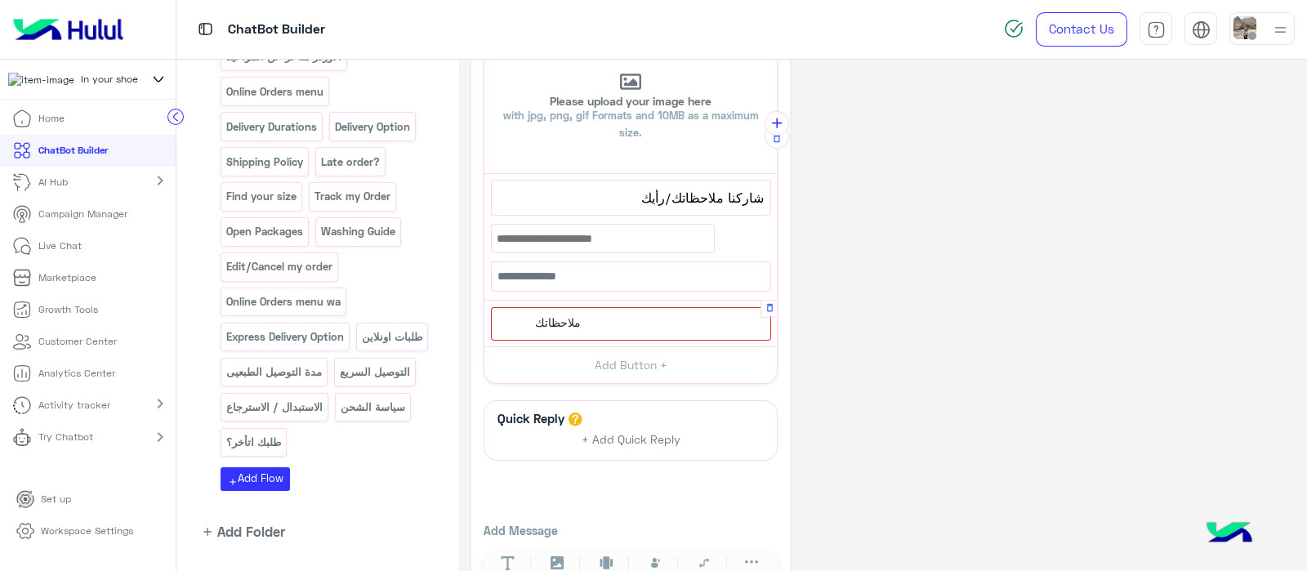
click at [566, 318] on span "ملاحظاتك" at bounding box center [558, 322] width 46 height 15
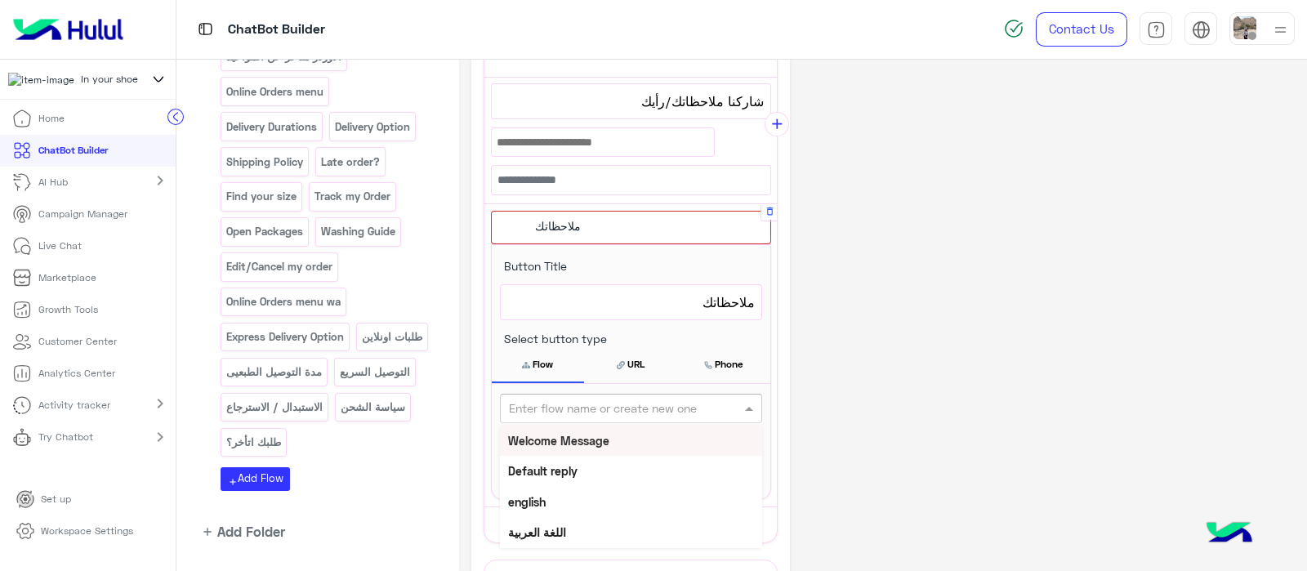
click at [502, 406] on div at bounding box center [631, 408] width 260 height 19
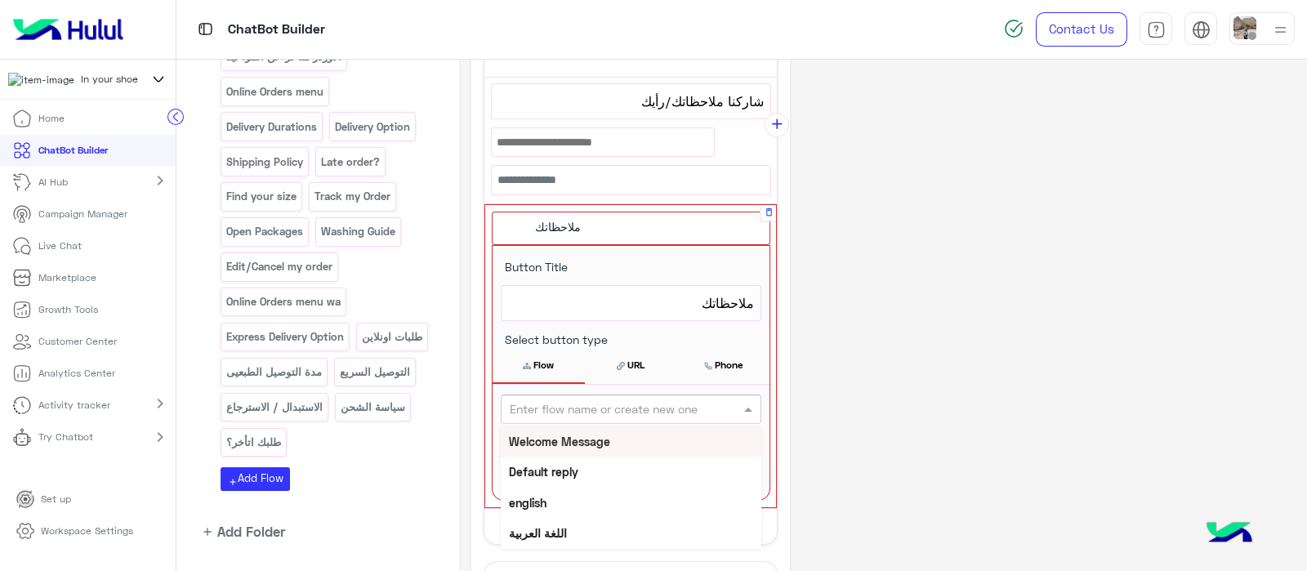
scroll to position [542, 0]
type input "**"
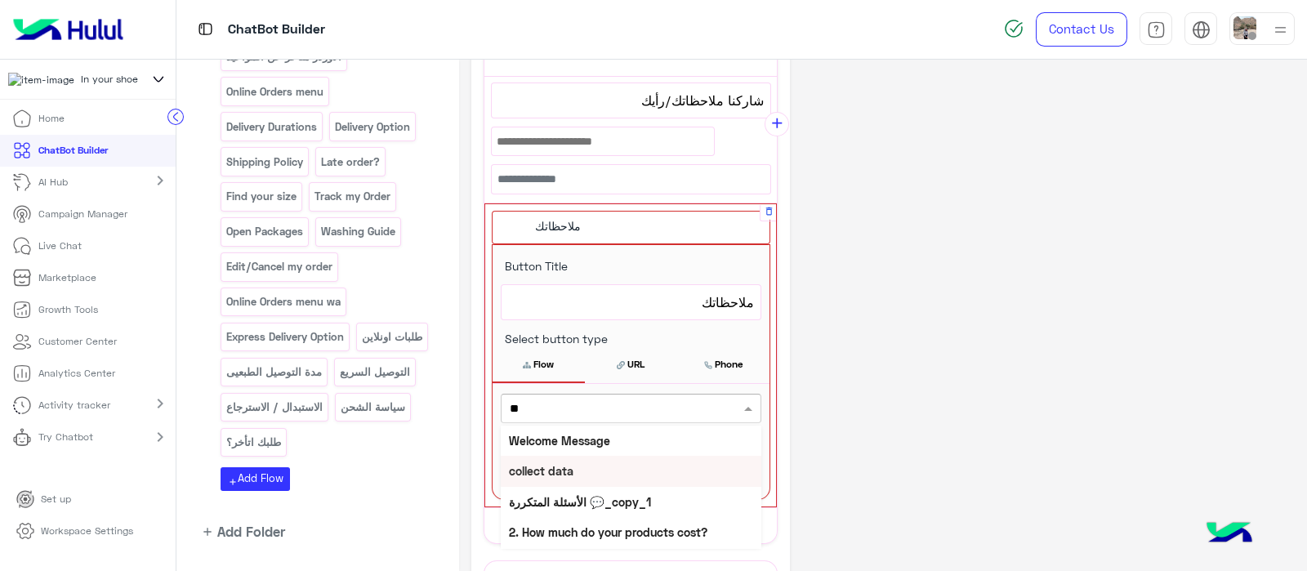
click at [511, 464] on b "collect data" at bounding box center [541, 471] width 65 height 14
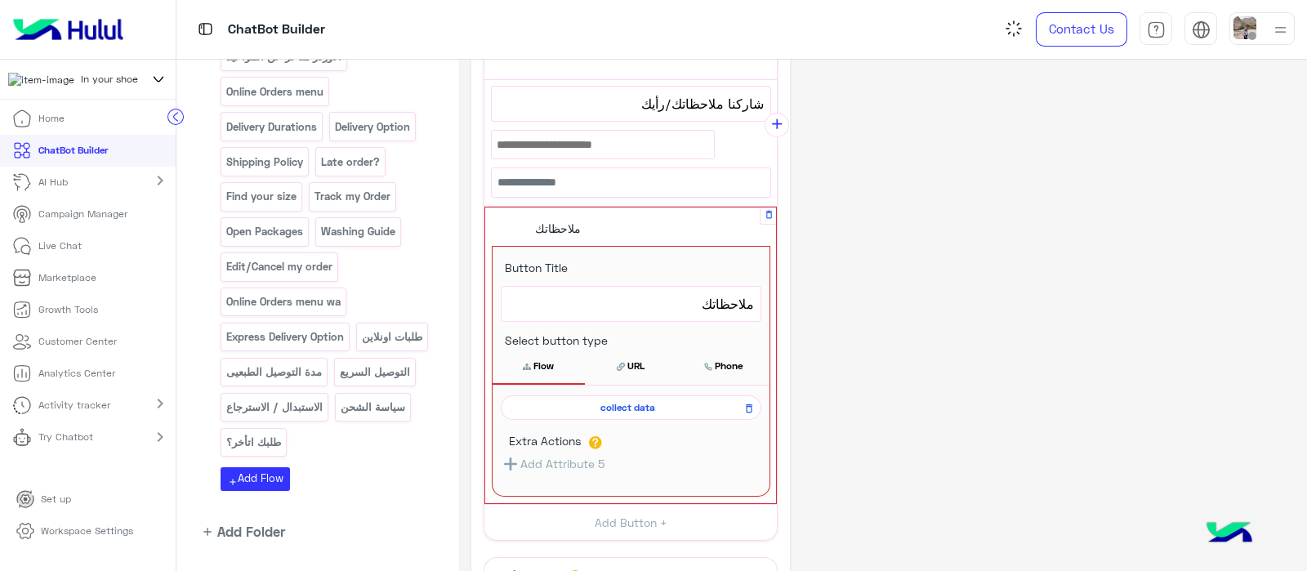
click at [544, 357] on button "Flow" at bounding box center [538, 366] width 92 height 34
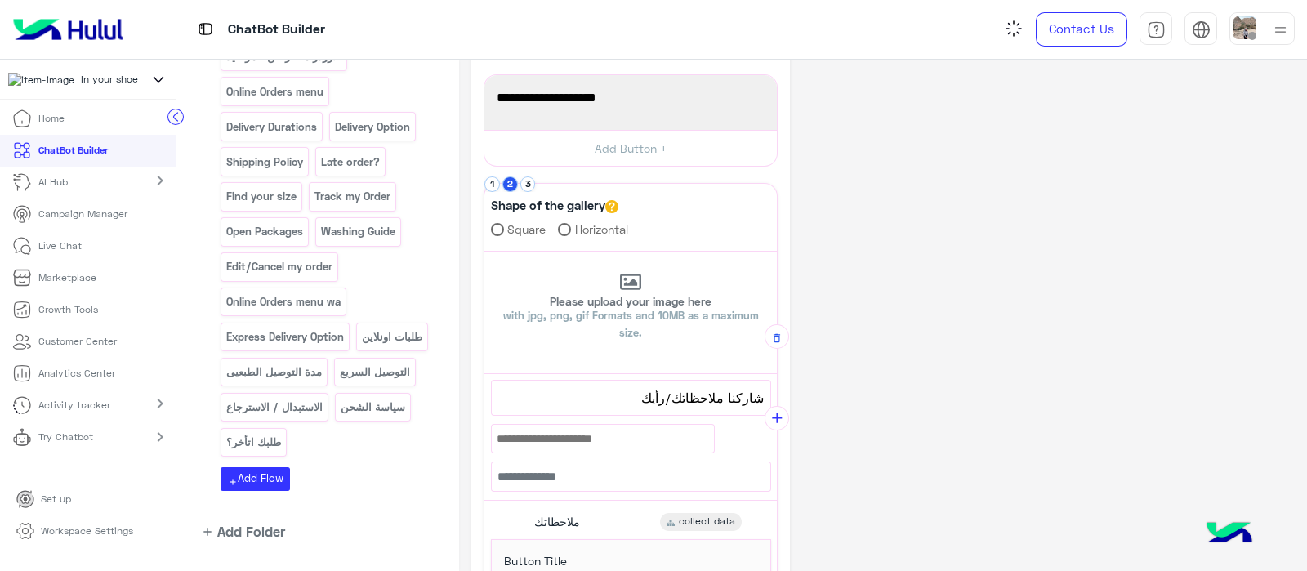
scroll to position [243, 0]
click at [528, 180] on button "3" at bounding box center [528, 186] width 16 height 16
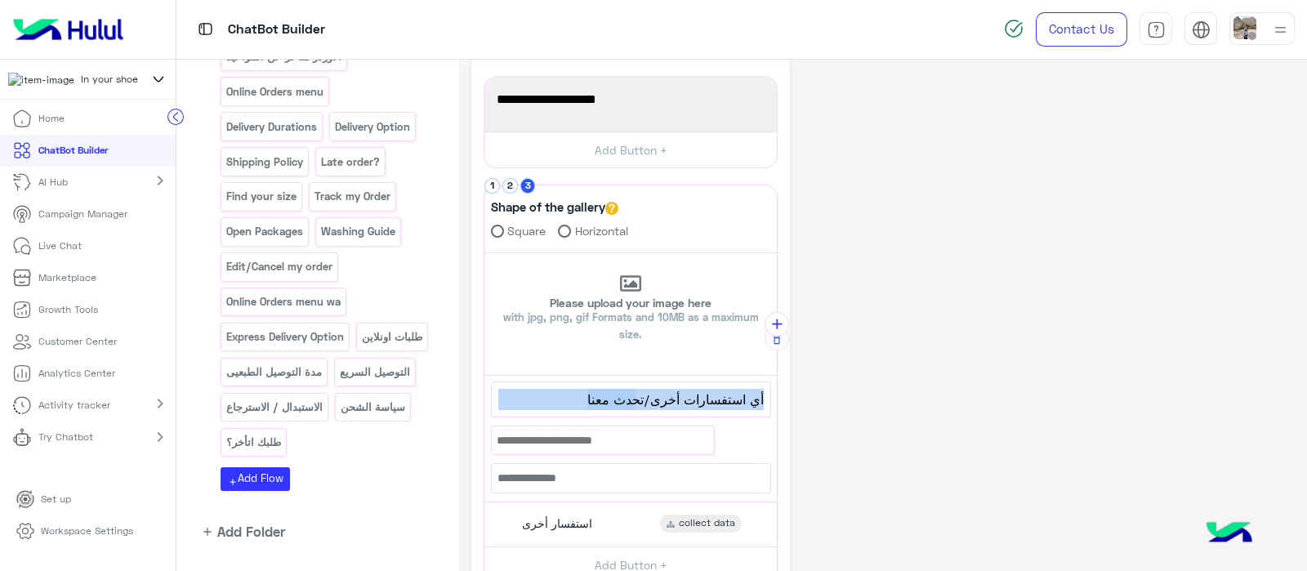
drag, startPoint x: 548, startPoint y: 400, endPoint x: 785, endPoint y: 376, distance: 238.1
click at [785, 376] on div "**********" at bounding box center [630, 317] width 318 height 977
click at [626, 391] on span "أي استفسارات أخرى/تحدث معنا" at bounding box center [630, 399] width 265 height 21
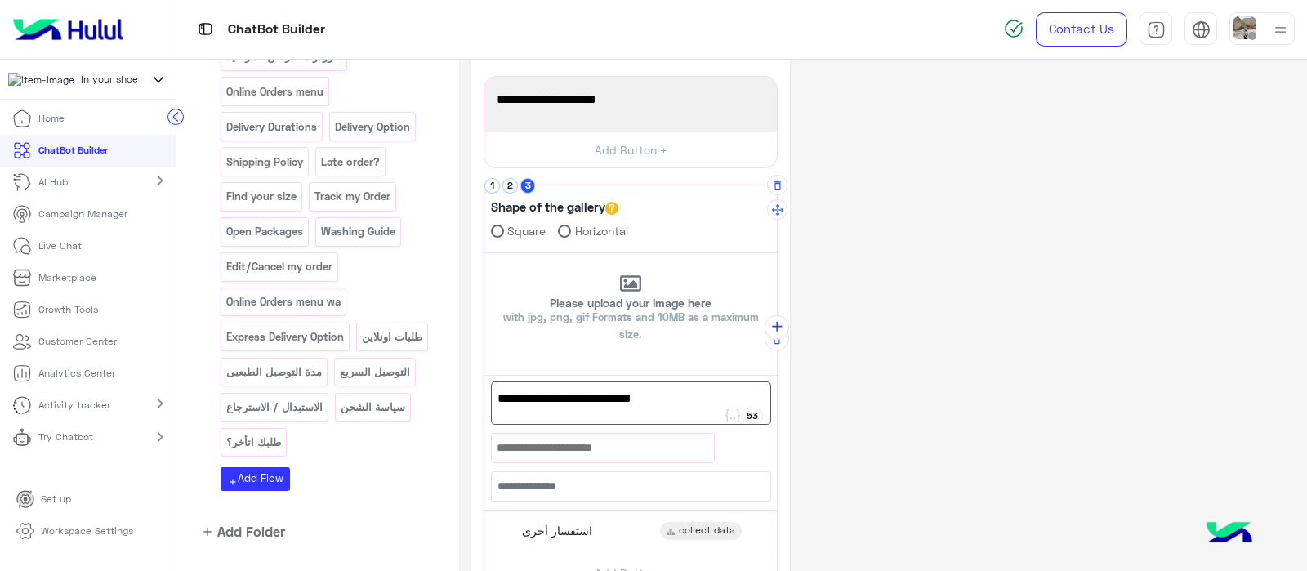
click at [685, 401] on span "أي استفسارات أخرى/تحدث معنا" at bounding box center [630, 398] width 267 height 21
click at [586, 394] on span "أي استفسارات أخرى/تحدث معنا" at bounding box center [630, 398] width 267 height 21
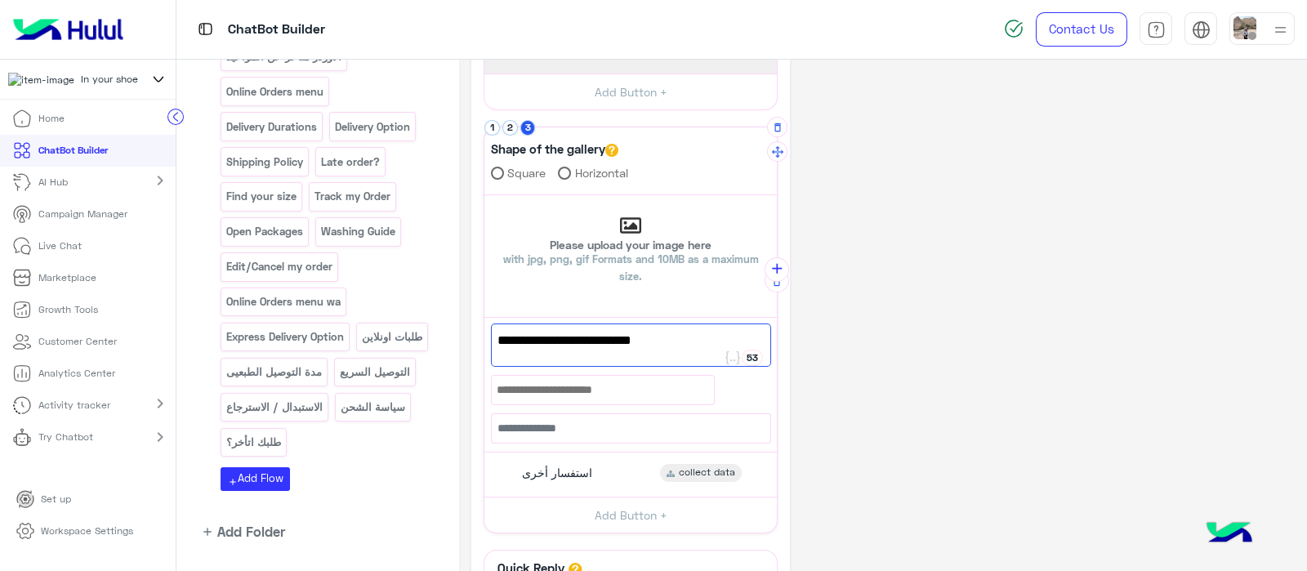
scroll to position [312, 0]
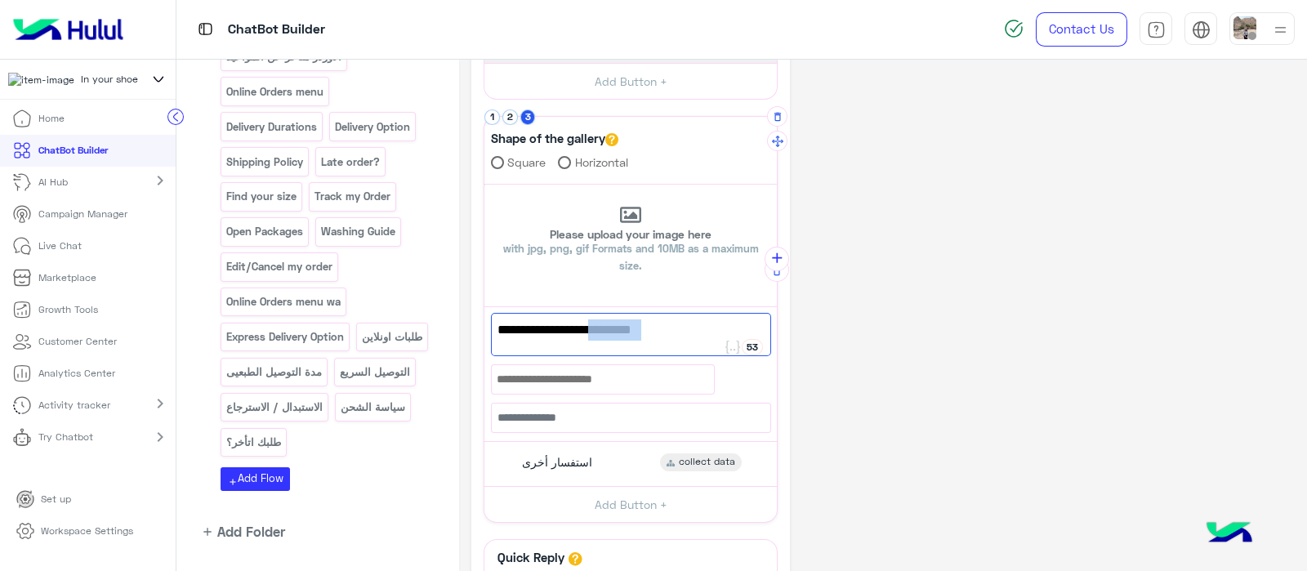
drag, startPoint x: 563, startPoint y: 323, endPoint x: 646, endPoint y: 333, distance: 83.2
click at [646, 333] on span "أي استفسارات أخرى/تحدث معنا" at bounding box center [630, 329] width 267 height 21
click at [641, 328] on span "أي استفسارات أخرى/ت" at bounding box center [630, 329] width 267 height 21
type textarea "**********"
click at [581, 459] on span "استفسار أخرى" at bounding box center [557, 462] width 70 height 15
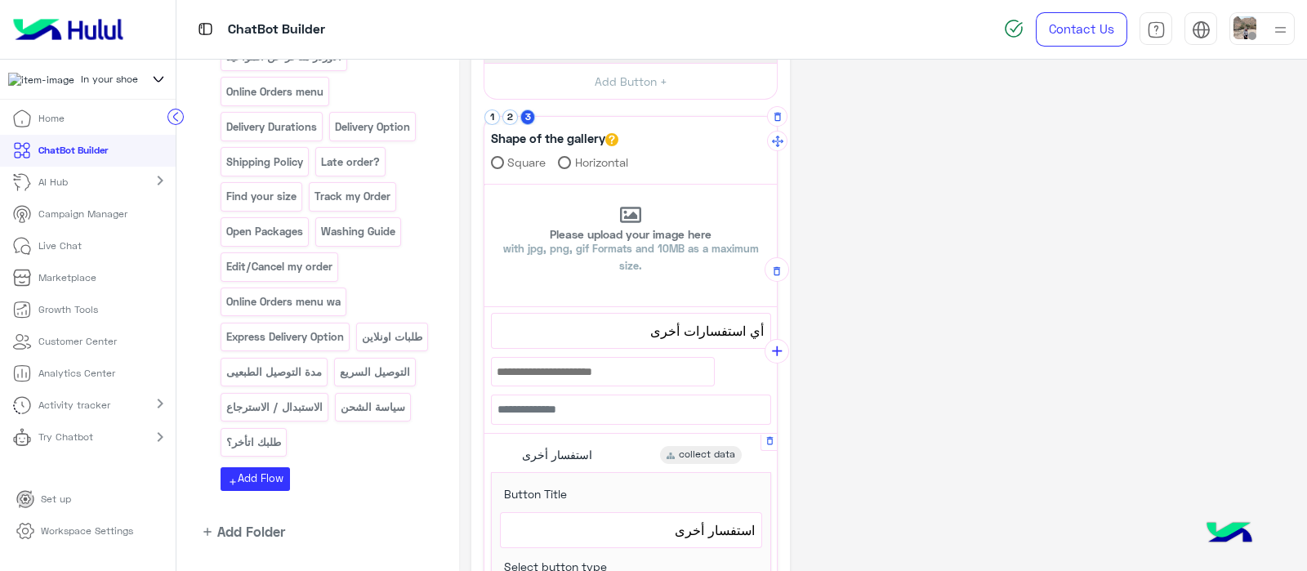
click at [635, 533] on span "استفسار أخرى" at bounding box center [630, 529] width 247 height 21
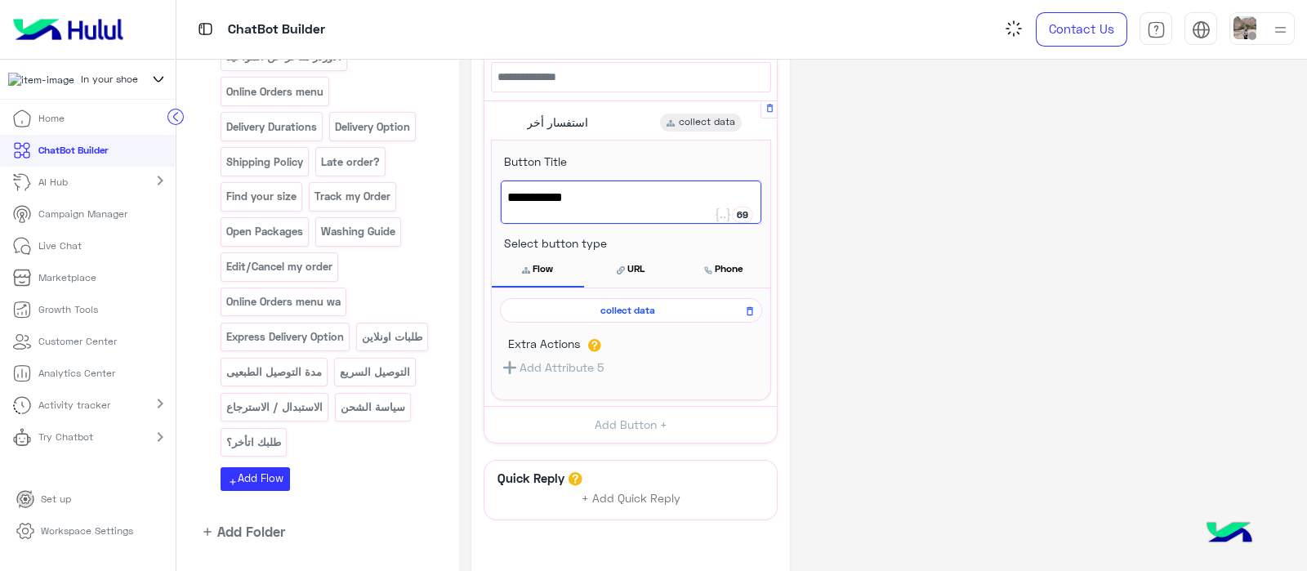
scroll to position [746, 0]
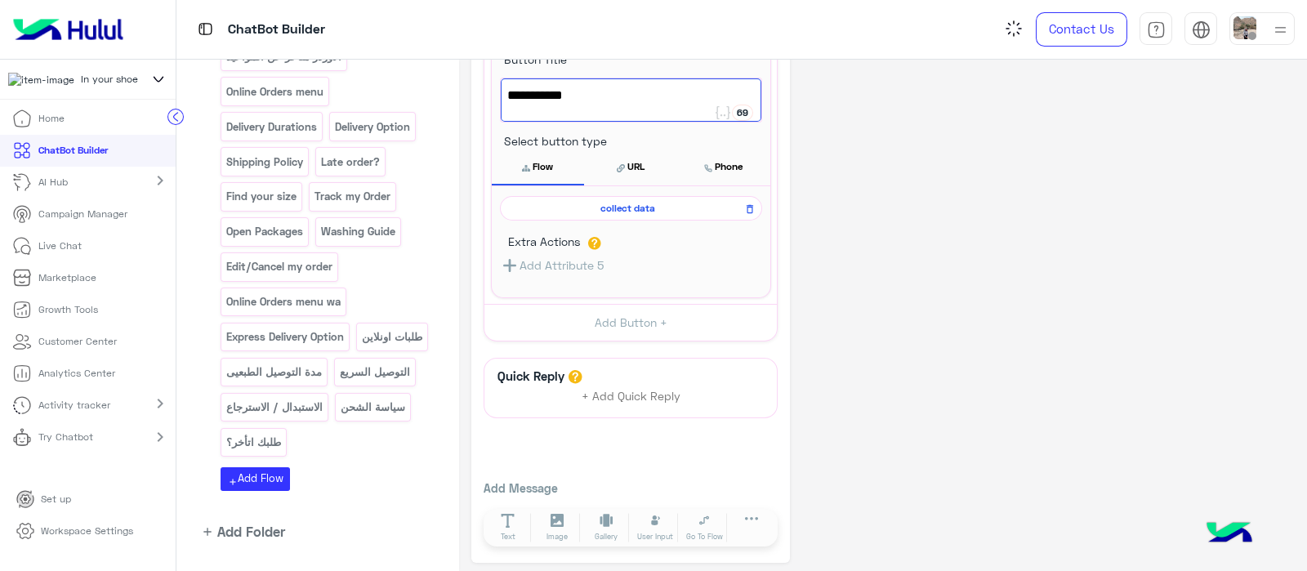
type textarea "**********"
click at [625, 206] on span "collect data" at bounding box center [628, 208] width 238 height 15
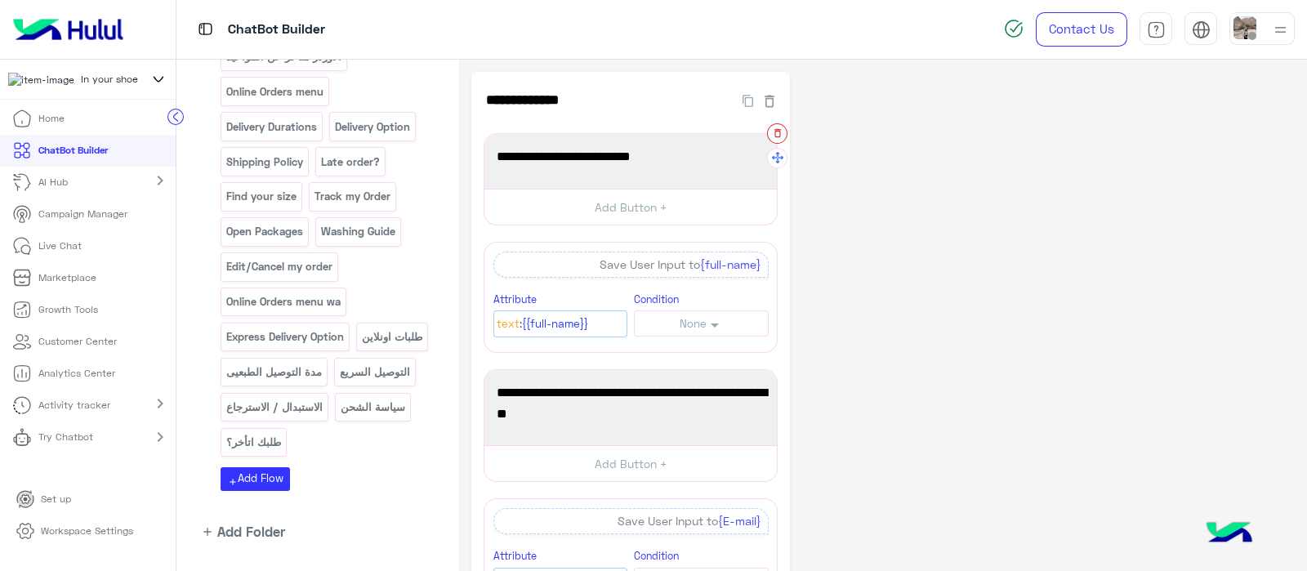
click at [776, 131] on icon "button" at bounding box center [777, 133] width 7 height 9
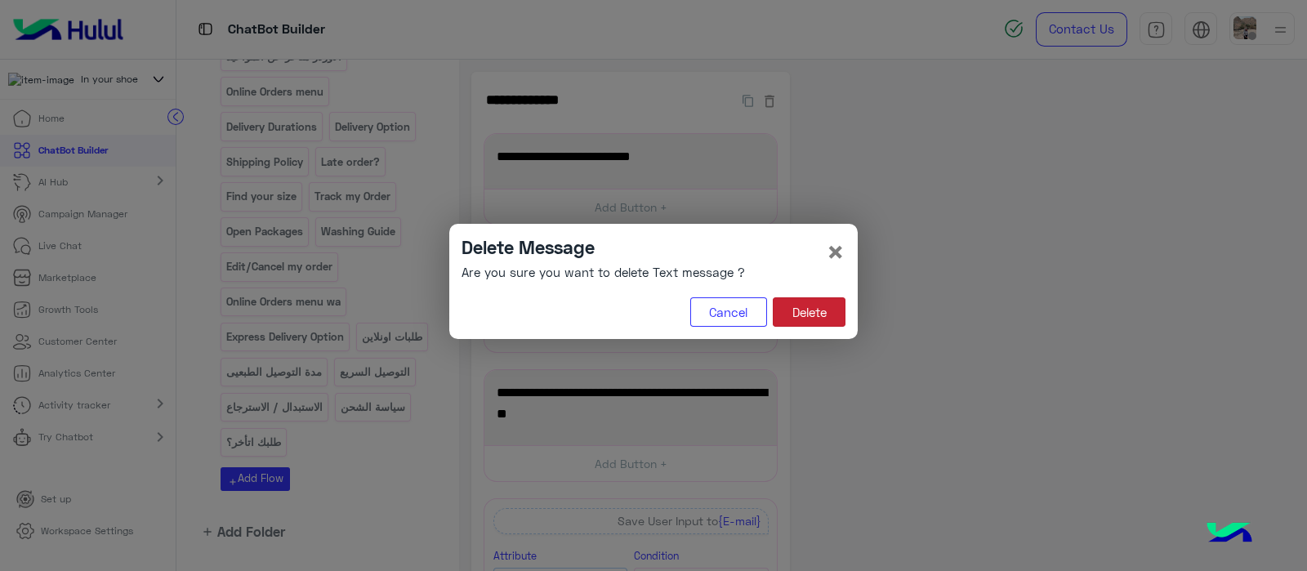
click at [813, 318] on button "Delete" at bounding box center [809, 311] width 73 height 29
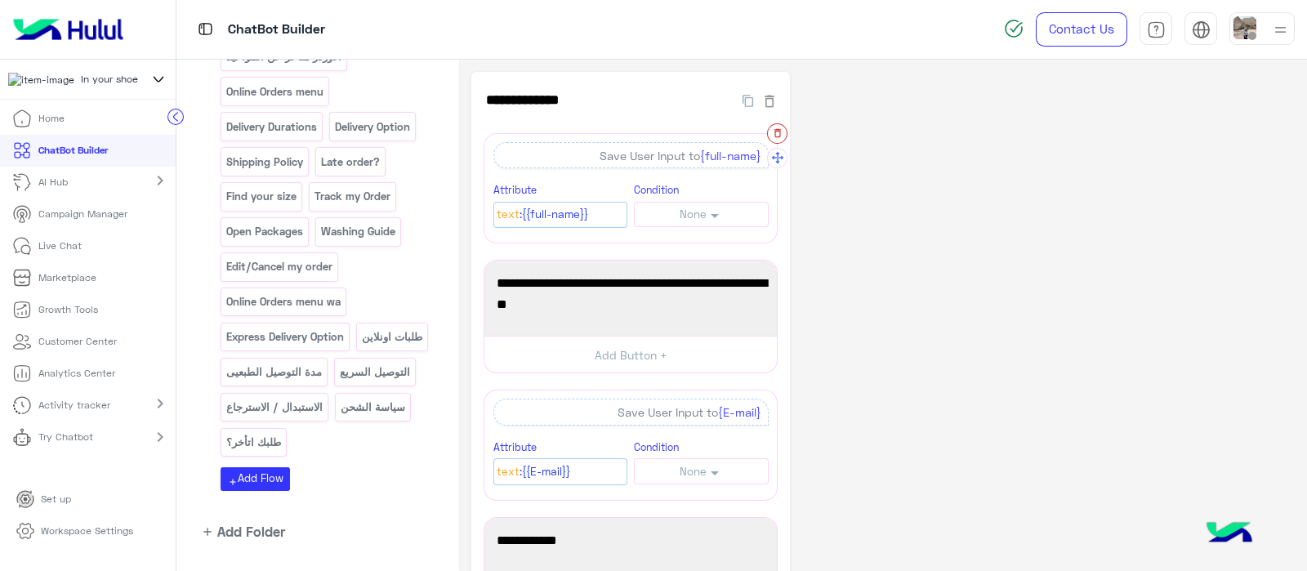
click at [772, 131] on icon "button" at bounding box center [777, 132] width 11 height 11
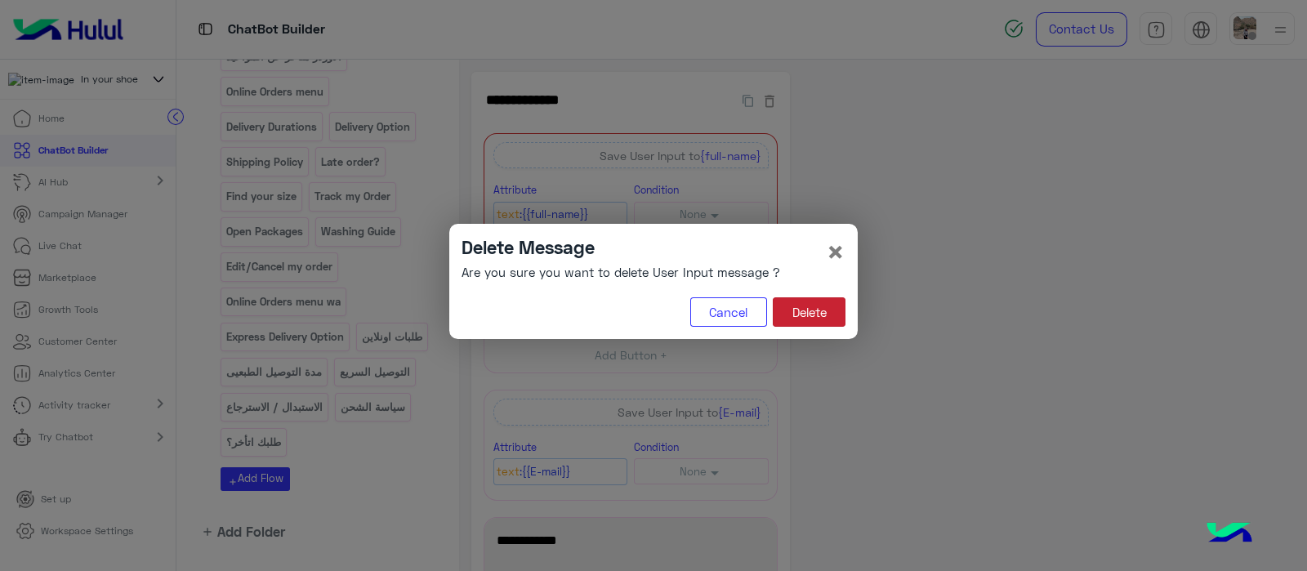
click at [792, 310] on button "Delete" at bounding box center [809, 311] width 73 height 29
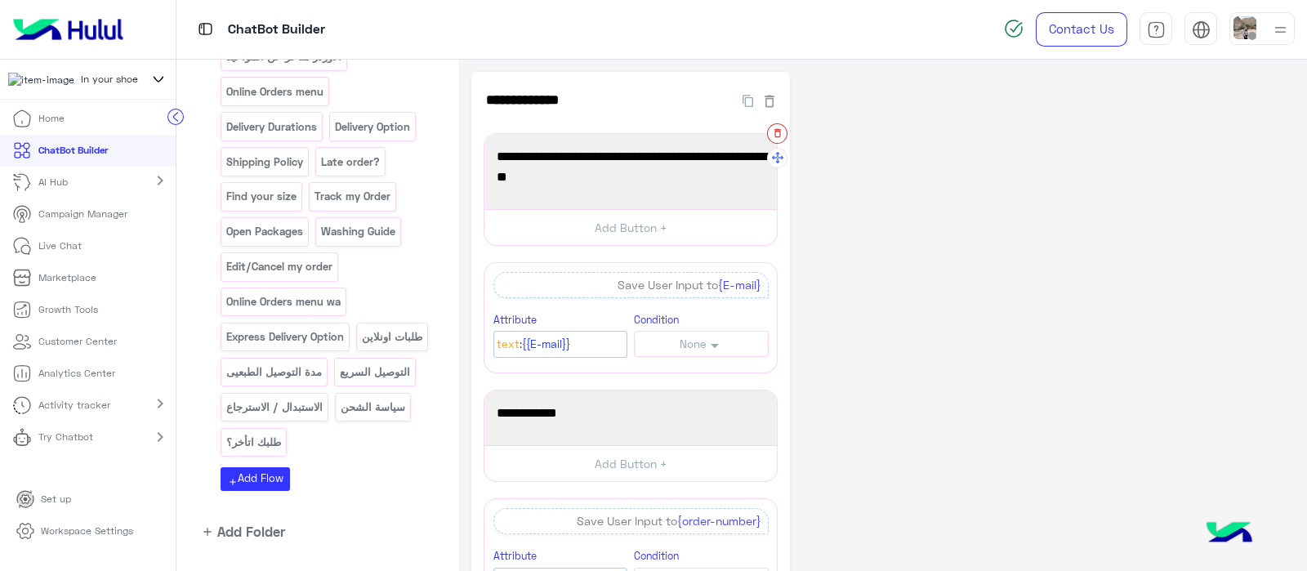
click at [768, 132] on button "button" at bounding box center [777, 133] width 20 height 20
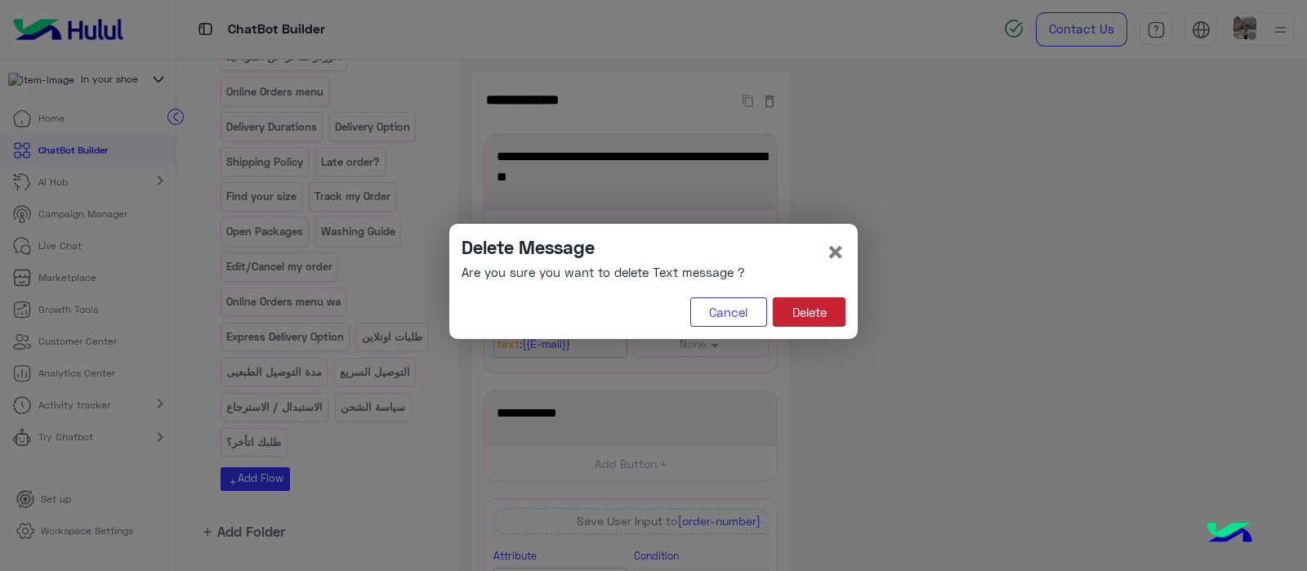
click at [804, 308] on button "Delete" at bounding box center [809, 311] width 73 height 29
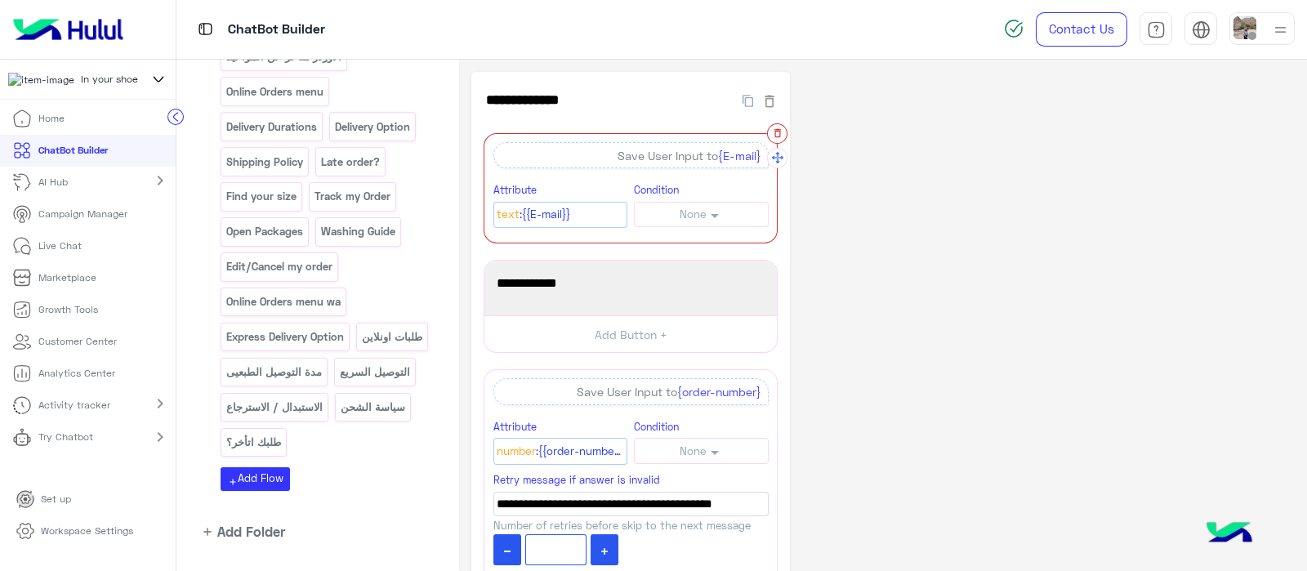
click at [776, 141] on button "button" at bounding box center [777, 133] width 20 height 20
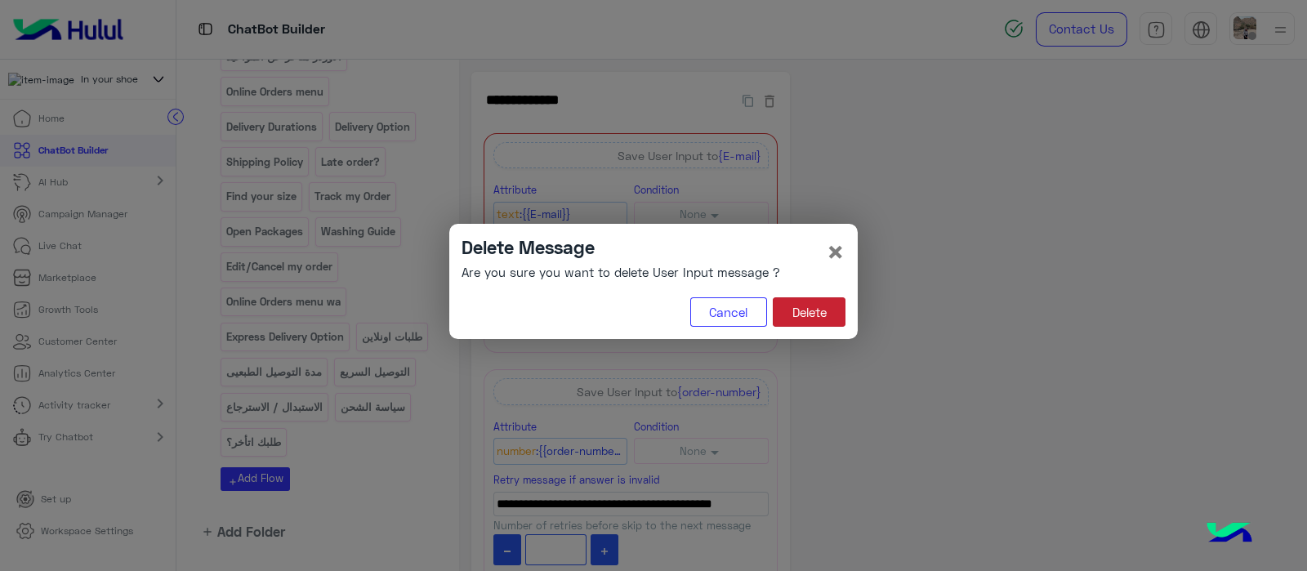
click at [799, 320] on button "Delete" at bounding box center [809, 311] width 73 height 29
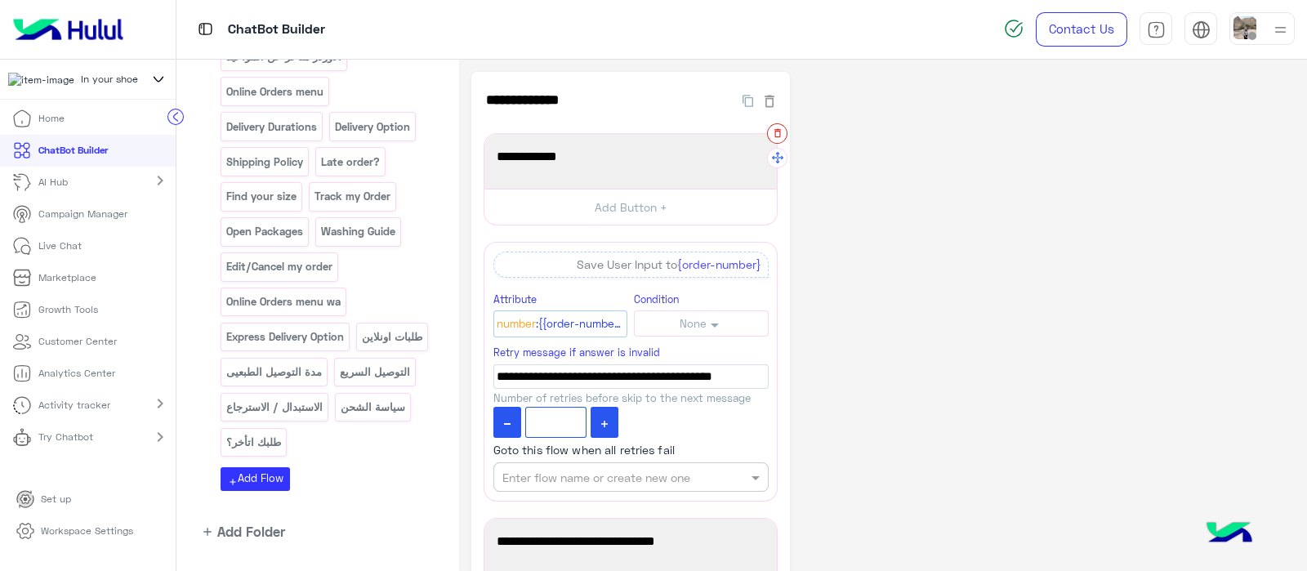
click at [770, 134] on button "button" at bounding box center [777, 133] width 20 height 20
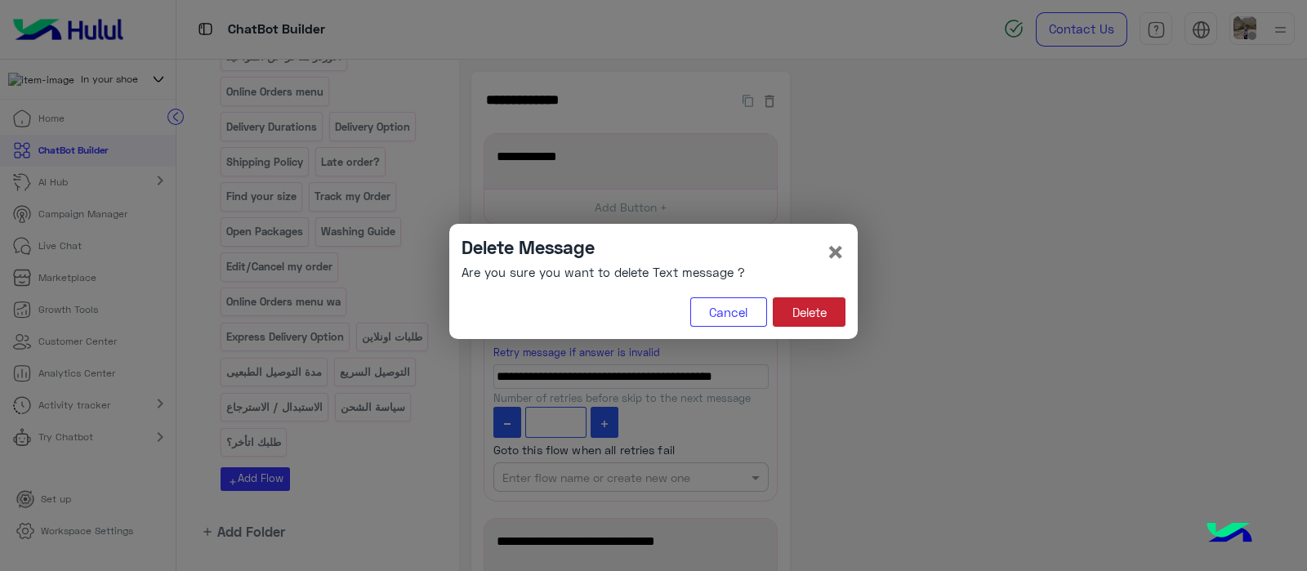
click at [784, 312] on button "Delete" at bounding box center [809, 311] width 73 height 29
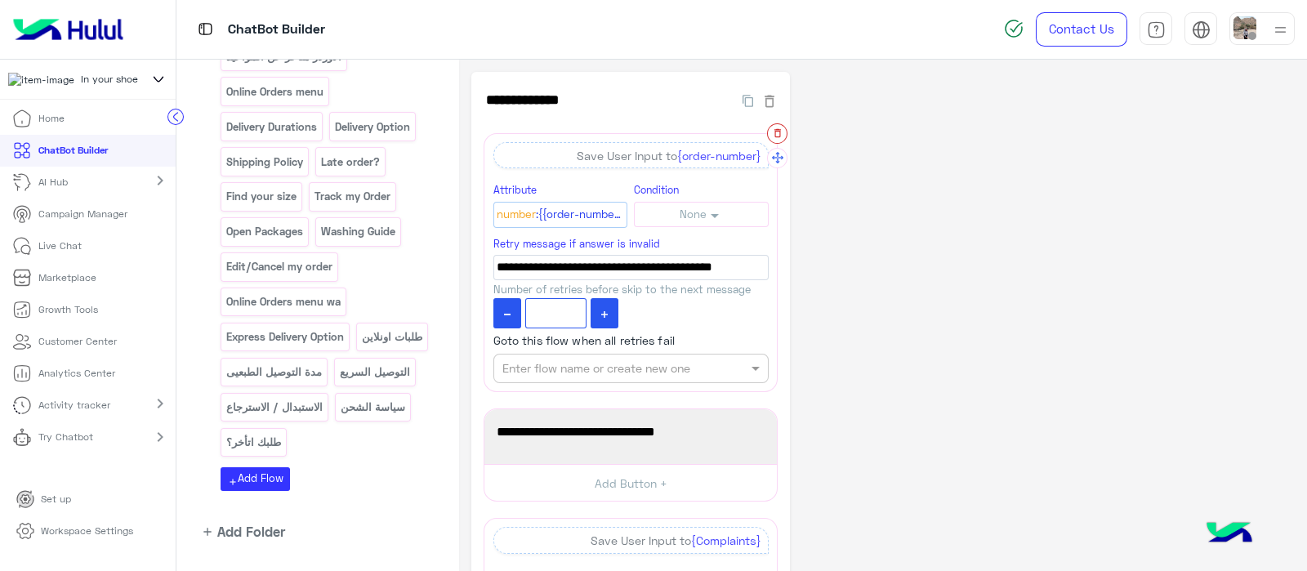
click at [772, 131] on icon "button" at bounding box center [777, 132] width 11 height 11
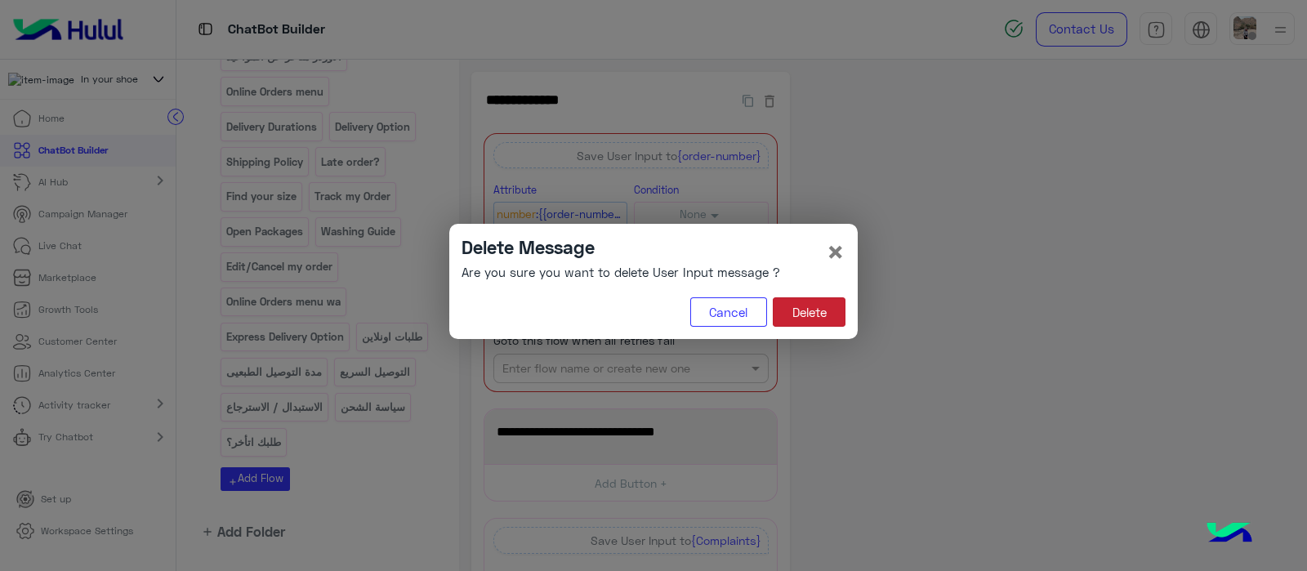
click at [834, 309] on button "Delete" at bounding box center [809, 311] width 73 height 29
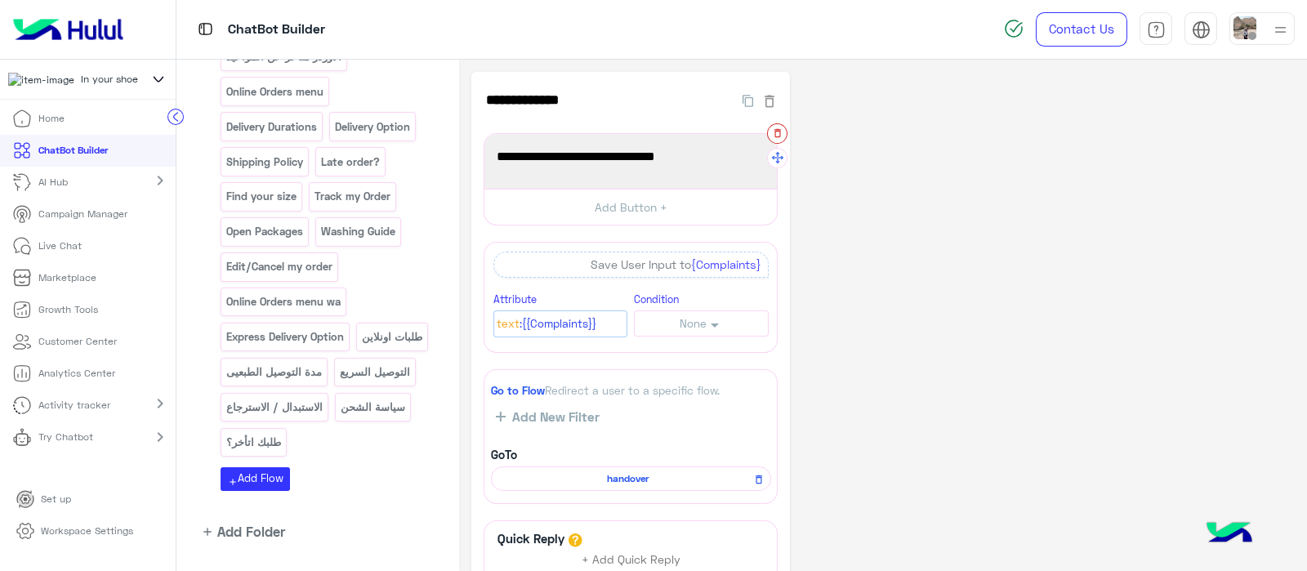
click at [774, 136] on icon "button" at bounding box center [777, 133] width 7 height 9
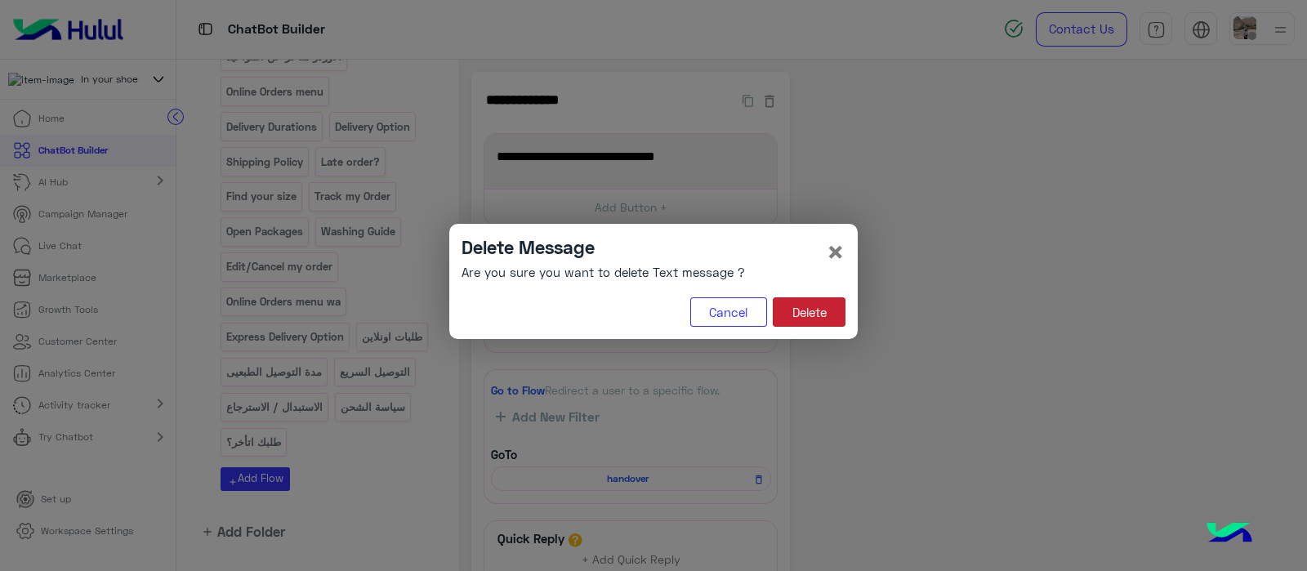
click at [796, 316] on button "Delete" at bounding box center [809, 311] width 73 height 29
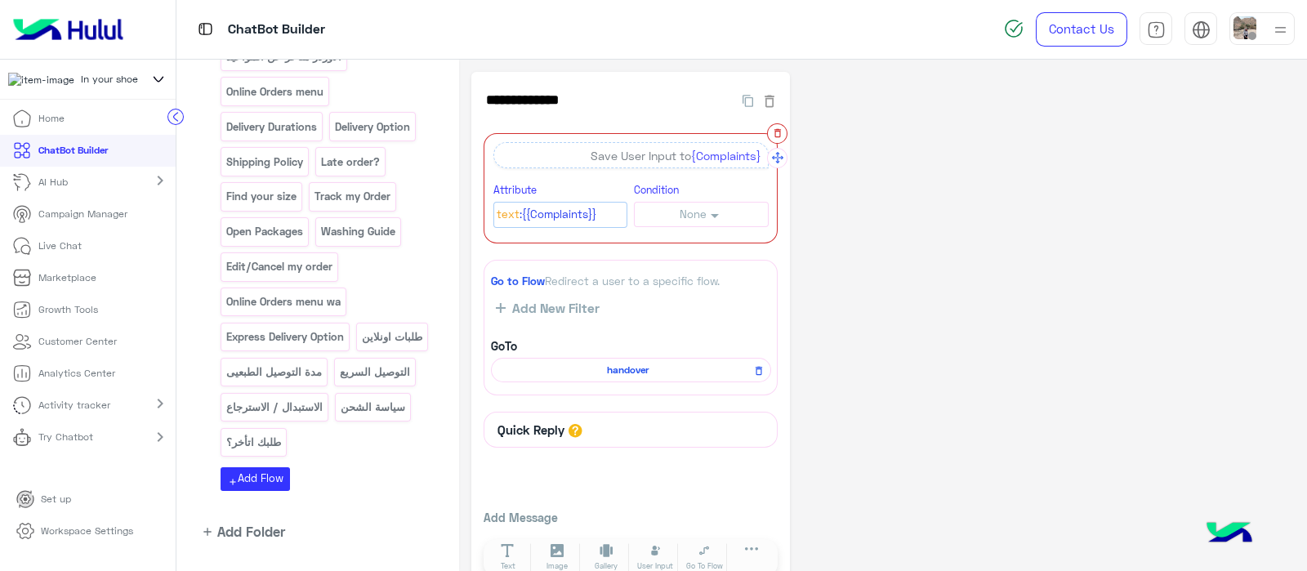
click at [773, 131] on icon "button" at bounding box center [777, 132] width 11 height 11
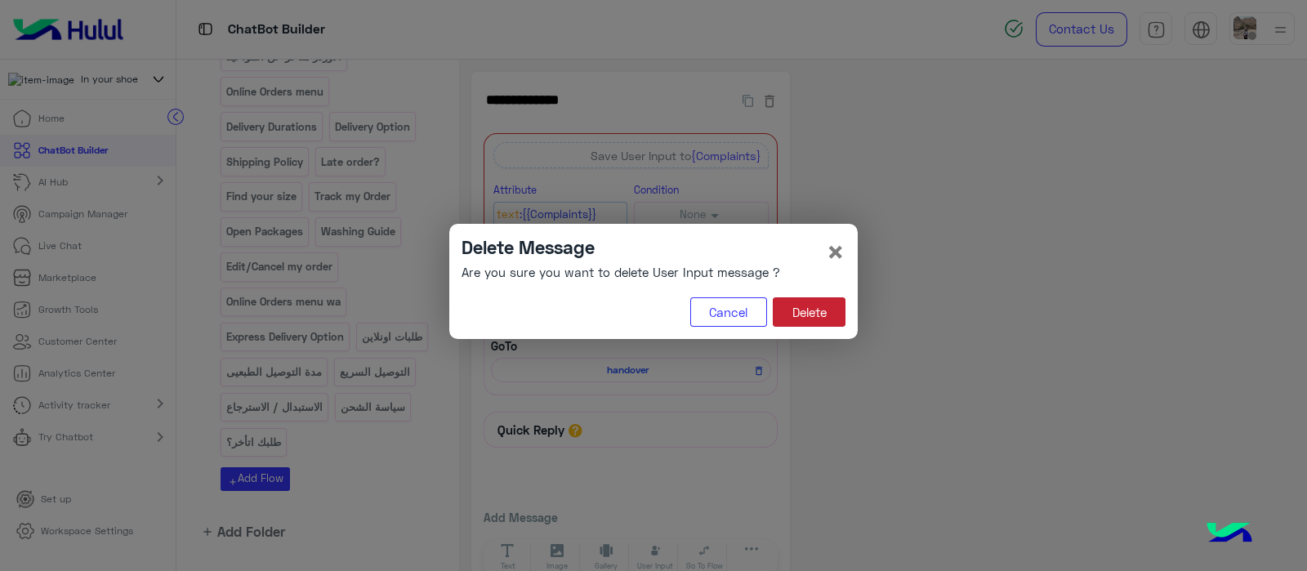
click at [815, 308] on button "Delete" at bounding box center [809, 311] width 73 height 29
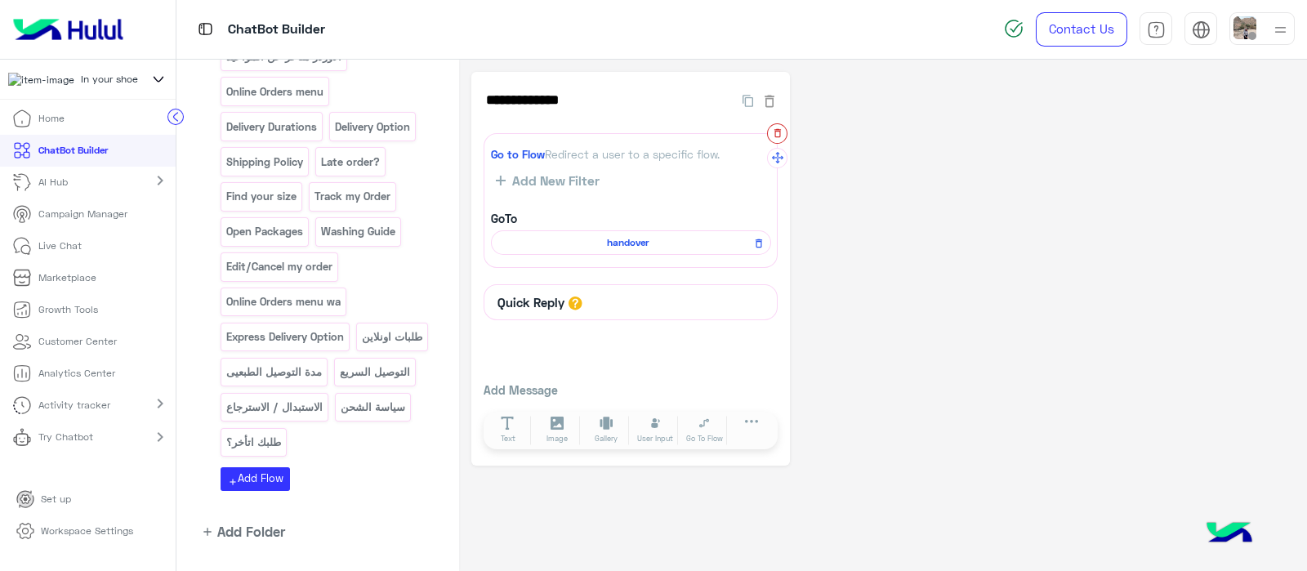
click at [769, 140] on button "button" at bounding box center [777, 133] width 20 height 20
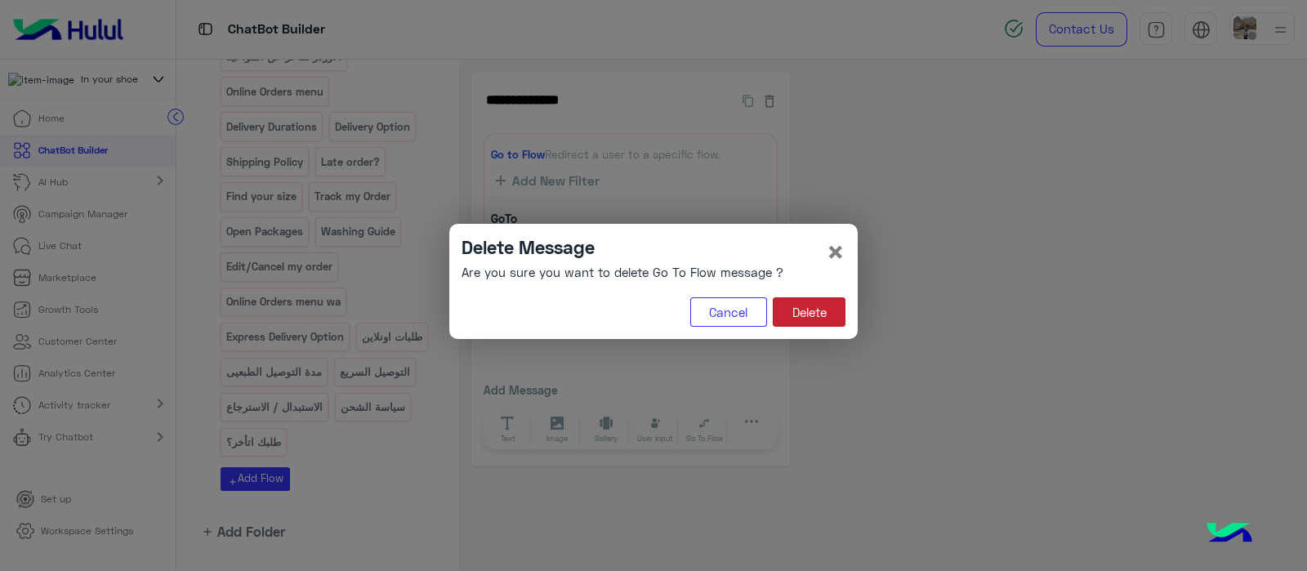
click at [803, 301] on button "Delete" at bounding box center [809, 311] width 73 height 29
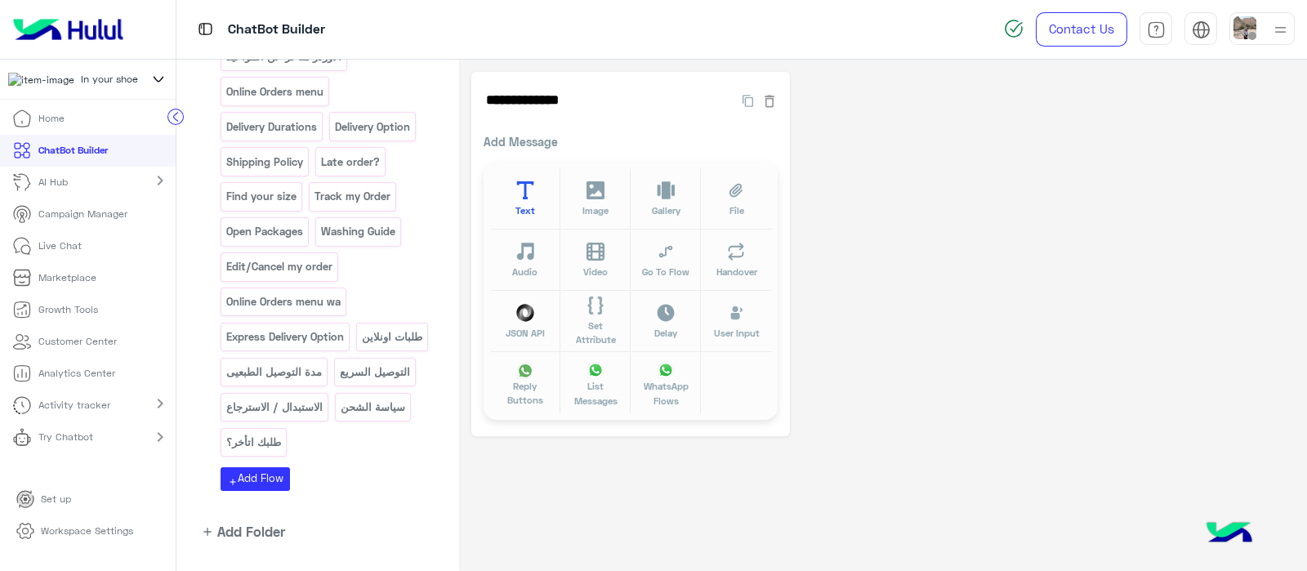
click at [511, 194] on button "Text" at bounding box center [525, 198] width 70 height 61
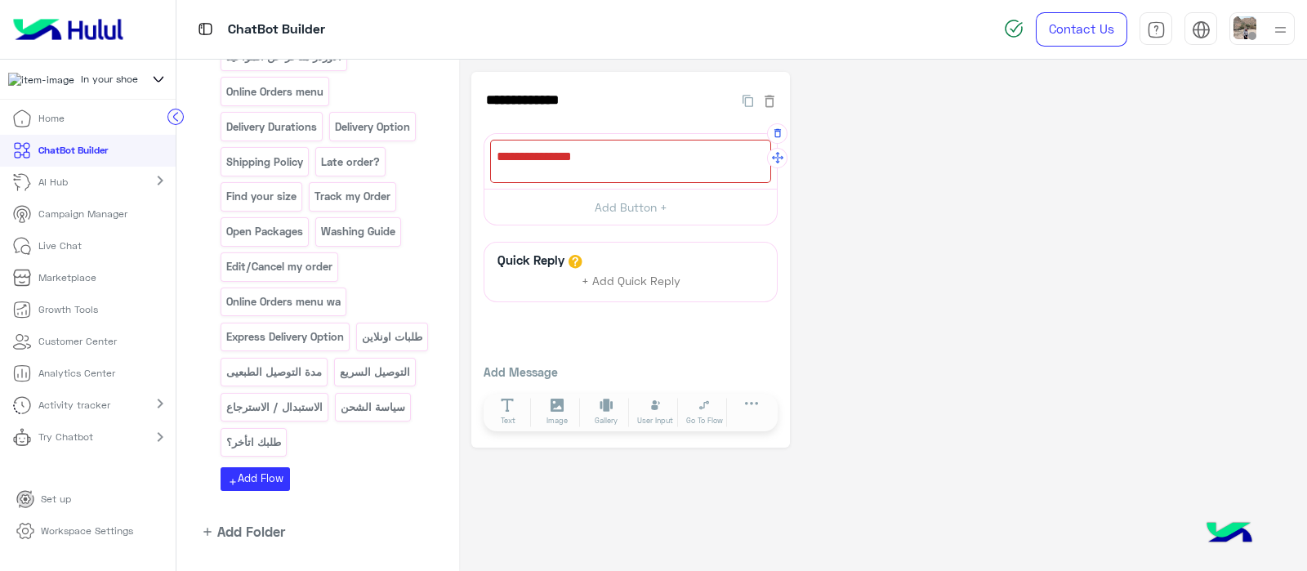
click at [519, 167] on div at bounding box center [630, 161] width 281 height 43
paste textarea "**********"
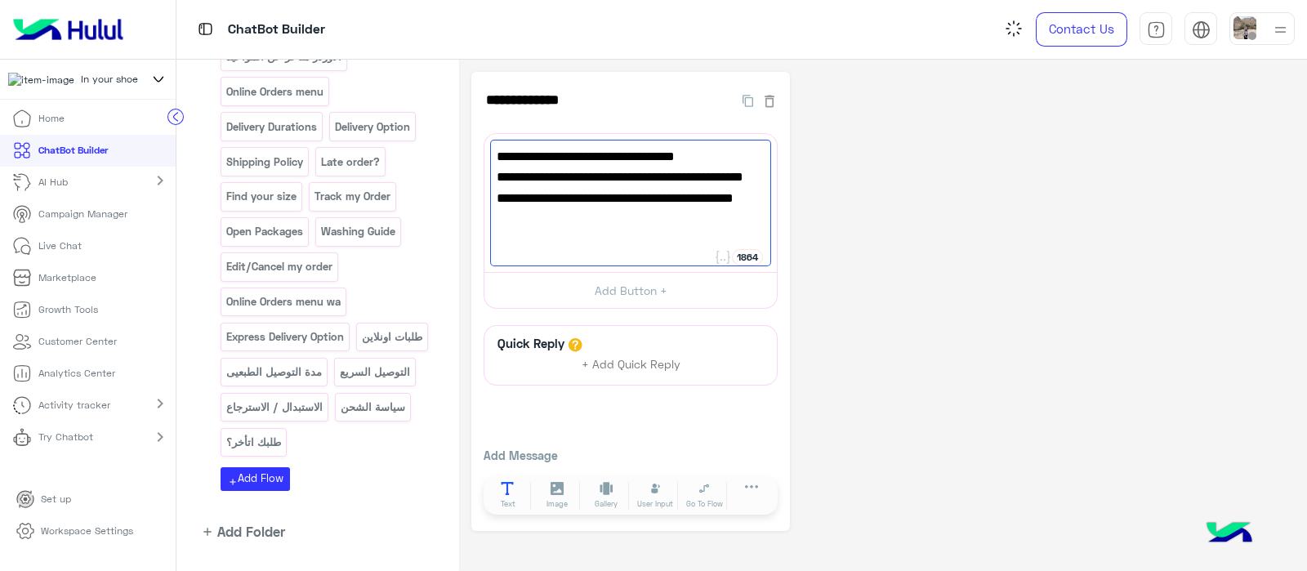
type textarea "**********"
click at [507, 485] on icon at bounding box center [507, 489] width 12 height 14
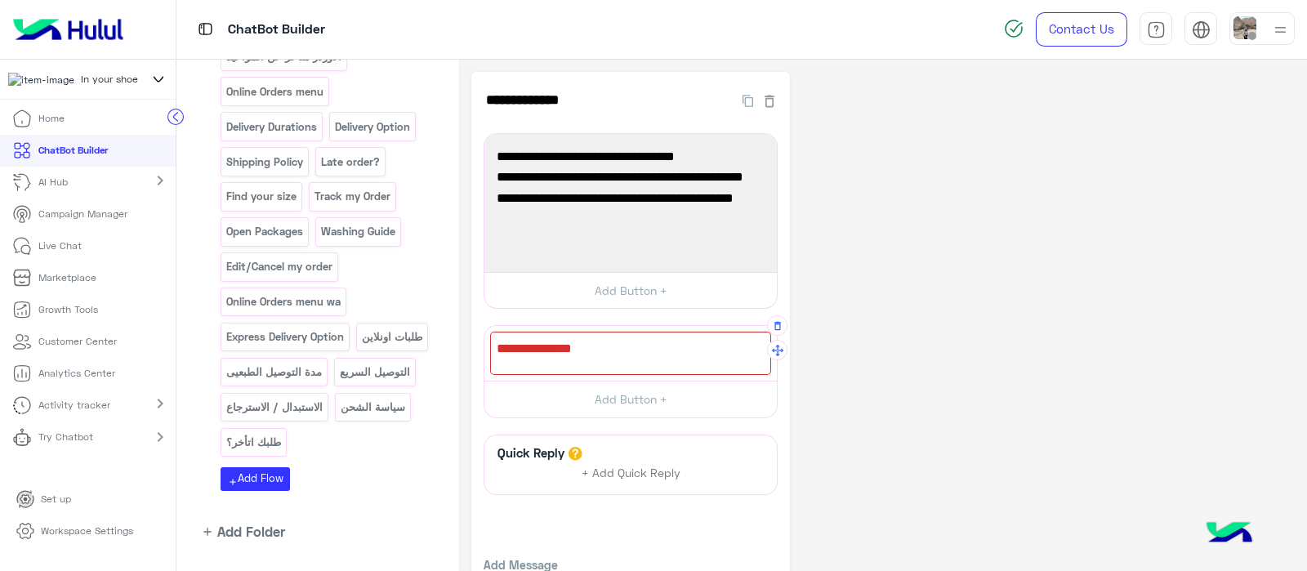
click at [541, 349] on div at bounding box center [630, 353] width 281 height 43
paste textarea "**********"
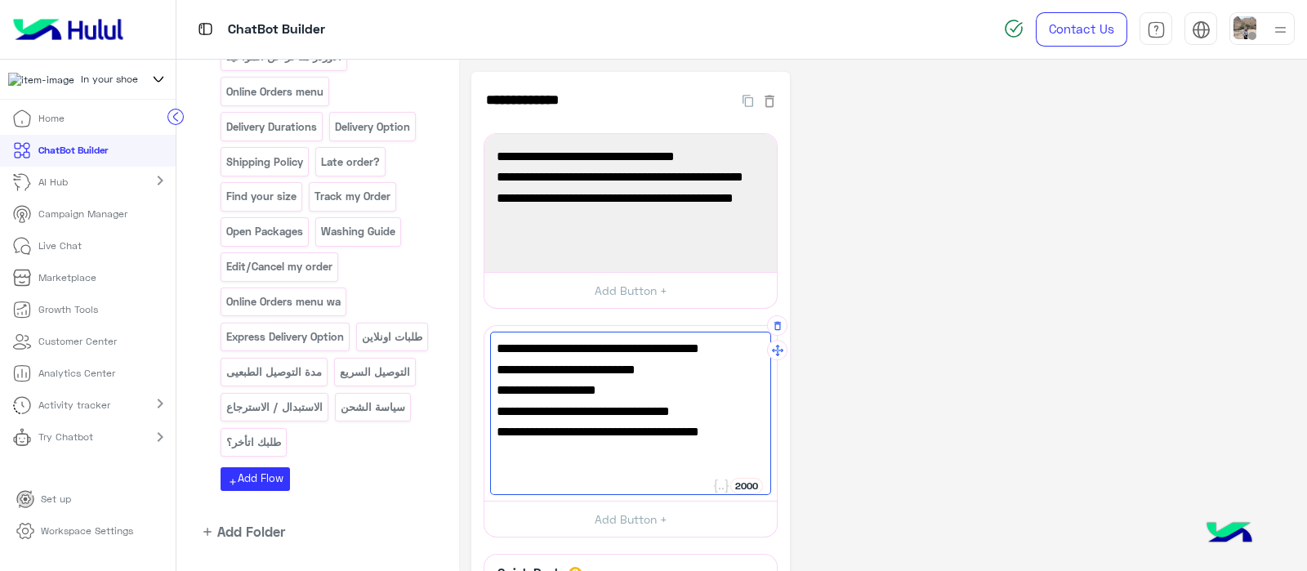
scroll to position [2, 0]
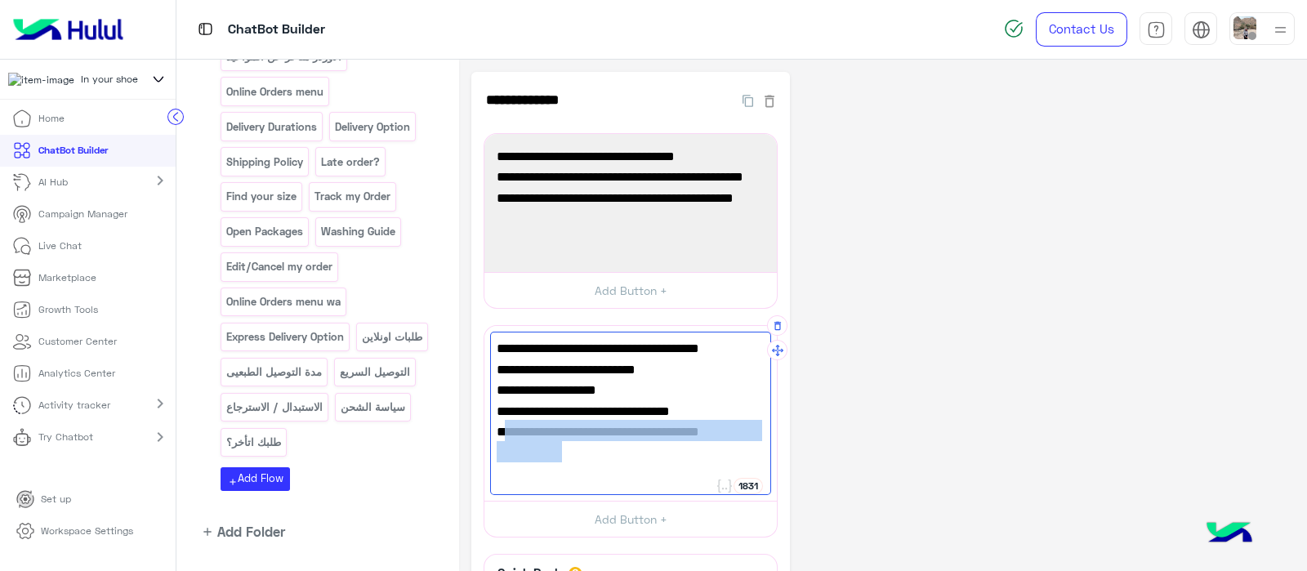
drag, startPoint x: 569, startPoint y: 465, endPoint x: 506, endPoint y: 434, distance: 69.8
click at [506, 434] on div "أرسل لنا على الإيميل أعلاه هذه المعلومات: 1. رقم الطلب و/أو رقم الهاتف 2. شرح م…" at bounding box center [630, 413] width 281 height 163
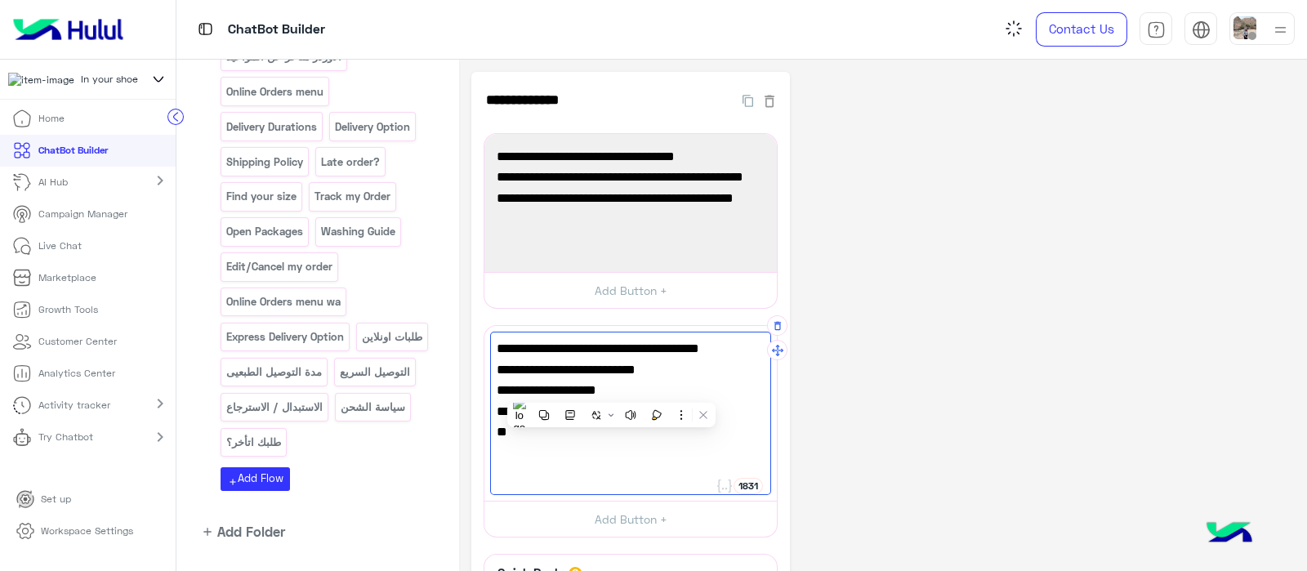
scroll to position [0, 0]
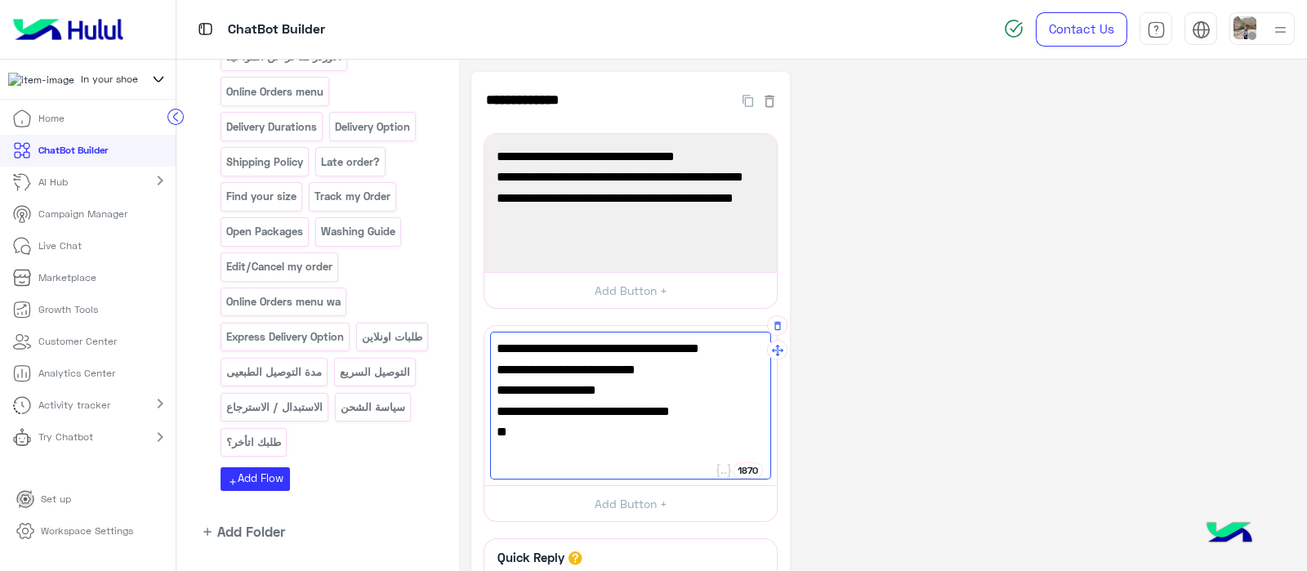
click at [739, 370] on span "1. رقم الطلب و/أو رقم الهاتف" at bounding box center [630, 369] width 268 height 21
click at [739, 385] on span "2. شرح مختصر للمشكلة" at bounding box center [630, 390] width 268 height 21
click at [732, 418] on span "3. صور/فيديو (لو لزم الأمر للتوضيح)" at bounding box center [630, 411] width 268 height 21
click at [624, 349] on span "أرسل لنا على الإيميل أعلاه هذه المعلومات:" at bounding box center [630, 348] width 268 height 21
drag, startPoint x: 666, startPoint y: 193, endPoint x: 520, endPoint y: 201, distance: 146.4
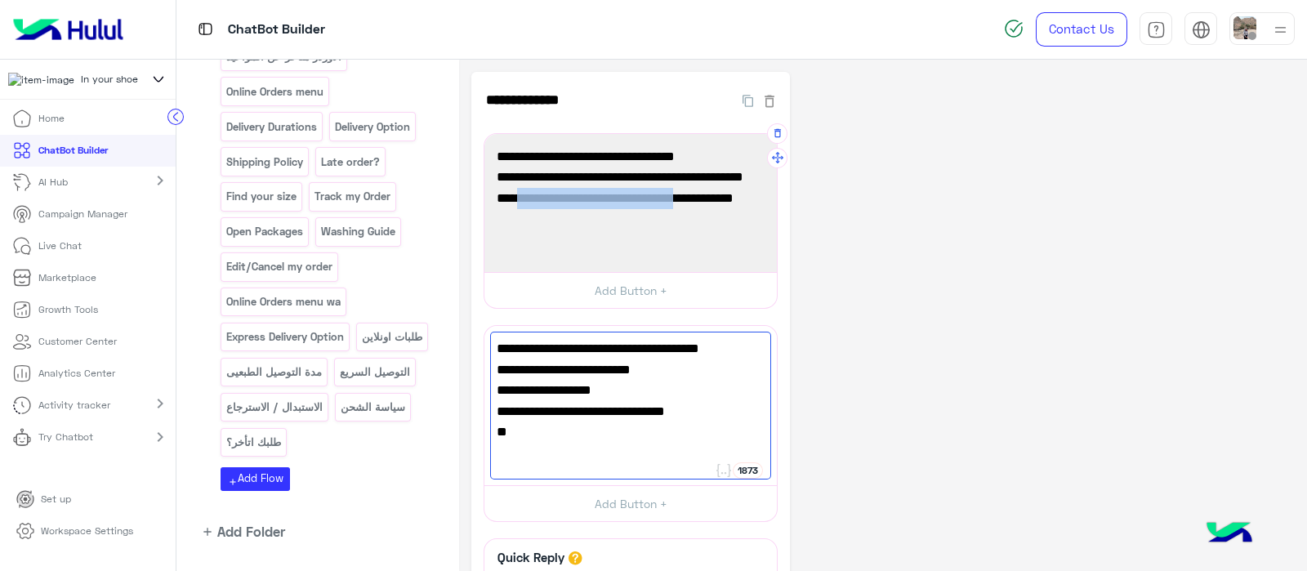
click at [520, 201] on span "📩 orders@inyourshoe.com وسنقوم بمساعدتك فورًا." at bounding box center [630, 209] width 268 height 42
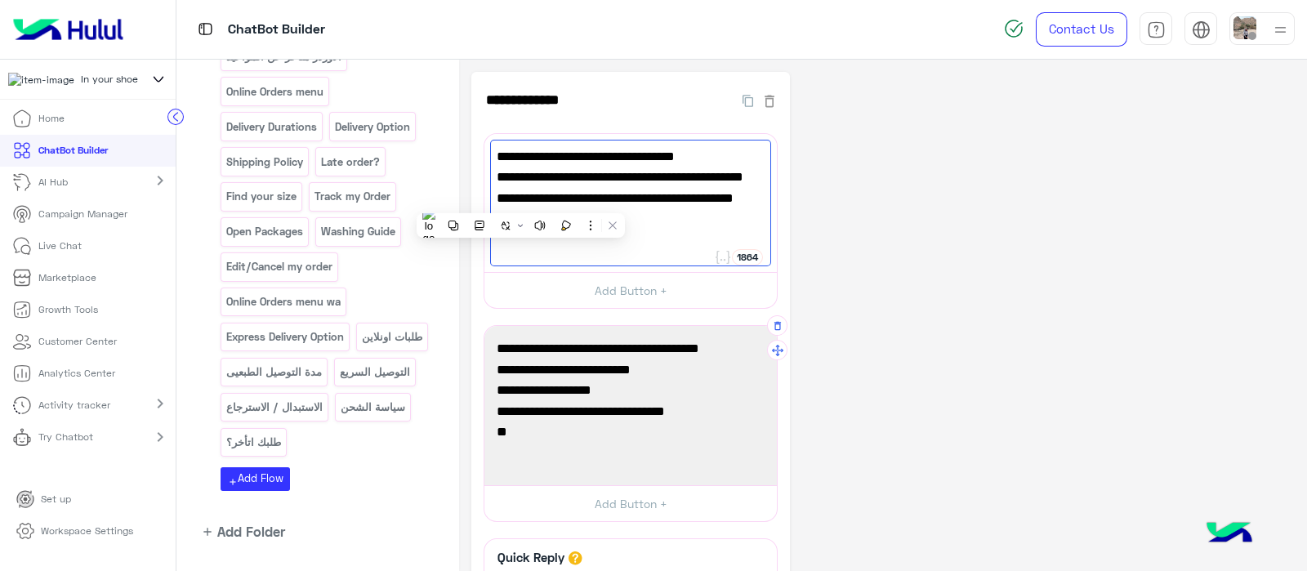
click at [620, 350] on span "أرسل لنا على الإيميل أعلاه هذه المعلومات:" at bounding box center [630, 348] width 268 height 21
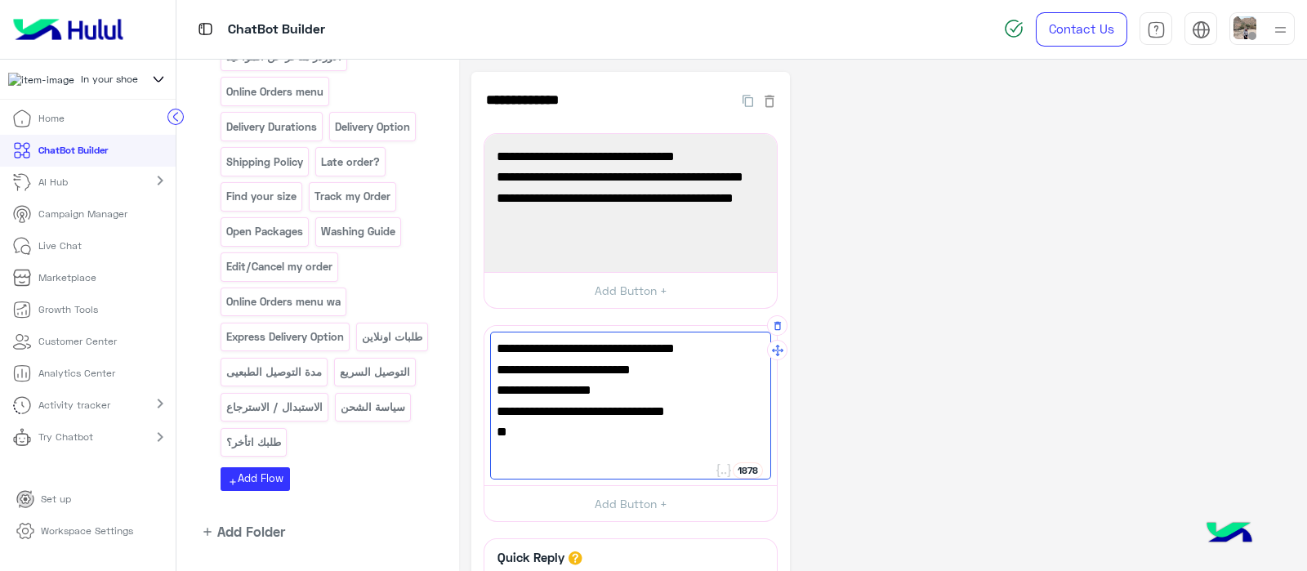
paste textarea "**********"
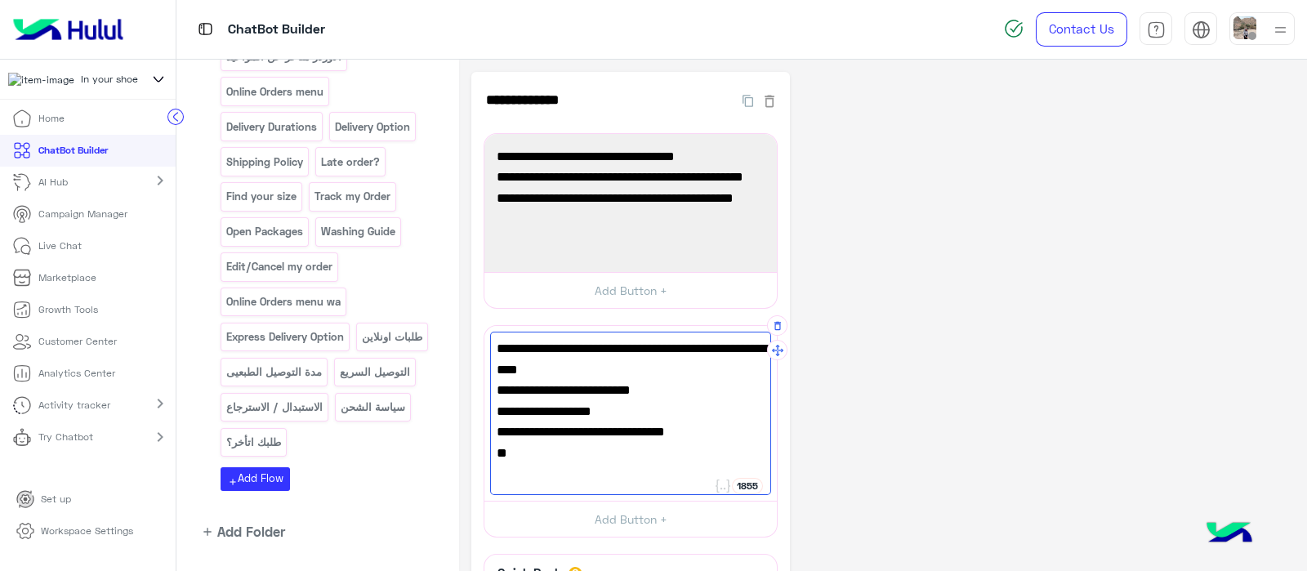
type textarea "**********"
click at [842, 386] on div "**********" at bounding box center [882, 416] width 823 height 688
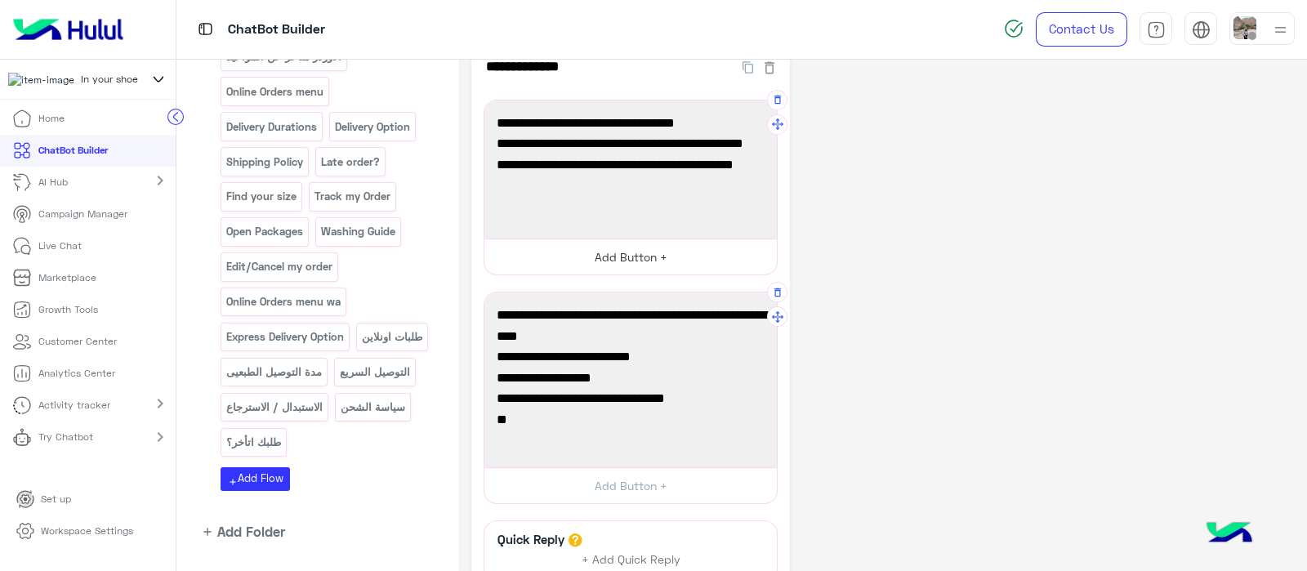
scroll to position [34, 0]
click at [339, 398] on p "سياسة الشحن" at bounding box center [372, 407] width 67 height 19
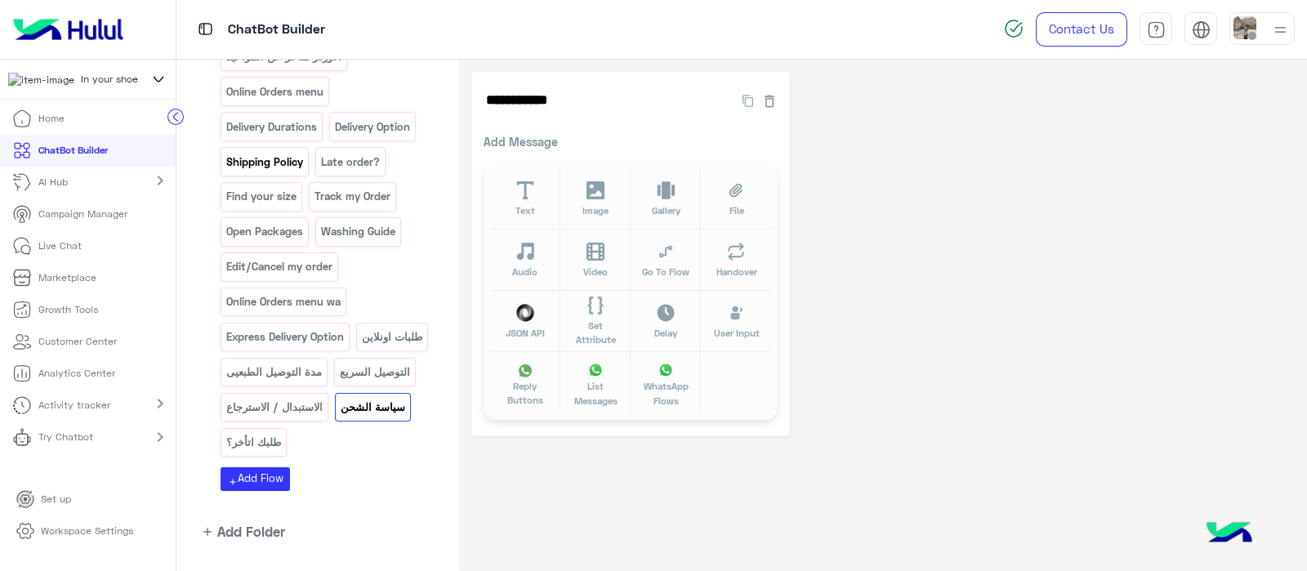
click at [265, 153] on p "Shipping Policy" at bounding box center [264, 162] width 79 height 19
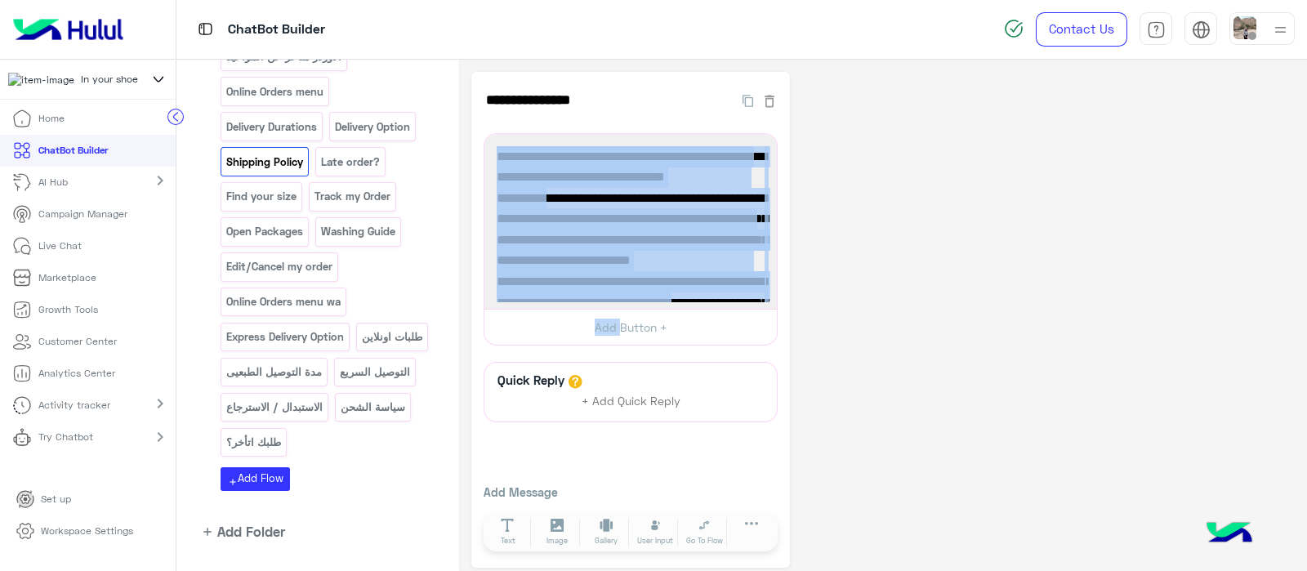
scroll to position [232, 0]
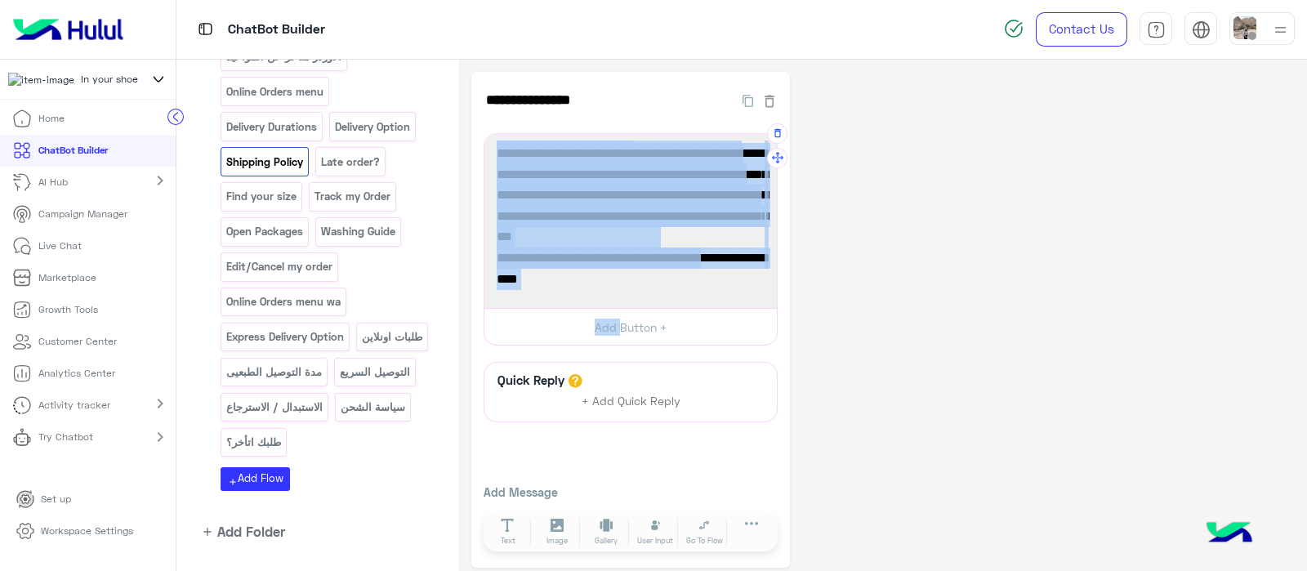
drag, startPoint x: 488, startPoint y: 156, endPoint x: 631, endPoint y: 283, distance: 191.4
click at [631, 283] on div "**********" at bounding box center [630, 221] width 292 height 175
copy div "1434 1. Fridays and national holidays are NOT business days! All delivery servi…"
click at [339, 398] on p "سياسة الشحن" at bounding box center [372, 407] width 67 height 19
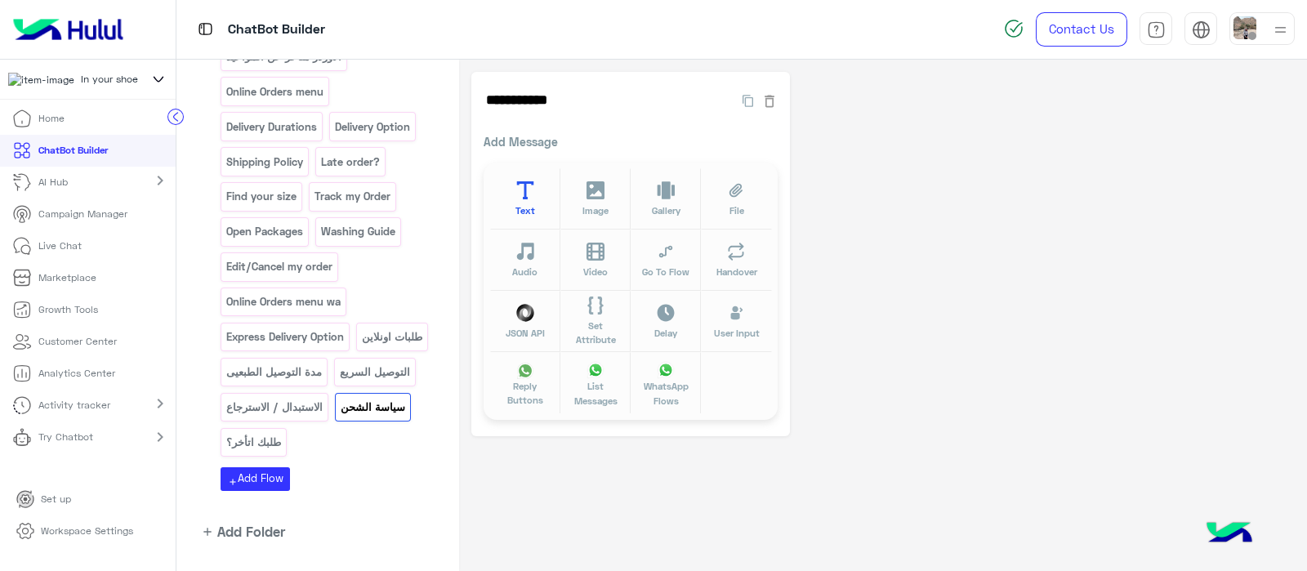
click at [528, 194] on icon at bounding box center [525, 190] width 19 height 19
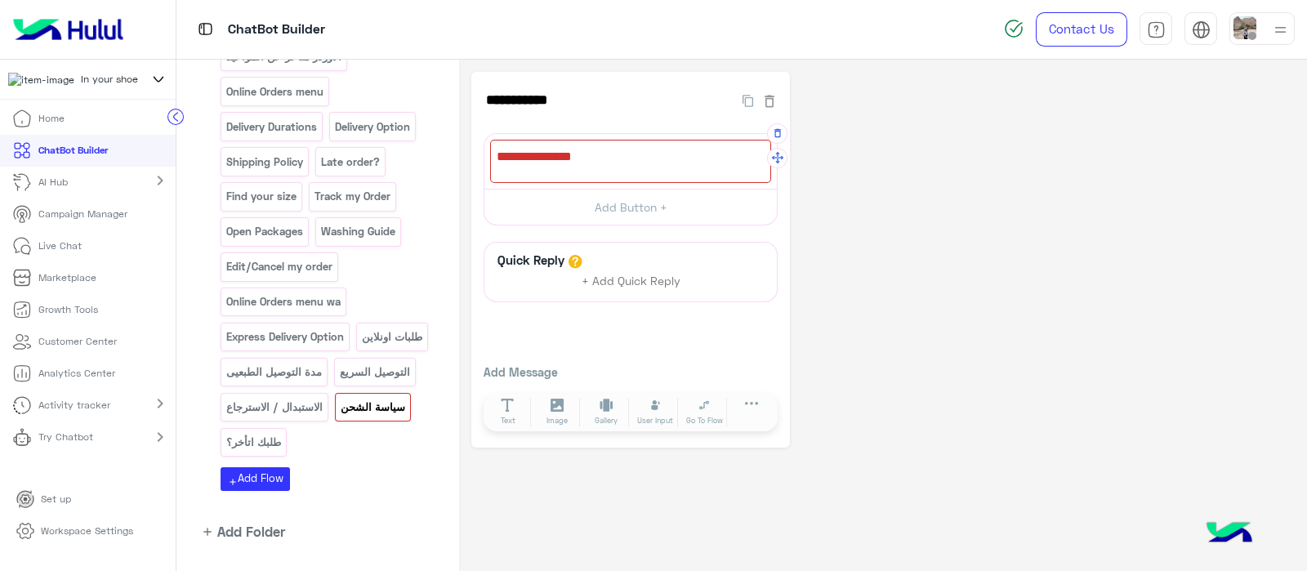
click at [527, 167] on div at bounding box center [630, 161] width 281 height 43
paste textarea "**********"
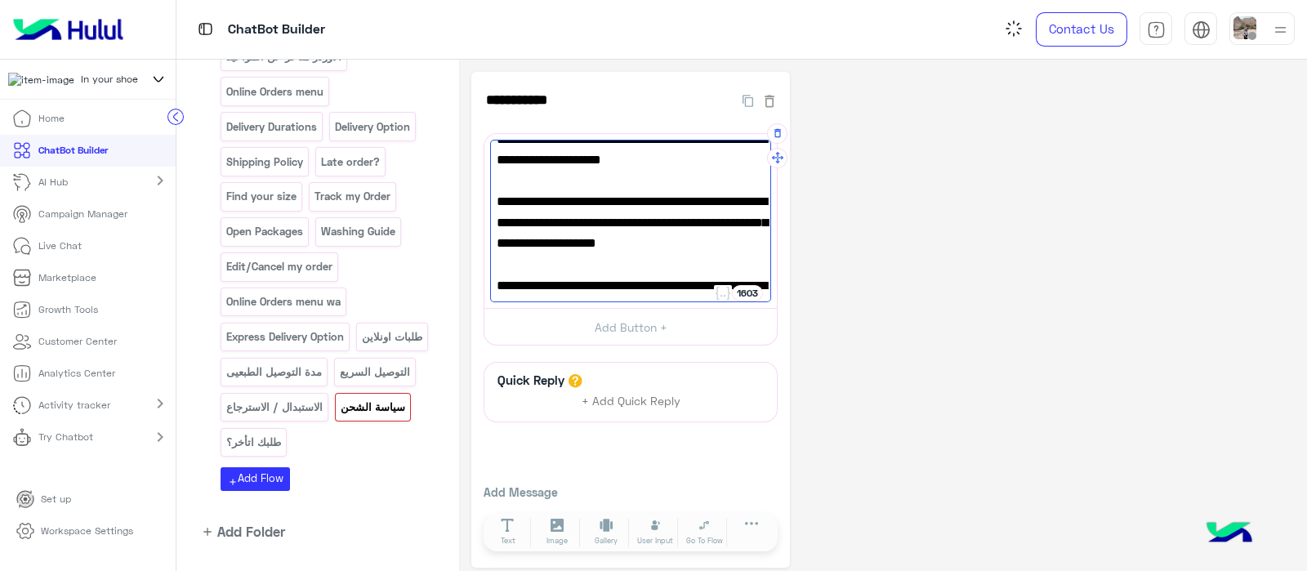
scroll to position [127, 0]
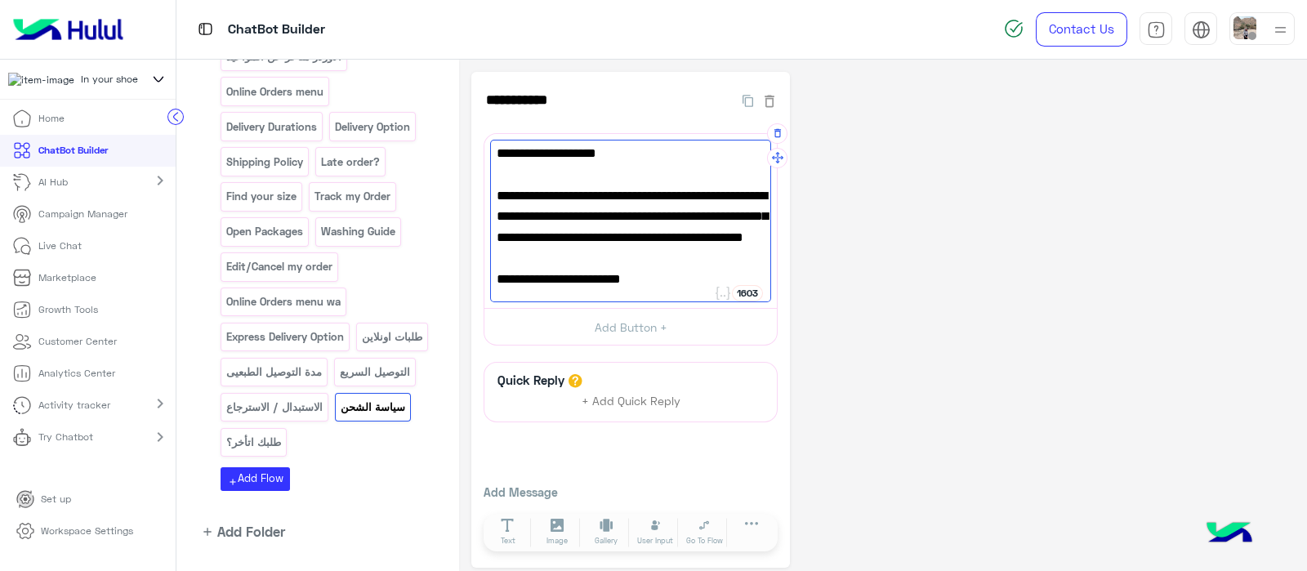
click at [534, 290] on span "لينك السياسة: سياسة الشحن" at bounding box center [630, 300] width 268 height 21
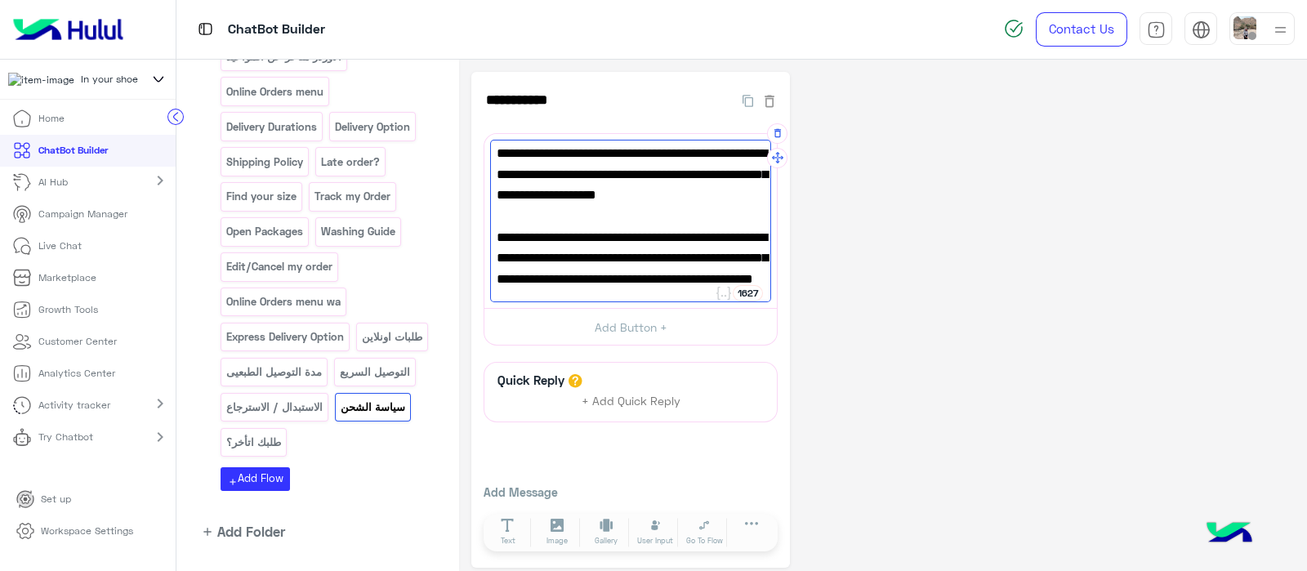
paste textarea "**********"
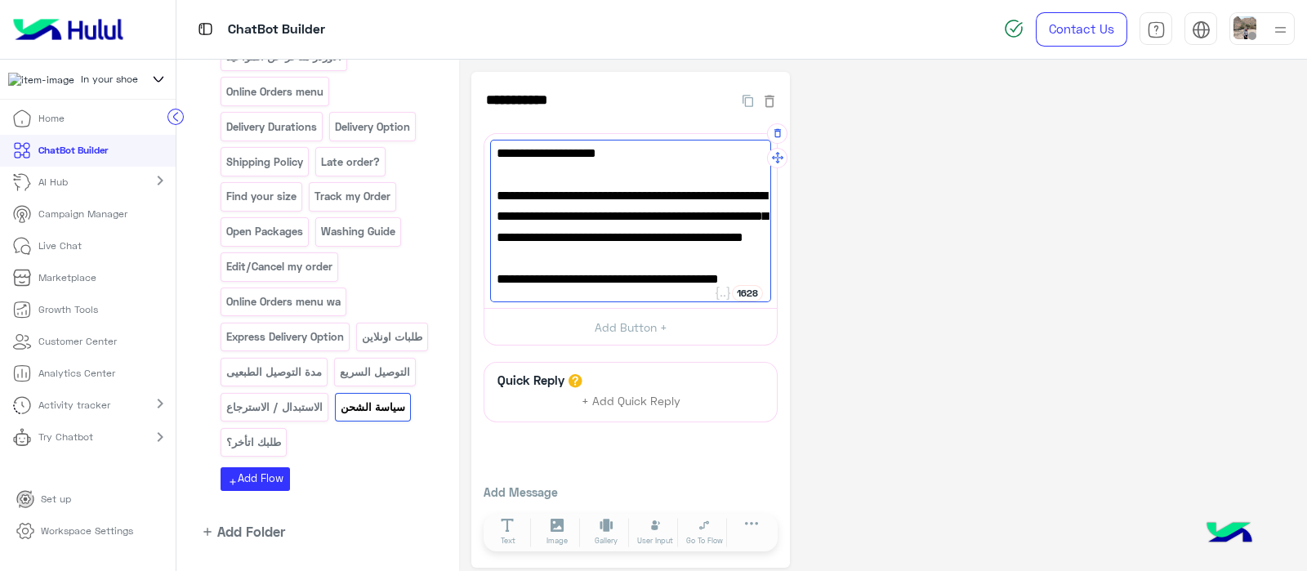
scroll to position [134, 0]
click at [494, 271] on div "يوم الجمعة والأجازات الرسمية مش أيام عمل! خدمات التوصيل بتتوقف في الأيام دي. مم…" at bounding box center [630, 221] width 281 height 163
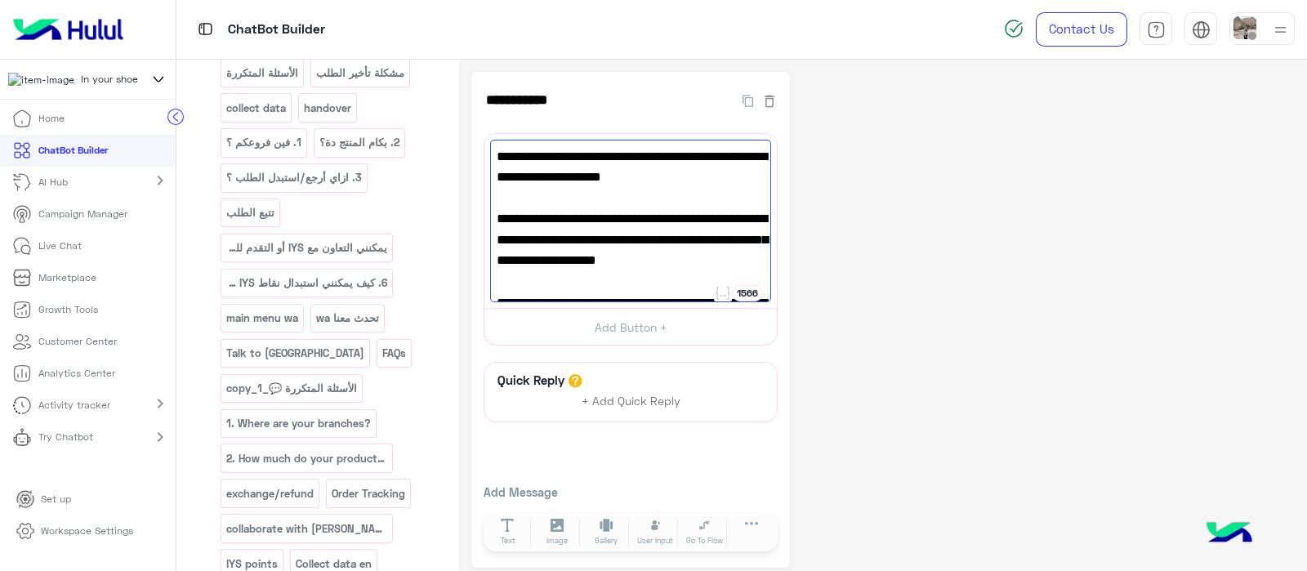
scroll to position [0, 0]
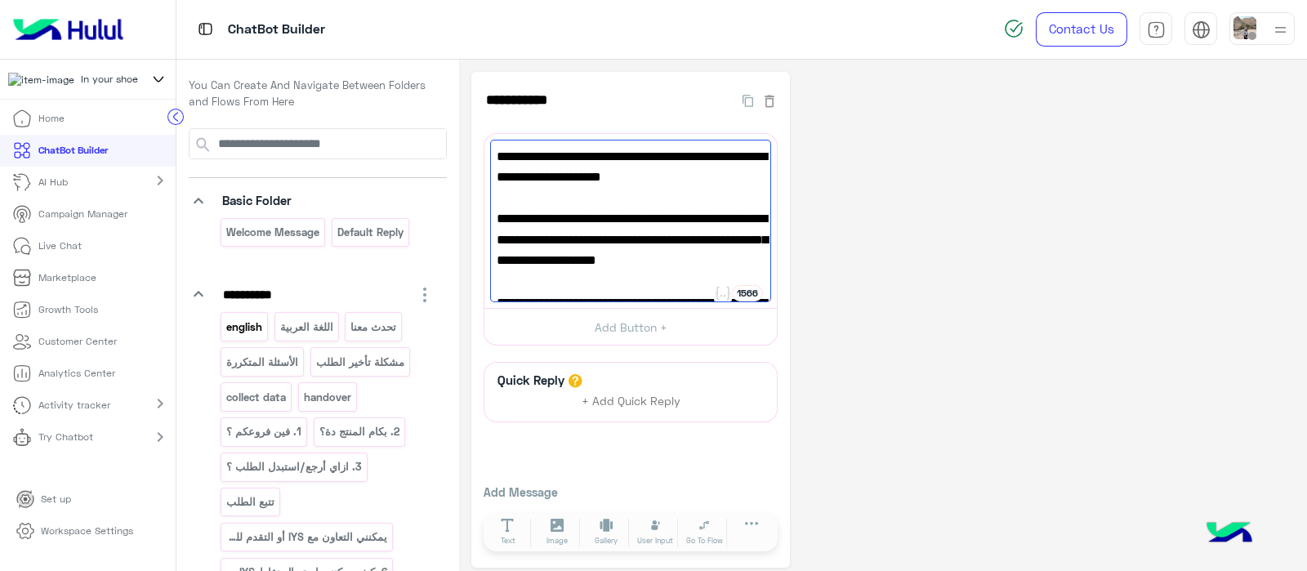
type textarea "**********"
click at [241, 328] on p "english" at bounding box center [244, 327] width 38 height 19
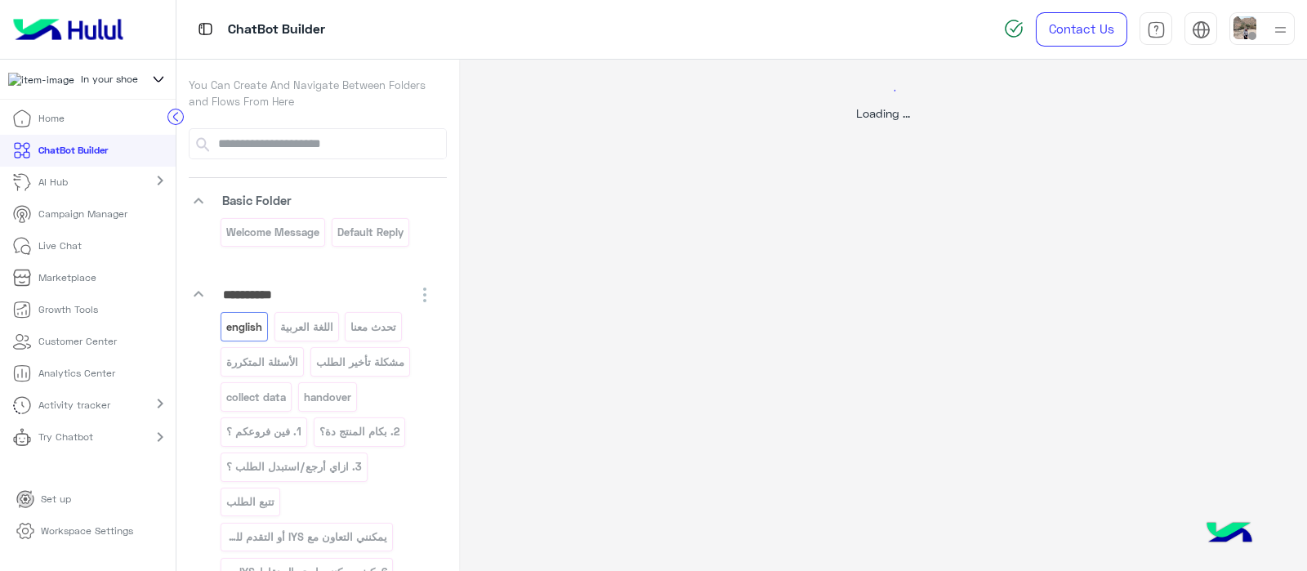
select select "*"
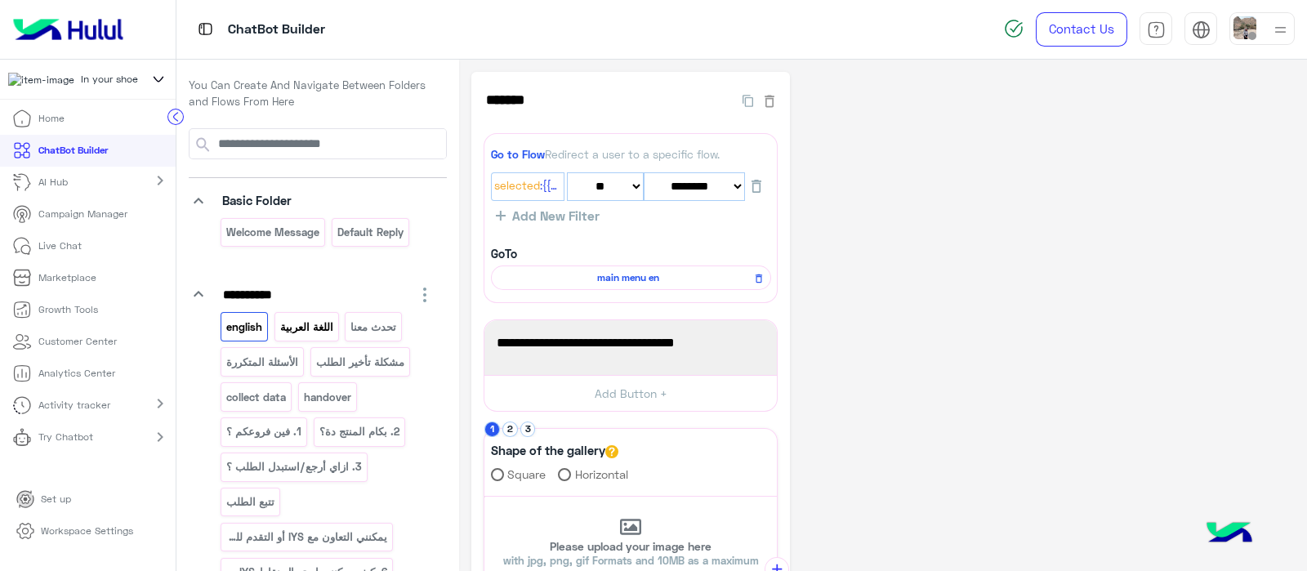
click at [283, 332] on p "اللغة العربية" at bounding box center [306, 327] width 56 height 19
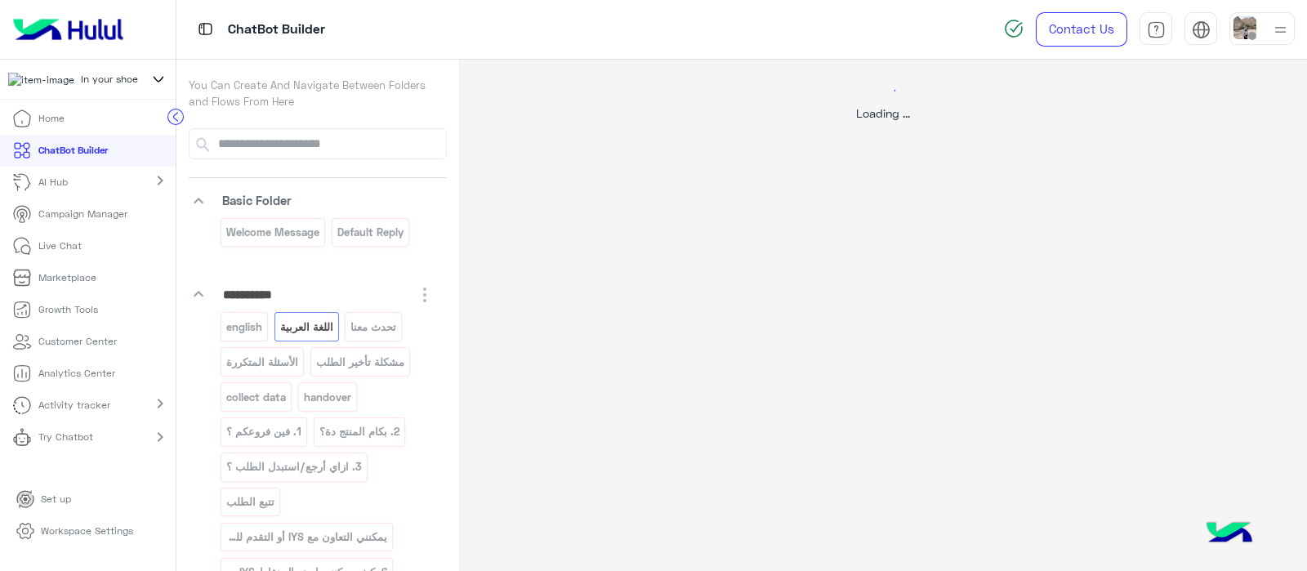
select select "*"
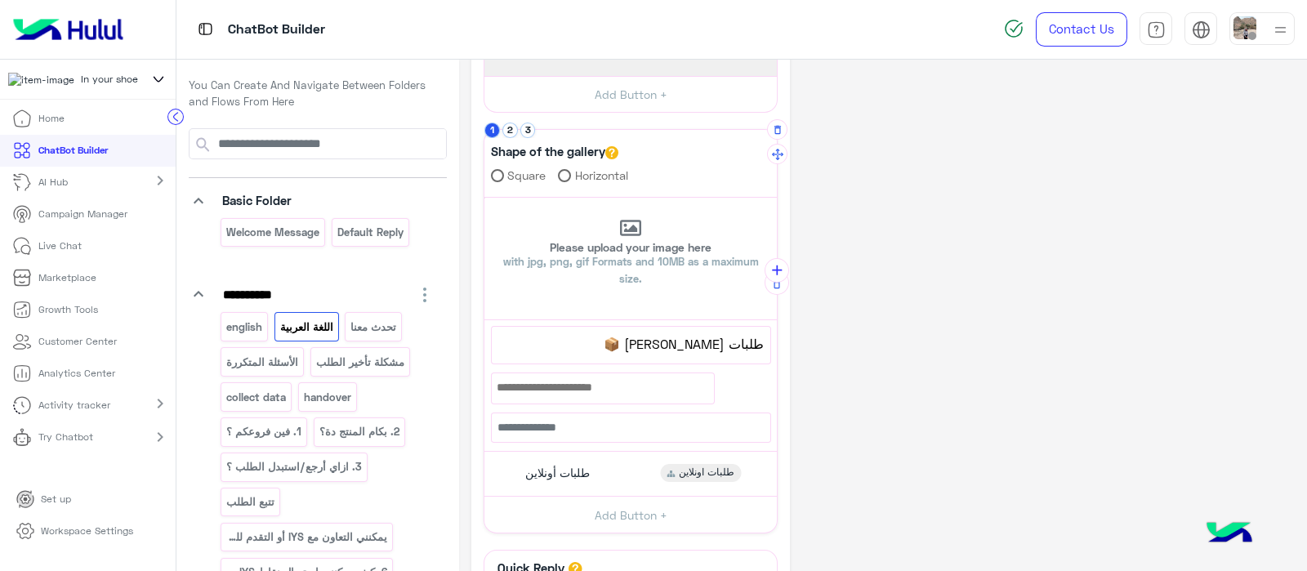
scroll to position [298, 0]
click at [503, 131] on button "2" at bounding box center [510, 131] width 16 height 16
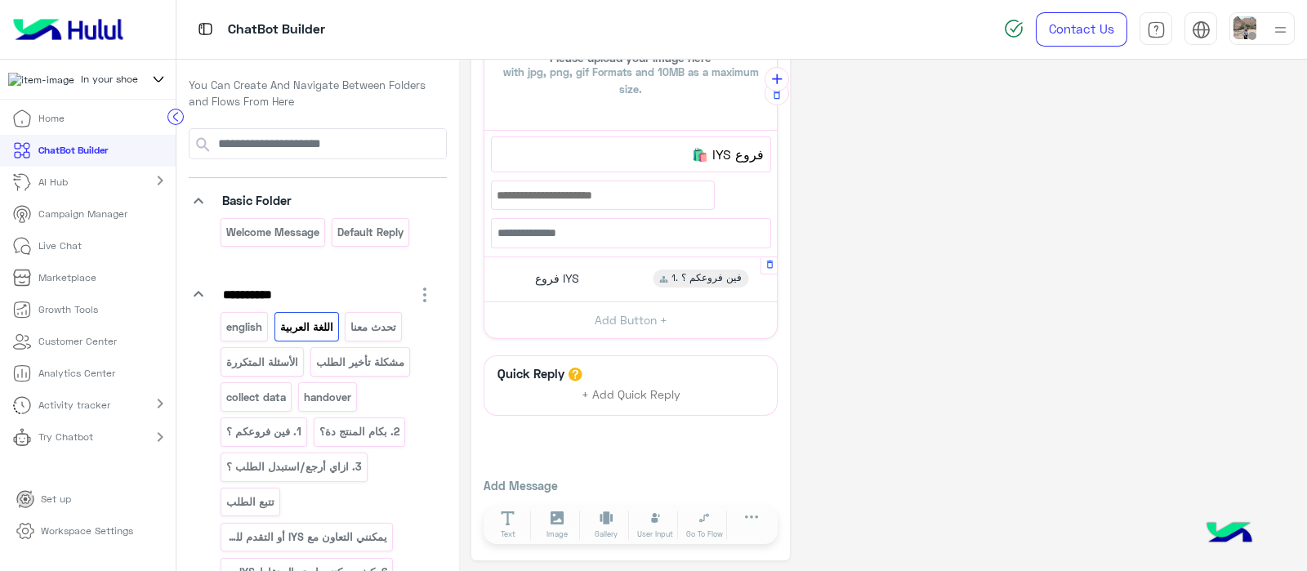
click at [553, 285] on div "فروع IYS 1. فين فروعكم ؟" at bounding box center [631, 280] width 280 height 32
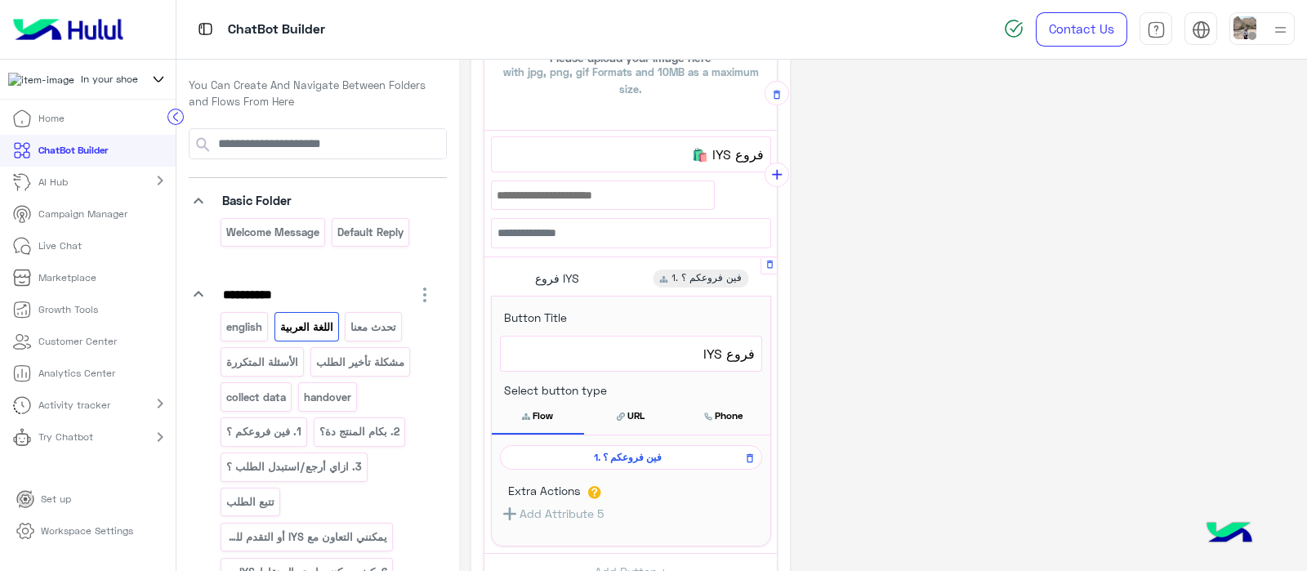
scroll to position [583, 0]
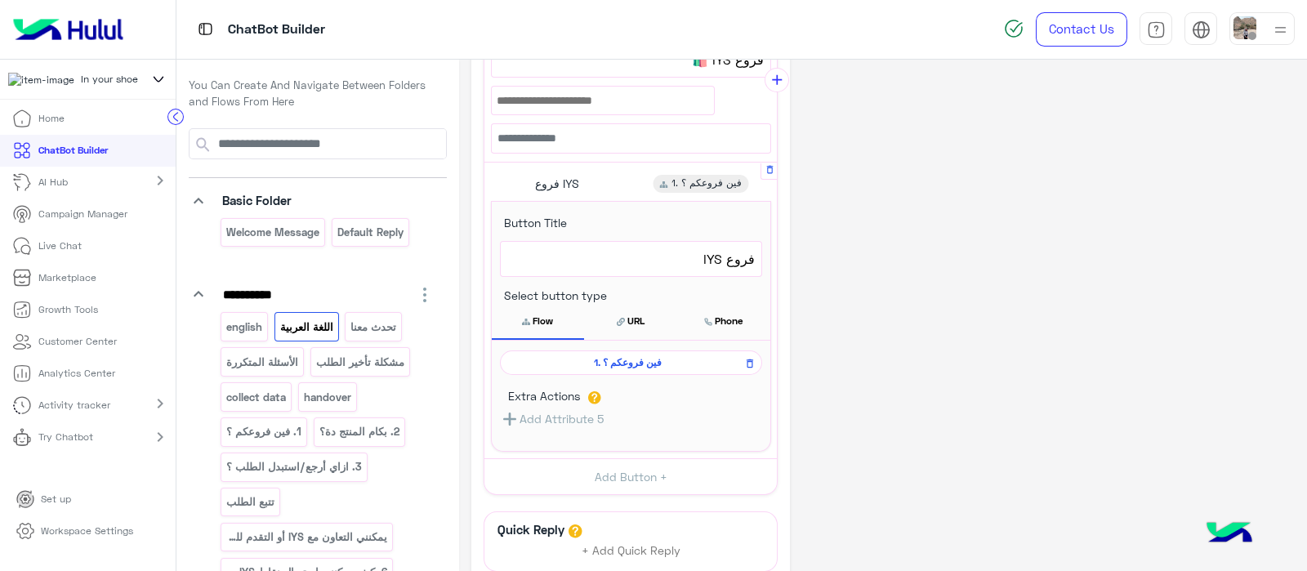
click at [584, 363] on span "1. فين فروعكم ؟" at bounding box center [628, 362] width 238 height 15
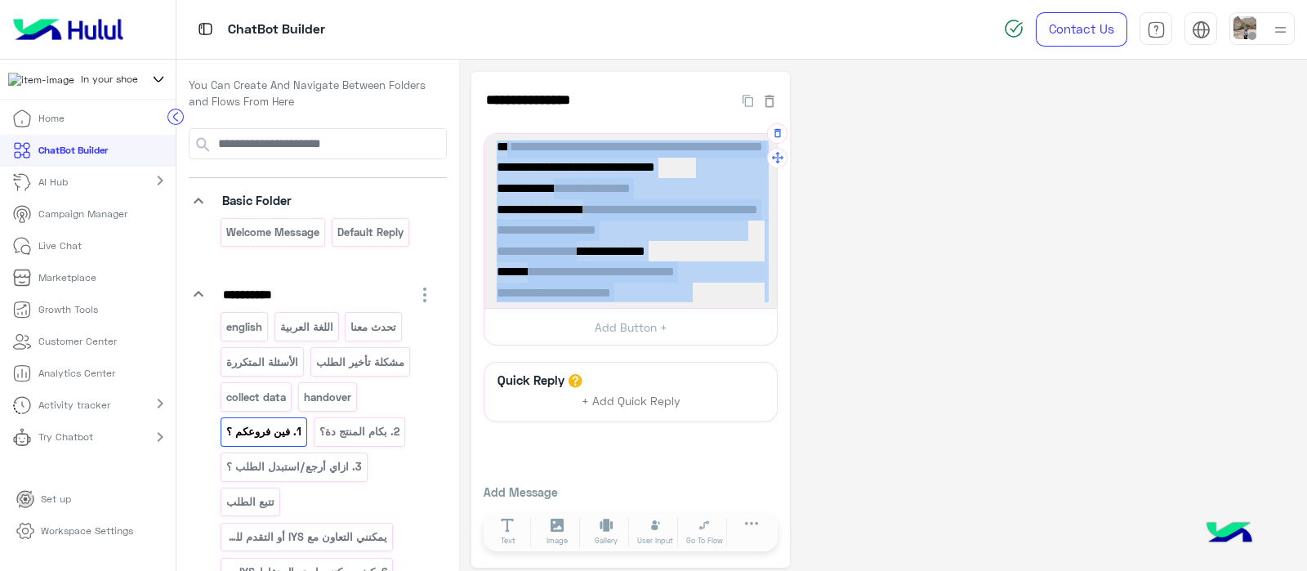
scroll to position [0, 0]
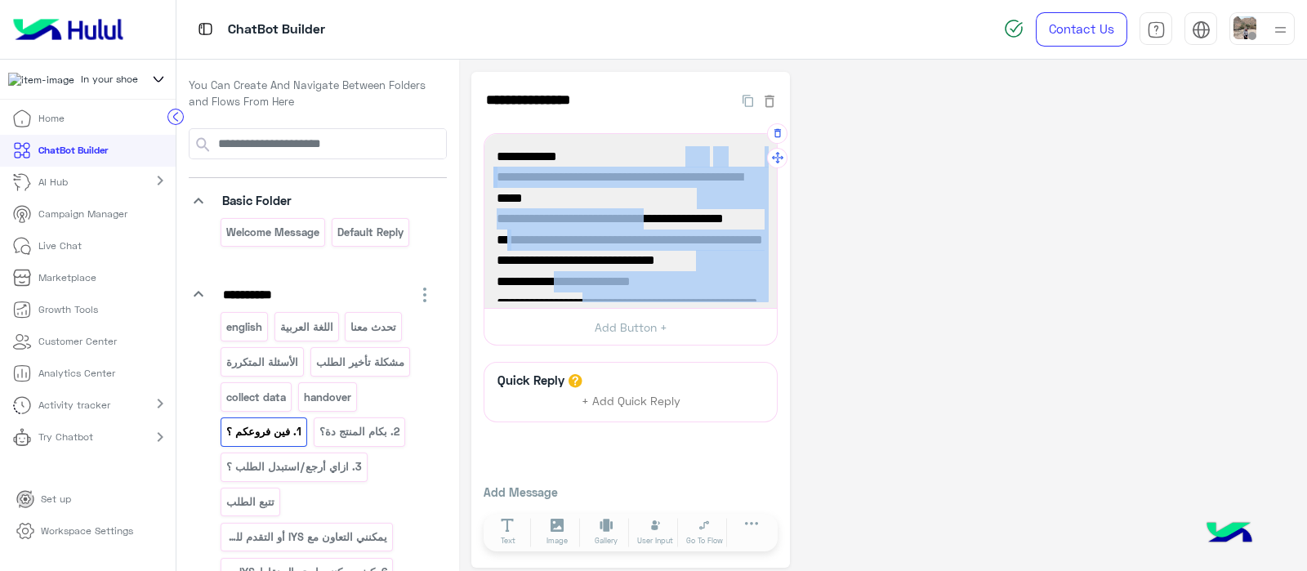
drag, startPoint x: 588, startPoint y: 260, endPoint x: 706, endPoint y: 148, distance: 163.5
click at [706, 148] on div "محلاتIYS 🏬 اضغط على الرابط لمعرفة مواقع فروعنا وساعات العمل 🛣️🕰️ > https://inyo…" at bounding box center [630, 221] width 281 height 163
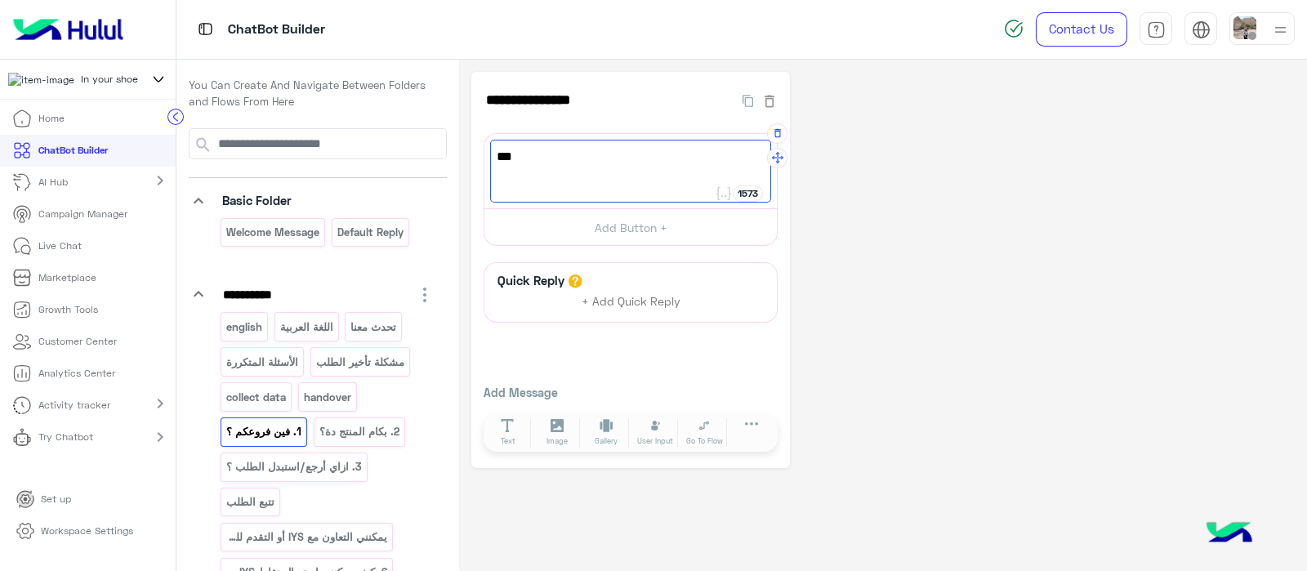
type textarea "*"
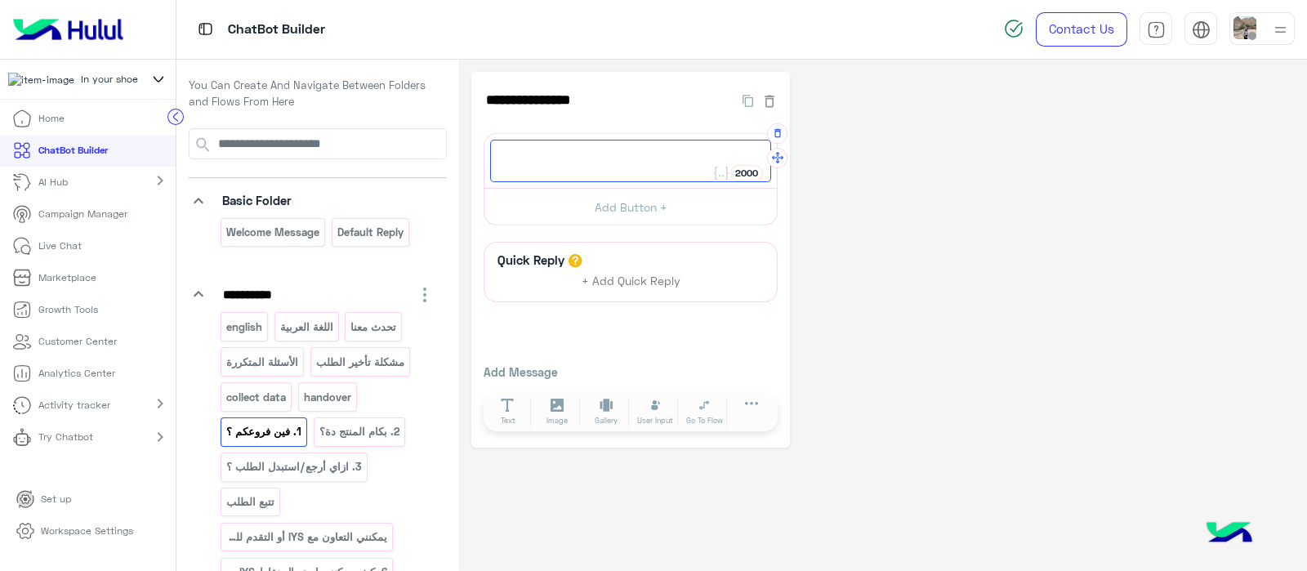
paste textarea "**********"
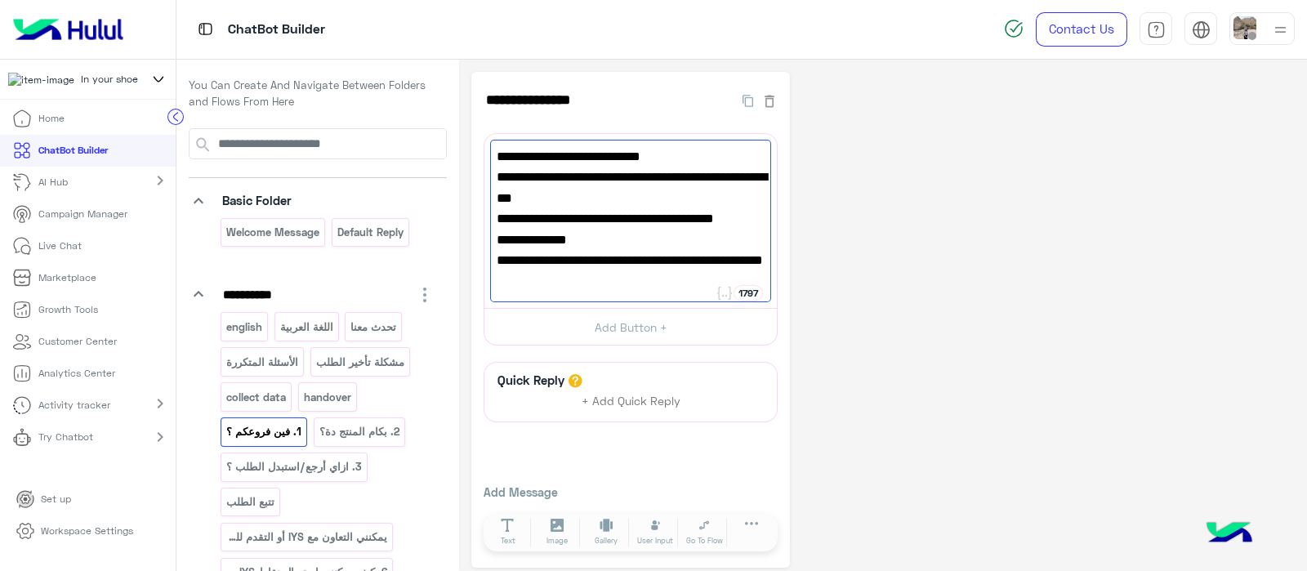
type textarea "**********"
click at [874, 275] on div "**********" at bounding box center [882, 320] width 823 height 496
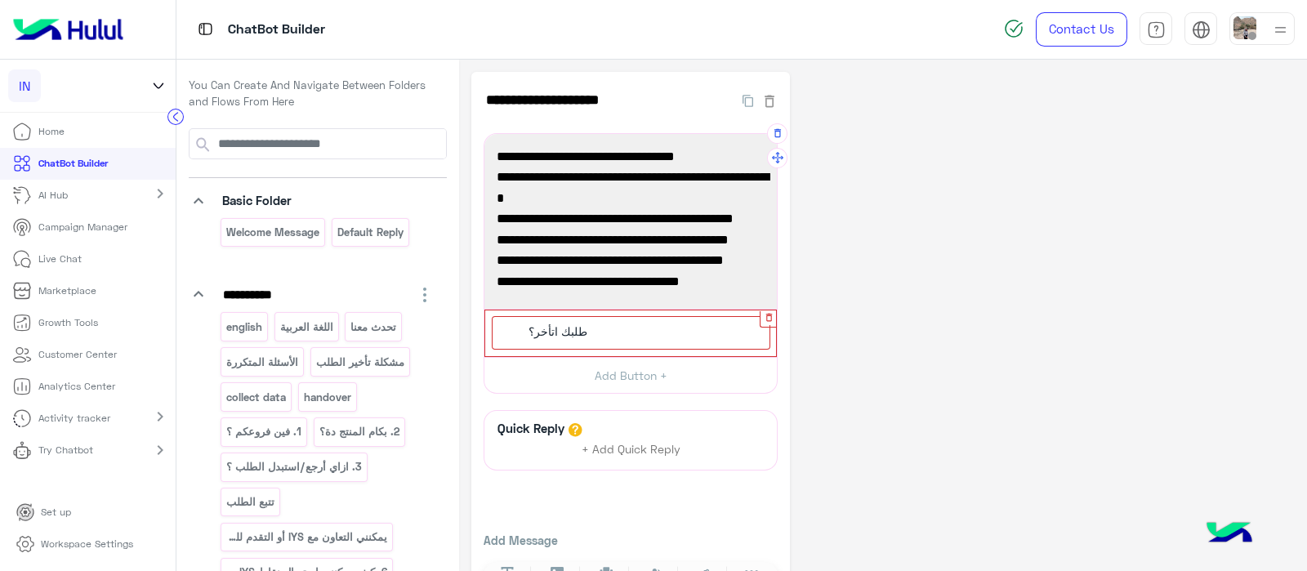
click at [762, 323] on button "button" at bounding box center [768, 317] width 16 height 16
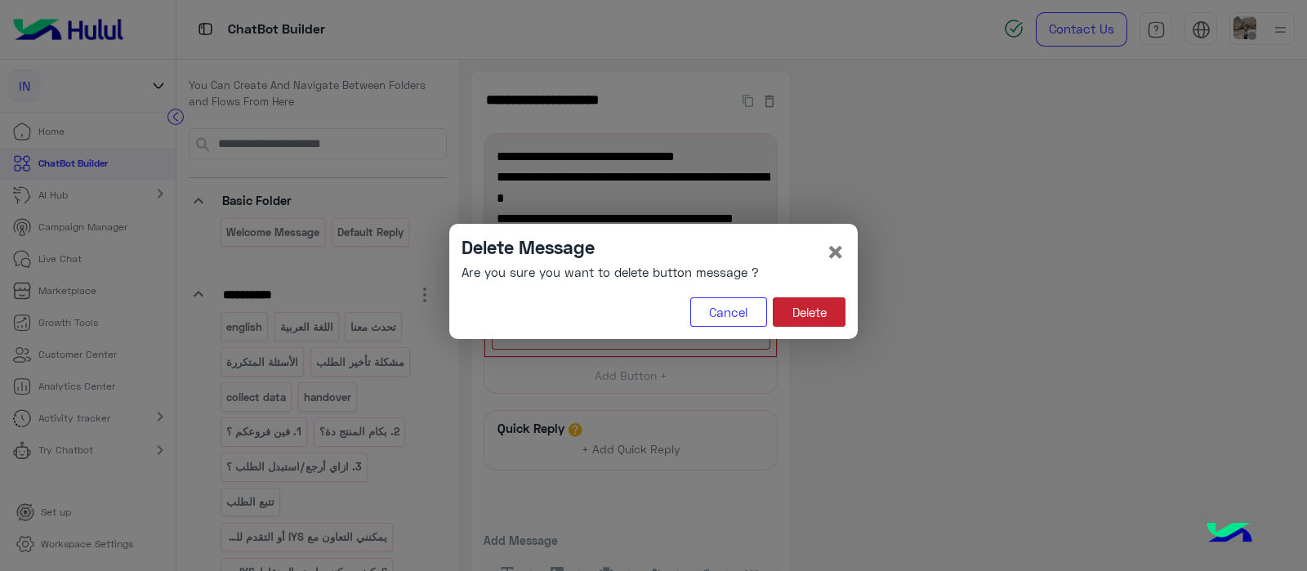
click at [812, 308] on button "Delete" at bounding box center [809, 311] width 73 height 29
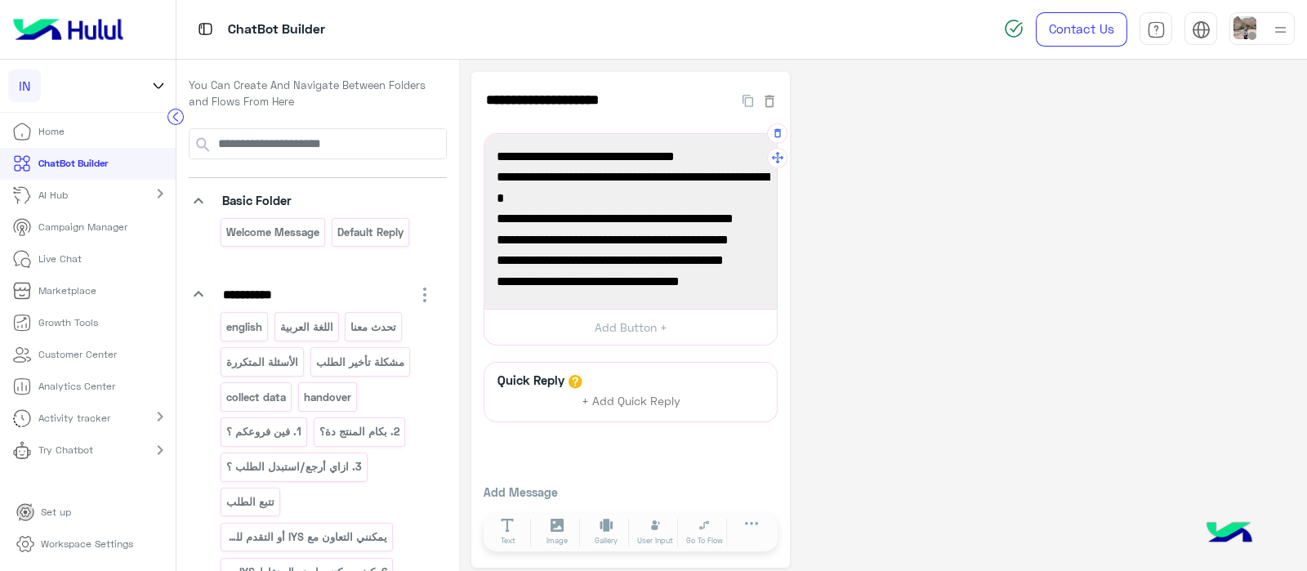
scroll to position [85, 0]
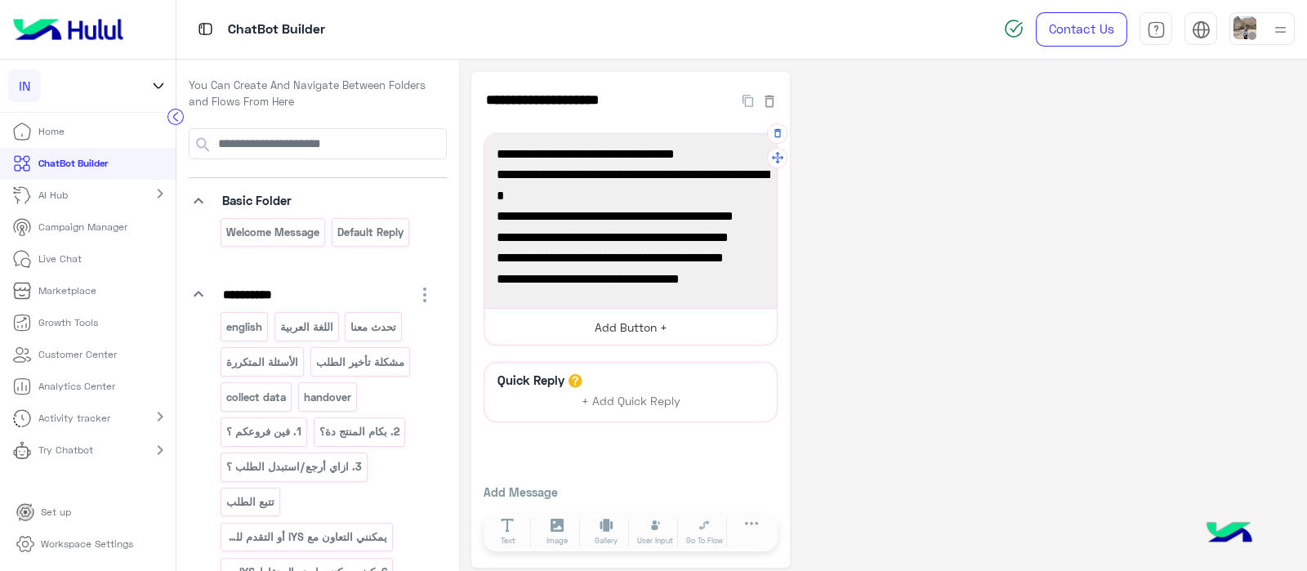
click at [601, 324] on button "Add Button +" at bounding box center [630, 326] width 292 height 37
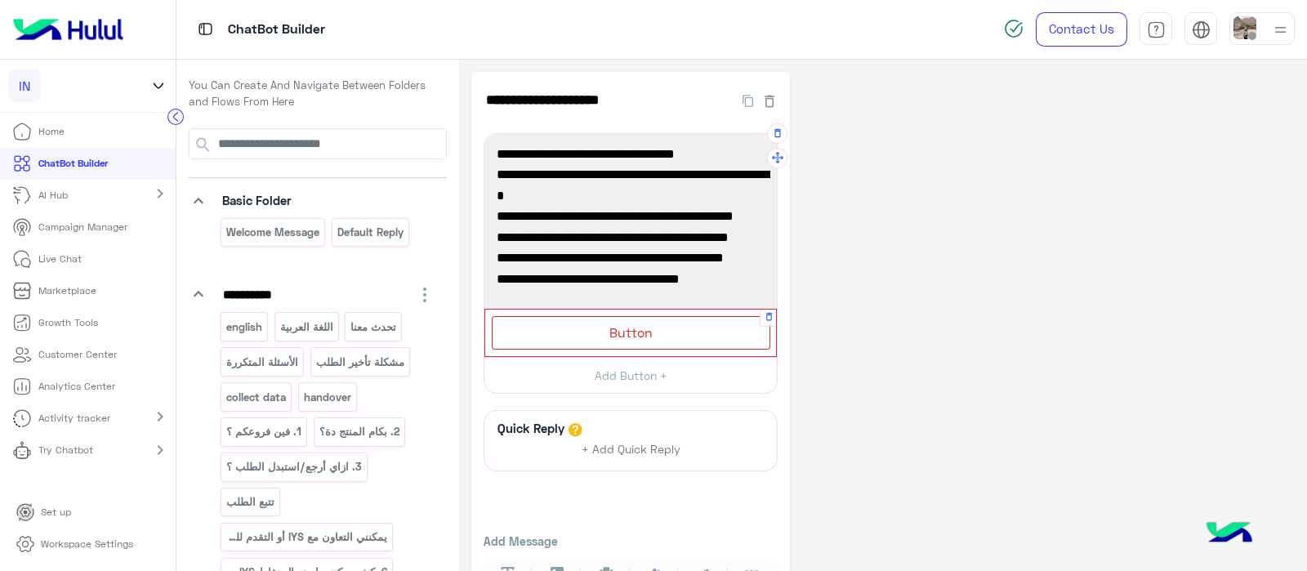
click at [610, 332] on span "Button" at bounding box center [630, 332] width 43 height 16
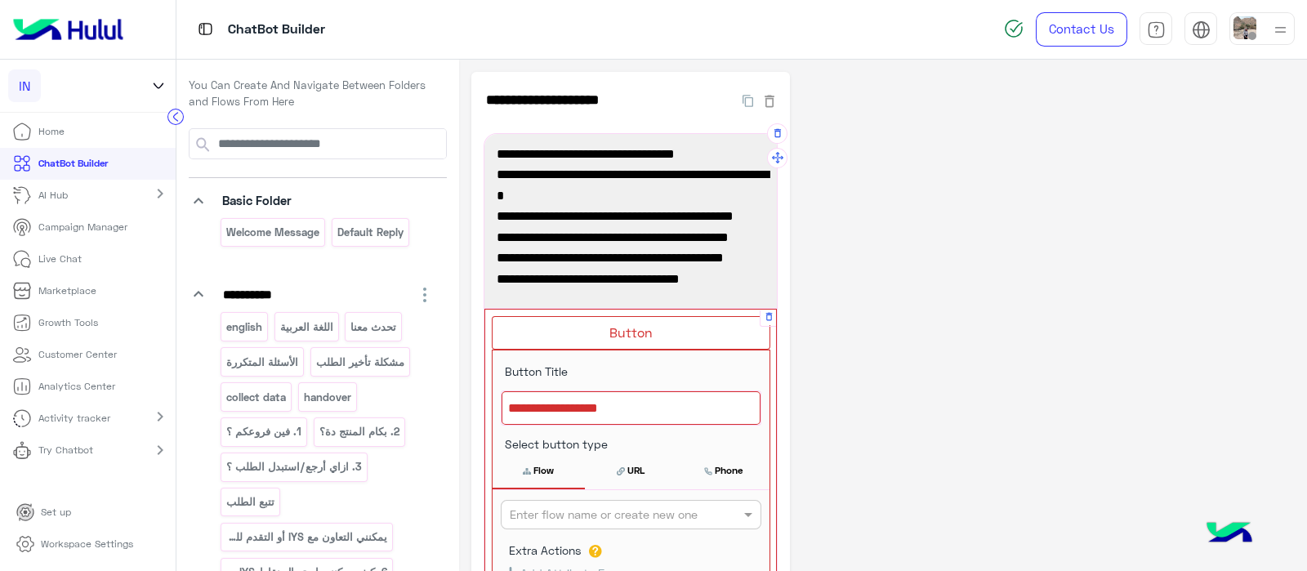
click at [575, 407] on div at bounding box center [630, 408] width 259 height 34
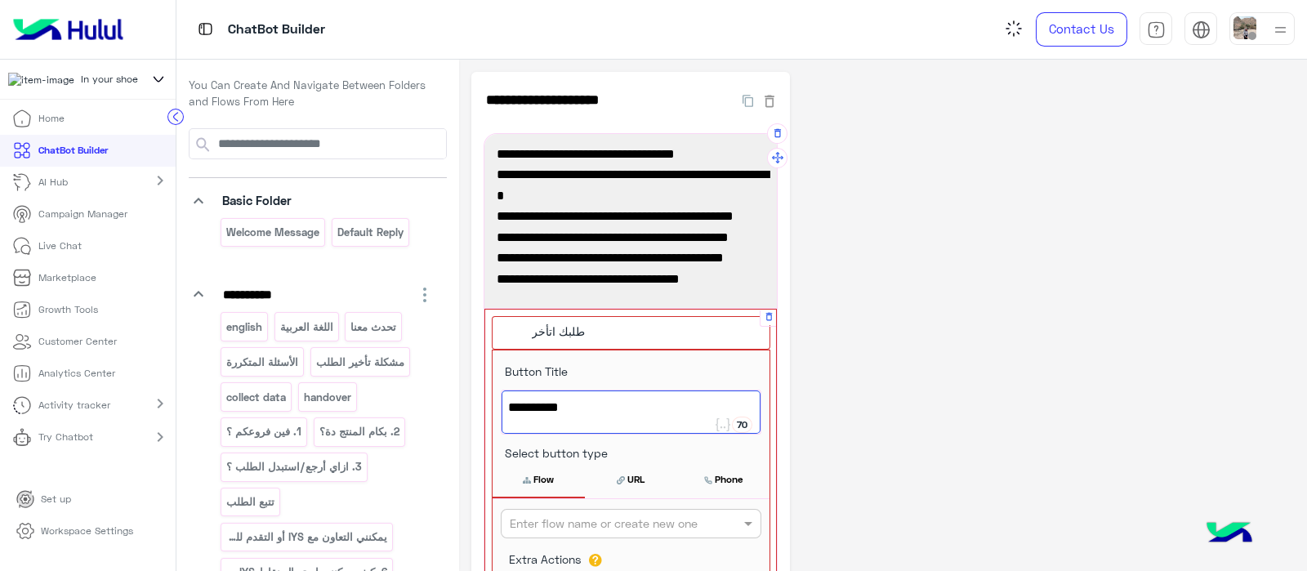
scroll to position [47, 0]
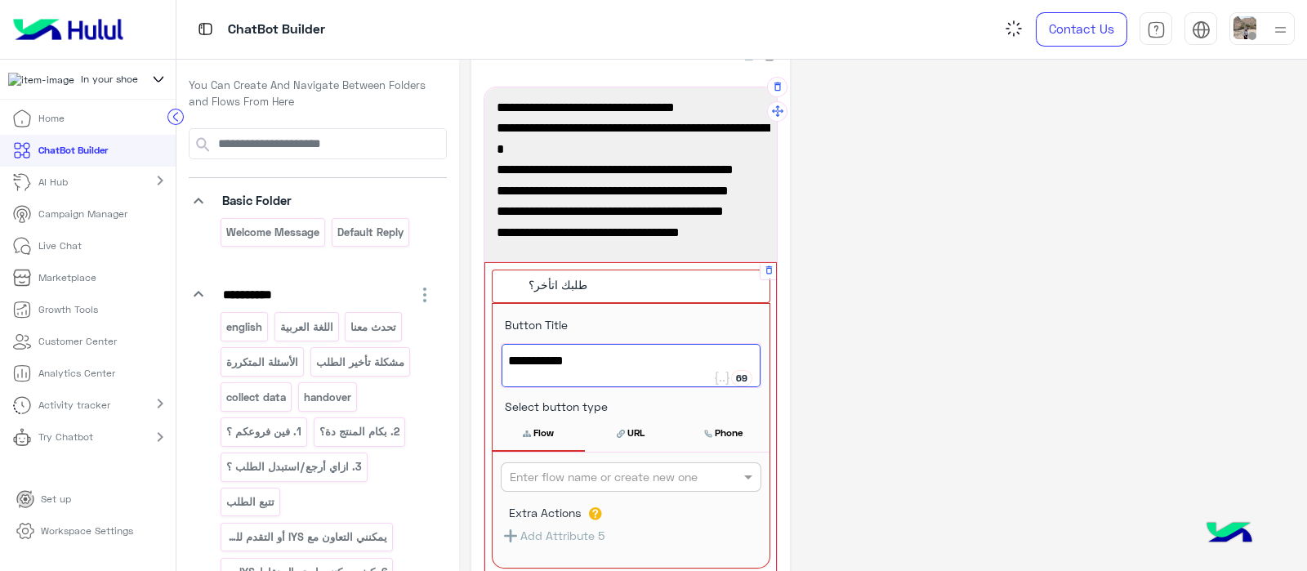
type textarea "**********"
click at [539, 477] on input "text" at bounding box center [604, 477] width 189 height 17
type input "****"
click at [532, 498] on div "طلبك اتأخر؟" at bounding box center [631, 509] width 260 height 30
click at [526, 434] on icon at bounding box center [528, 431] width 11 height 12
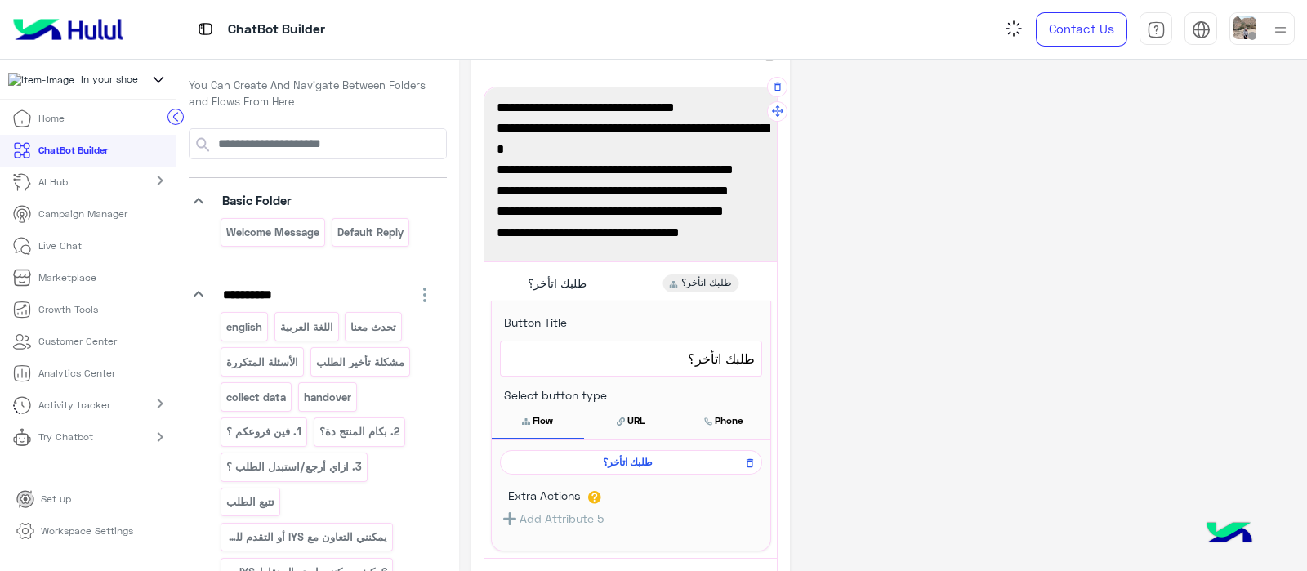
click at [543, 244] on span "لو طلبك اتأخر اضغط على الزر بالأسفل" at bounding box center [630, 254] width 268 height 21
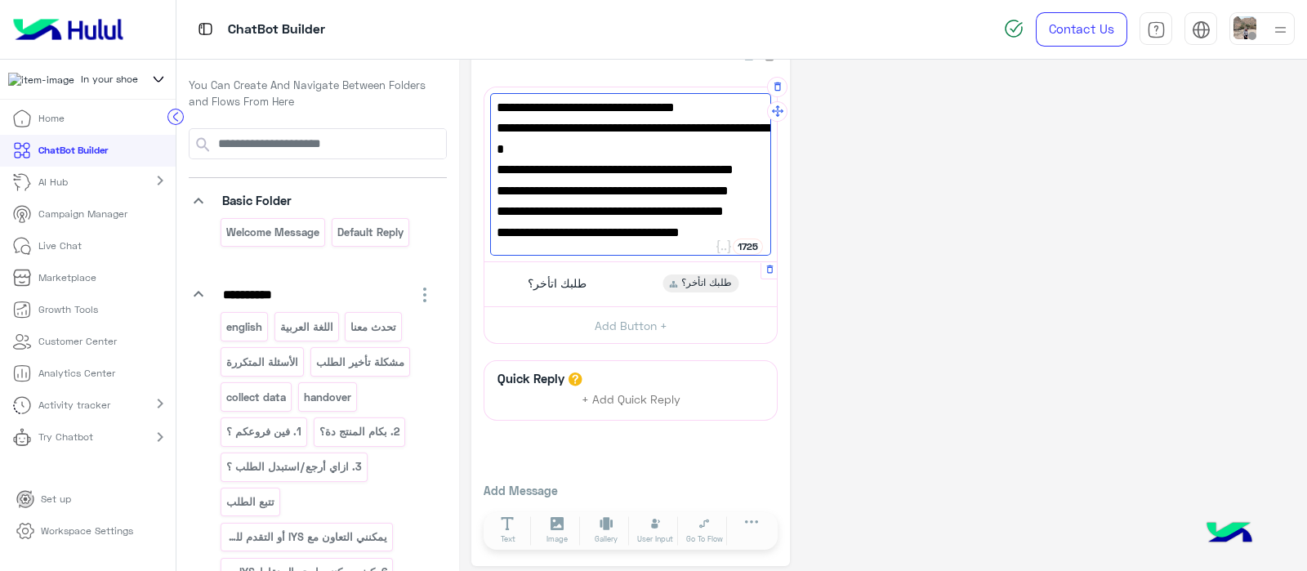
paste textarea "***"
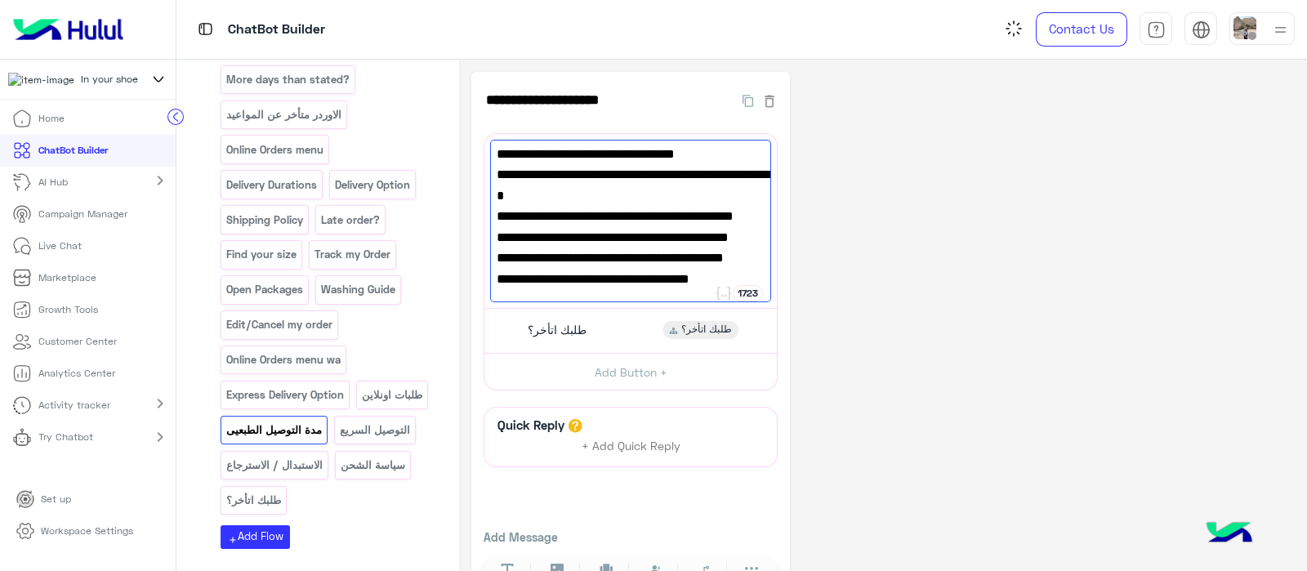
scroll to position [1111, 0]
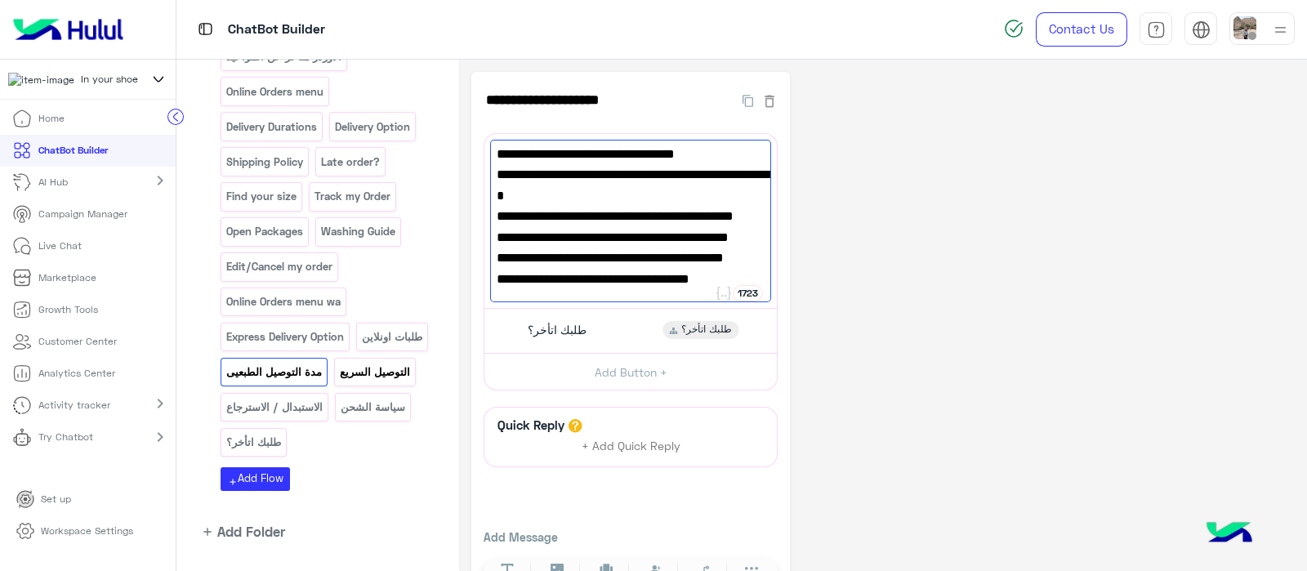
type textarea "**********"
click at [338, 363] on p "التوصيل السريع" at bounding box center [374, 372] width 73 height 19
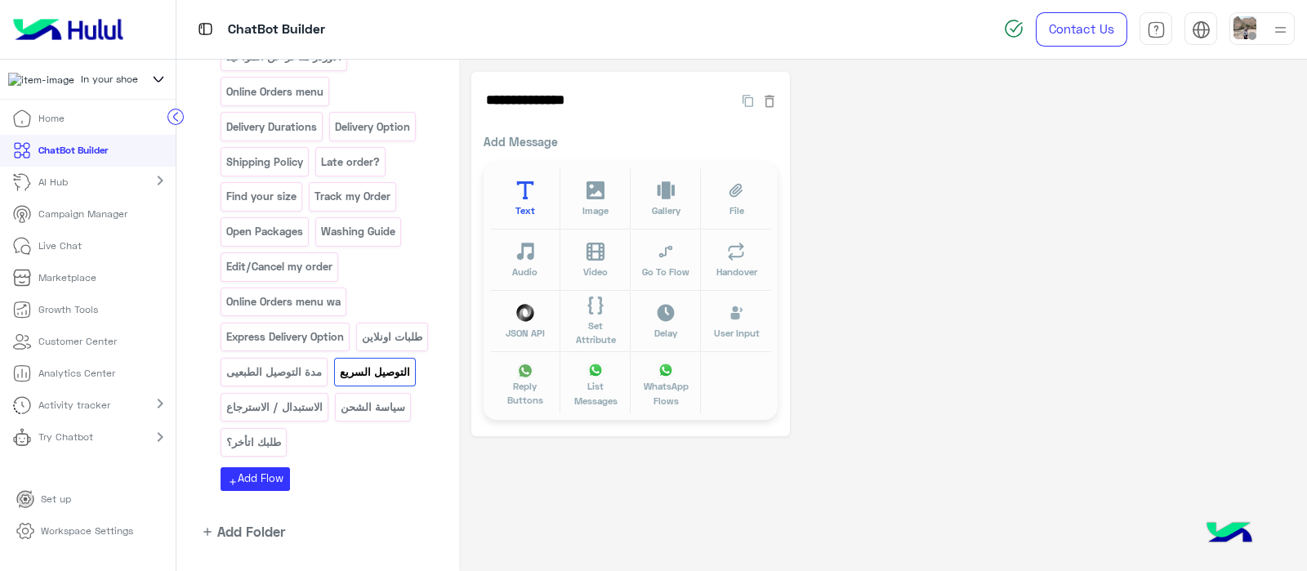
click at [529, 187] on icon at bounding box center [525, 190] width 19 height 19
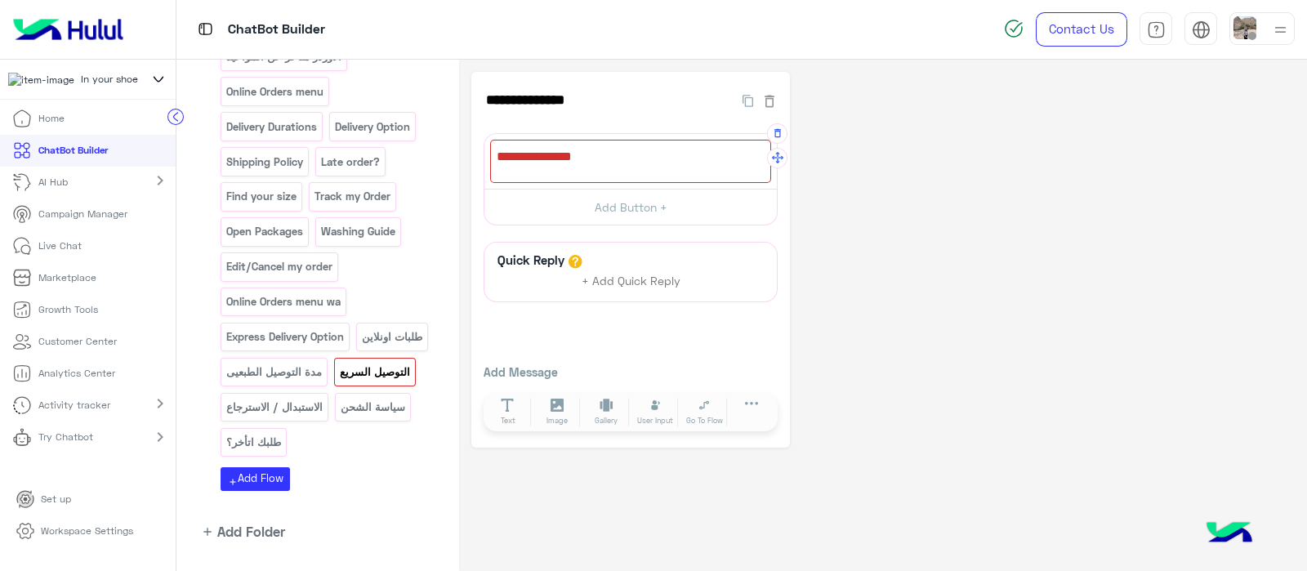
click at [542, 170] on div at bounding box center [630, 161] width 281 height 43
paste textarea "**********"
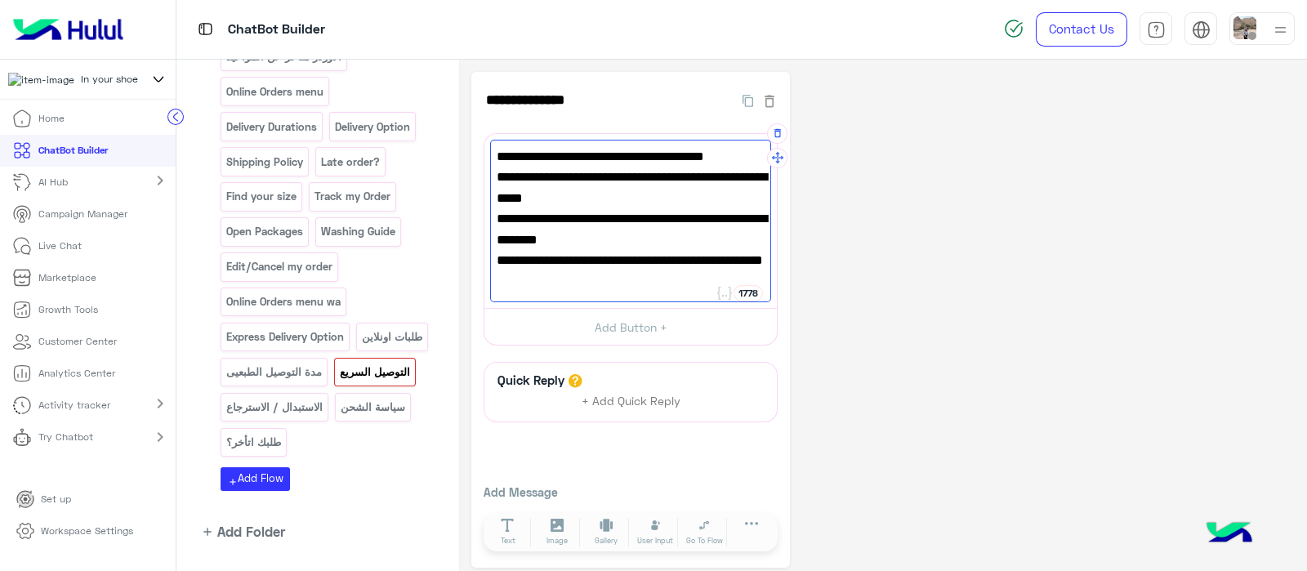
scroll to position [44, 0]
click at [741, 248] on span "اعرف أكثر[URL][DOMAIN_NAME]" at bounding box center [630, 258] width 268 height 21
type textarea "**********"
click at [324, 398] on p "الاستبدال / الاسترجاع" at bounding box center [274, 407] width 99 height 19
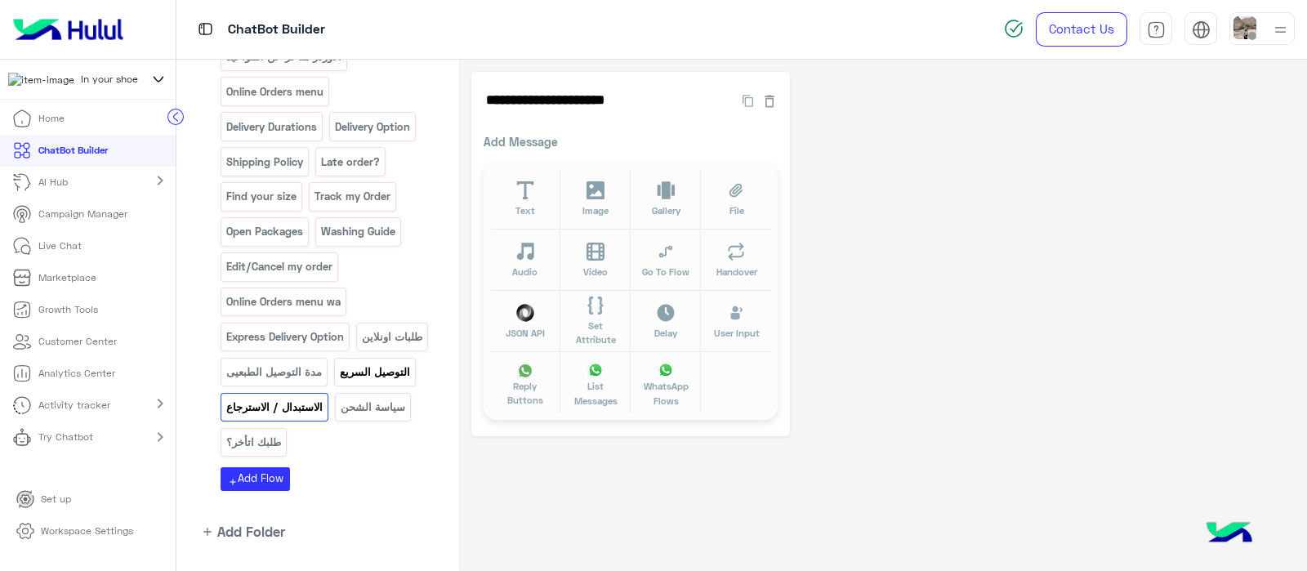
click at [338, 366] on p "التوصيل السريع" at bounding box center [374, 372] width 73 height 19
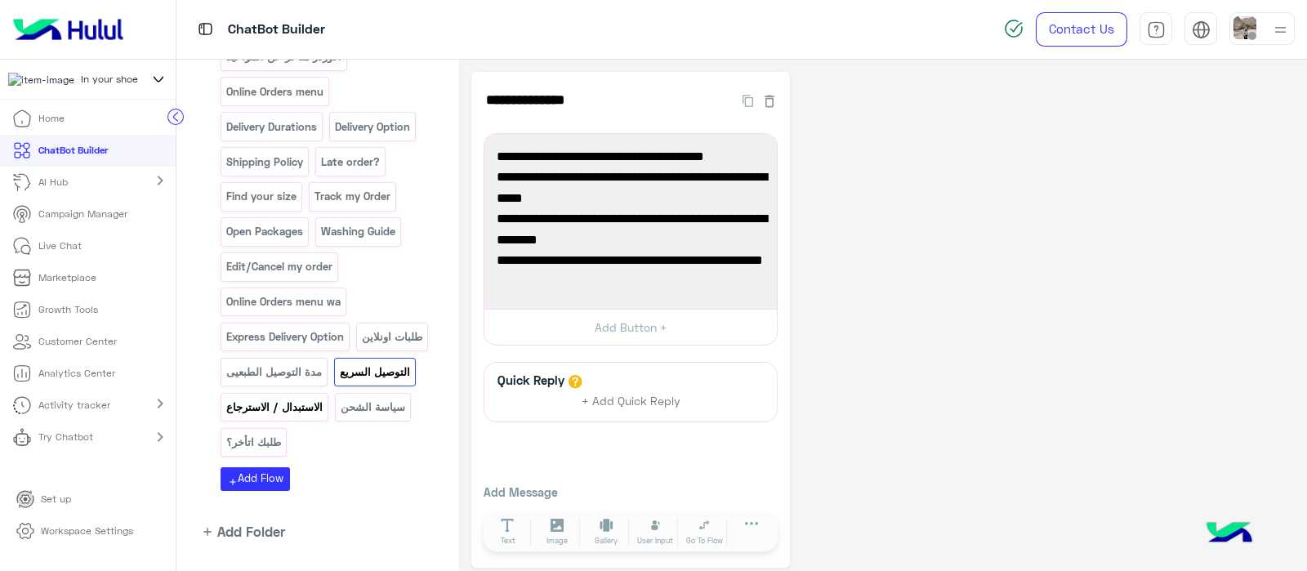
click at [324, 398] on p "الاستبدال / الاسترجاع" at bounding box center [274, 407] width 99 height 19
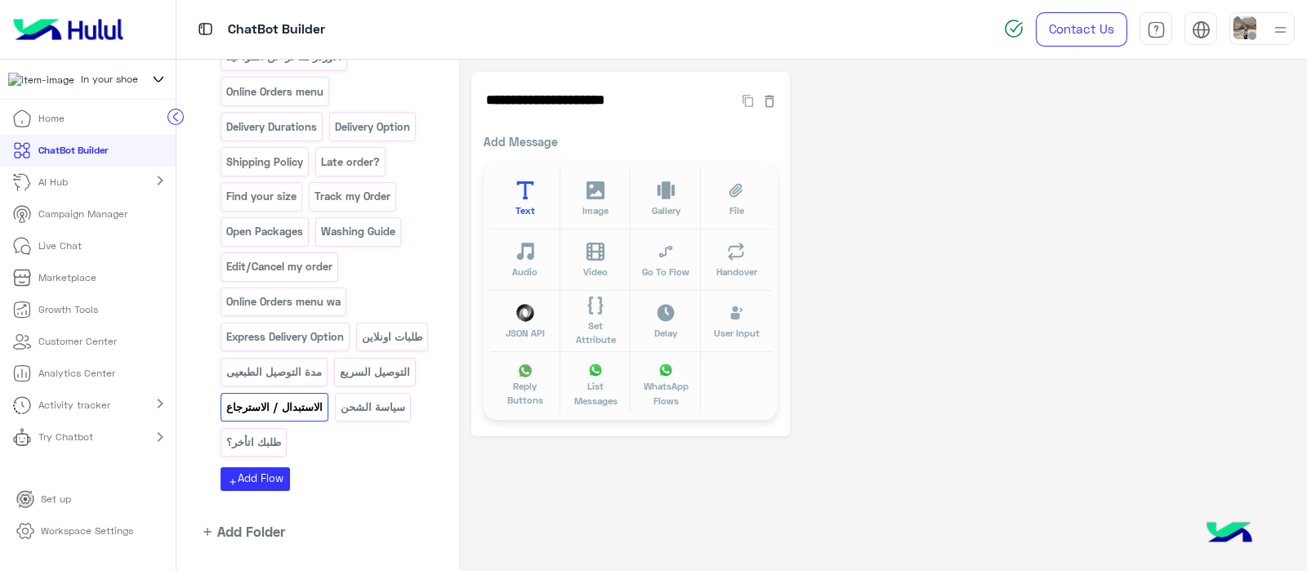
click at [524, 177] on button "Text" at bounding box center [525, 198] width 70 height 61
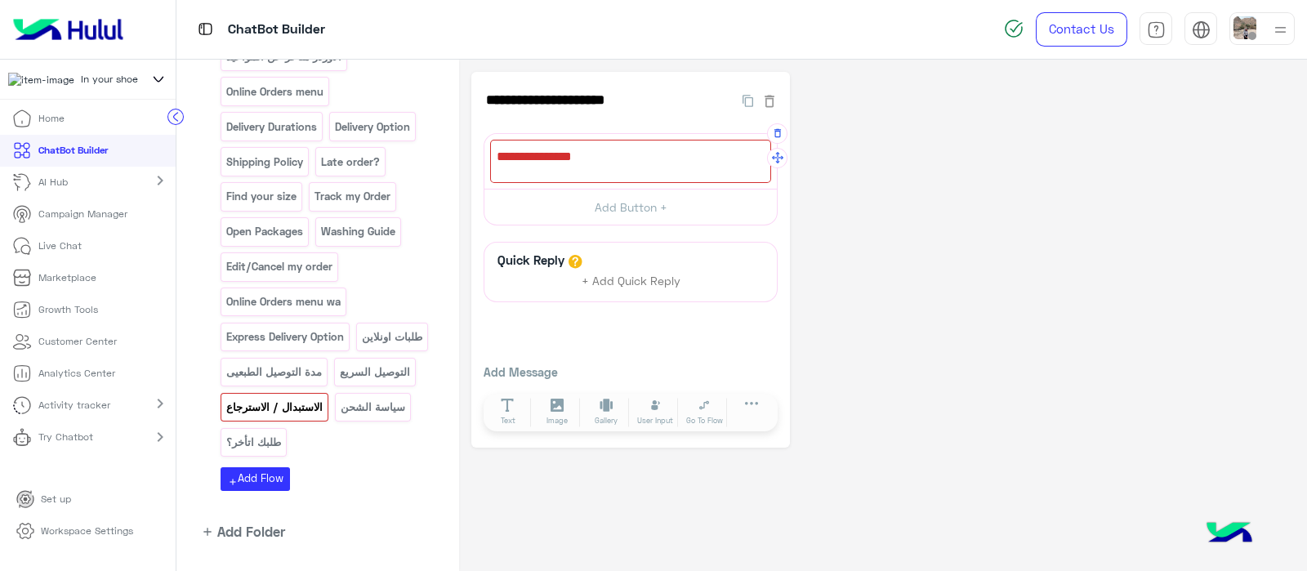
click at [586, 167] on div at bounding box center [630, 161] width 281 height 43
paste textarea "**********"
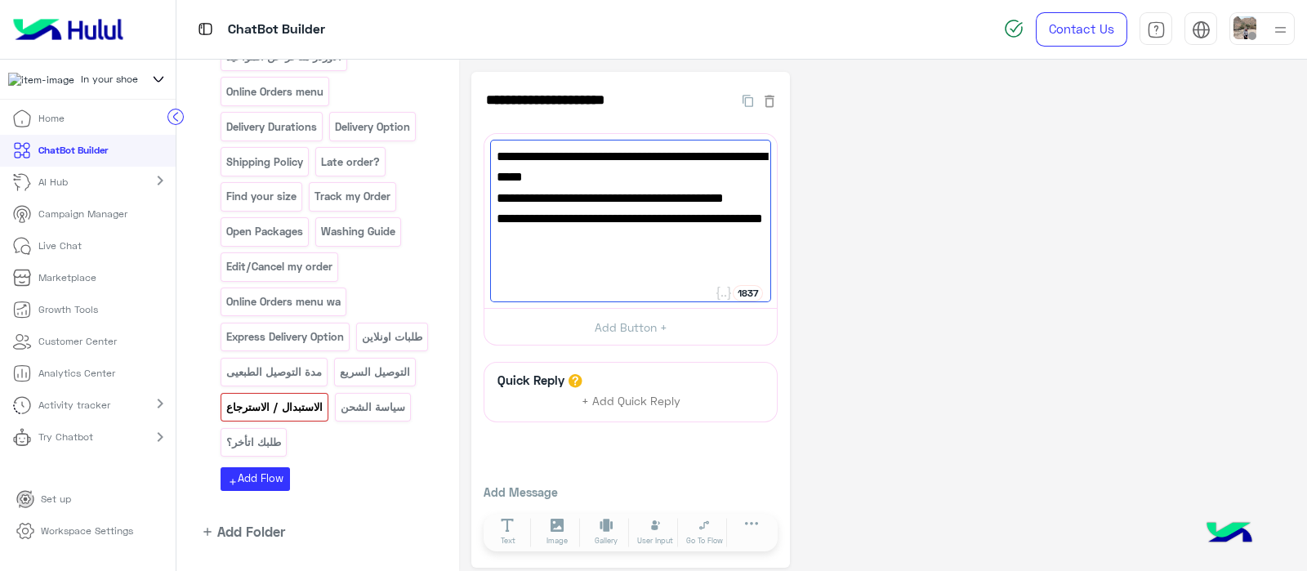
type textarea "**********"
click at [324, 398] on p "الاستبدال / الاسترجاع" at bounding box center [274, 407] width 99 height 19
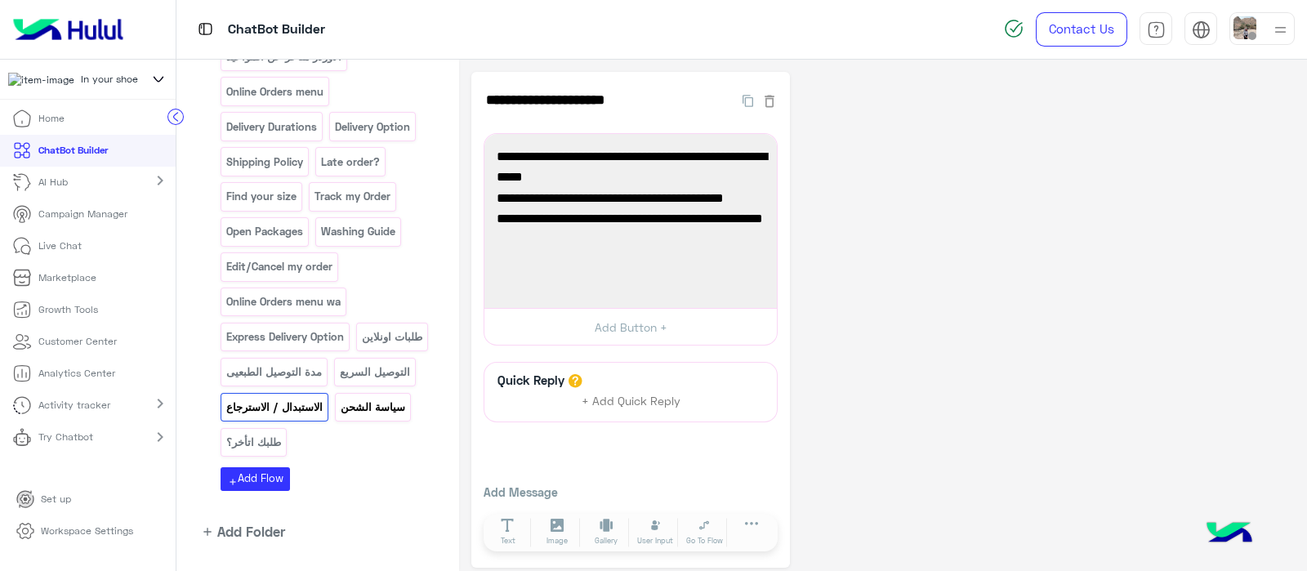
click at [339, 398] on p "سياسة الشحن" at bounding box center [372, 407] width 67 height 19
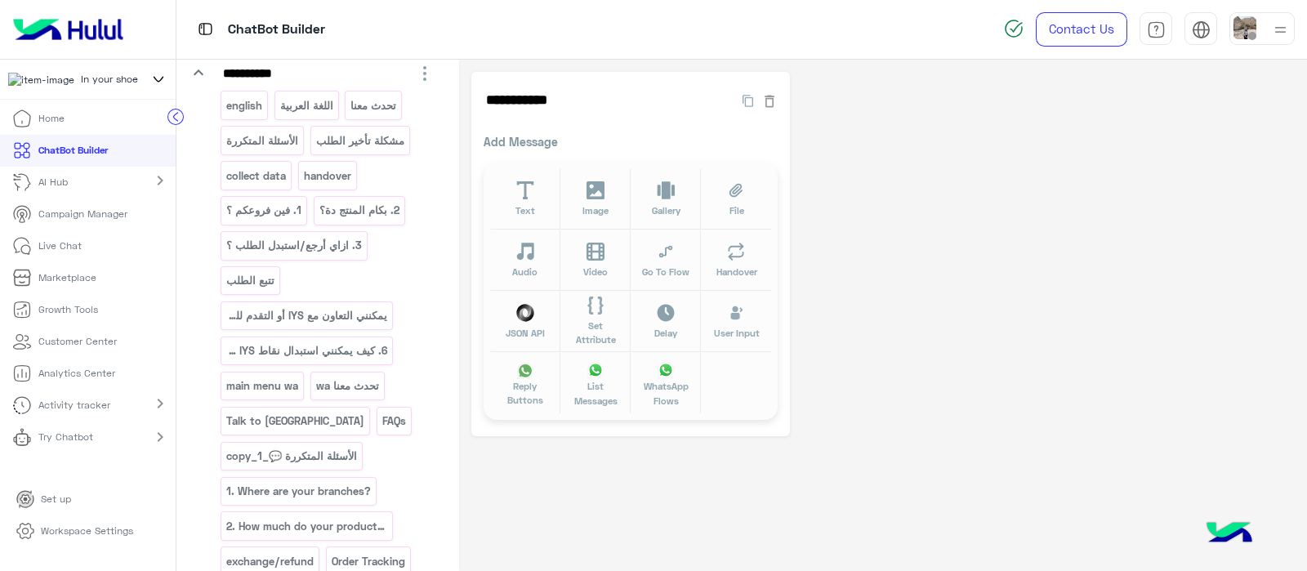
scroll to position [96, 0]
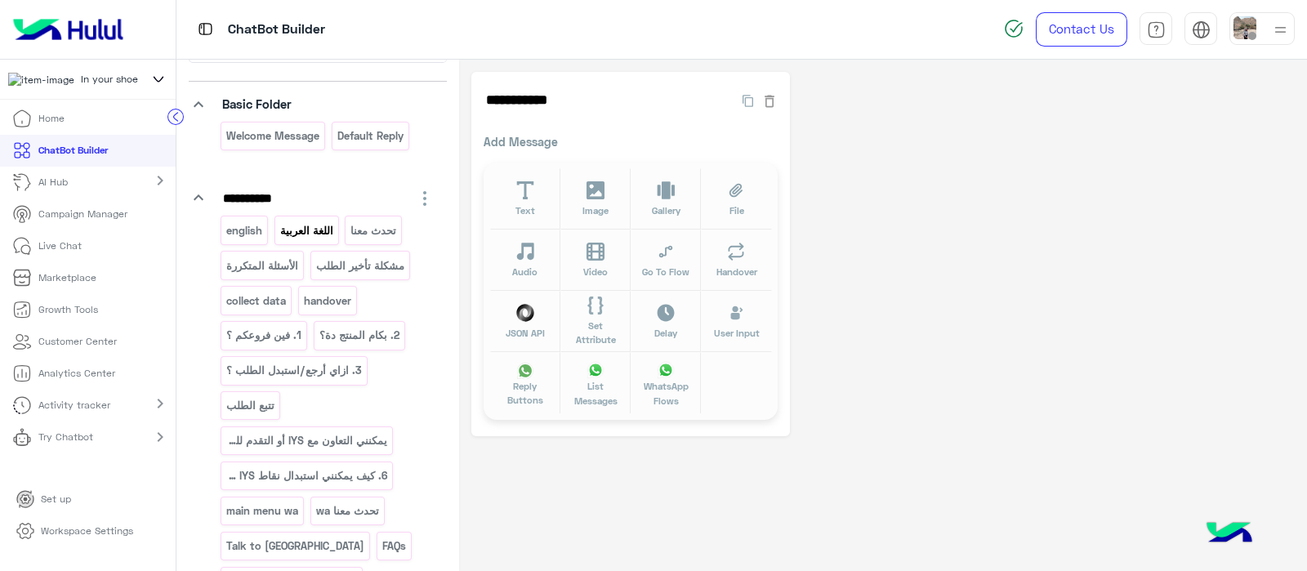
click at [306, 225] on p "اللغة العربية" at bounding box center [306, 230] width 56 height 19
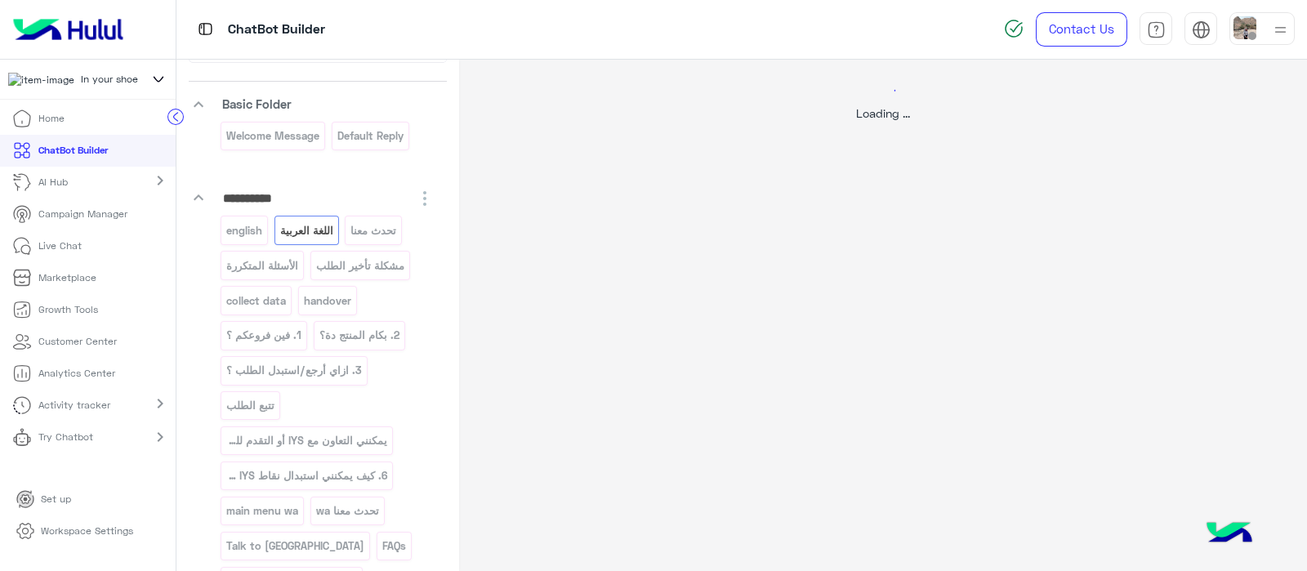
select select "*"
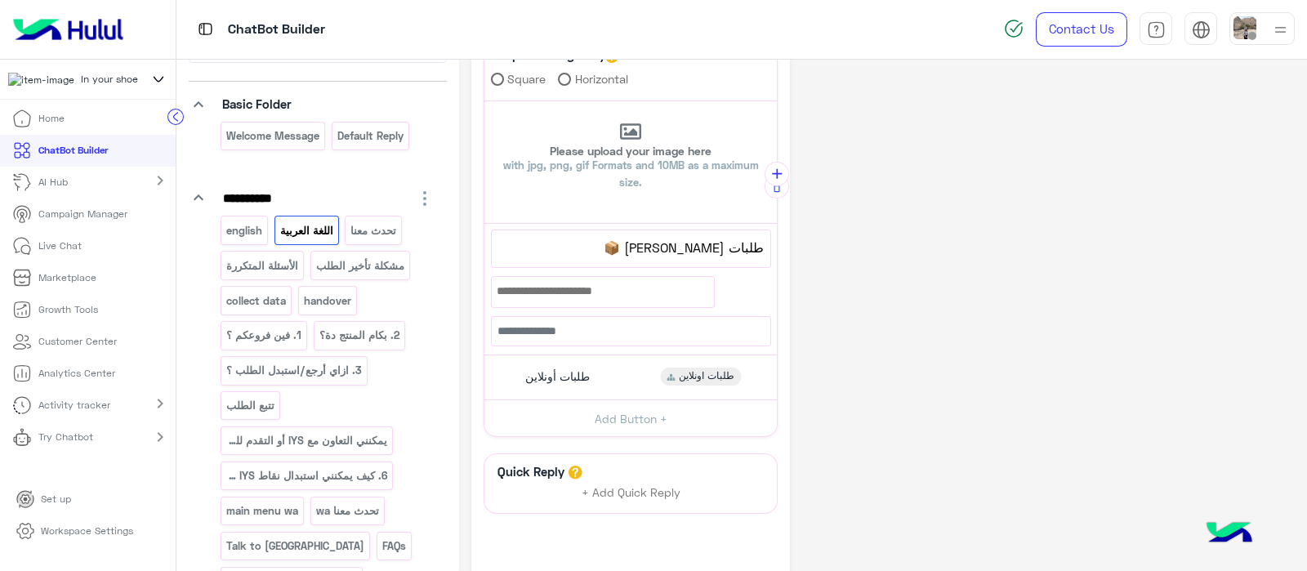
scroll to position [494, 0]
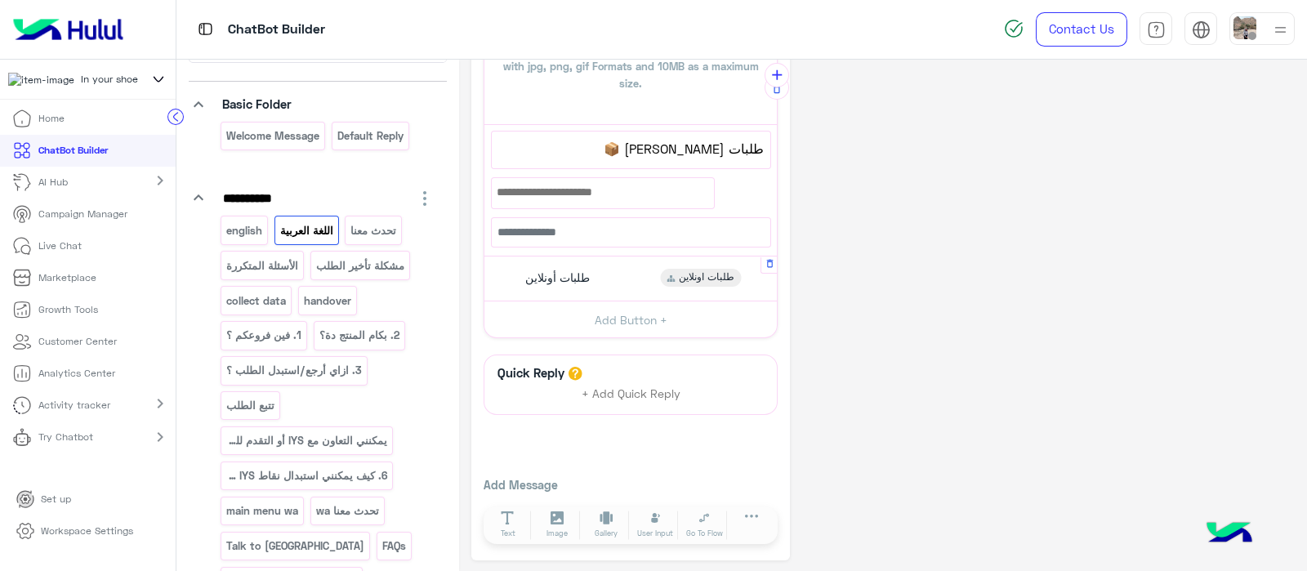
click at [575, 271] on span "طلبات أونلاين" at bounding box center [557, 277] width 65 height 15
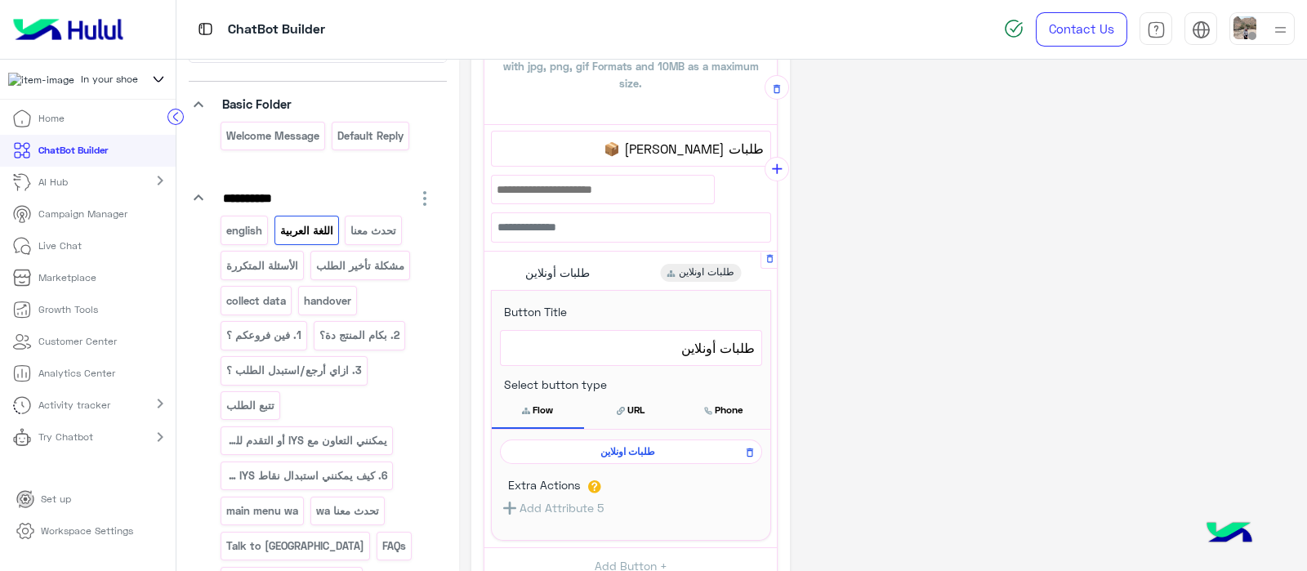
scroll to position [586, 0]
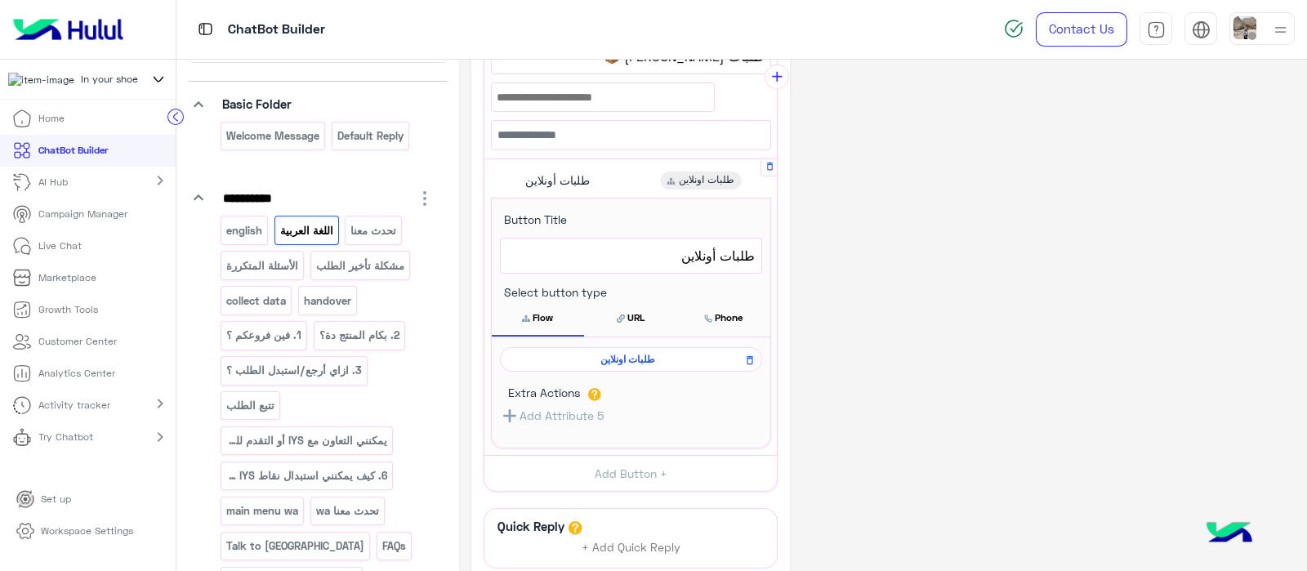
click at [609, 362] on span "طلبات اونلاين" at bounding box center [628, 359] width 238 height 15
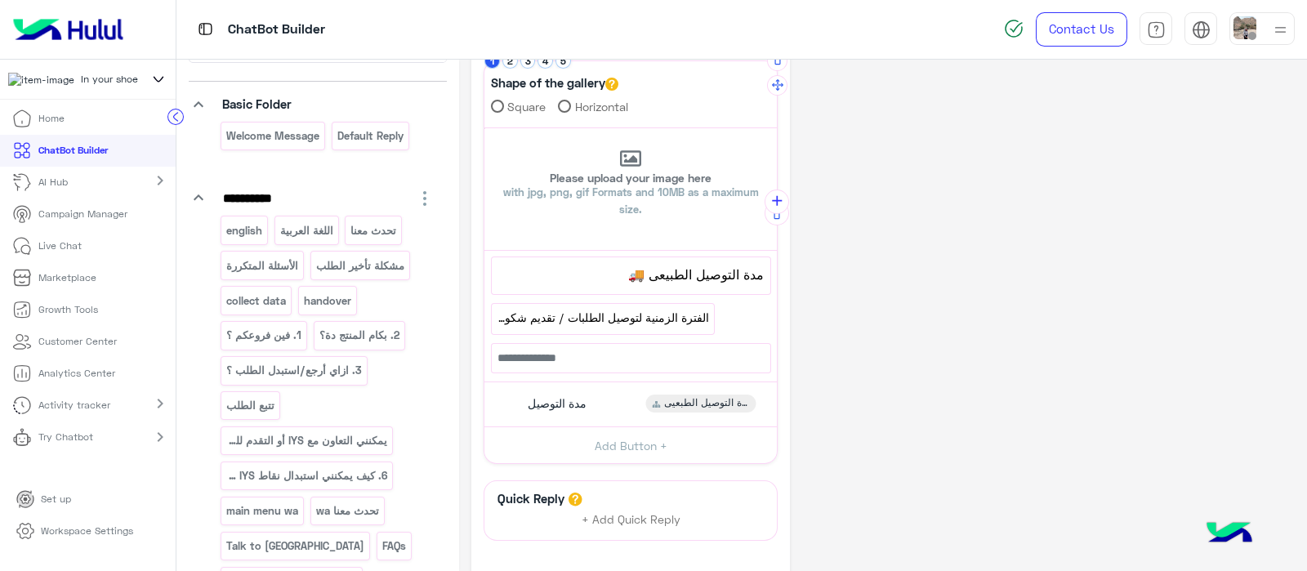
scroll to position [73, 0]
click at [241, 238] on div "english" at bounding box center [243, 230] width 47 height 29
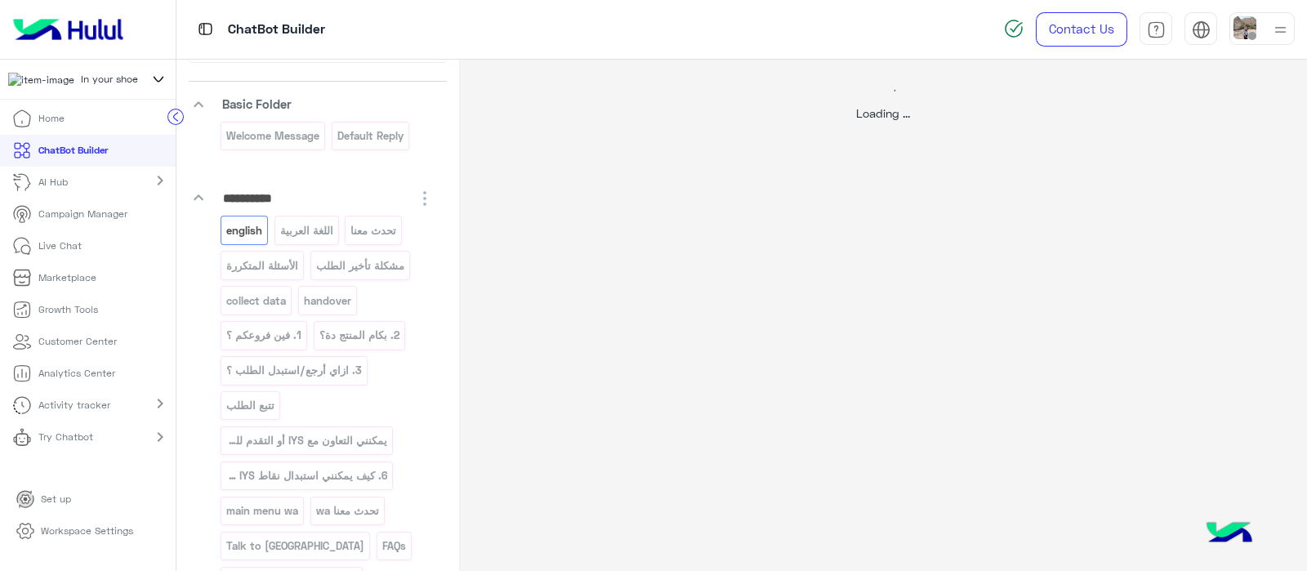
select select "*"
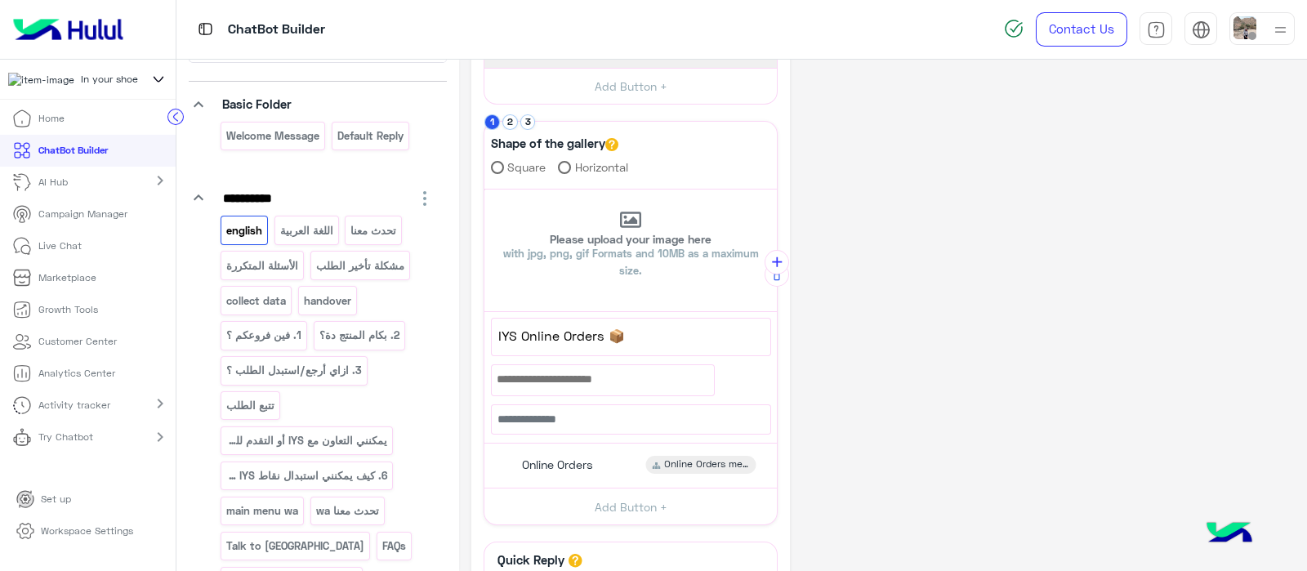
scroll to position [494, 0]
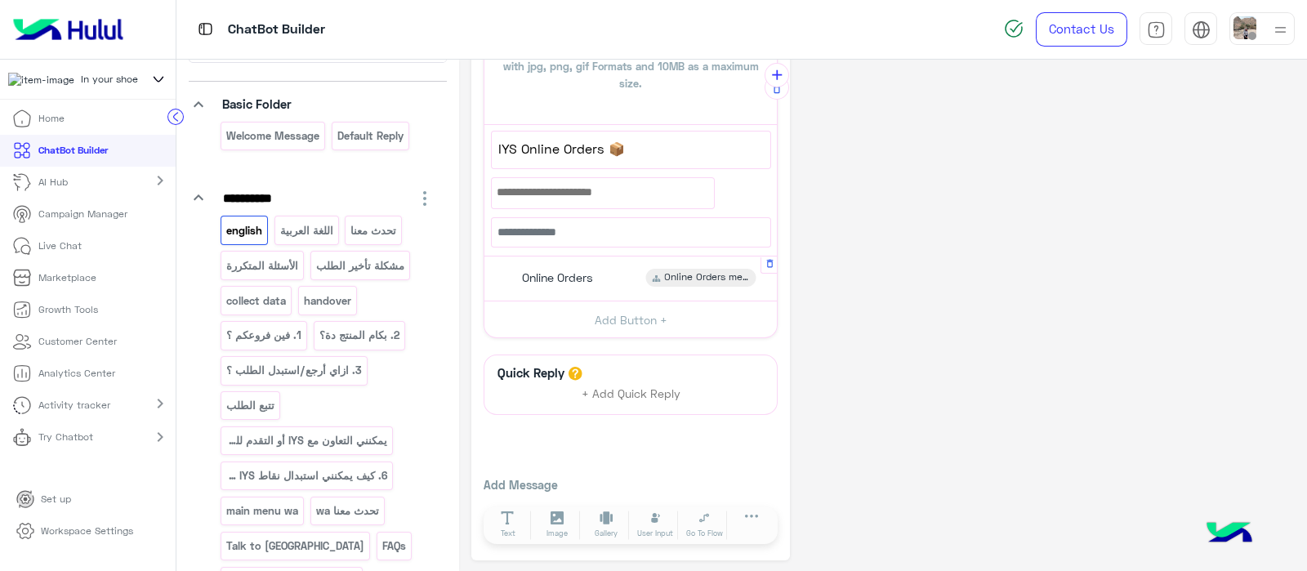
click at [590, 281] on span "Online Orders" at bounding box center [557, 277] width 71 height 15
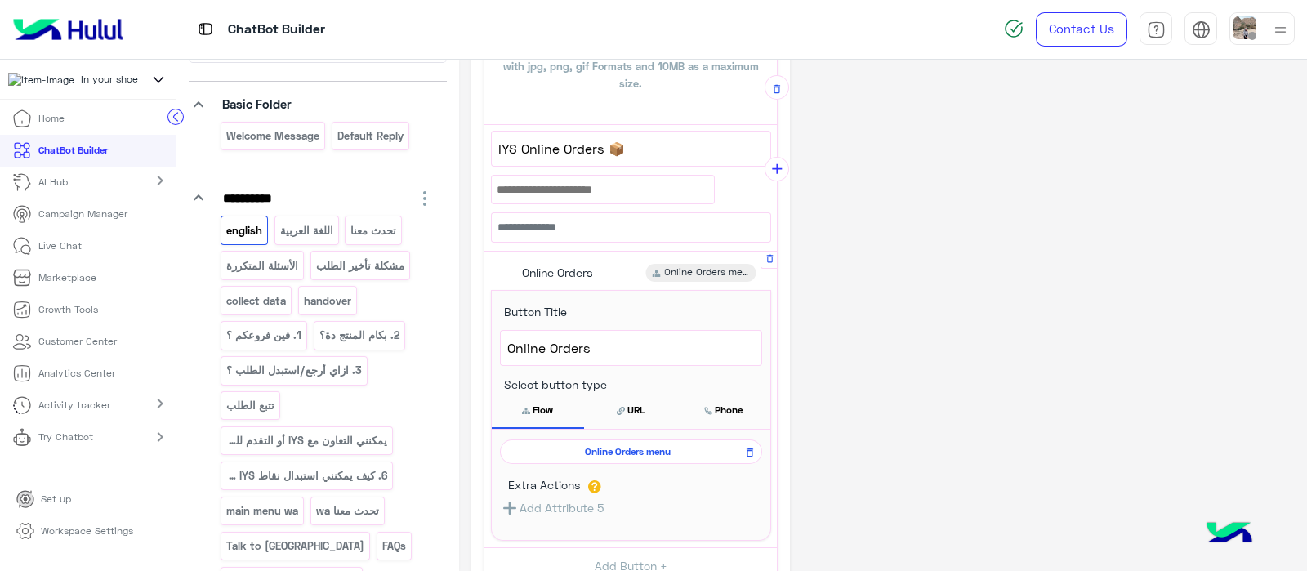
scroll to position [586, 0]
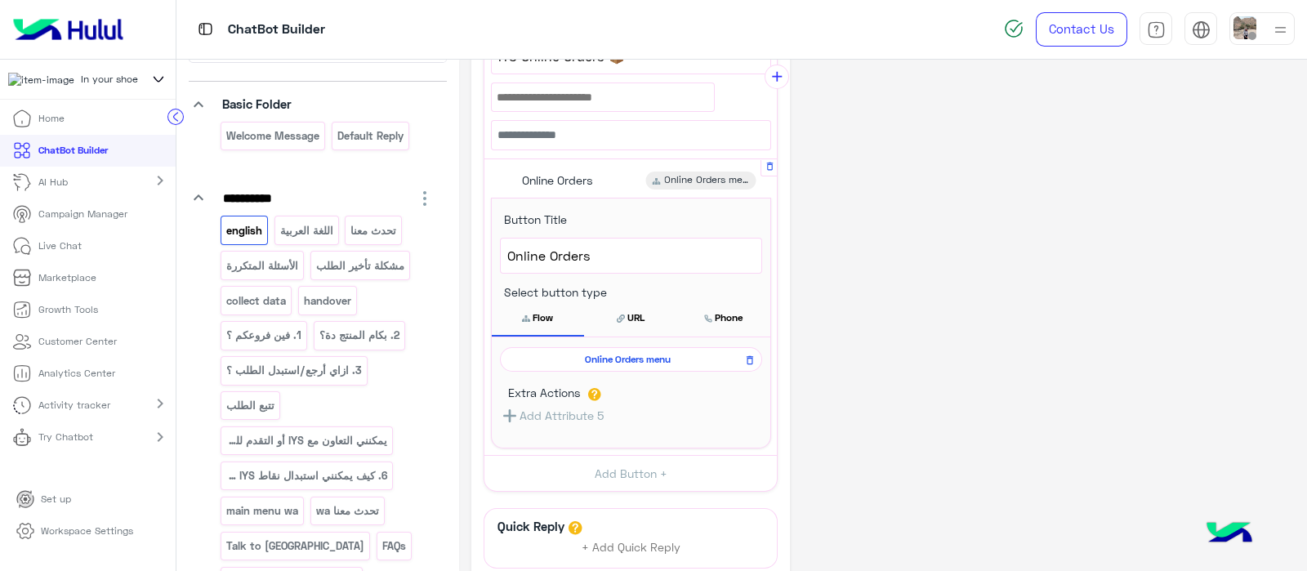
click at [633, 359] on span "Online Orders menu" at bounding box center [628, 359] width 238 height 15
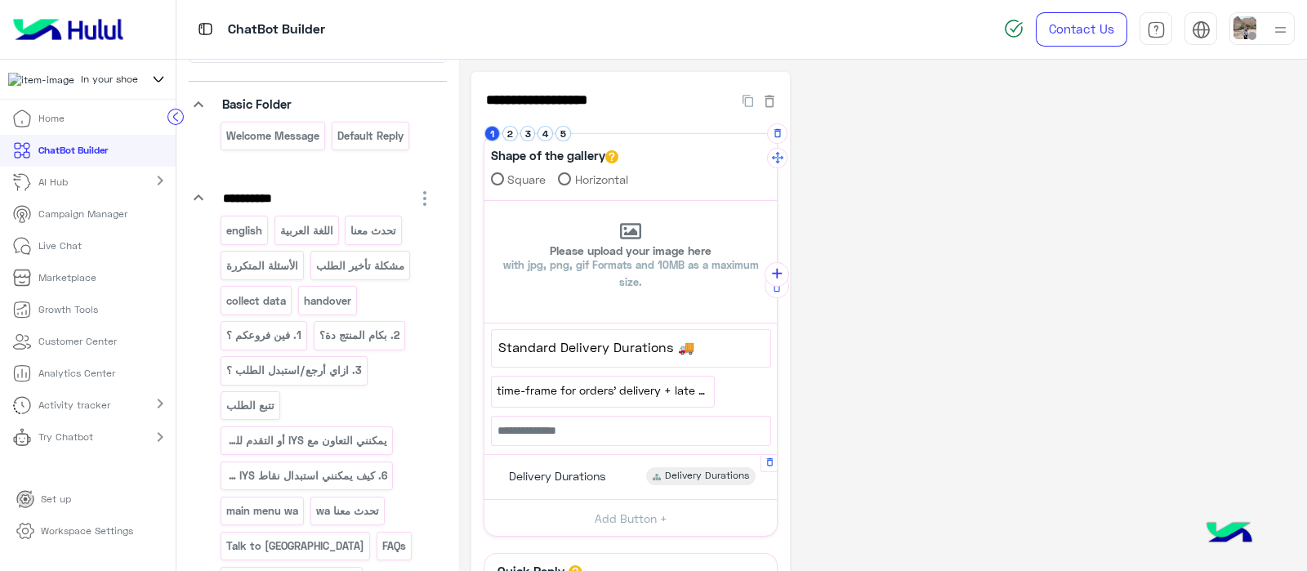
click at [559, 483] on div "Delivery Durations" at bounding box center [555, 476] width 114 height 18
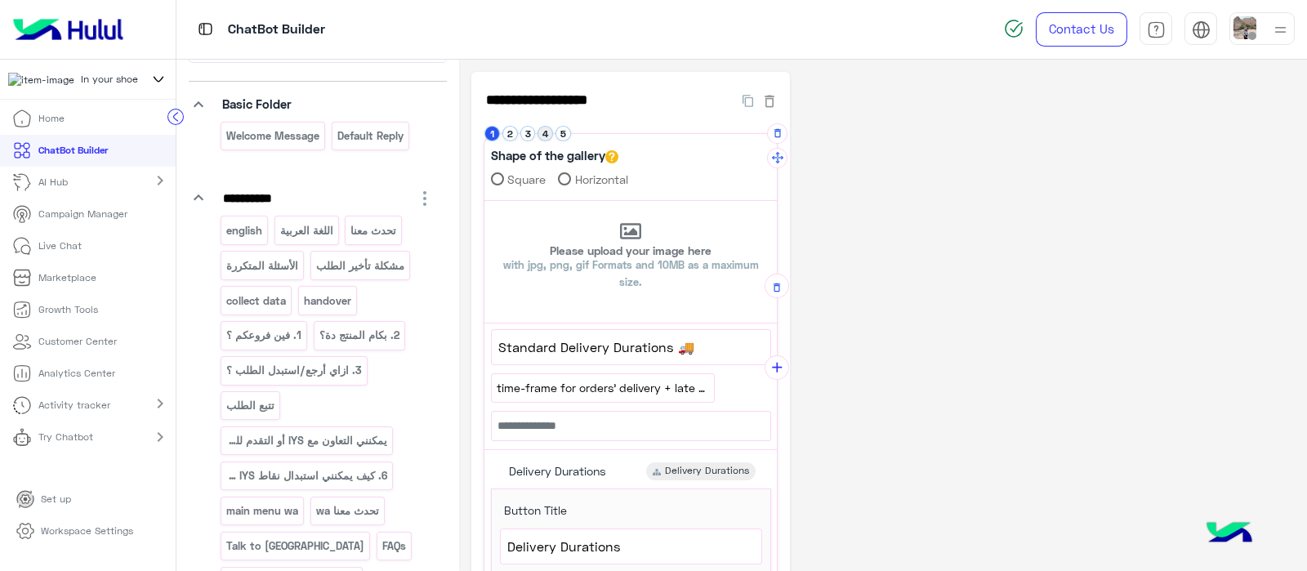
click at [542, 132] on button "4" at bounding box center [545, 134] width 16 height 16
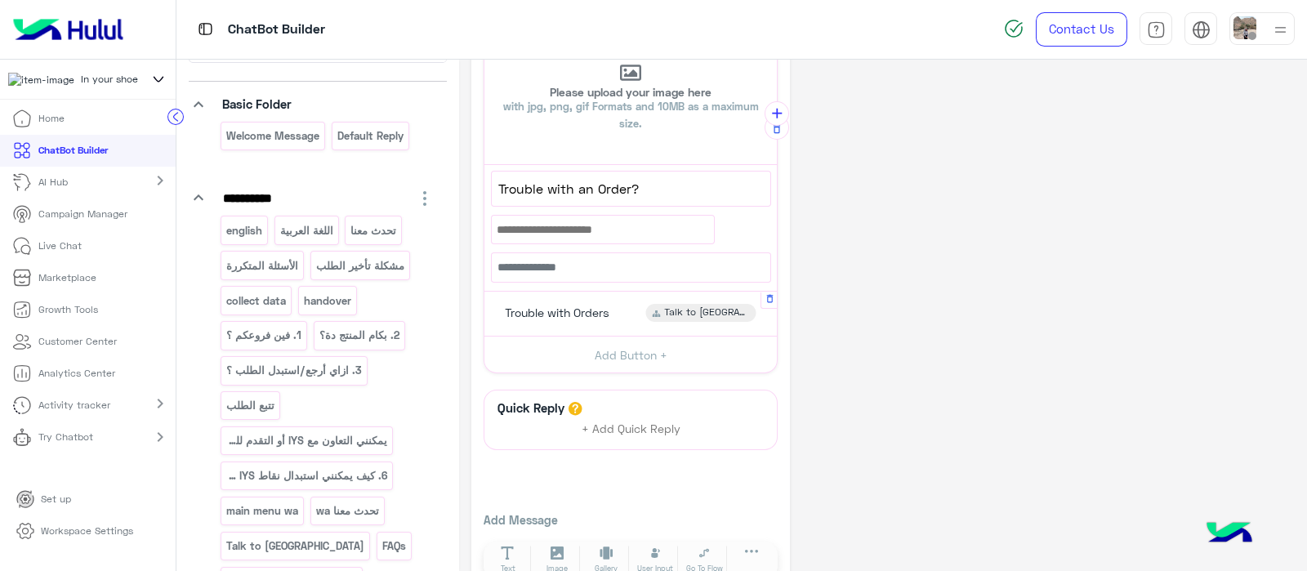
click at [533, 308] on span "Trouble with Orders" at bounding box center [557, 312] width 105 height 15
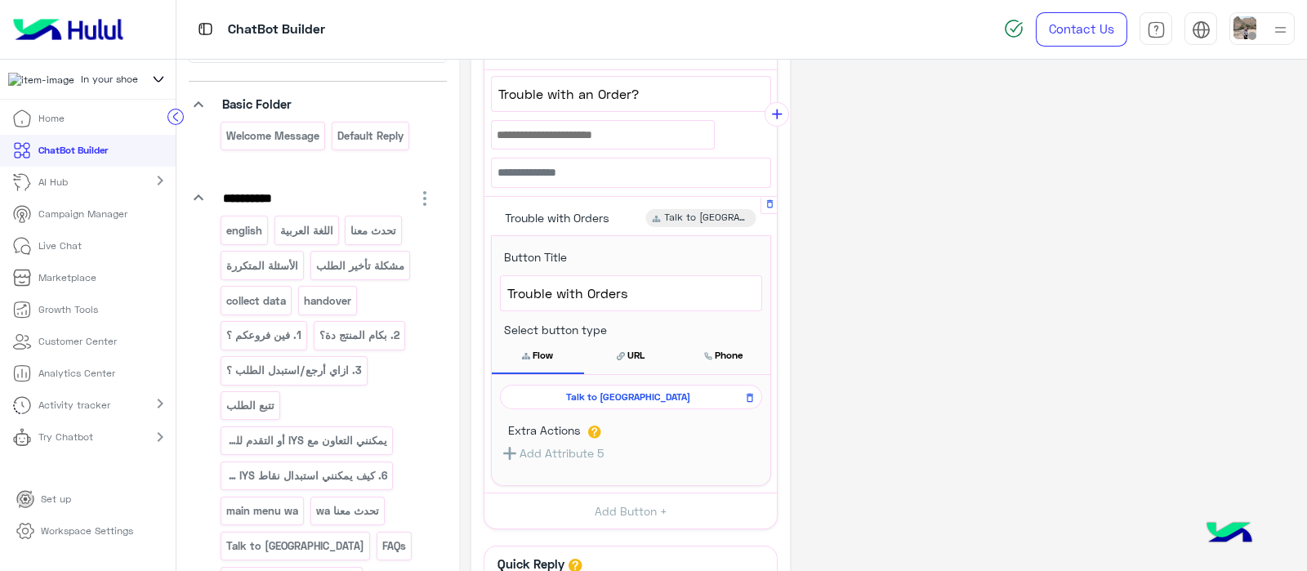
scroll to position [306, 0]
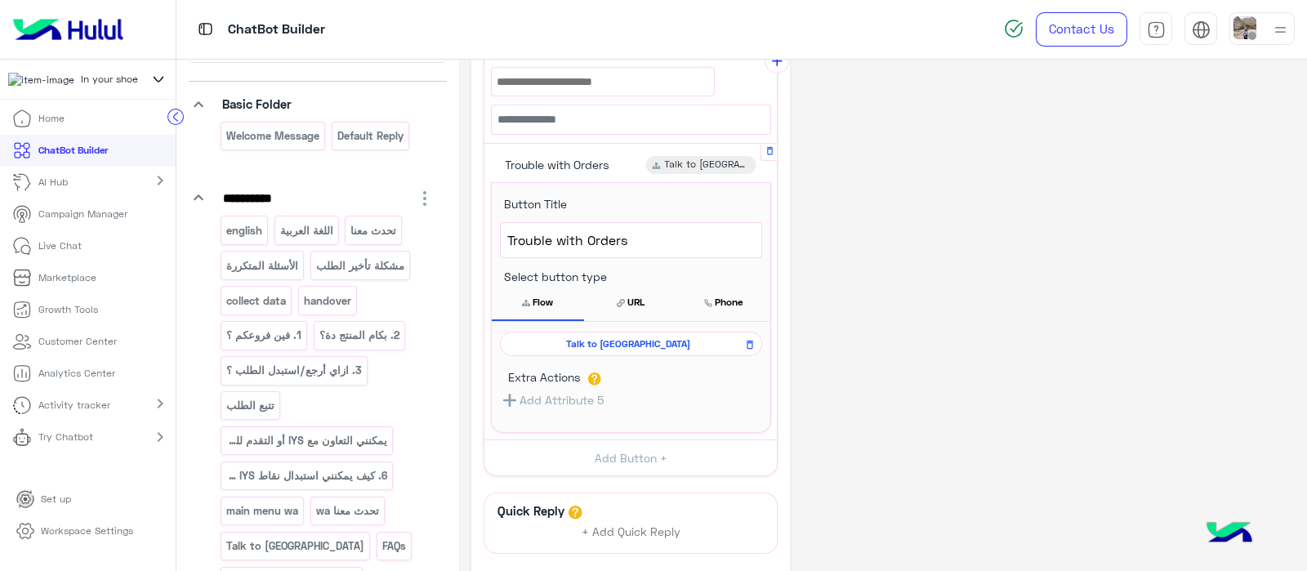
click at [588, 341] on span "Talk to [GEOGRAPHIC_DATA]" at bounding box center [628, 343] width 238 height 15
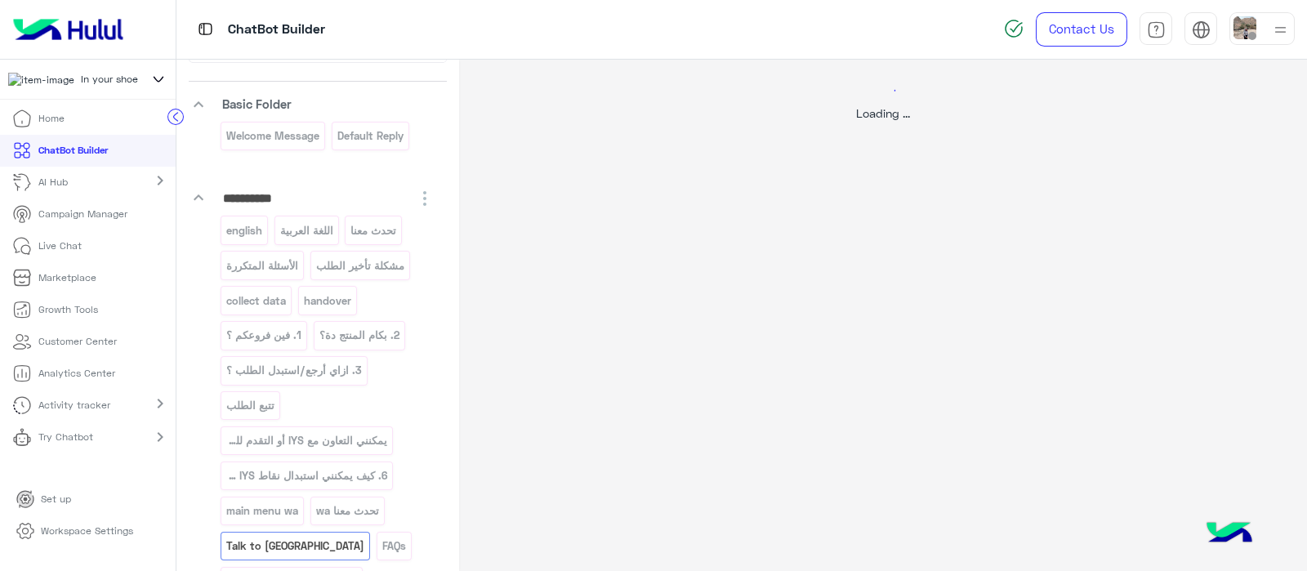
scroll to position [0, 0]
select select "*"
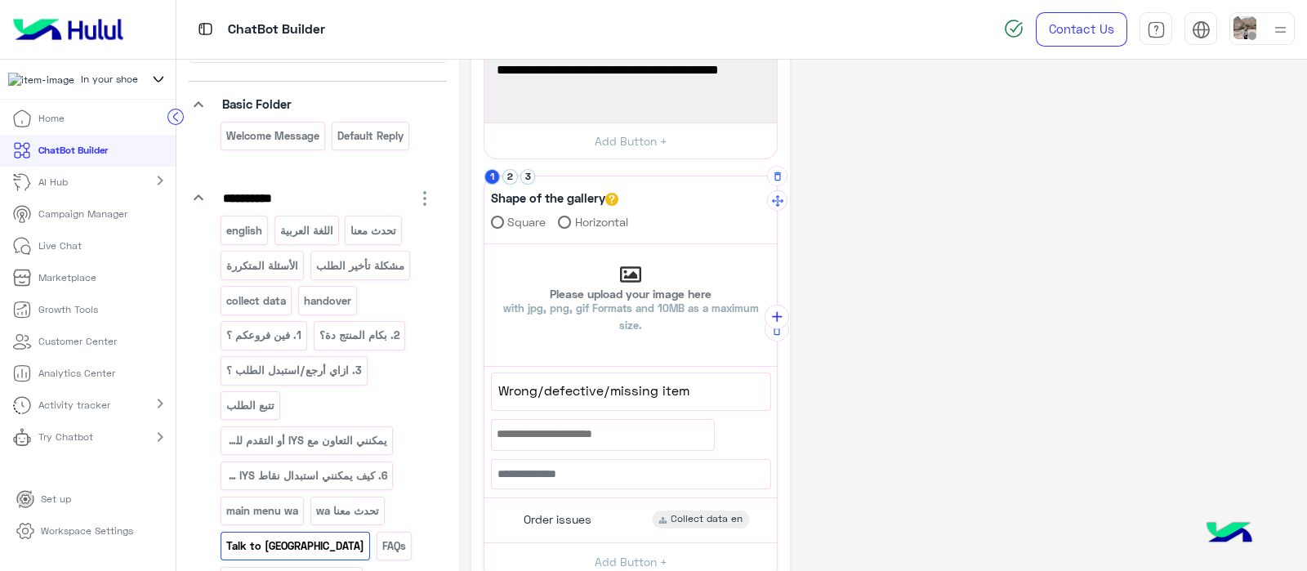
scroll to position [274, 0]
click at [506, 179] on button "2" at bounding box center [510, 176] width 16 height 16
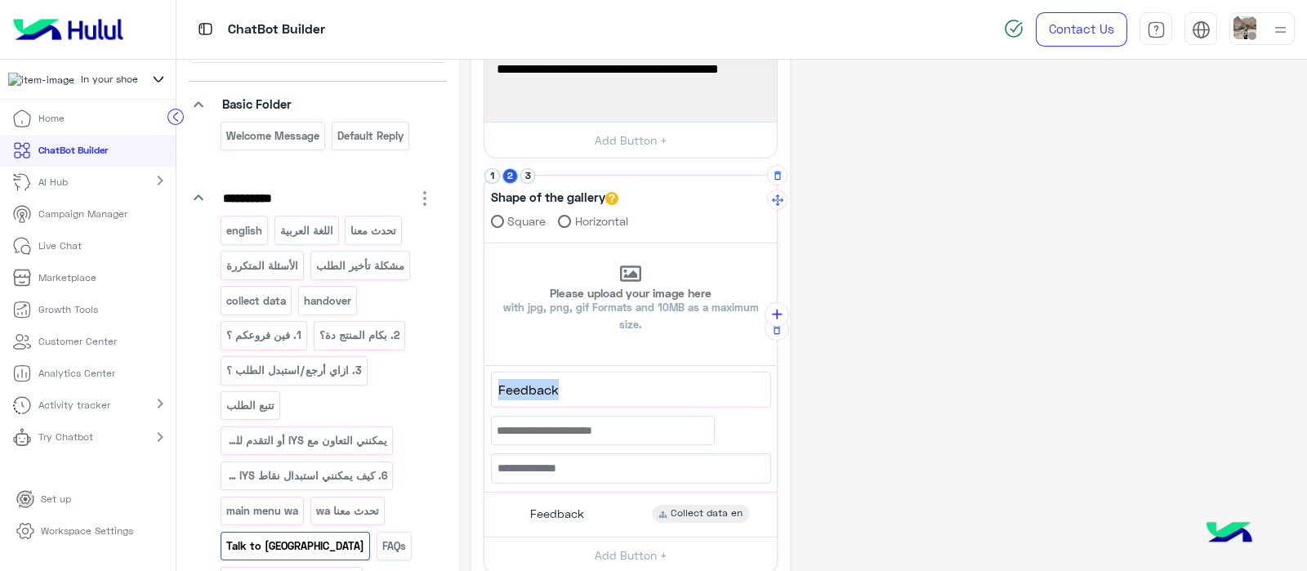
drag, startPoint x: 565, startPoint y: 381, endPoint x: 491, endPoint y: 389, distance: 74.7
click at [492, 389] on div "Feedback" at bounding box center [631, 389] width 278 height 34
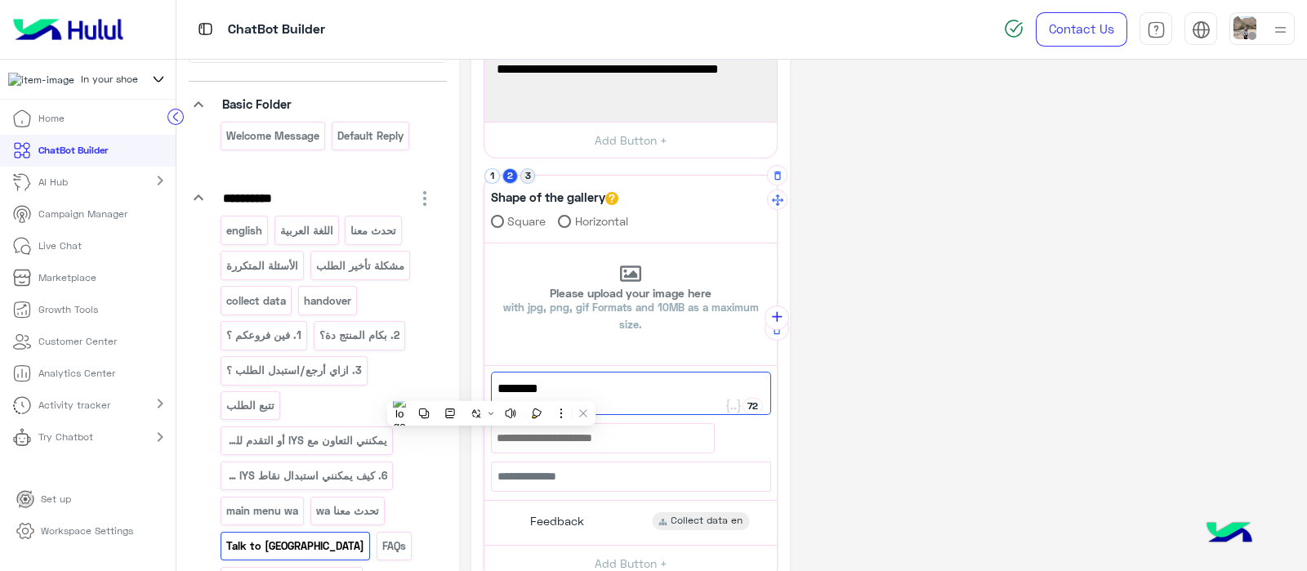
click at [523, 171] on button "3" at bounding box center [528, 176] width 16 height 16
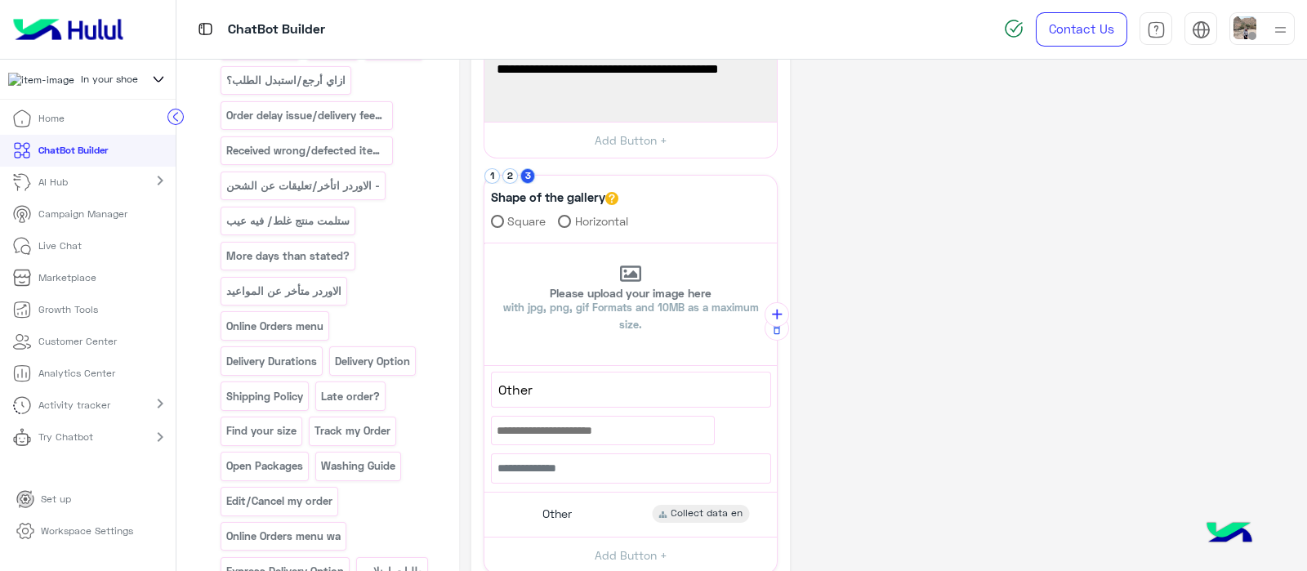
scroll to position [879, 0]
click at [256, 385] on p "Shipping Policy" at bounding box center [264, 394] width 79 height 19
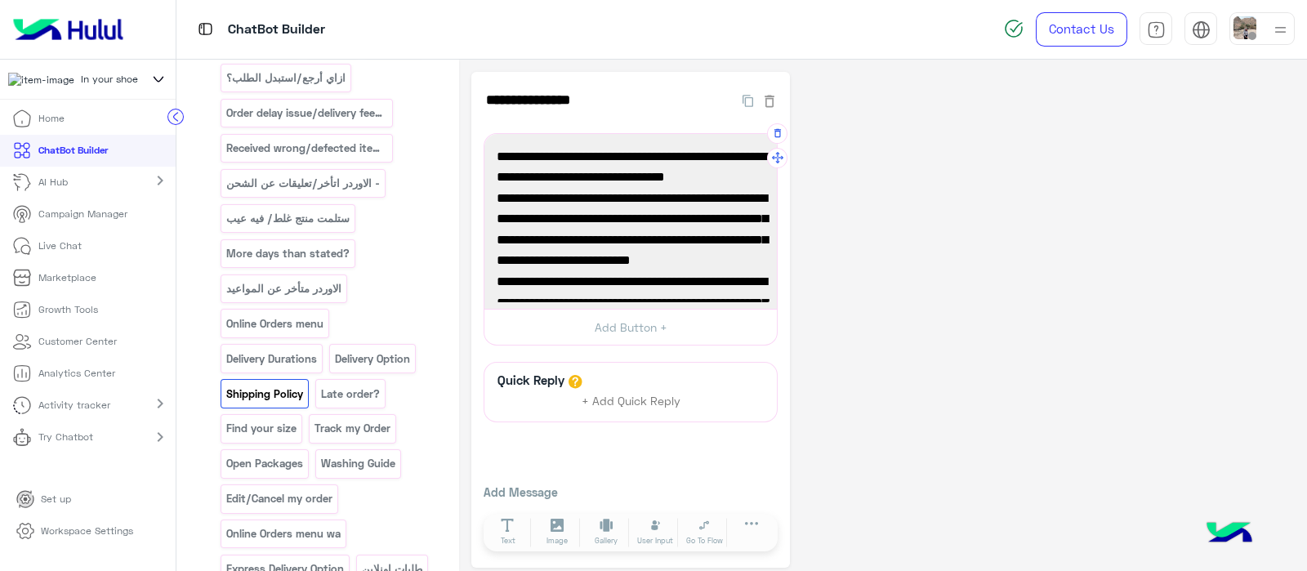
scroll to position [232, 0]
